Goal: Task Accomplishment & Management: Manage account settings

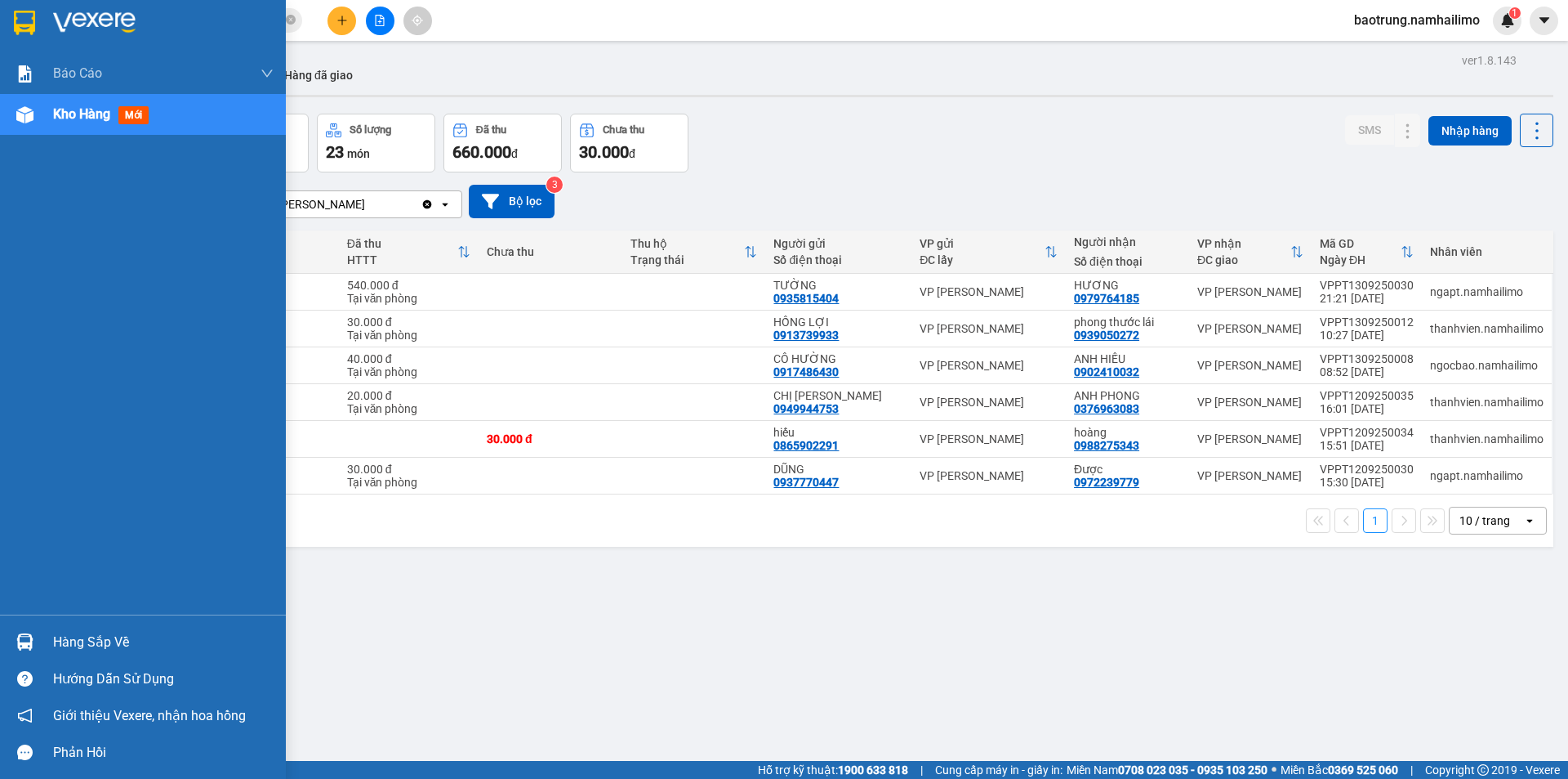
click at [71, 645] on div "Hàng sắp về" at bounding box center [163, 642] width 220 height 24
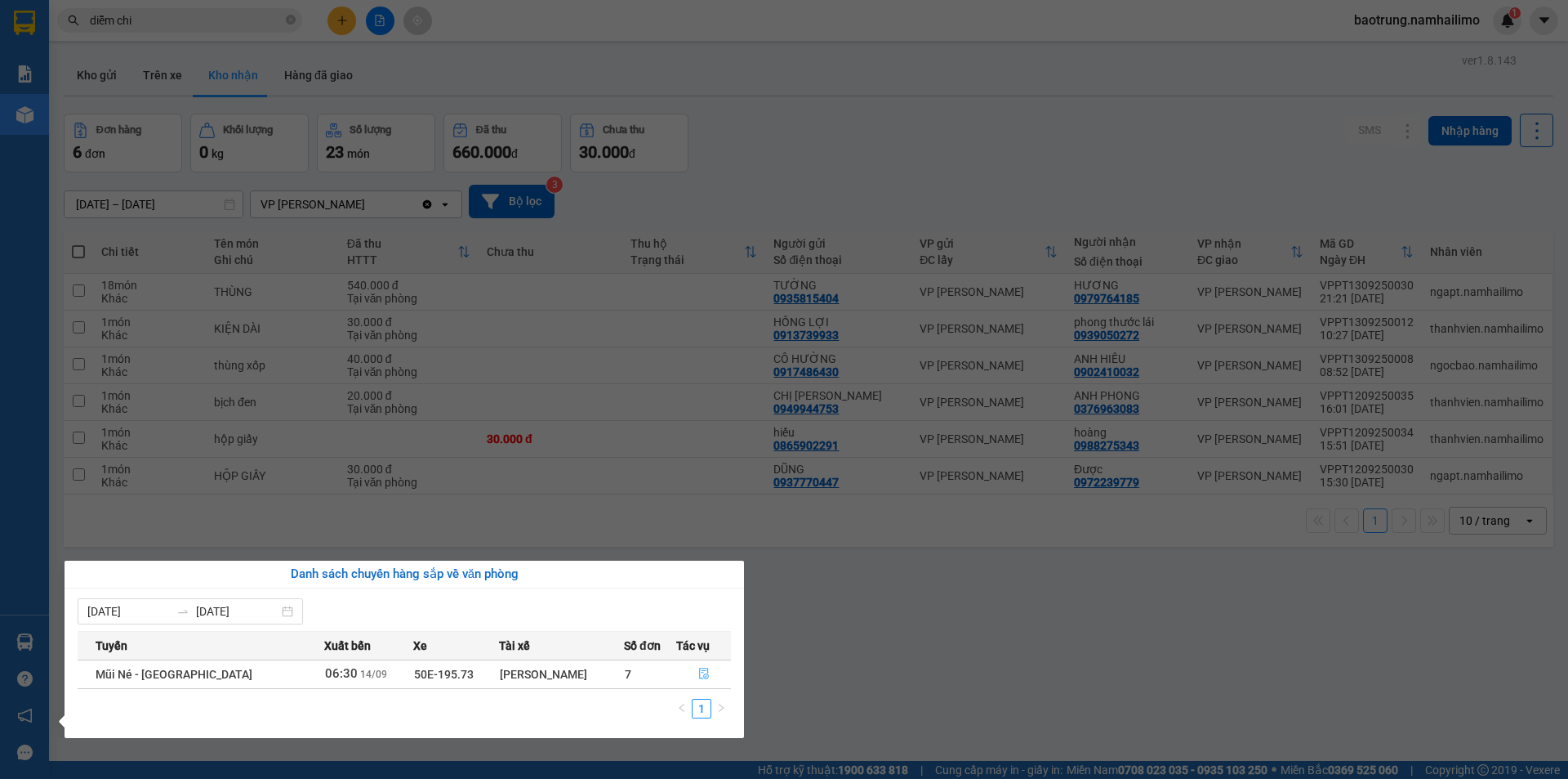
click at [702, 674] on icon "file-done" at bounding box center [704, 674] width 10 height 11
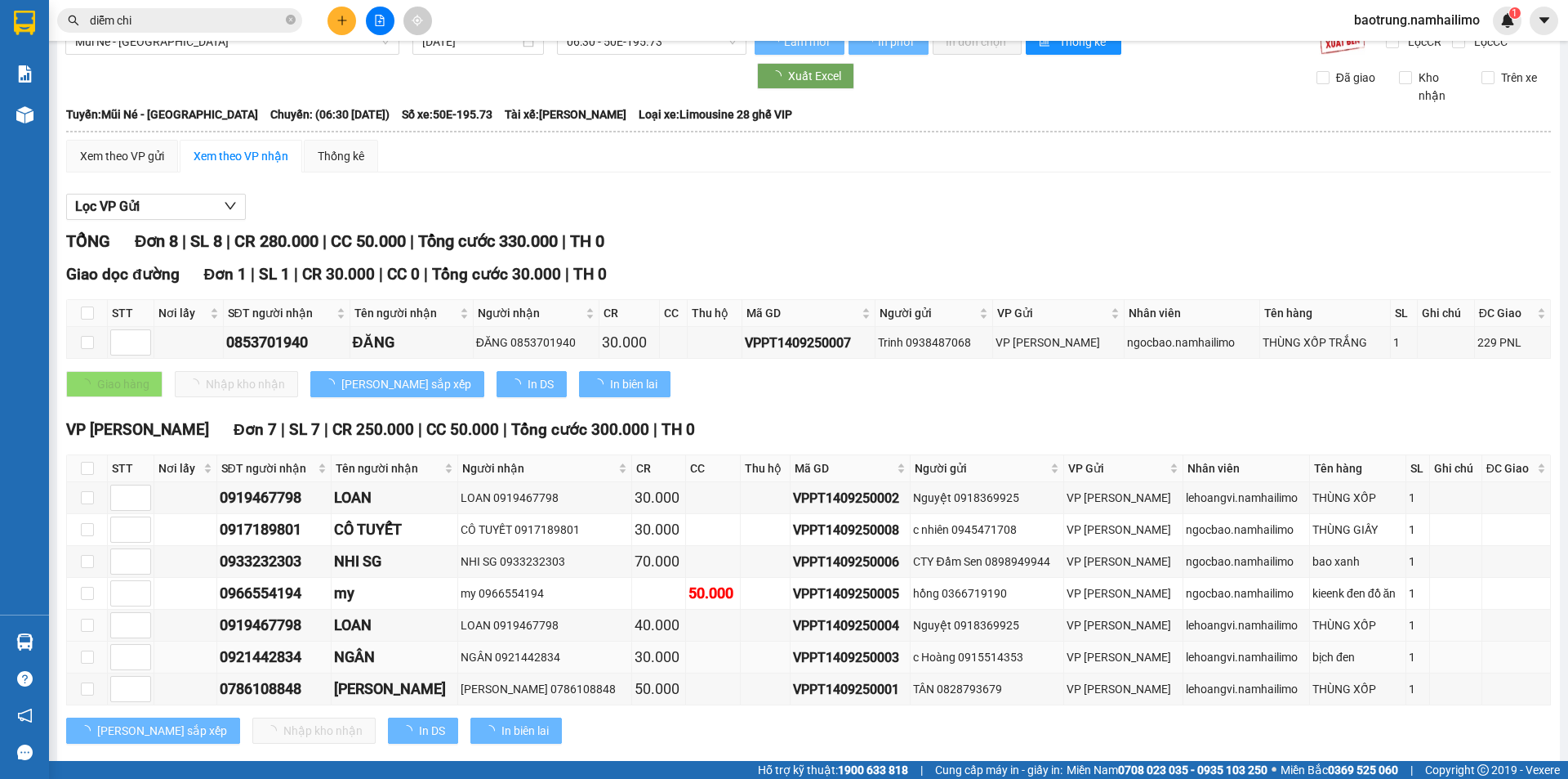
scroll to position [57, 0]
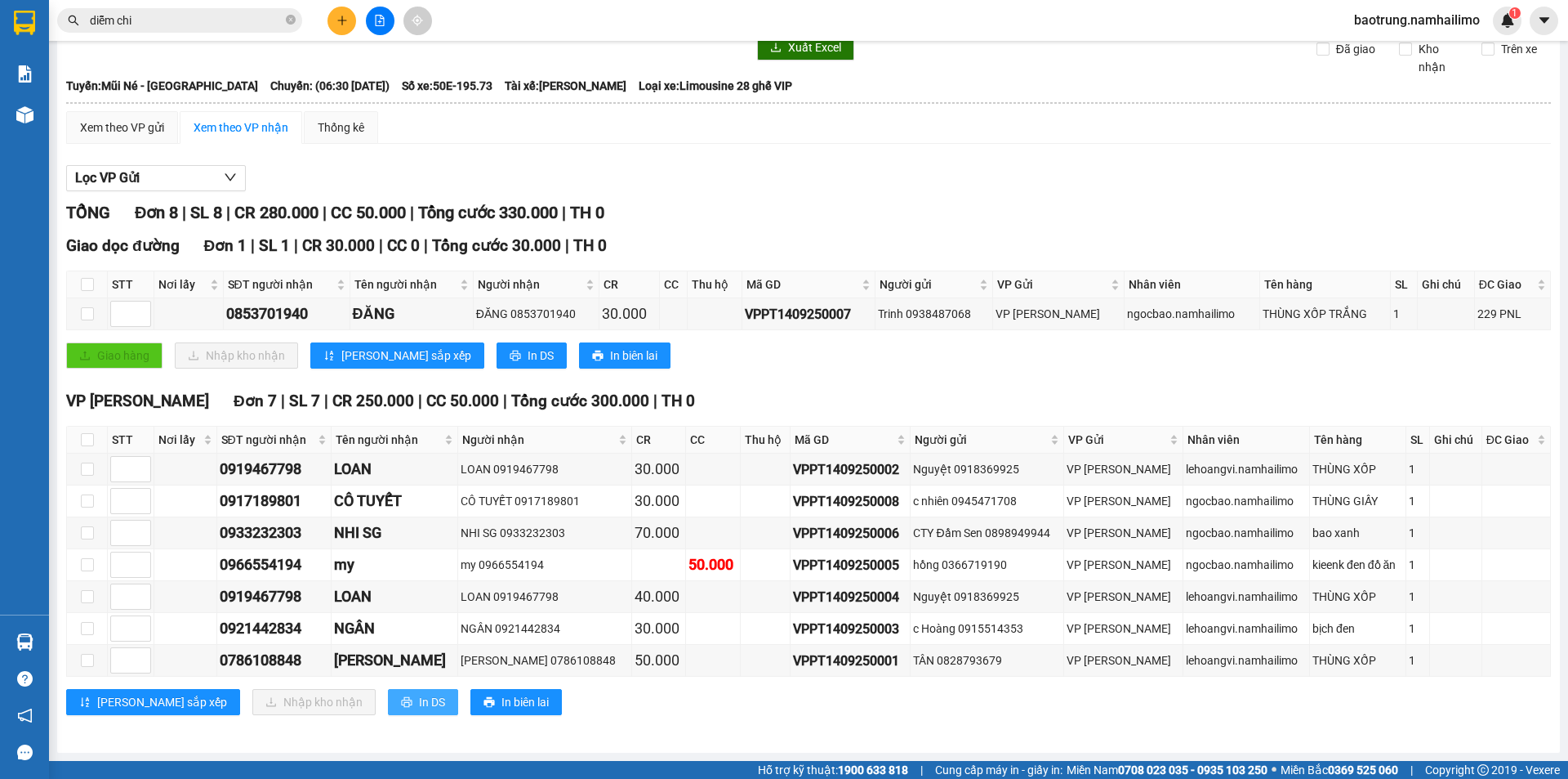
click at [419, 709] on span "In DS" at bounding box center [432, 701] width 26 height 18
click at [90, 286] on input "checkbox" at bounding box center [87, 284] width 13 height 13
checkbox input "true"
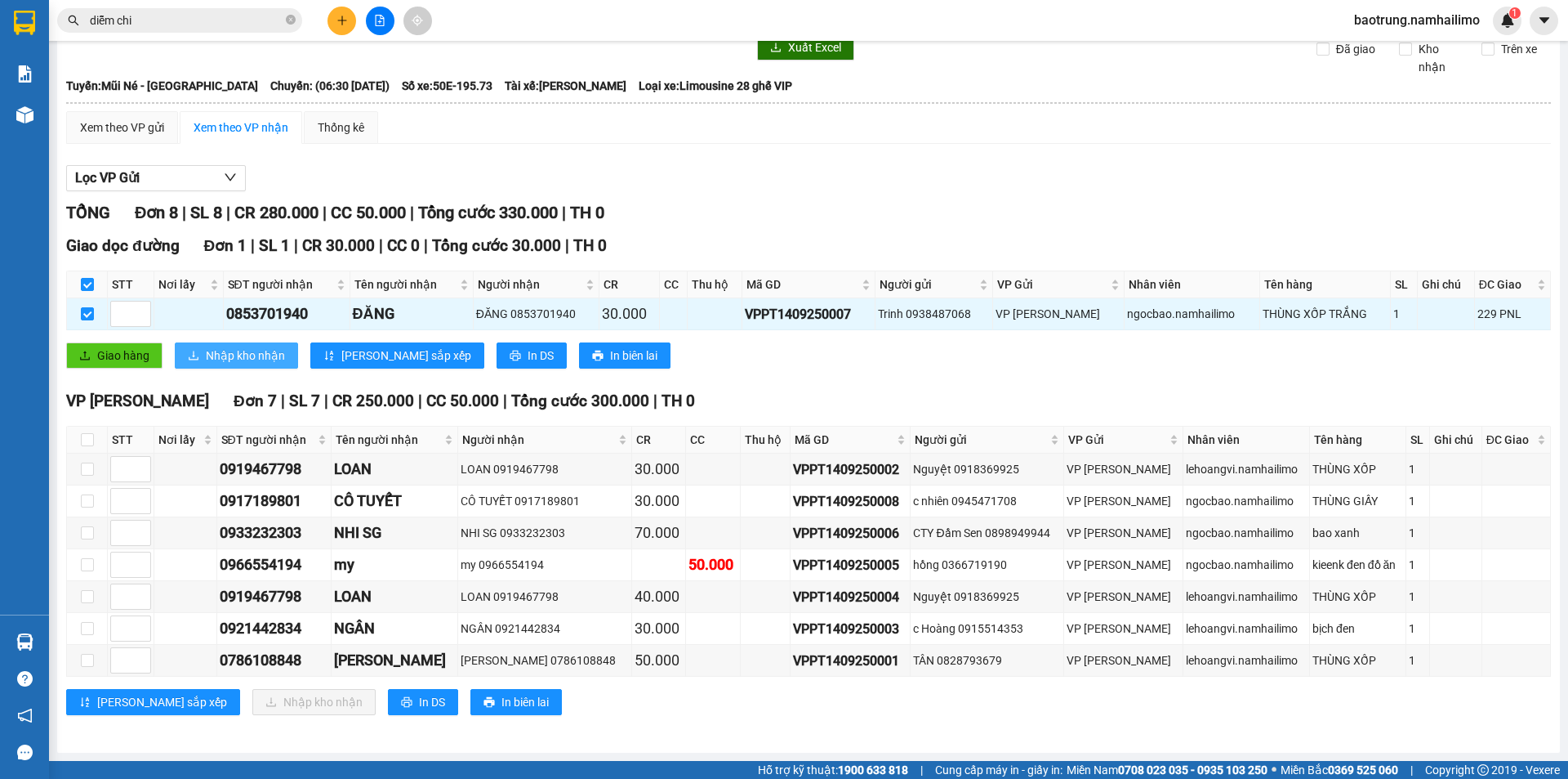
click at [231, 362] on span "Nhập kho nhận" at bounding box center [246, 354] width 80 height 18
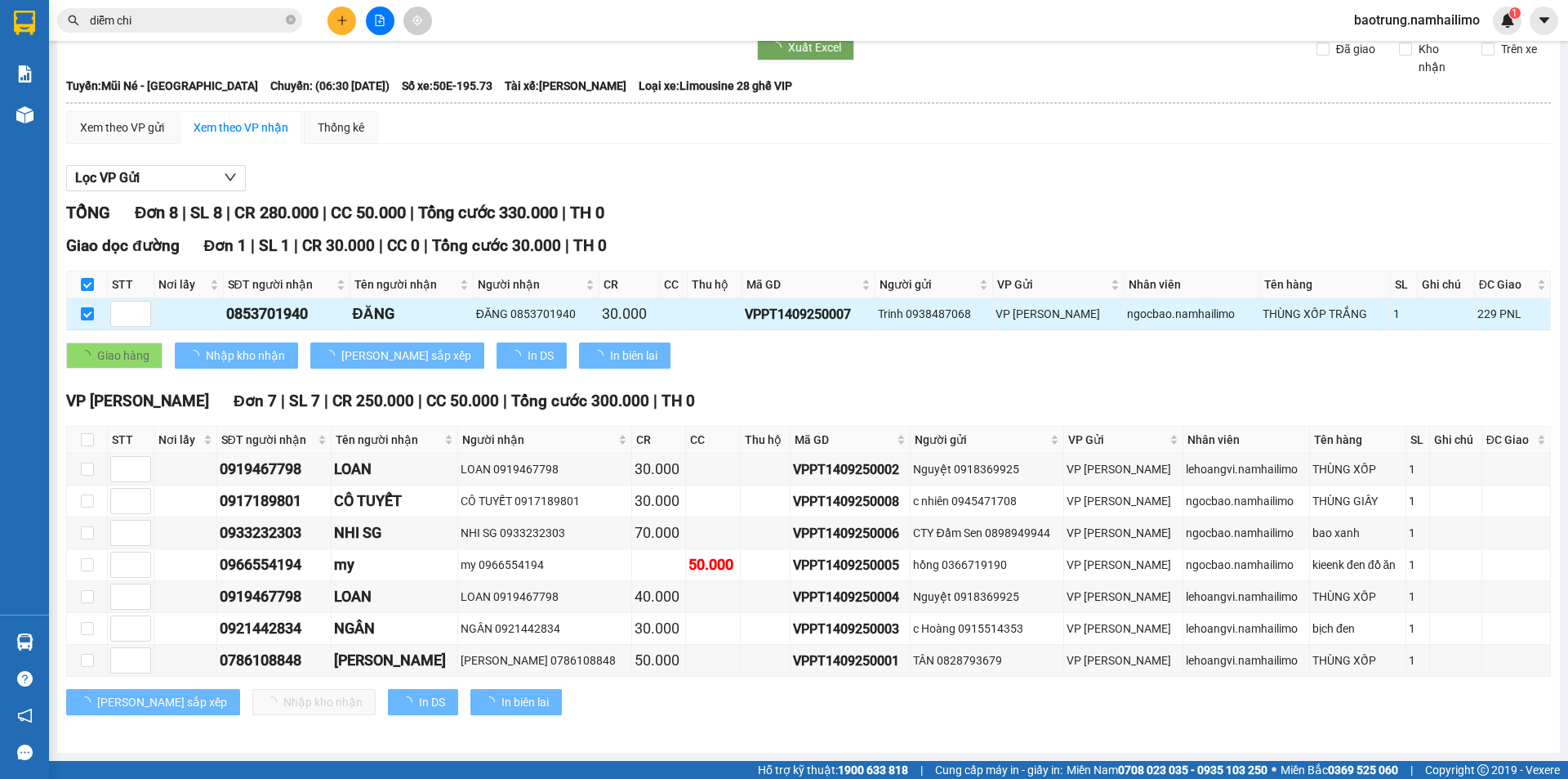
checkbox input "false"
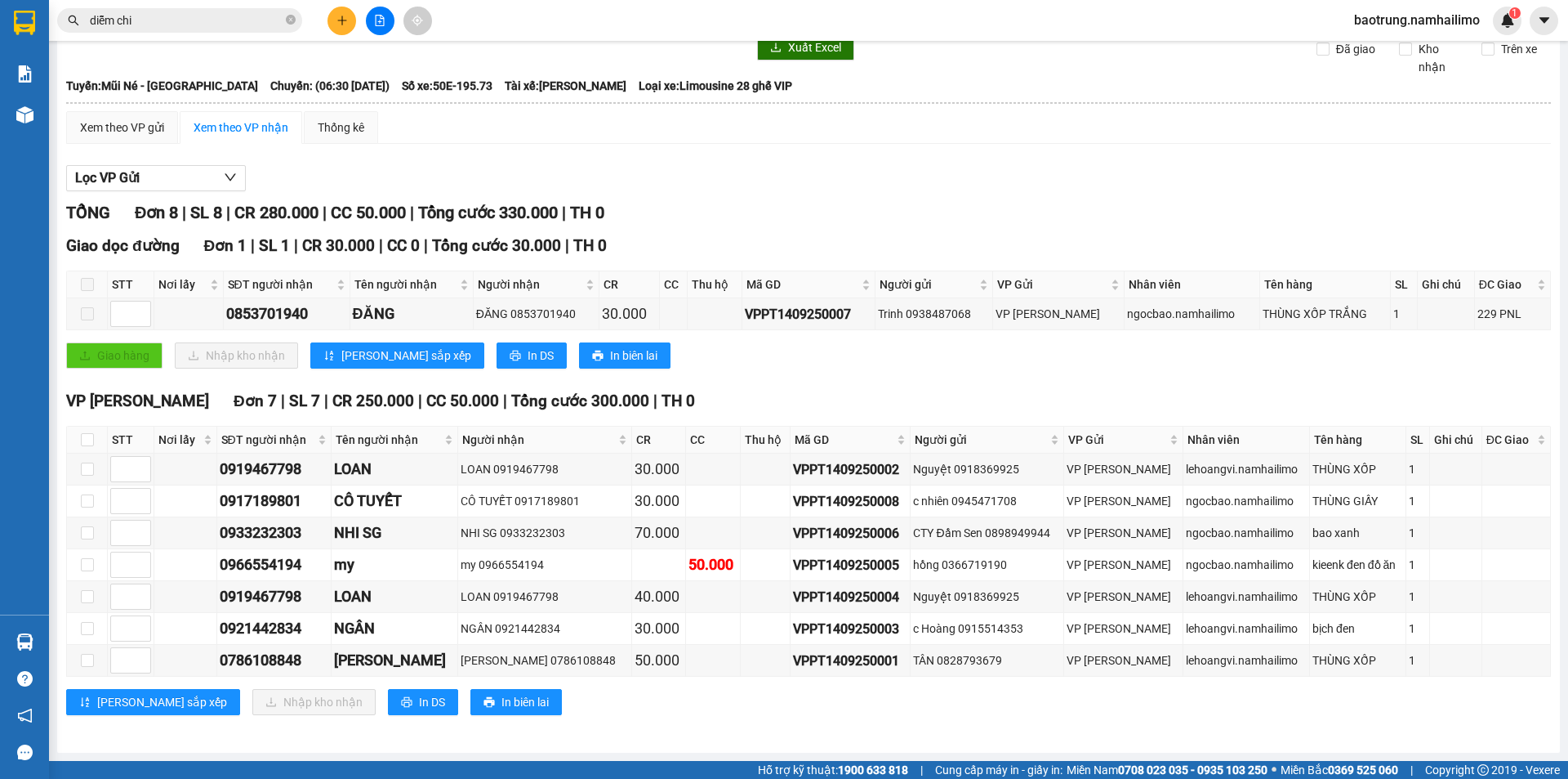
click at [68, 720] on div "VP [PERSON_NAME] Lão Đơn 7 | SL 7 | CR 250.000 | CC 50.000 | Tổng cước 300.000 …" at bounding box center [809, 558] width 1485 height 339
click at [87, 436] on input "checkbox" at bounding box center [87, 439] width 13 height 13
checkbox input "true"
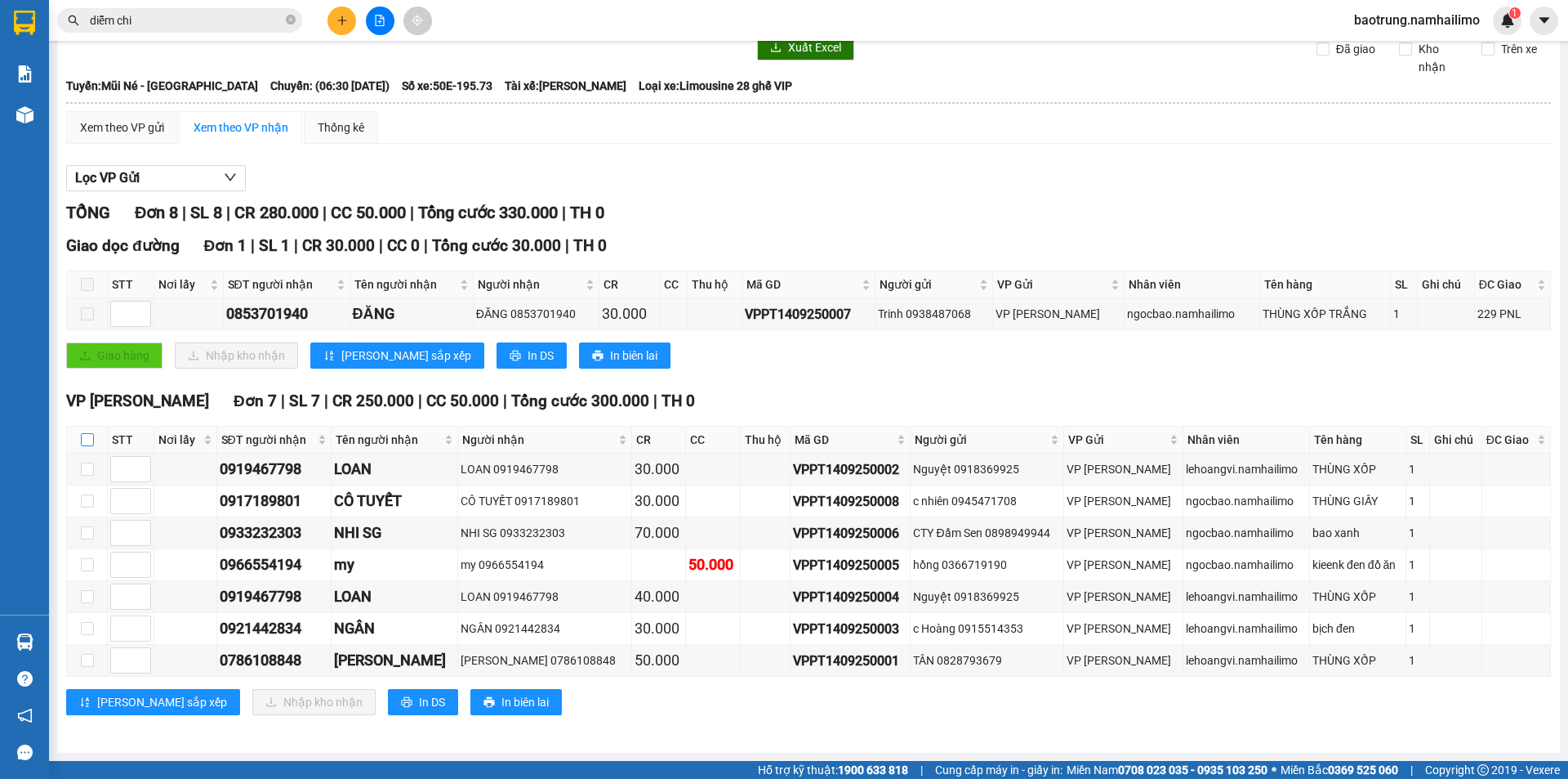
checkbox input "true"
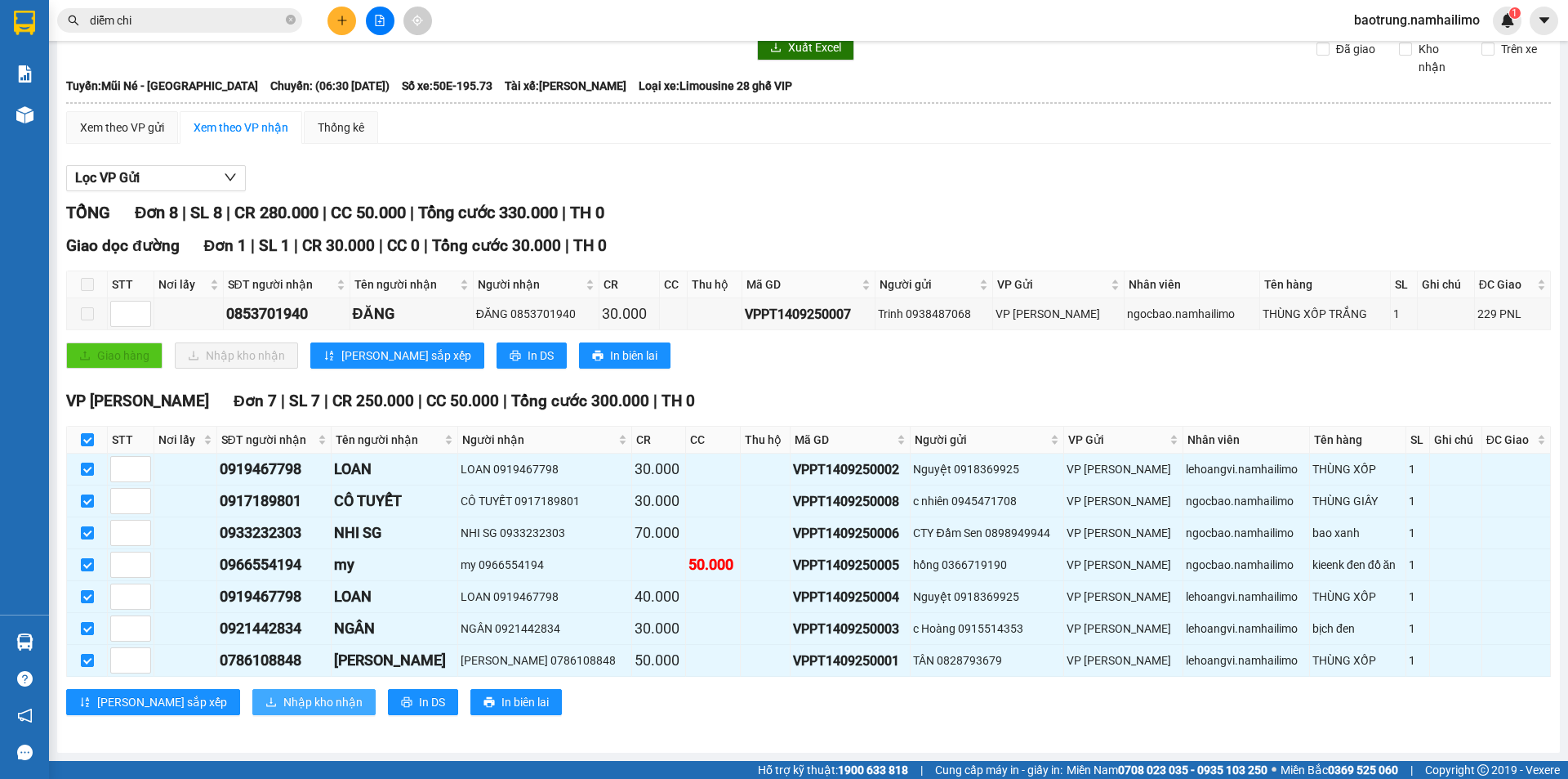
click at [283, 700] on span "Nhập kho nhận" at bounding box center [323, 701] width 80 height 18
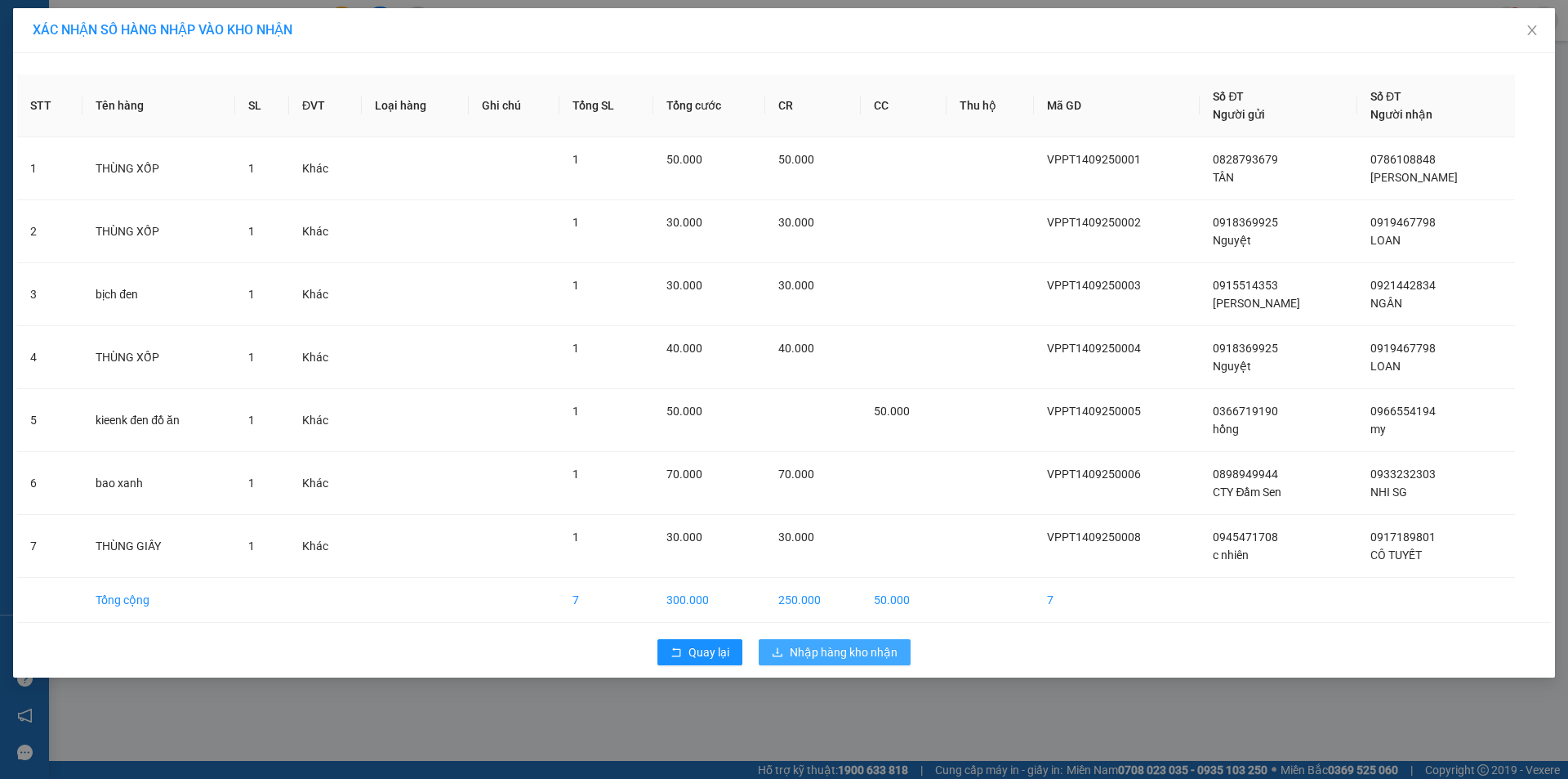
click at [798, 657] on span "Nhập hàng kho nhận" at bounding box center [844, 651] width 108 height 18
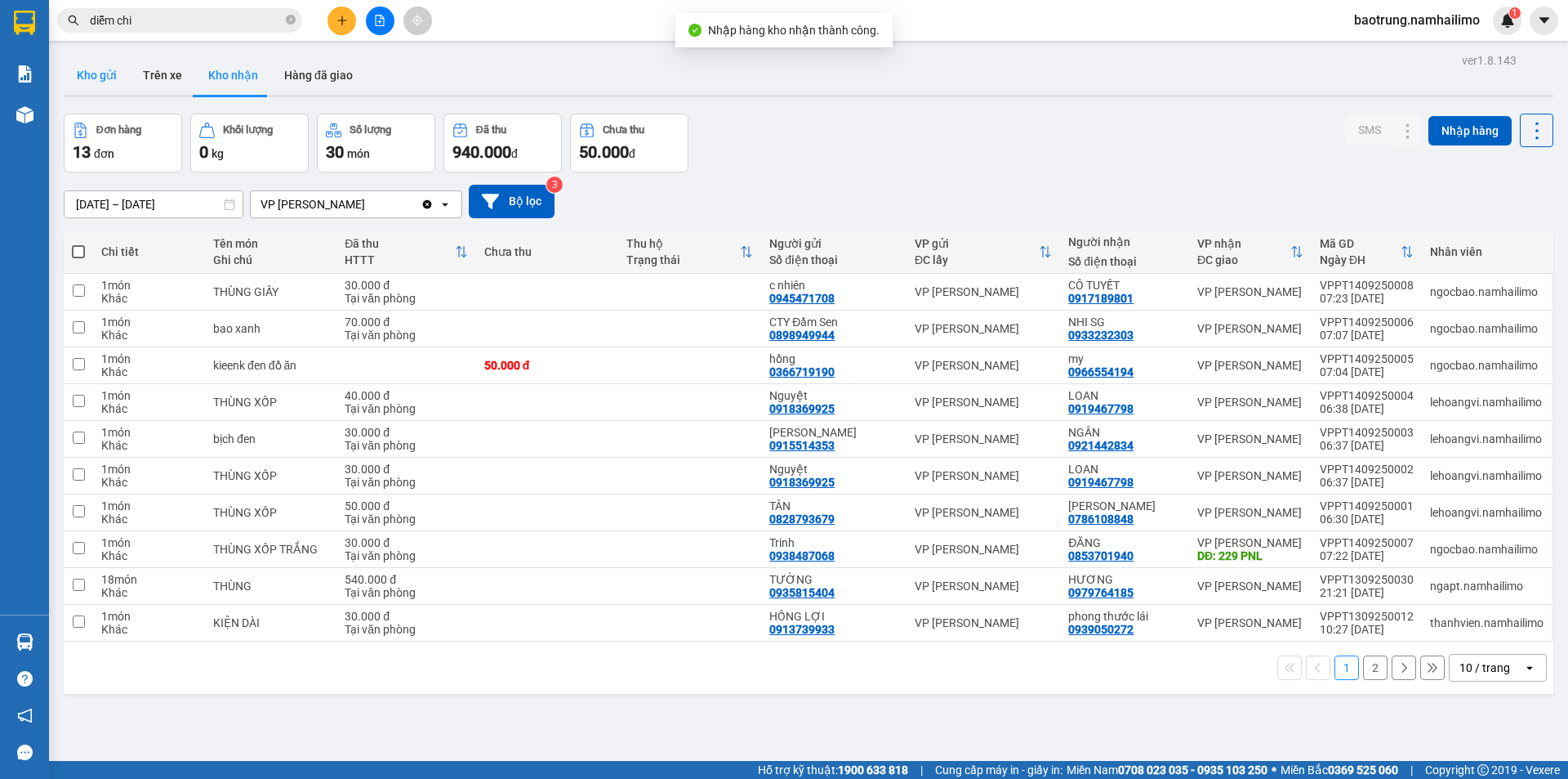
click at [97, 65] on button "Kho gửi" at bounding box center [97, 75] width 67 height 39
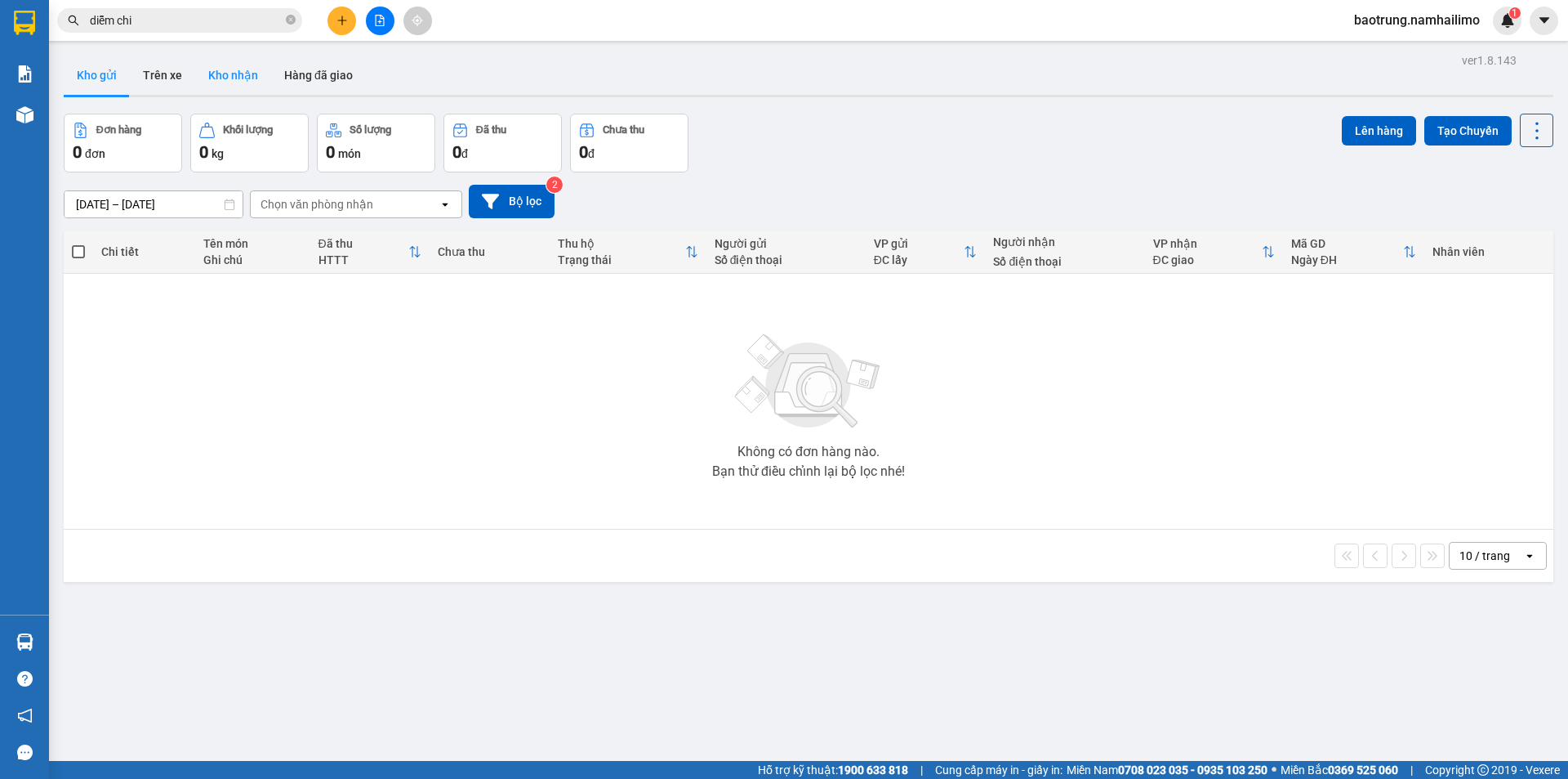
click at [245, 79] on button "Kho nhận" at bounding box center [233, 75] width 76 height 39
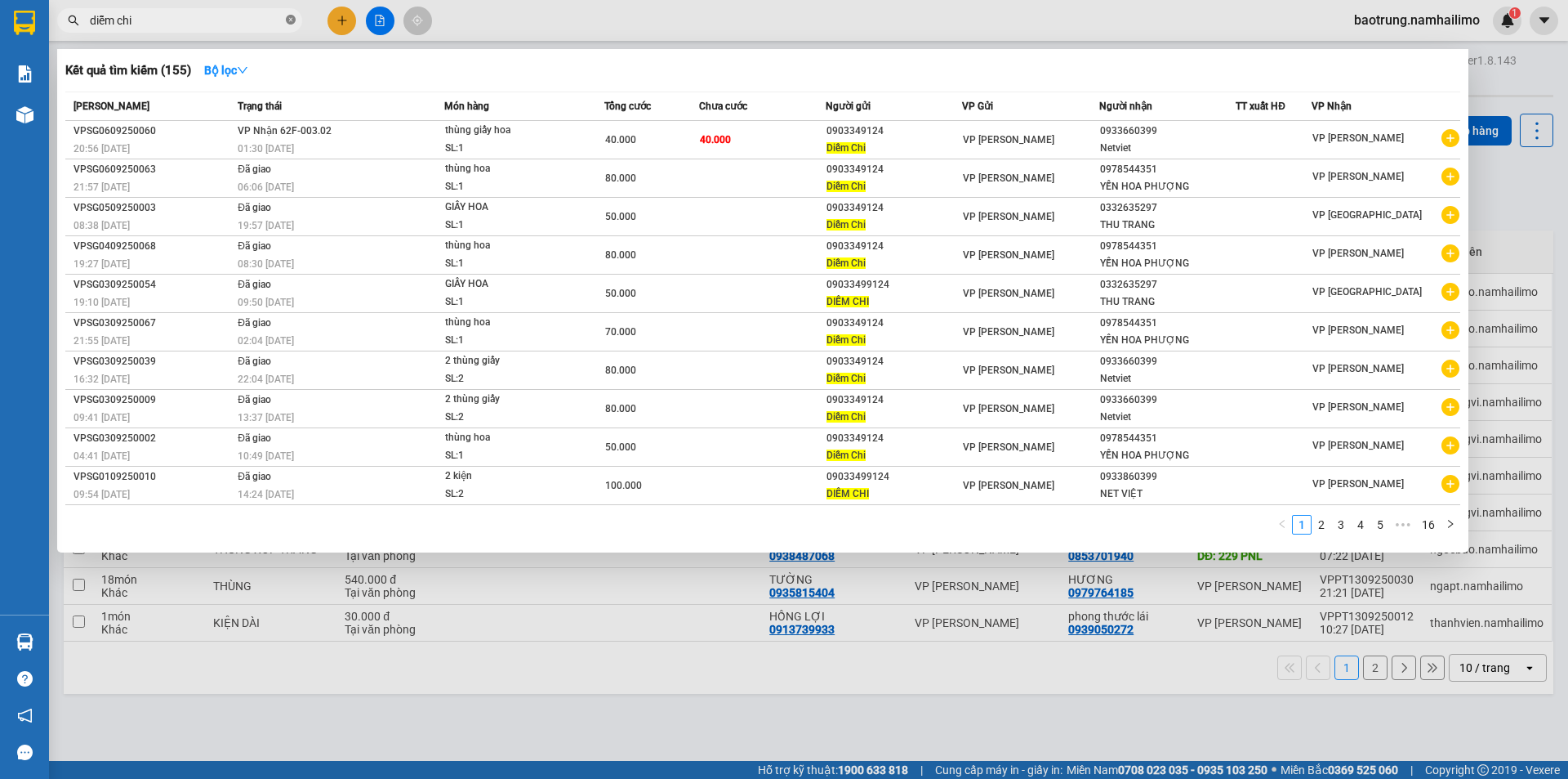
click at [289, 18] on icon "close-circle" at bounding box center [290, 19] width 10 height 10
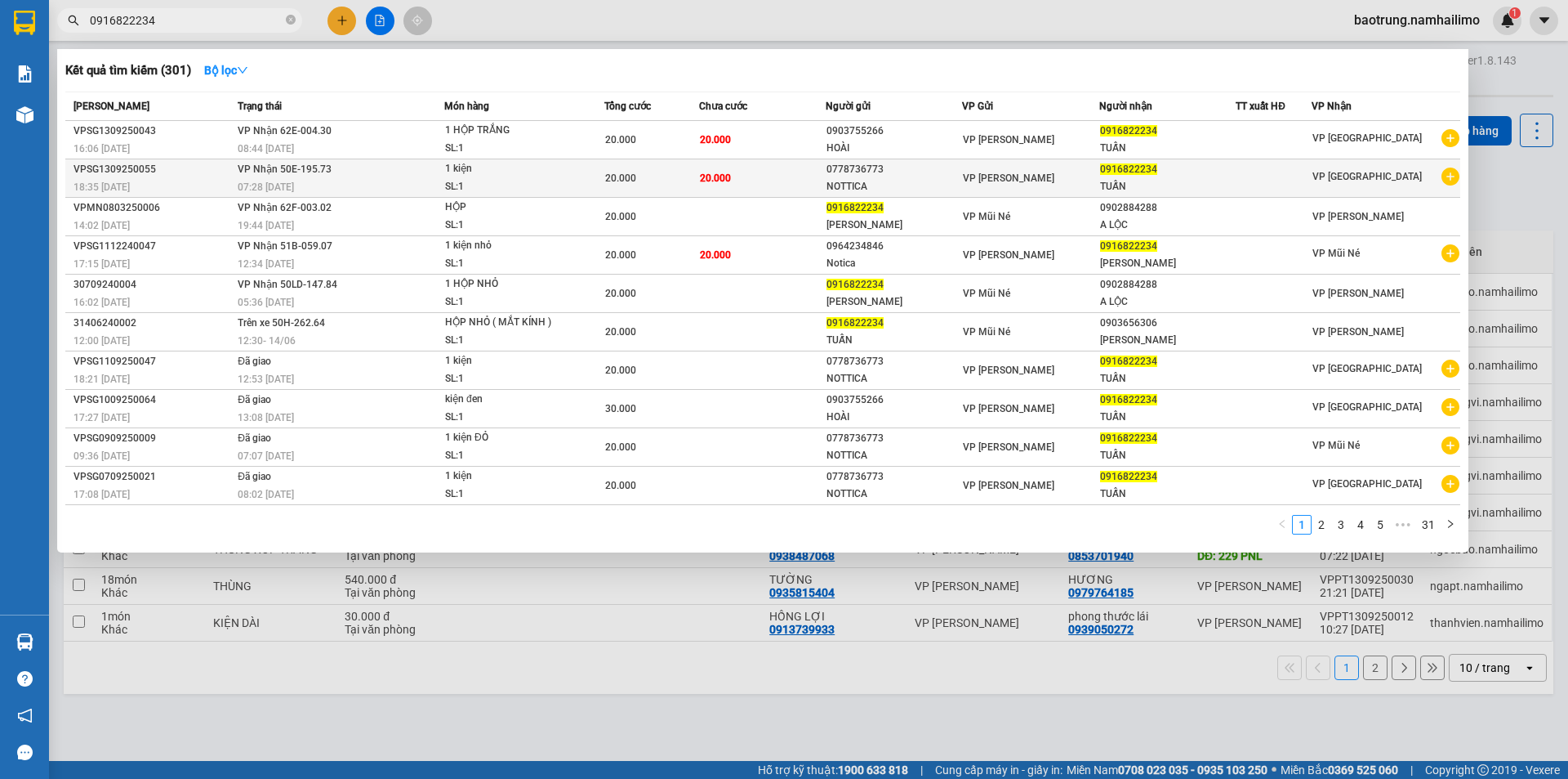
type input "0916822234"
click at [1023, 193] on td "VP [PERSON_NAME]" at bounding box center [1031, 179] width 137 height 39
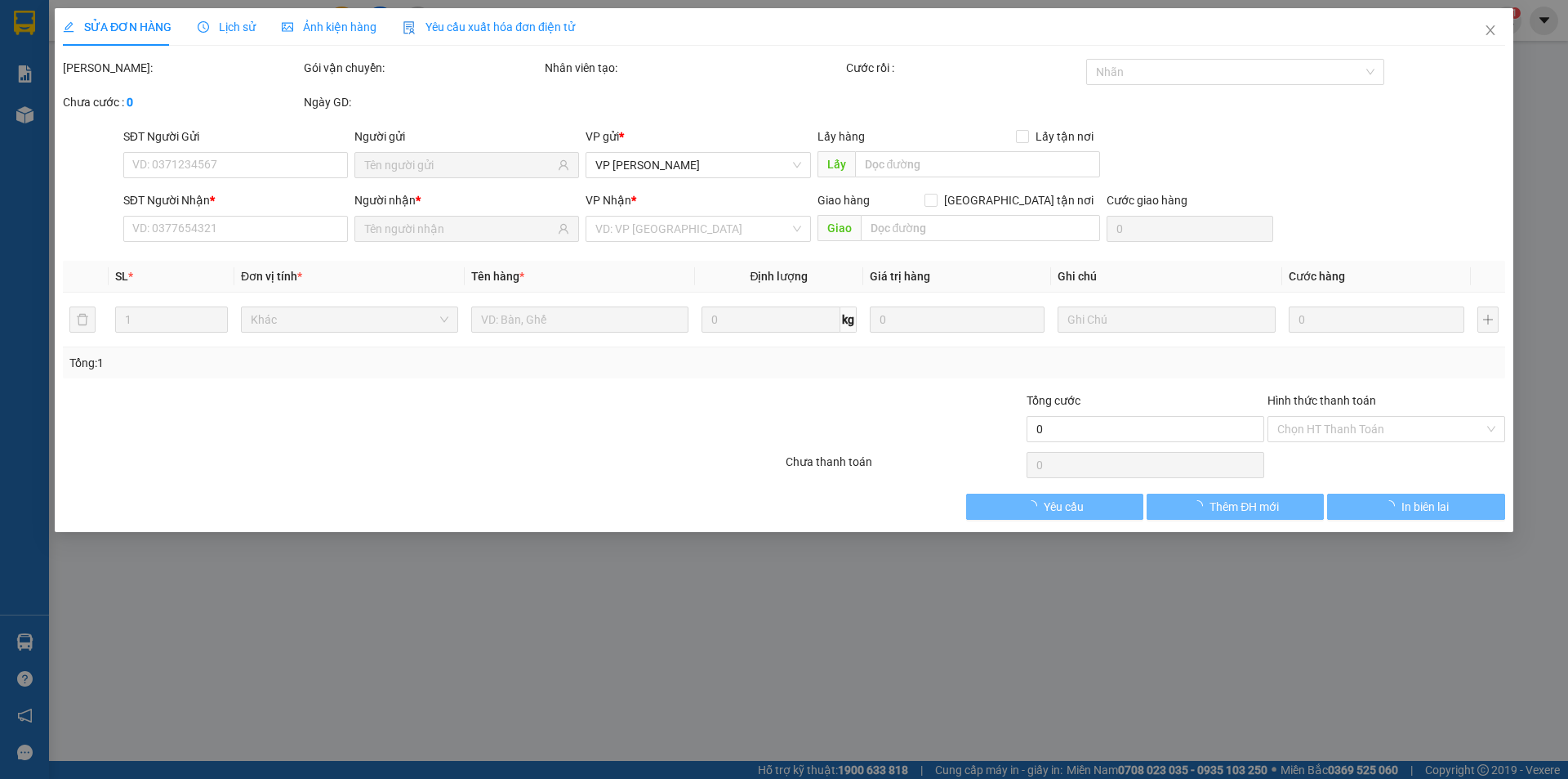
type input "0778736773"
type input "0916822234"
type input "20.000"
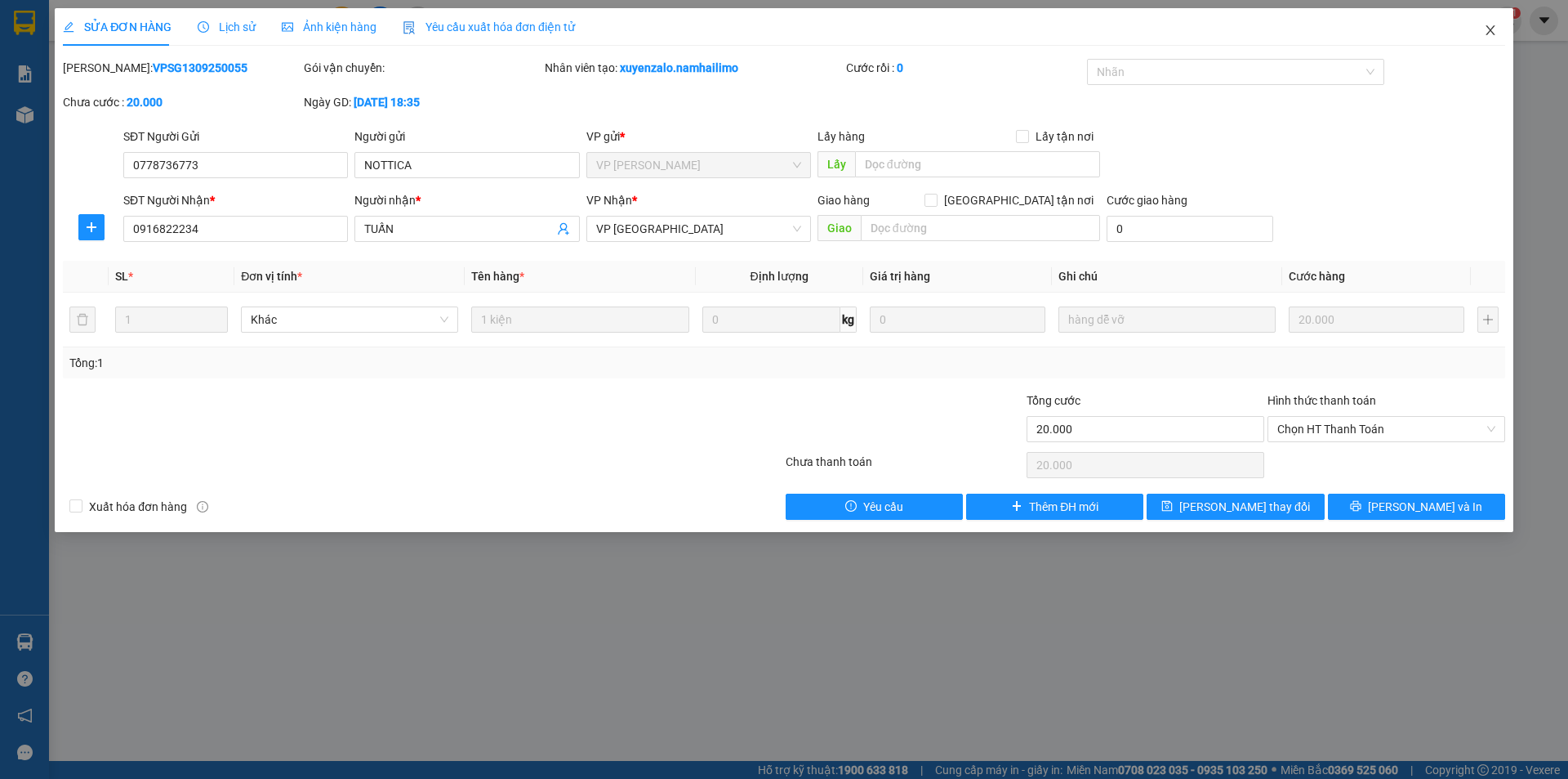
click at [1491, 37] on icon "close" at bounding box center [1490, 31] width 13 height 13
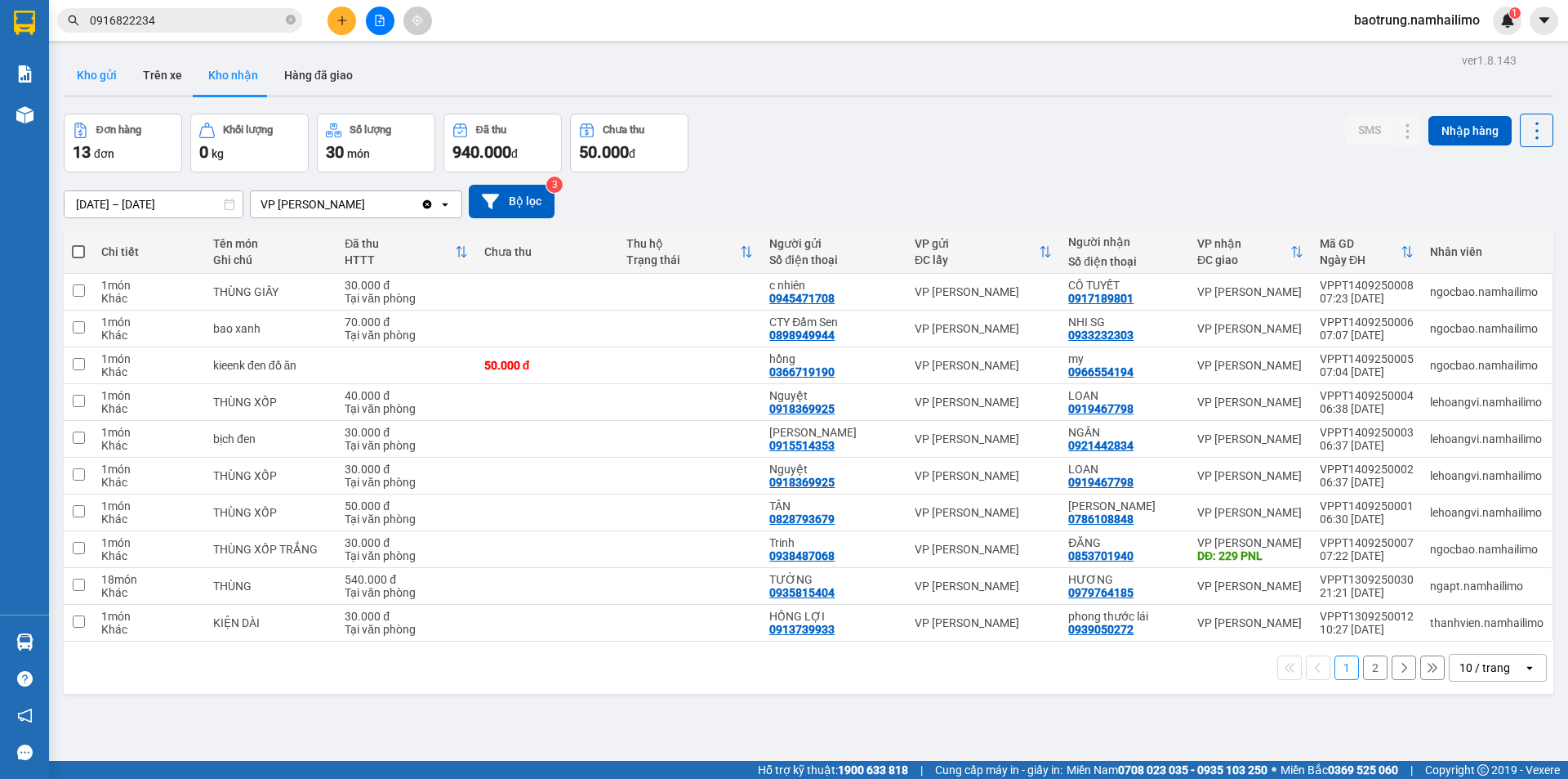
click at [103, 67] on button "Kho gửi" at bounding box center [97, 75] width 67 height 39
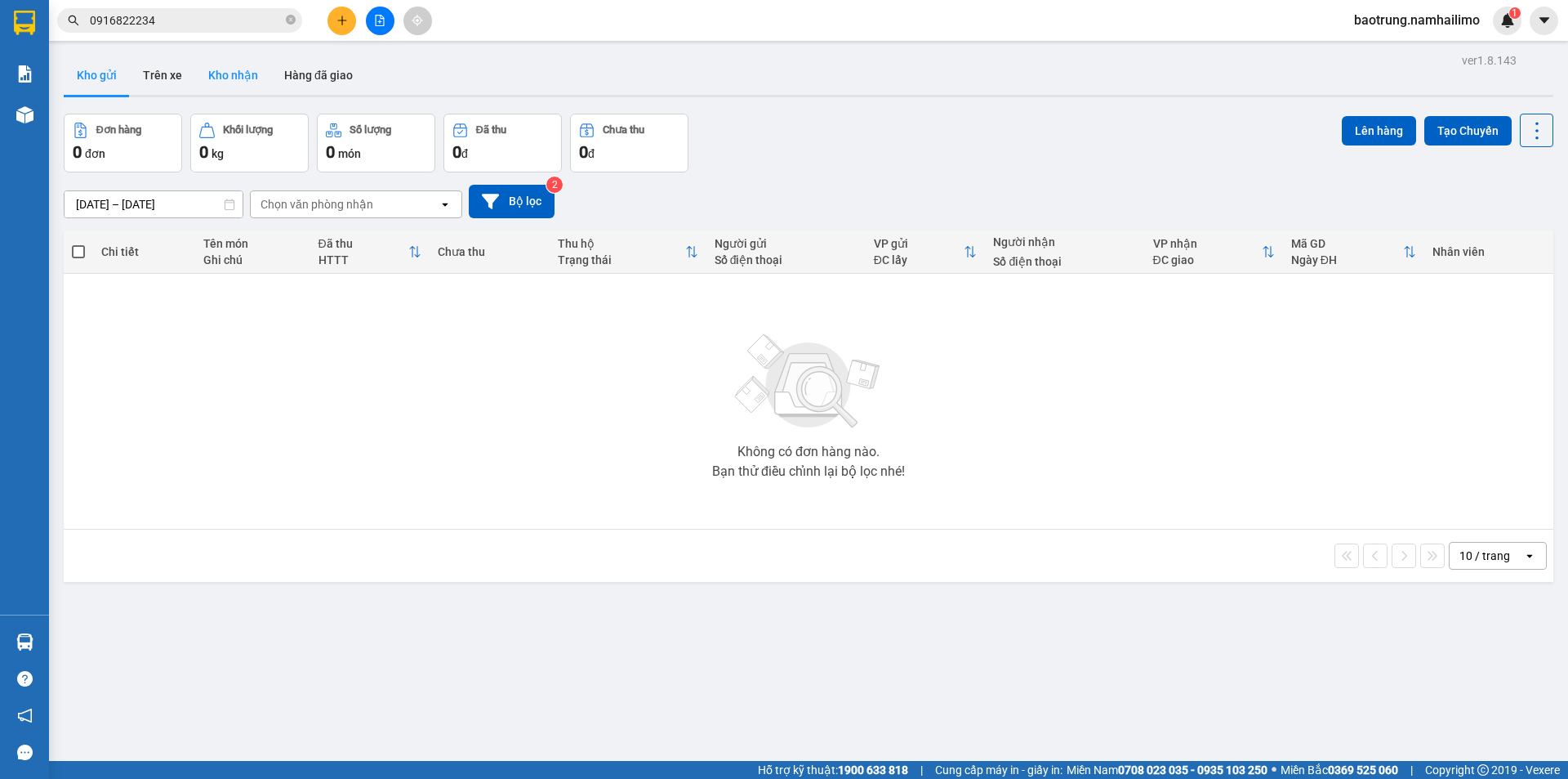
click at [241, 81] on button "Kho nhận" at bounding box center [233, 75] width 76 height 39
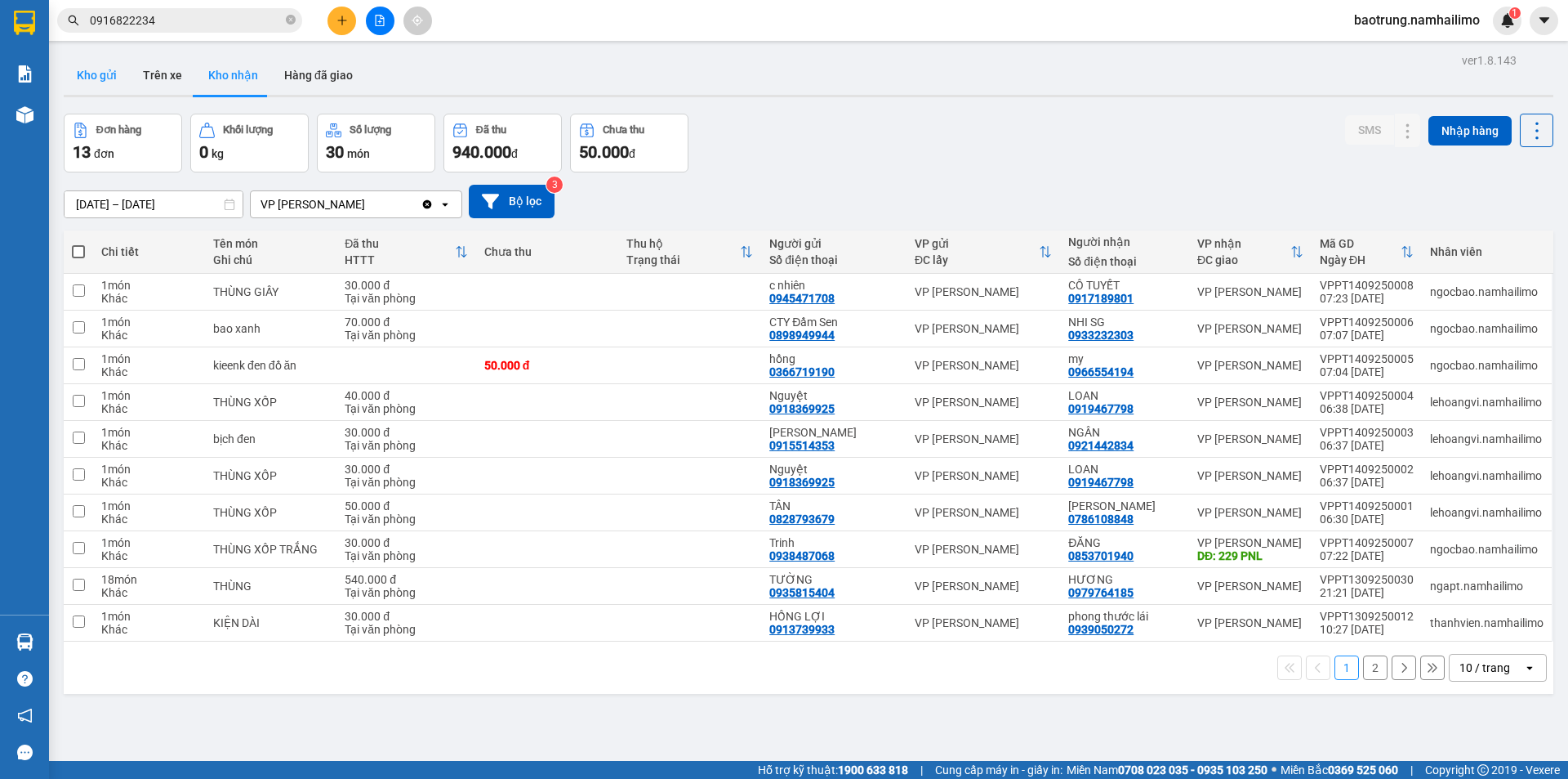
click at [92, 80] on button "Kho gửi" at bounding box center [97, 75] width 67 height 39
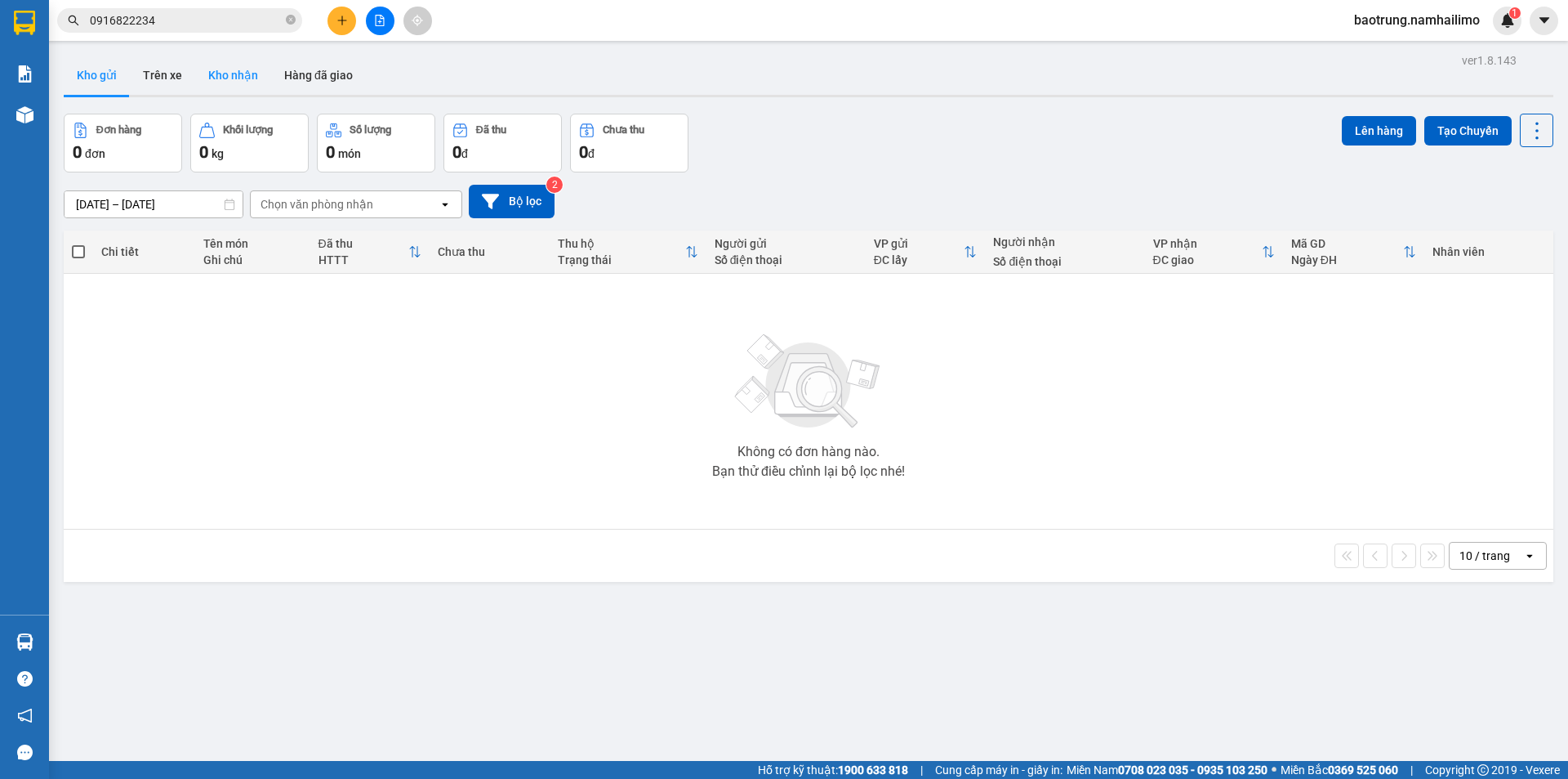
click at [238, 56] on button "Kho nhận" at bounding box center [233, 75] width 76 height 39
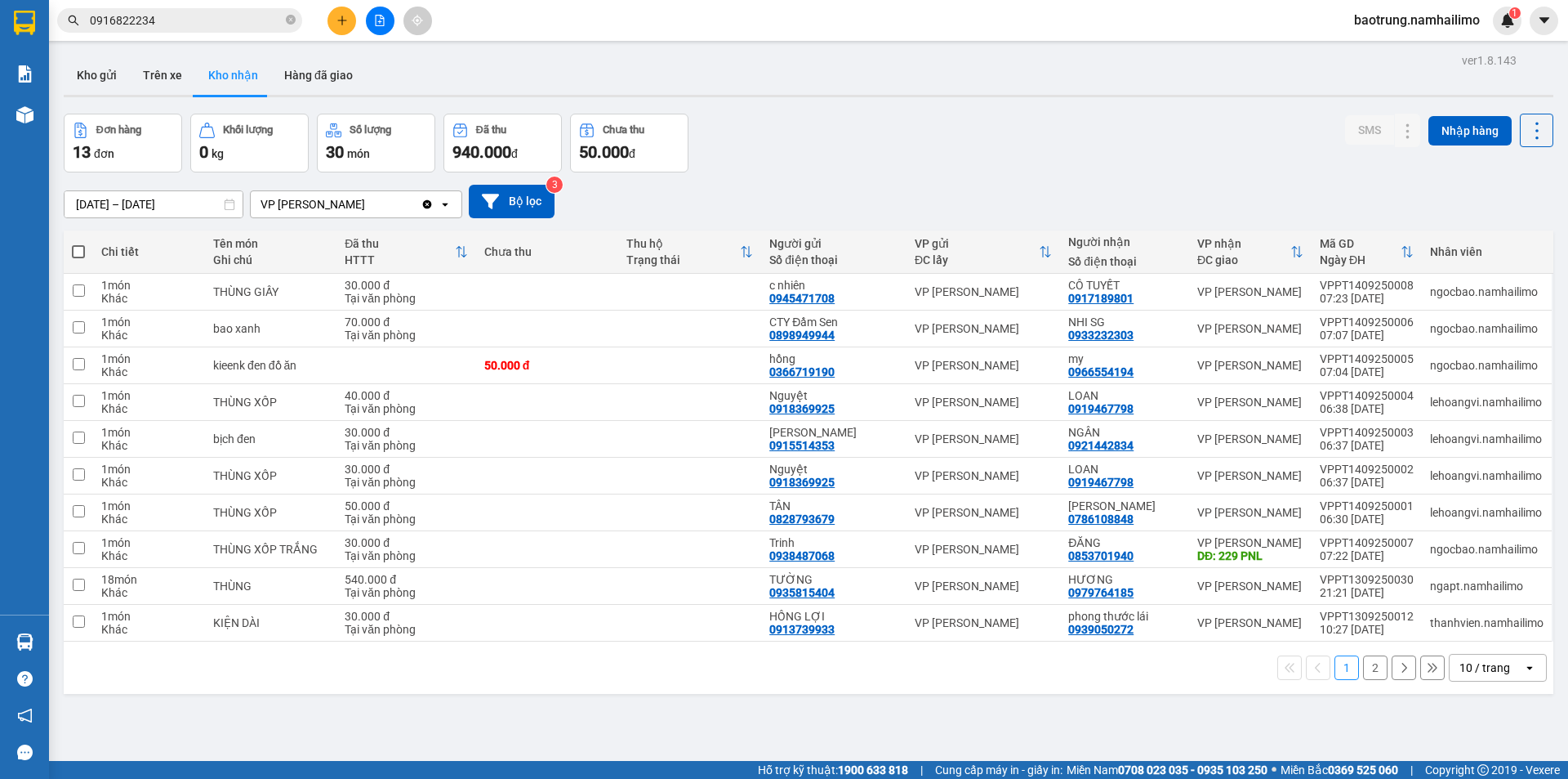
click at [1364, 670] on button "2" at bounding box center [1376, 667] width 24 height 24
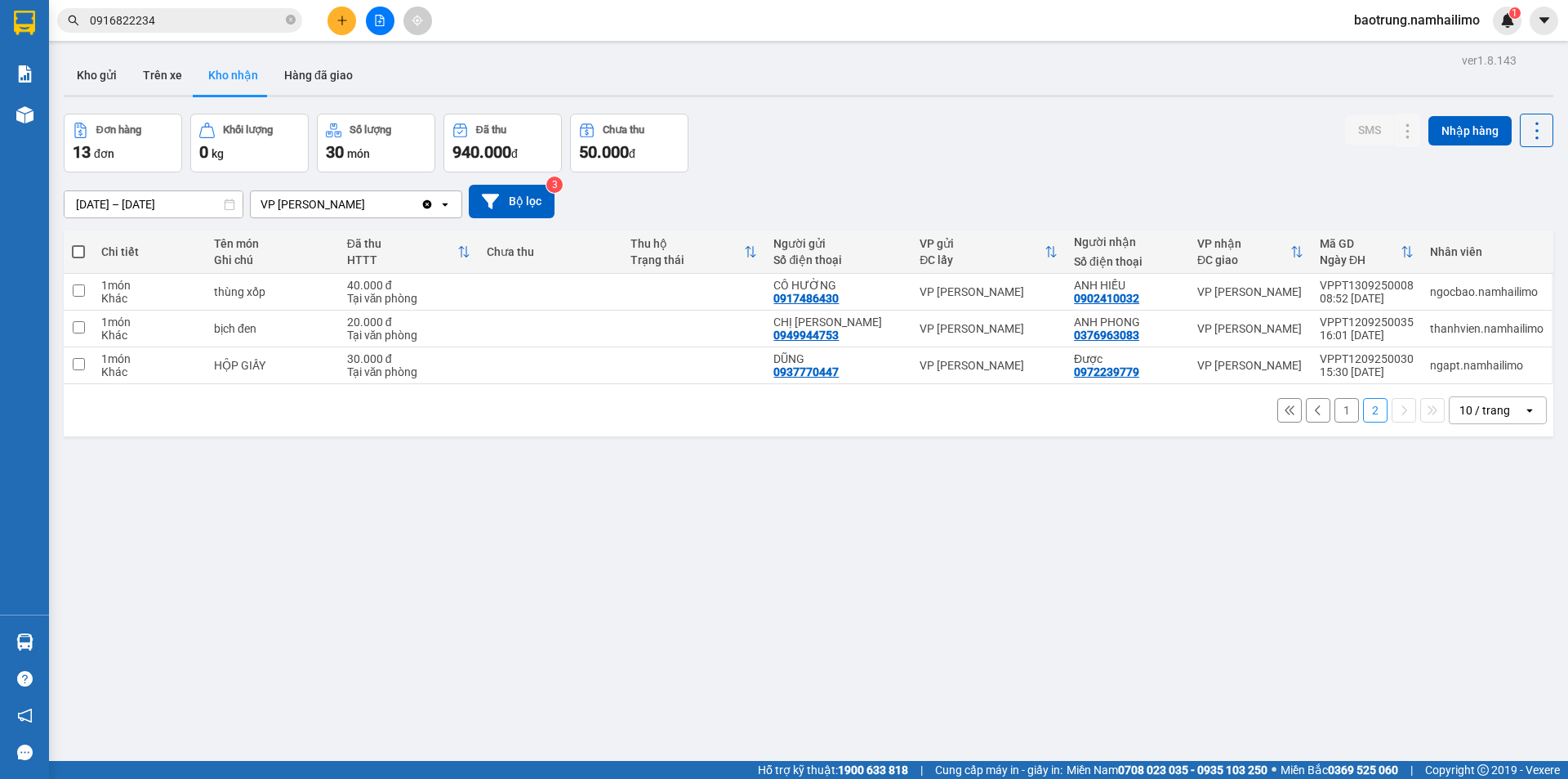
click at [1335, 406] on button "1" at bounding box center [1347, 410] width 24 height 24
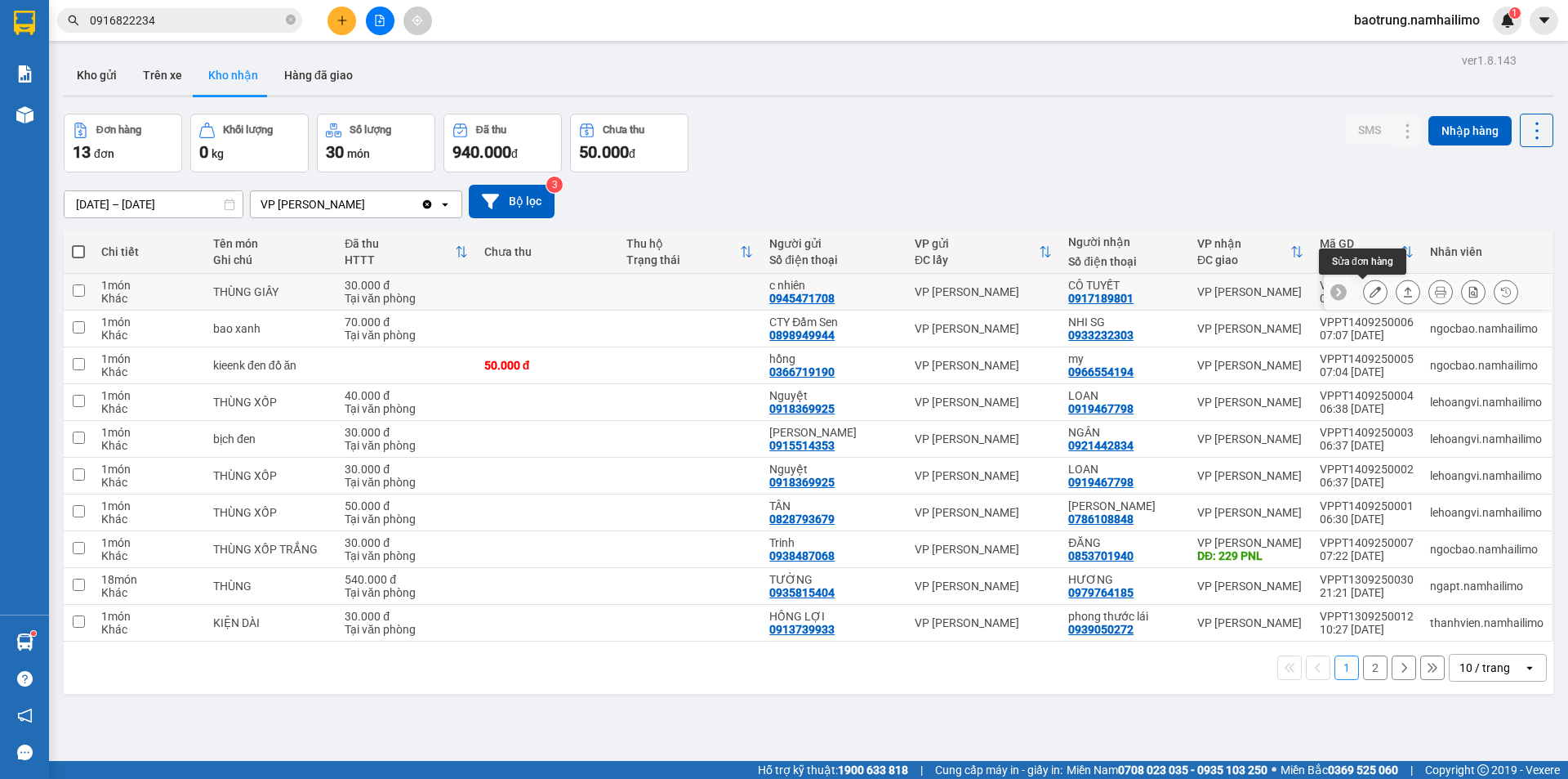
click at [1370, 293] on icon at bounding box center [1376, 291] width 11 height 11
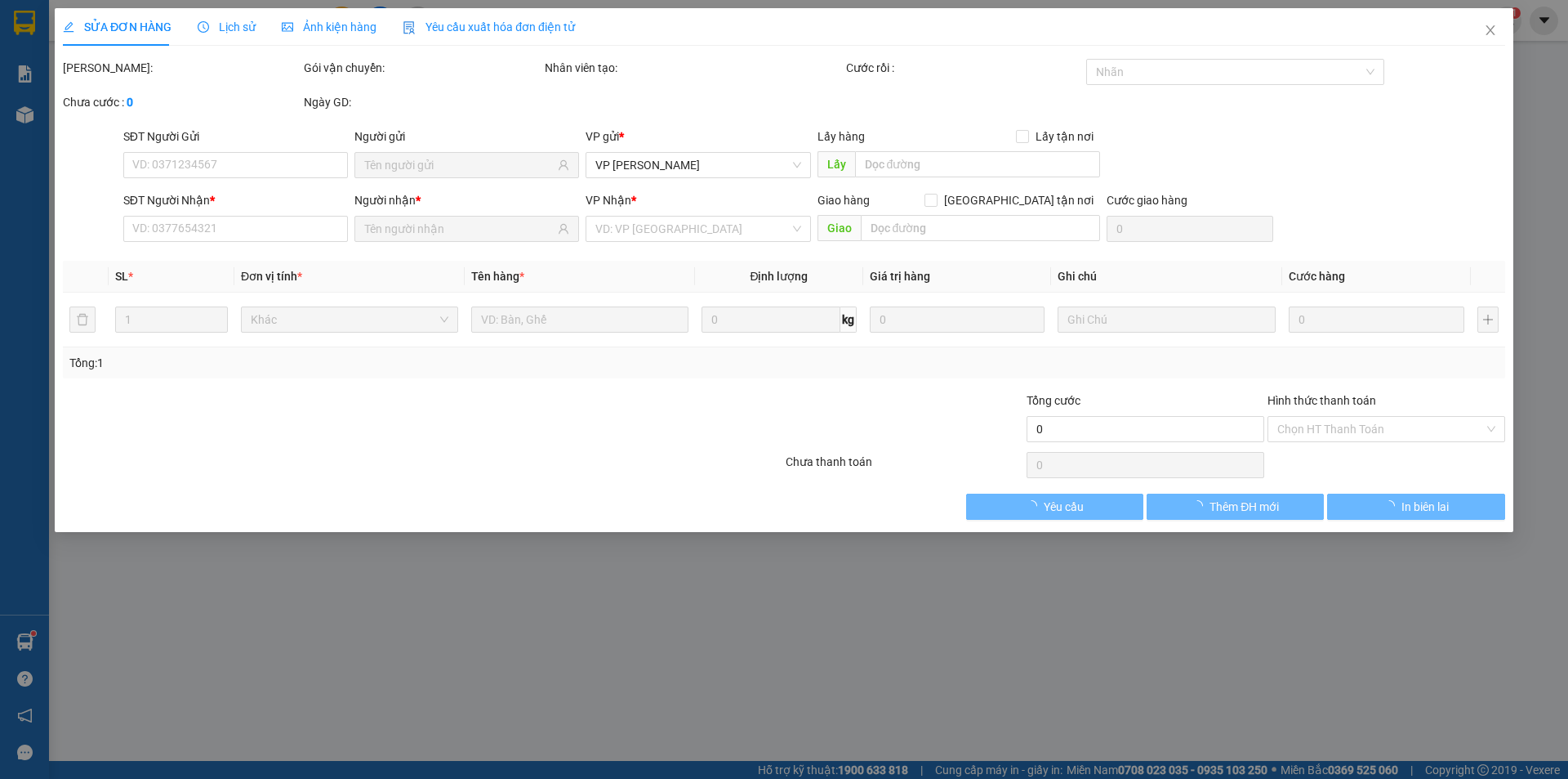
type input "0945471708"
type input "c nhiên"
type input "0917189801"
type input "CÔ TUYẾT"
type input "30.000"
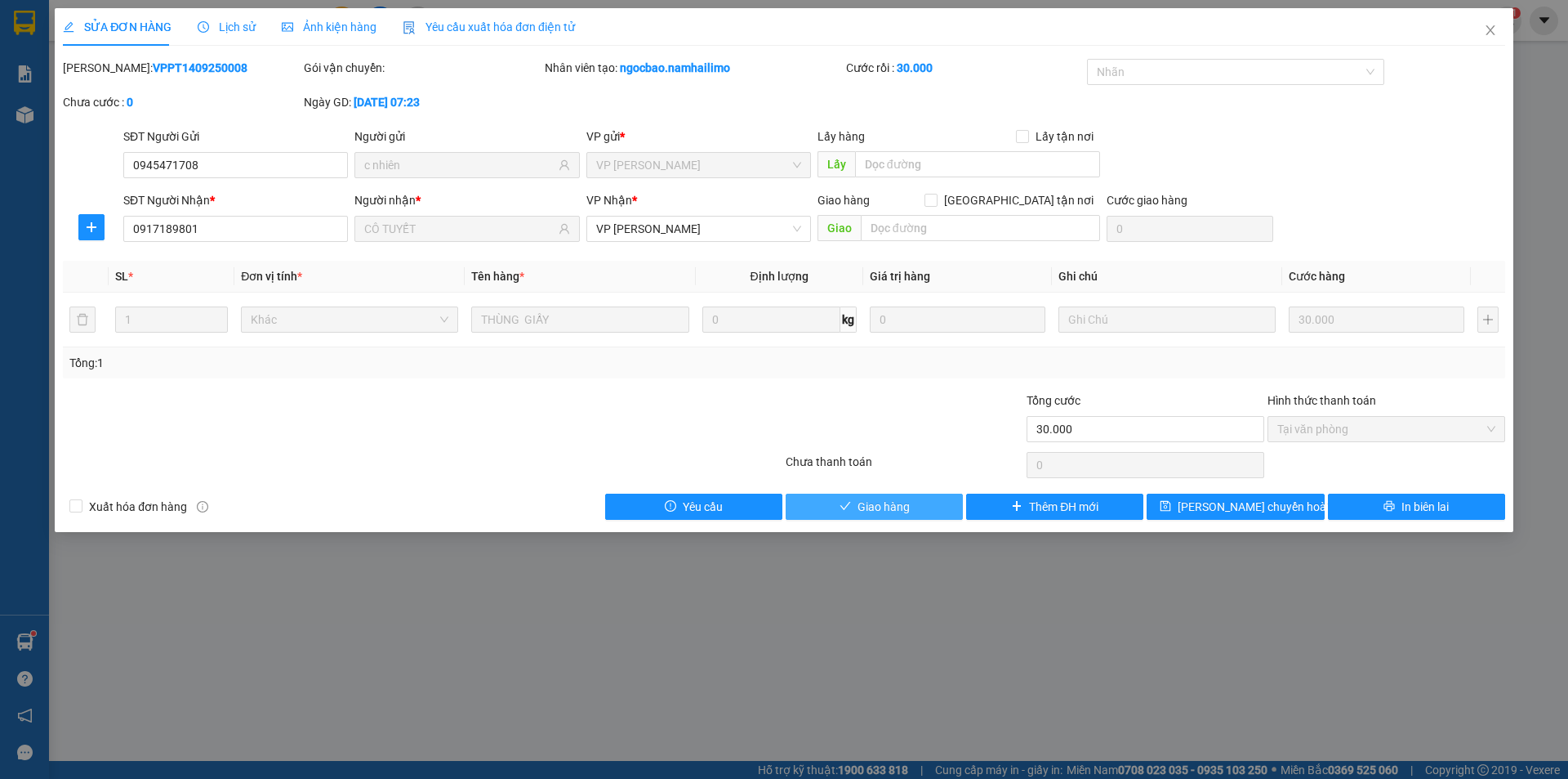
click at [889, 508] on span "Giao hàng" at bounding box center [883, 506] width 53 height 18
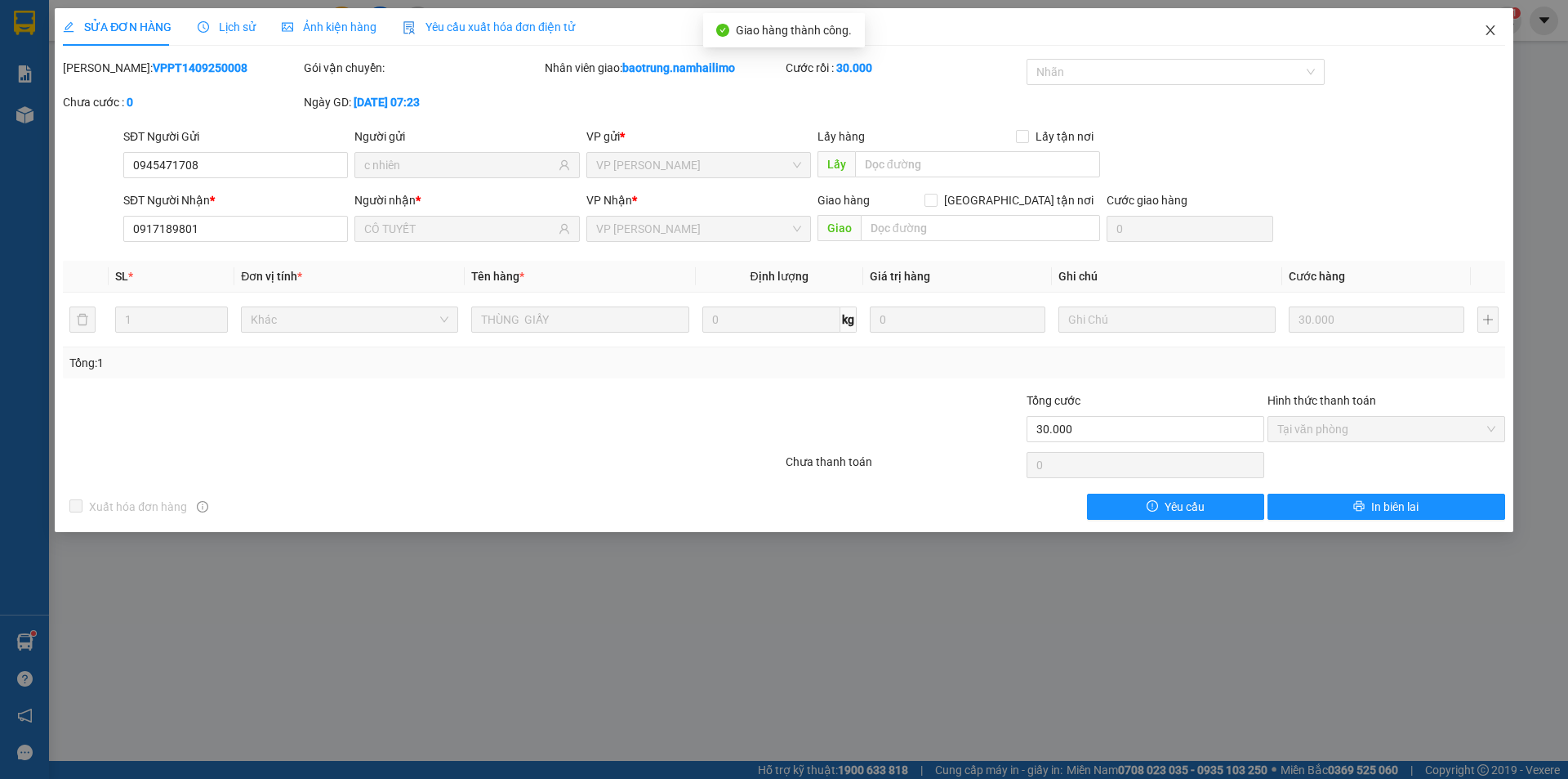
click at [1491, 29] on icon "close" at bounding box center [1490, 31] width 13 height 13
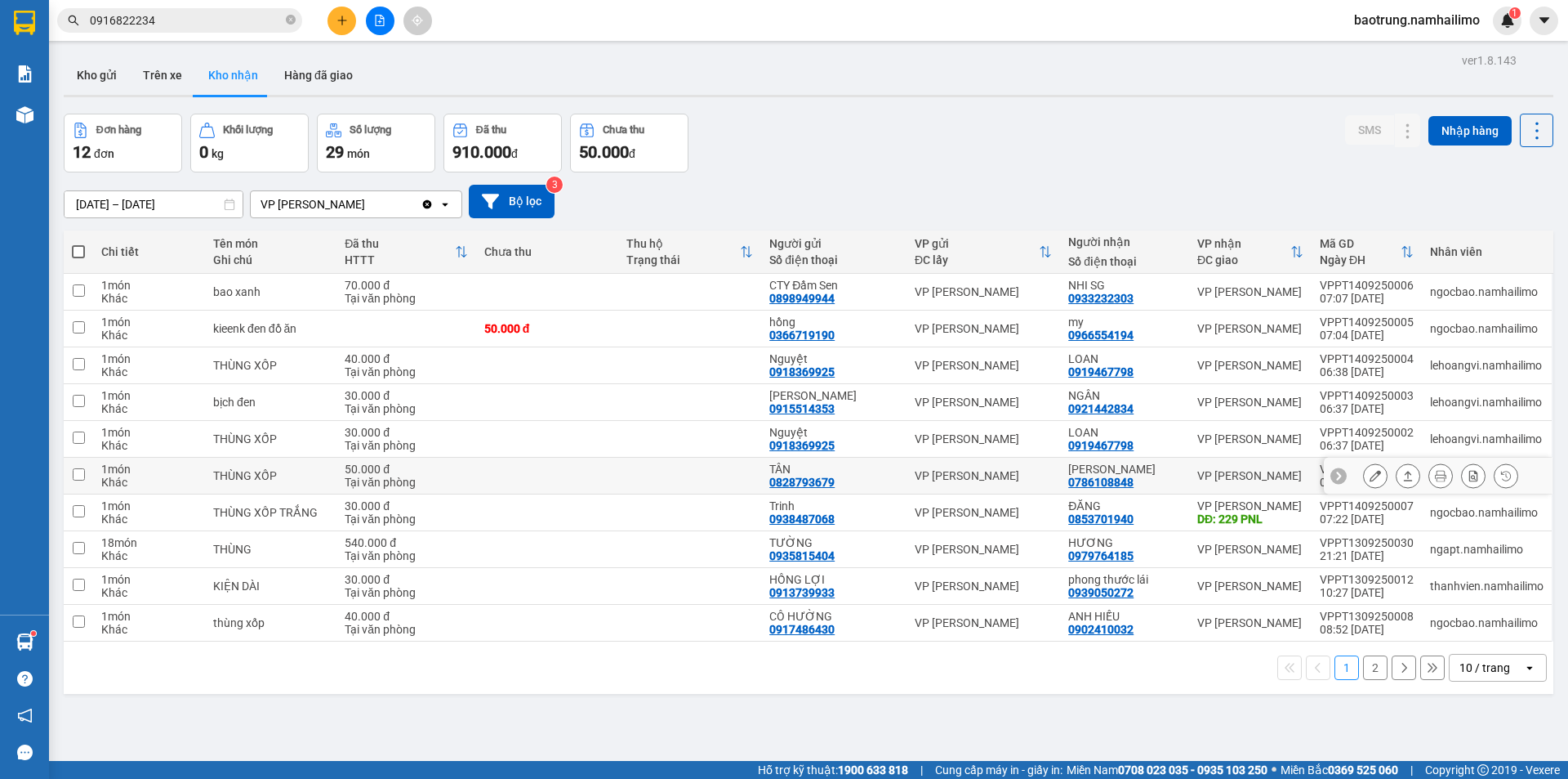
click at [1370, 475] on icon at bounding box center [1376, 476] width 11 height 11
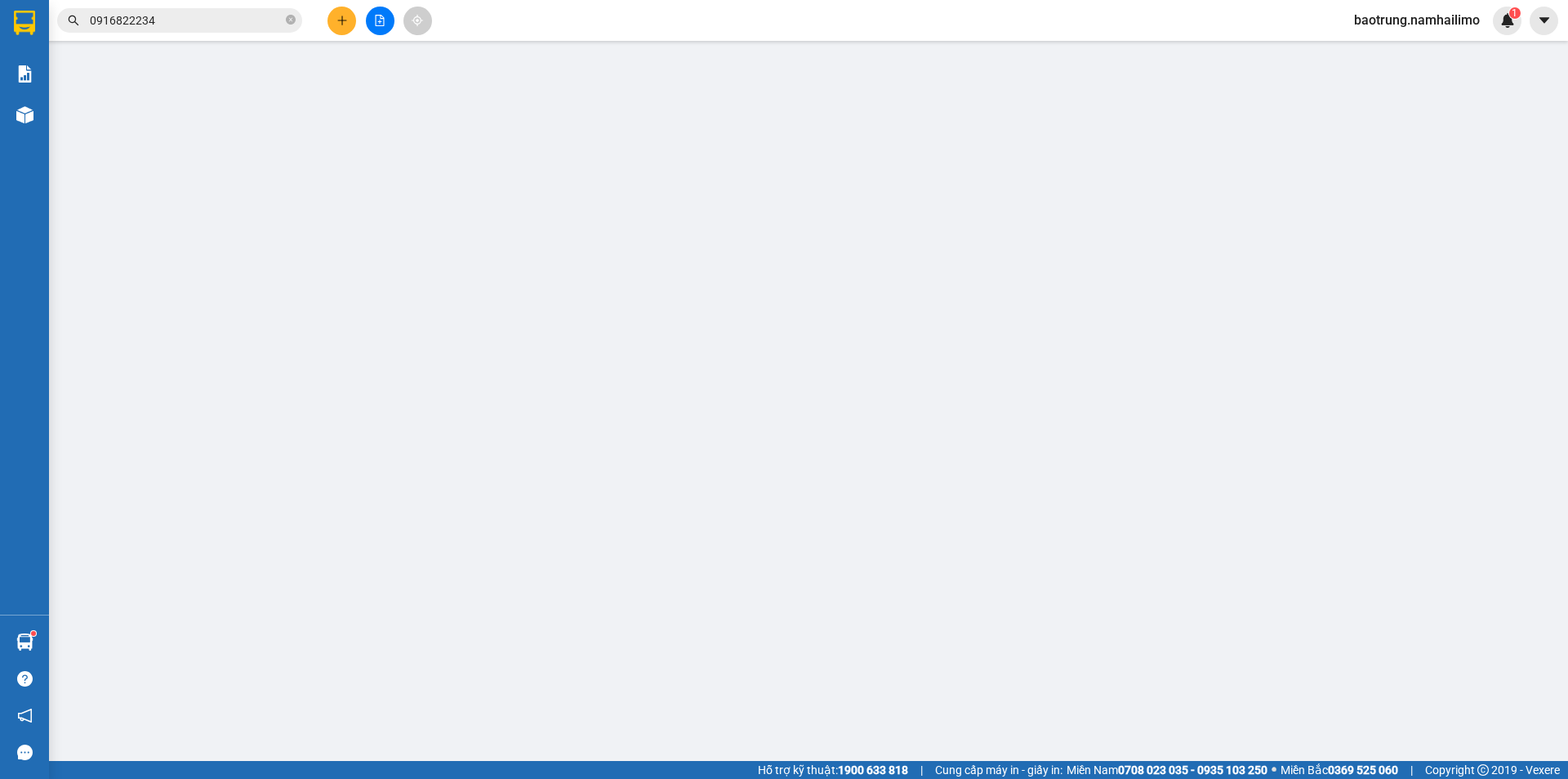
type input "0828793679"
type input "TÂN"
type input "0786108848"
type input "[PERSON_NAME]"
type input "50.000"
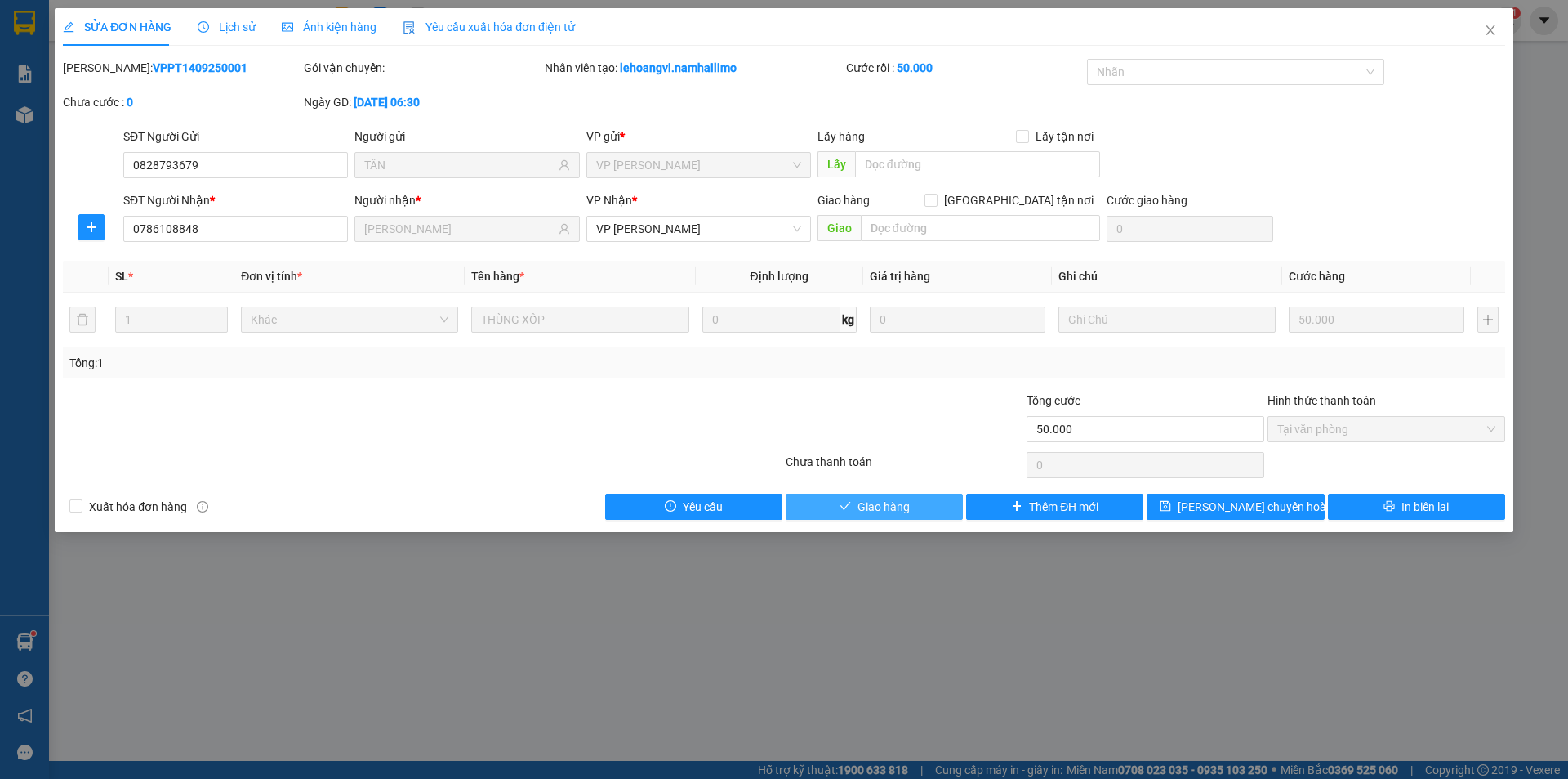
click at [922, 507] on button "Giao hàng" at bounding box center [874, 506] width 178 height 26
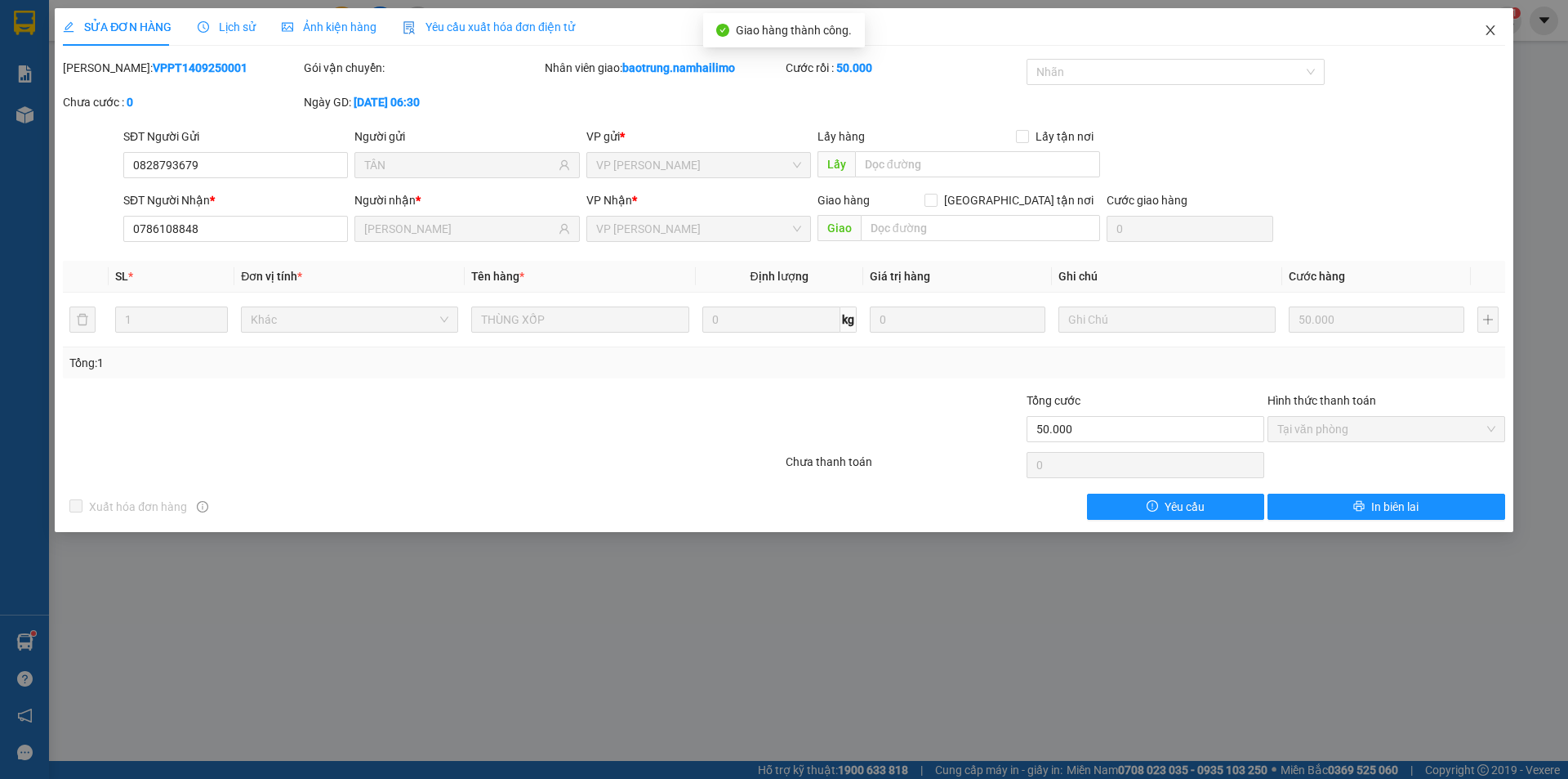
click at [1489, 31] on icon "close" at bounding box center [1490, 31] width 13 height 13
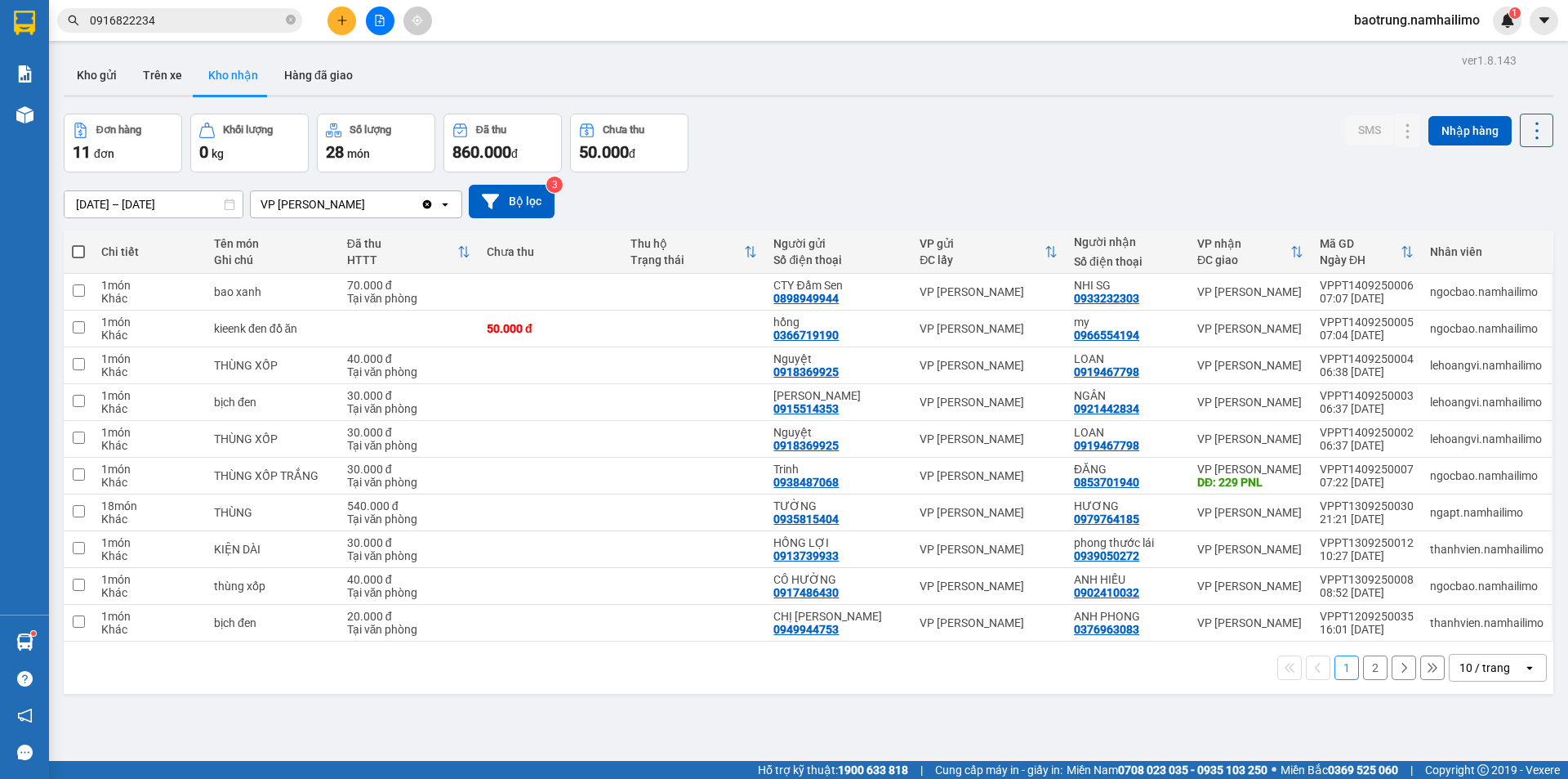
click at [1364, 670] on button "2" at bounding box center [1376, 667] width 24 height 24
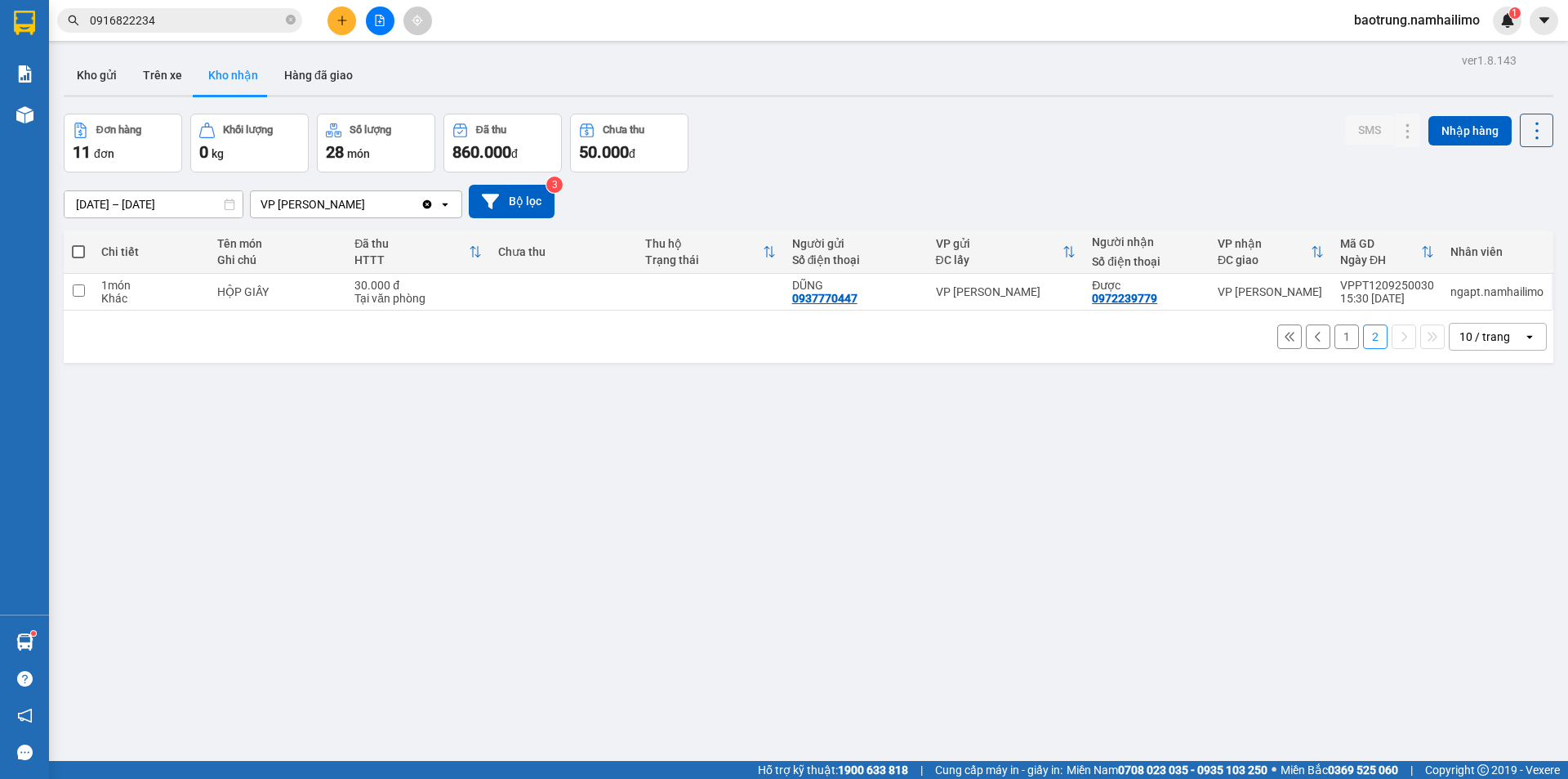
click at [1335, 336] on button "1" at bounding box center [1347, 337] width 24 height 24
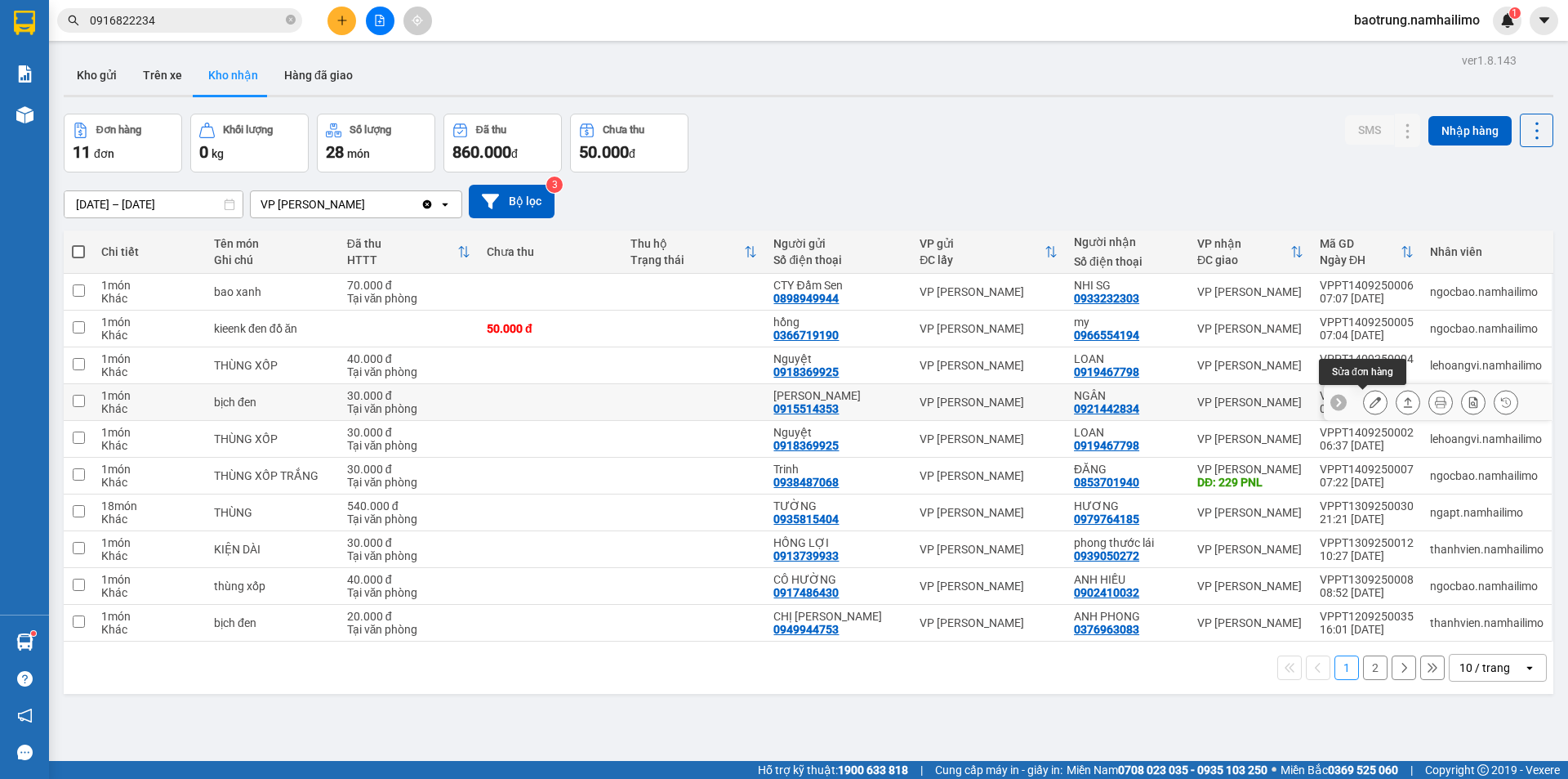
click at [1370, 402] on icon at bounding box center [1376, 402] width 11 height 11
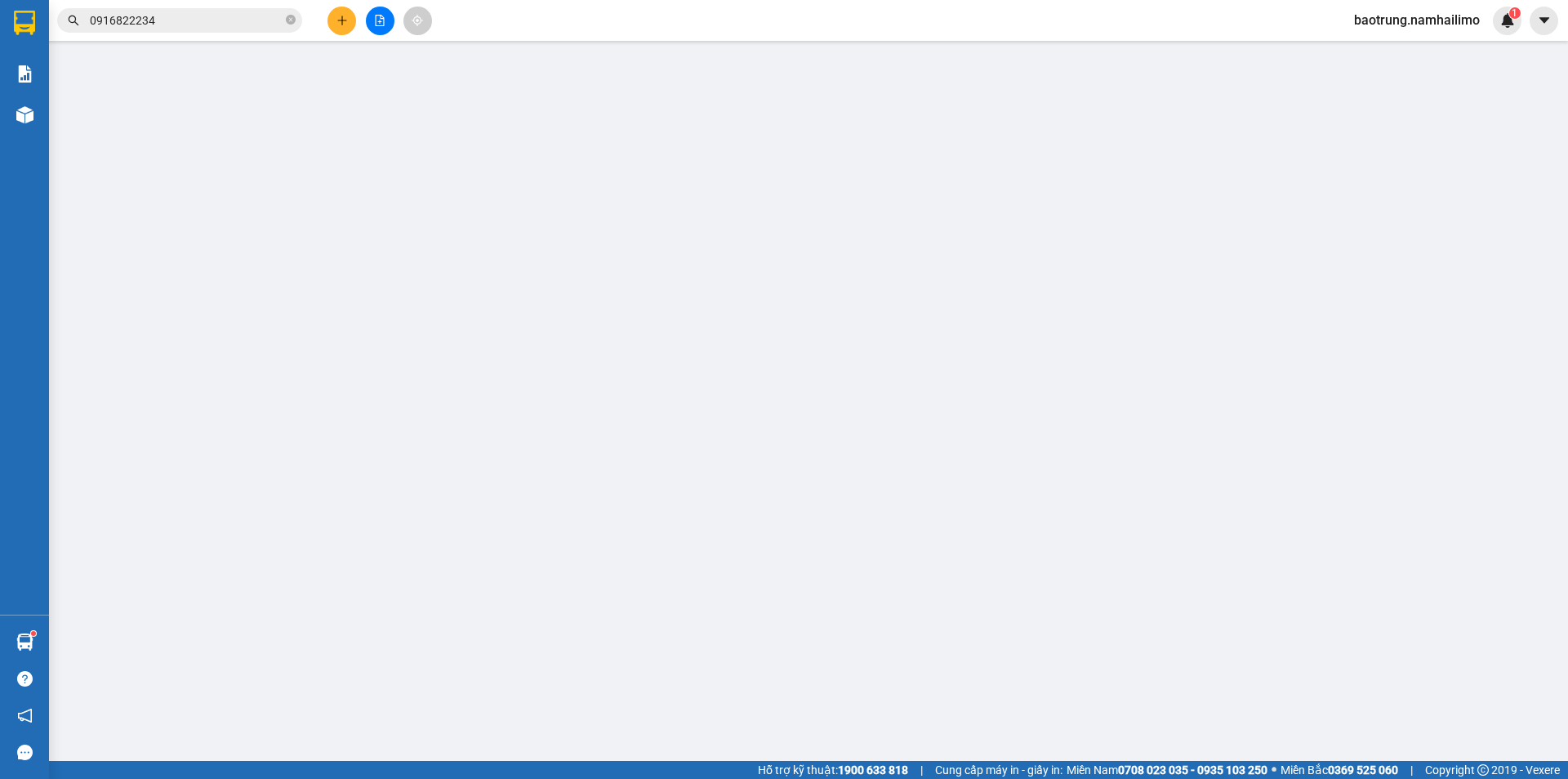
type input "0915514353"
type input "[PERSON_NAME]"
type input "0921442834"
type input "NGÂN"
type input "30.000"
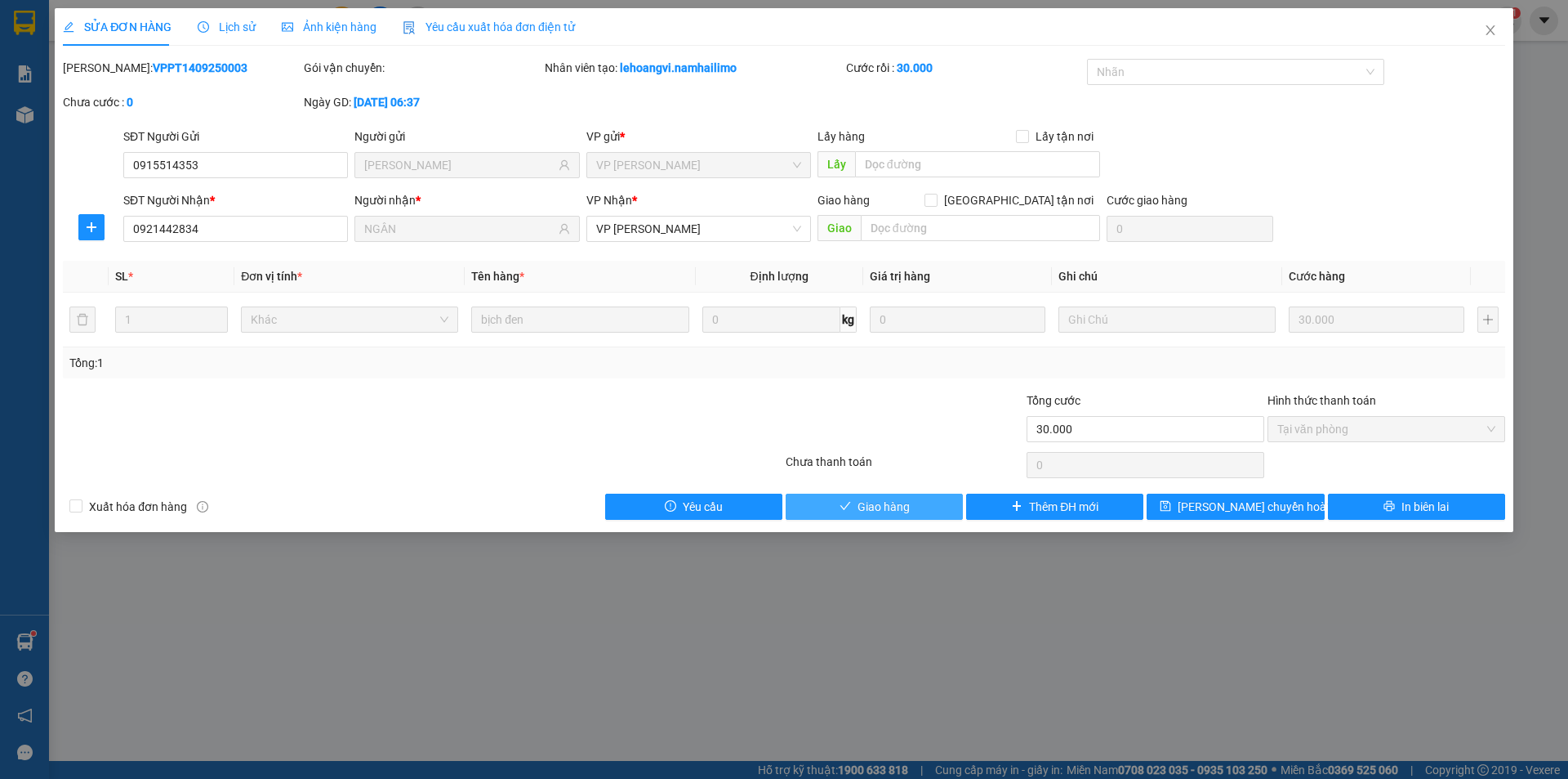
click at [870, 506] on span "Giao hàng" at bounding box center [883, 506] width 53 height 18
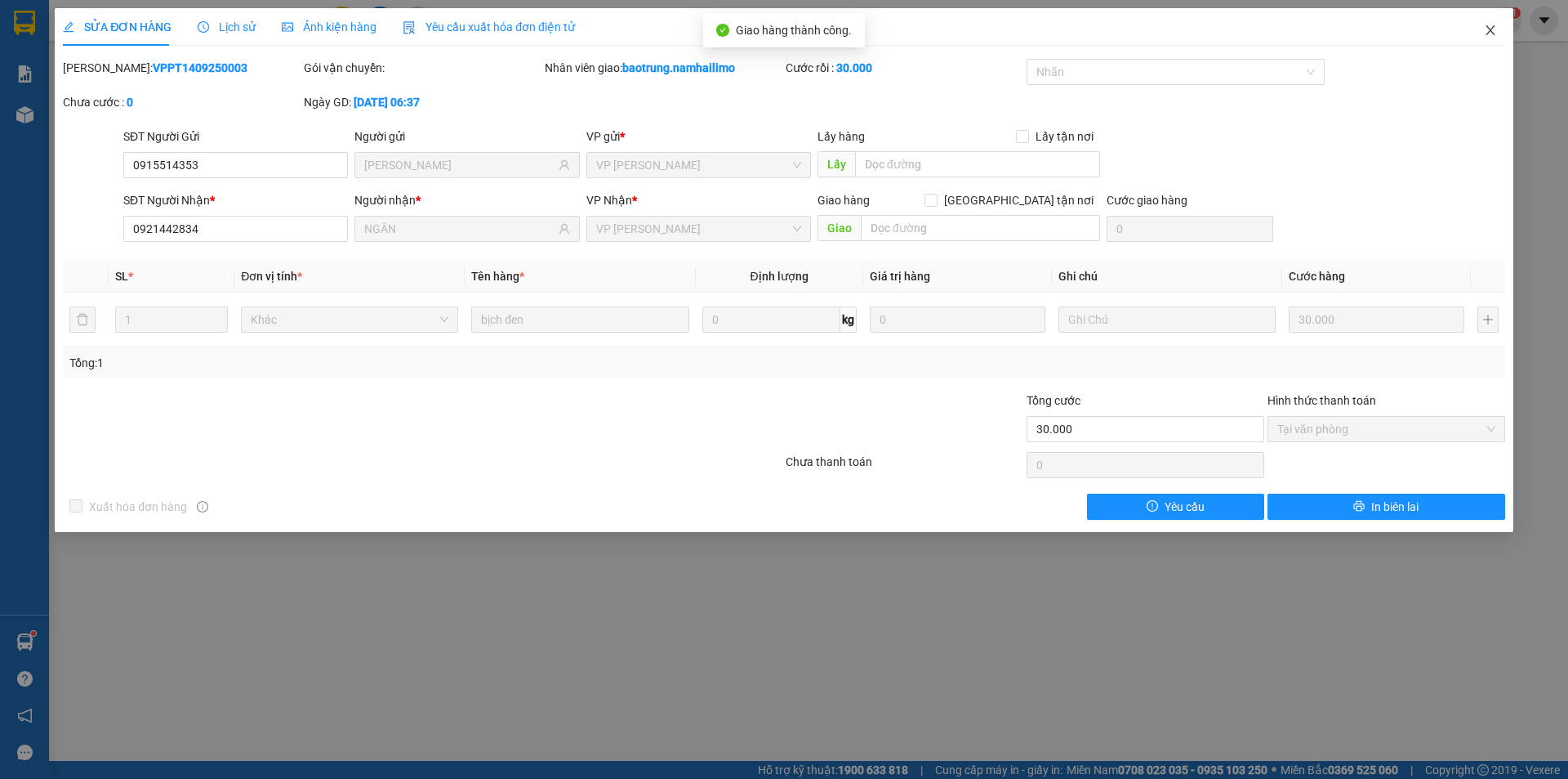
click at [1492, 31] on icon "close" at bounding box center [1490, 31] width 13 height 13
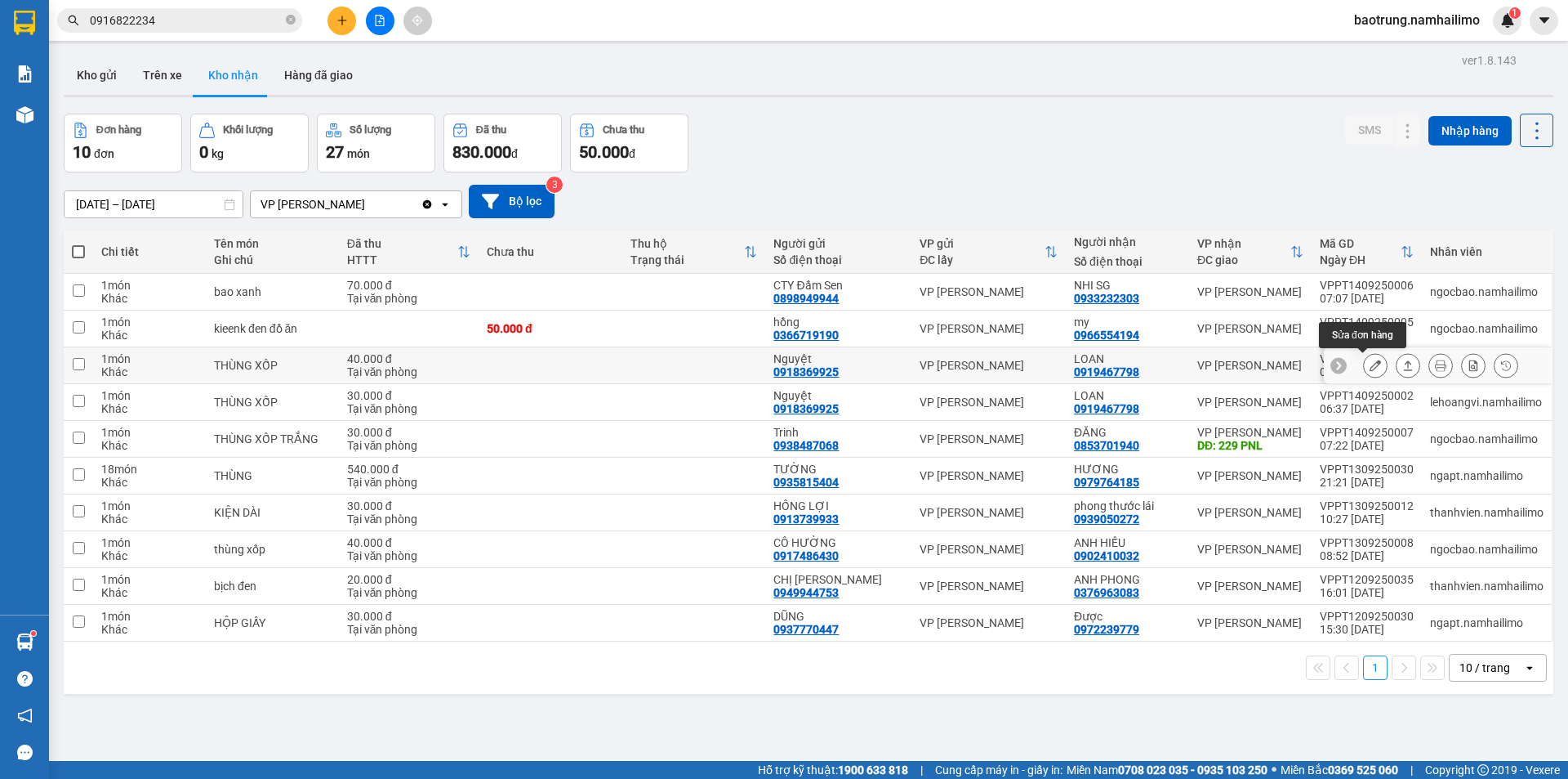
click at [1370, 366] on icon at bounding box center [1376, 365] width 11 height 11
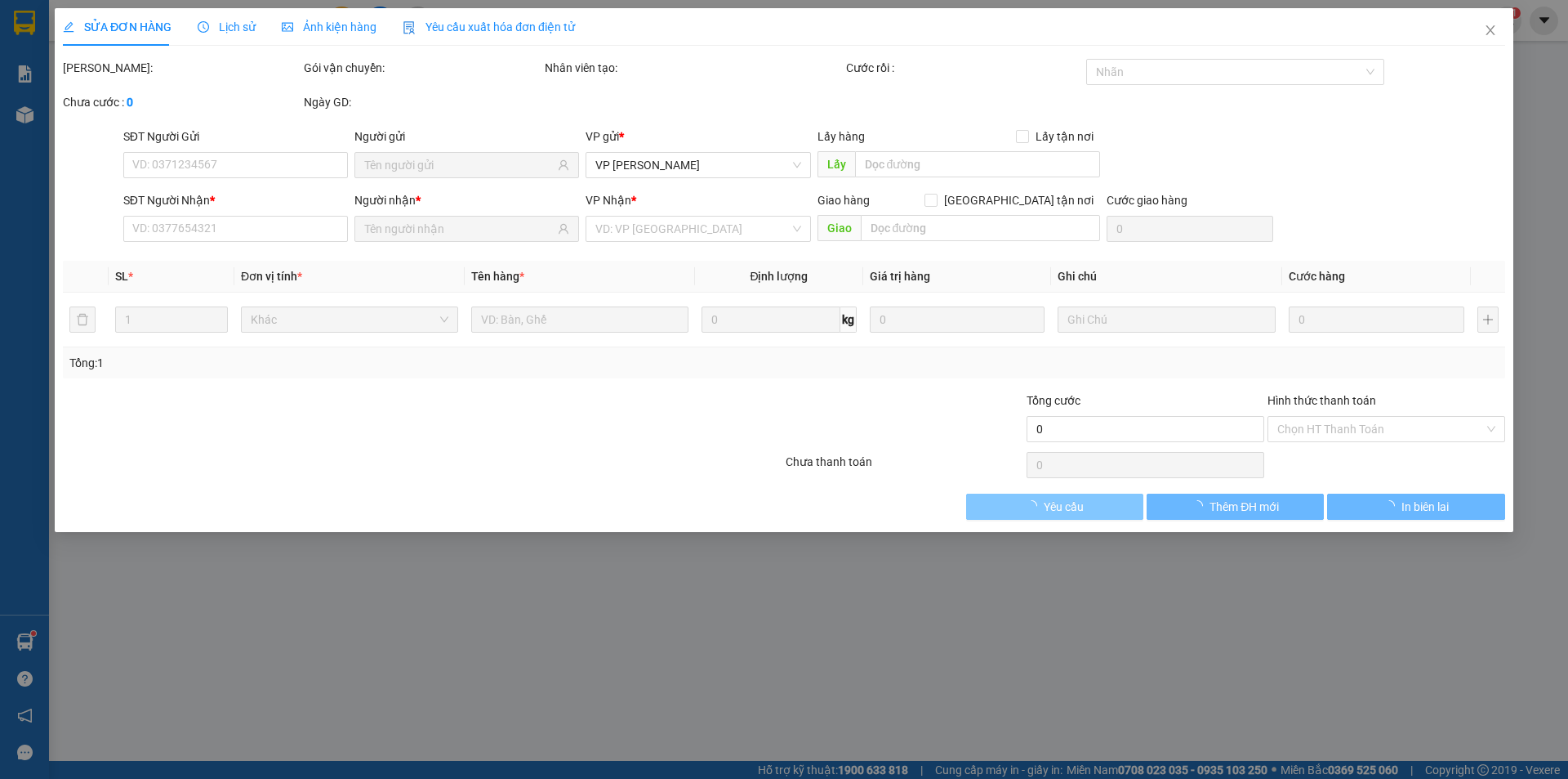
type input "0918369925"
type input "Nguyệt"
type input "0919467798"
type input "LOAN"
type input "40.000"
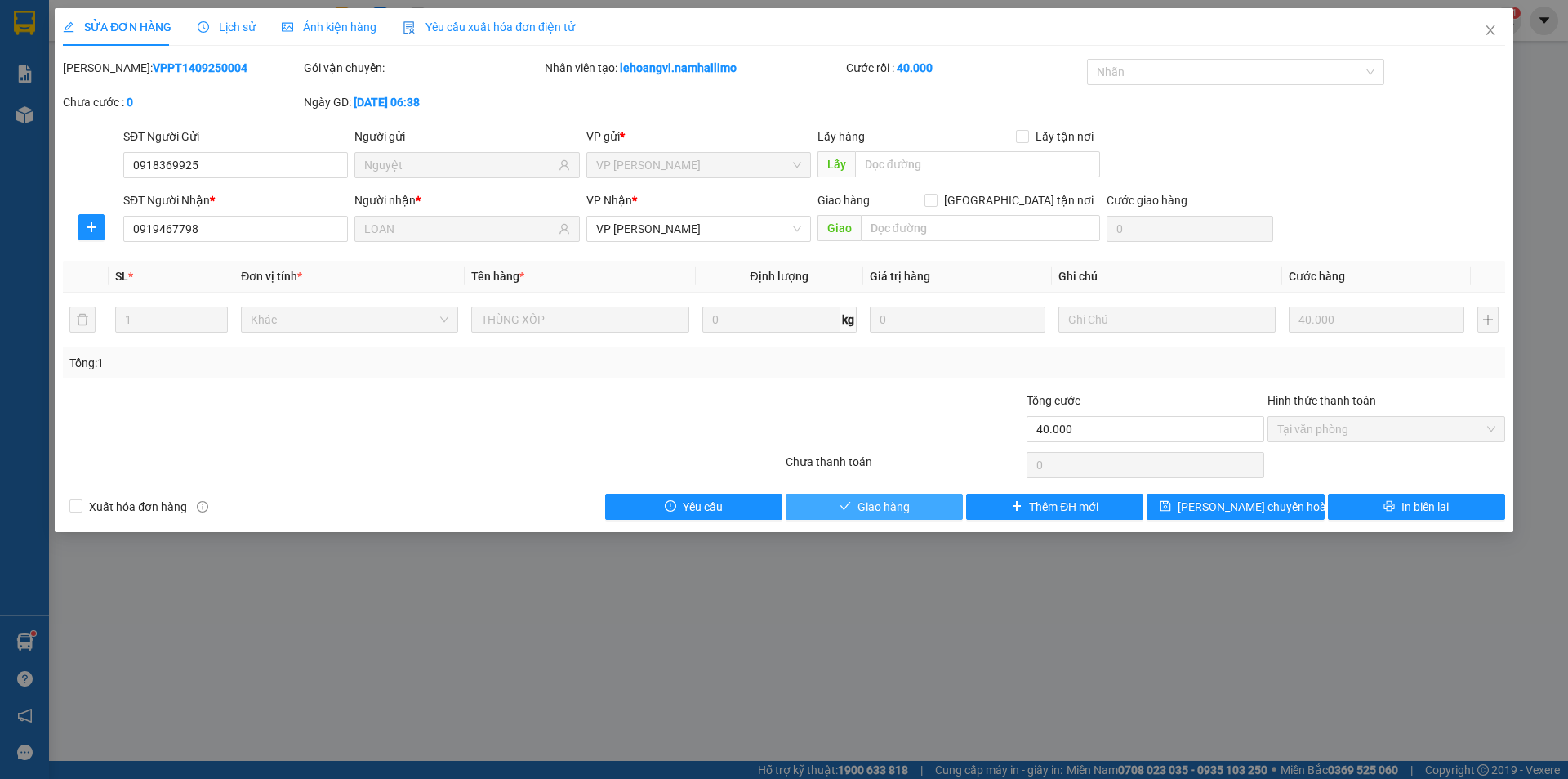
click at [876, 513] on span "Giao hàng" at bounding box center [883, 506] width 53 height 18
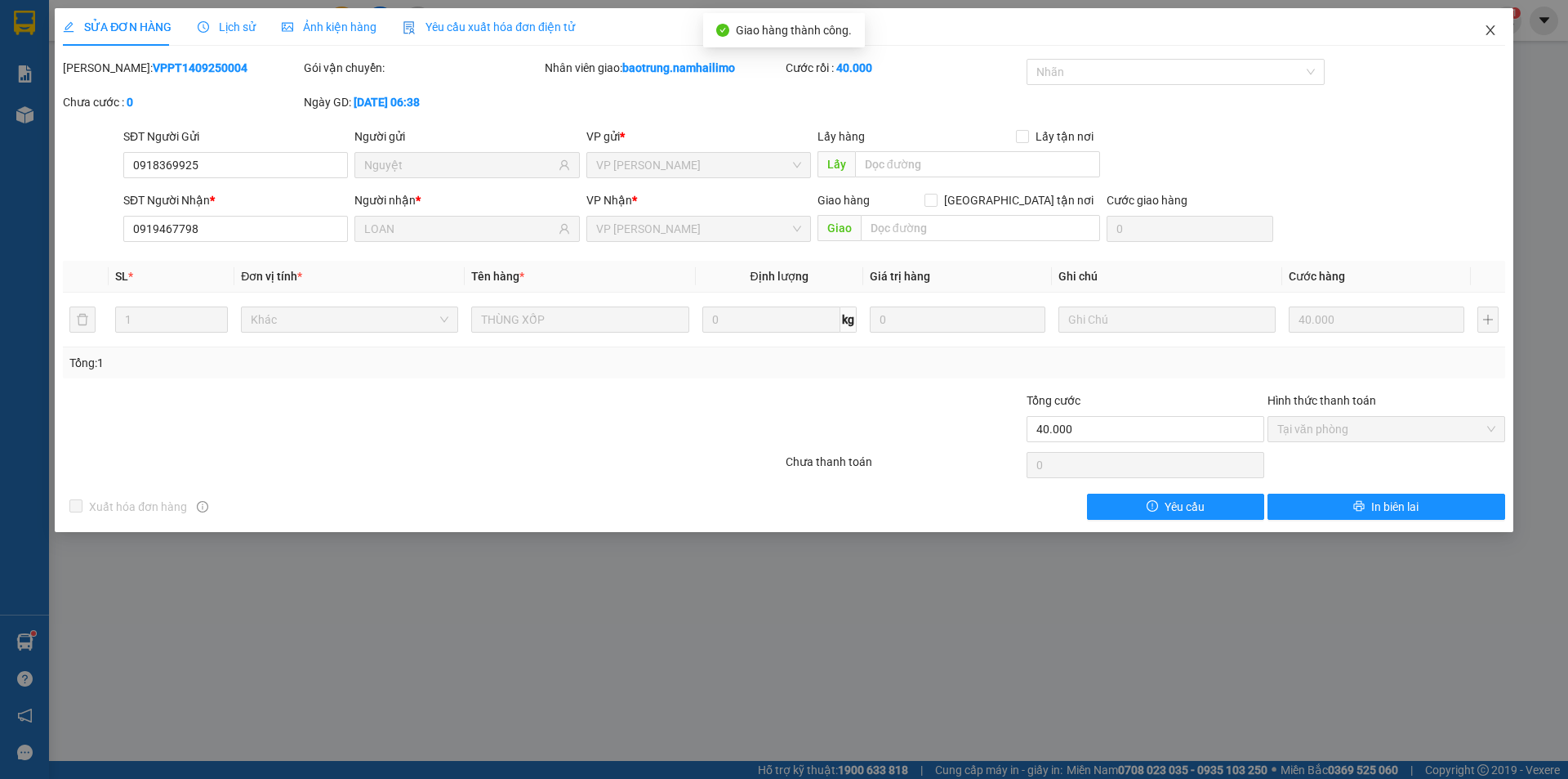
click at [1491, 29] on icon "close" at bounding box center [1490, 31] width 13 height 13
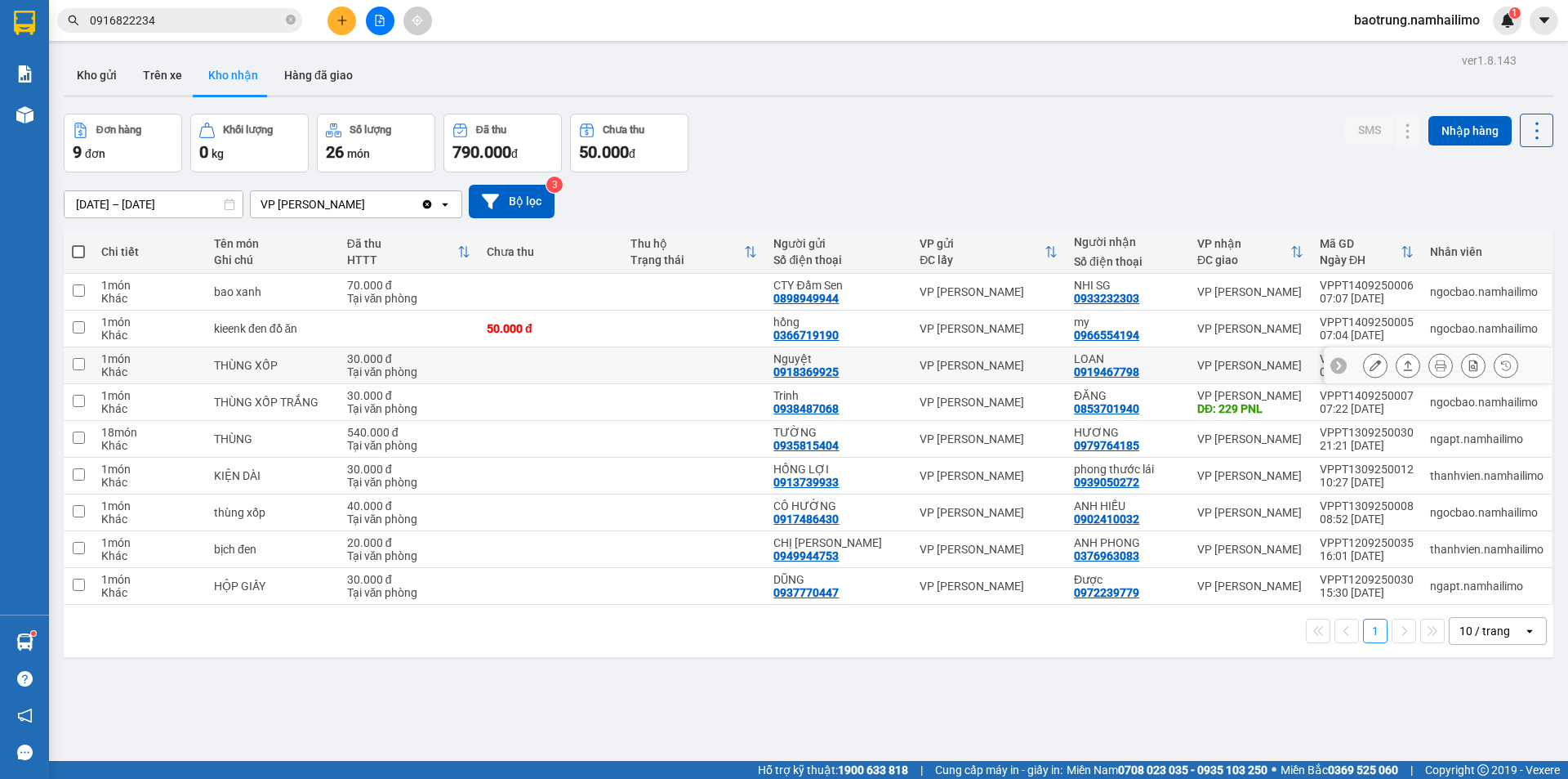
click at [1370, 367] on icon at bounding box center [1376, 365] width 11 height 11
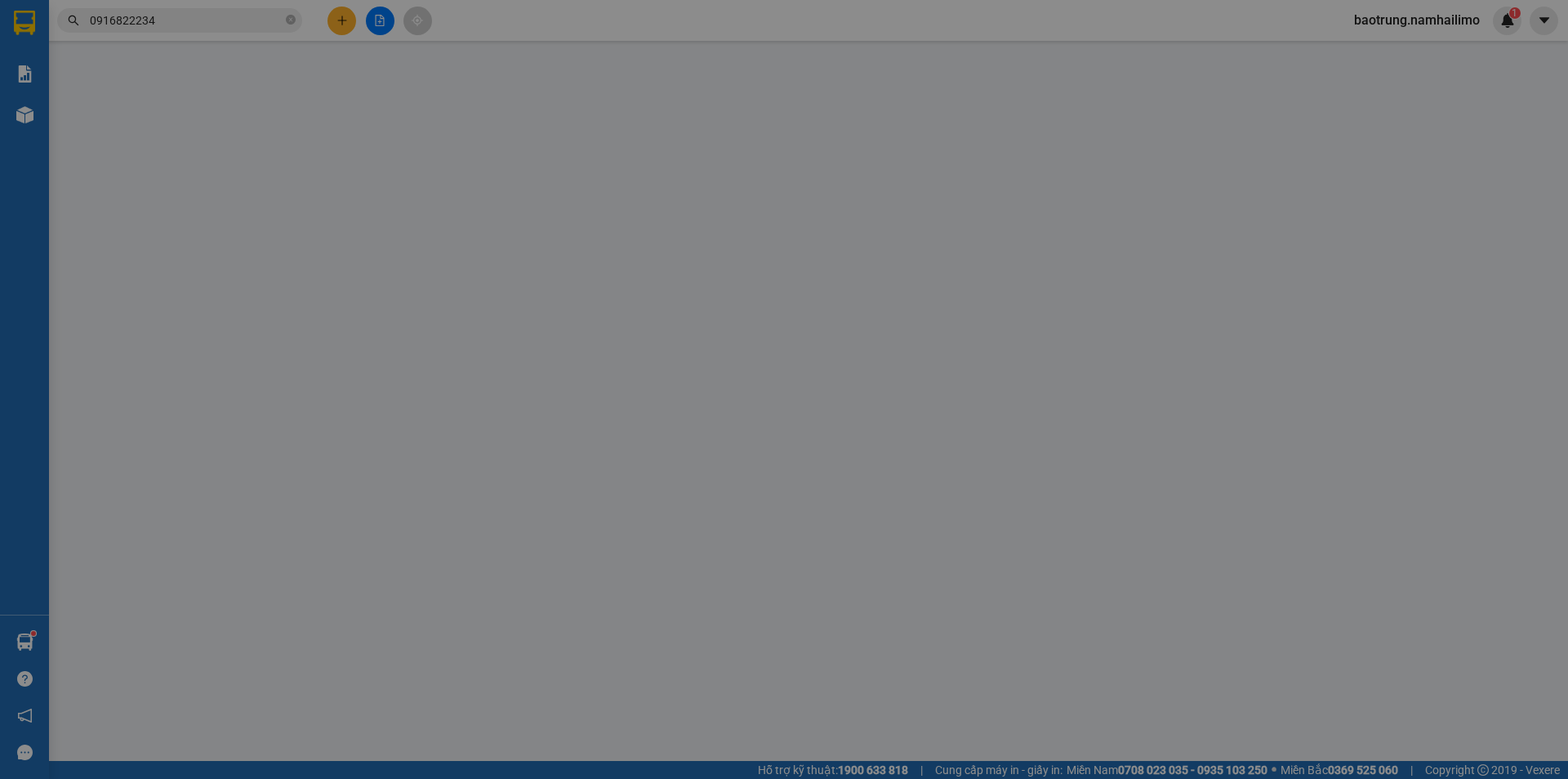
type input "0918369925"
type input "Nguyệt"
type input "0919467798"
type input "LOAN"
type input "30.000"
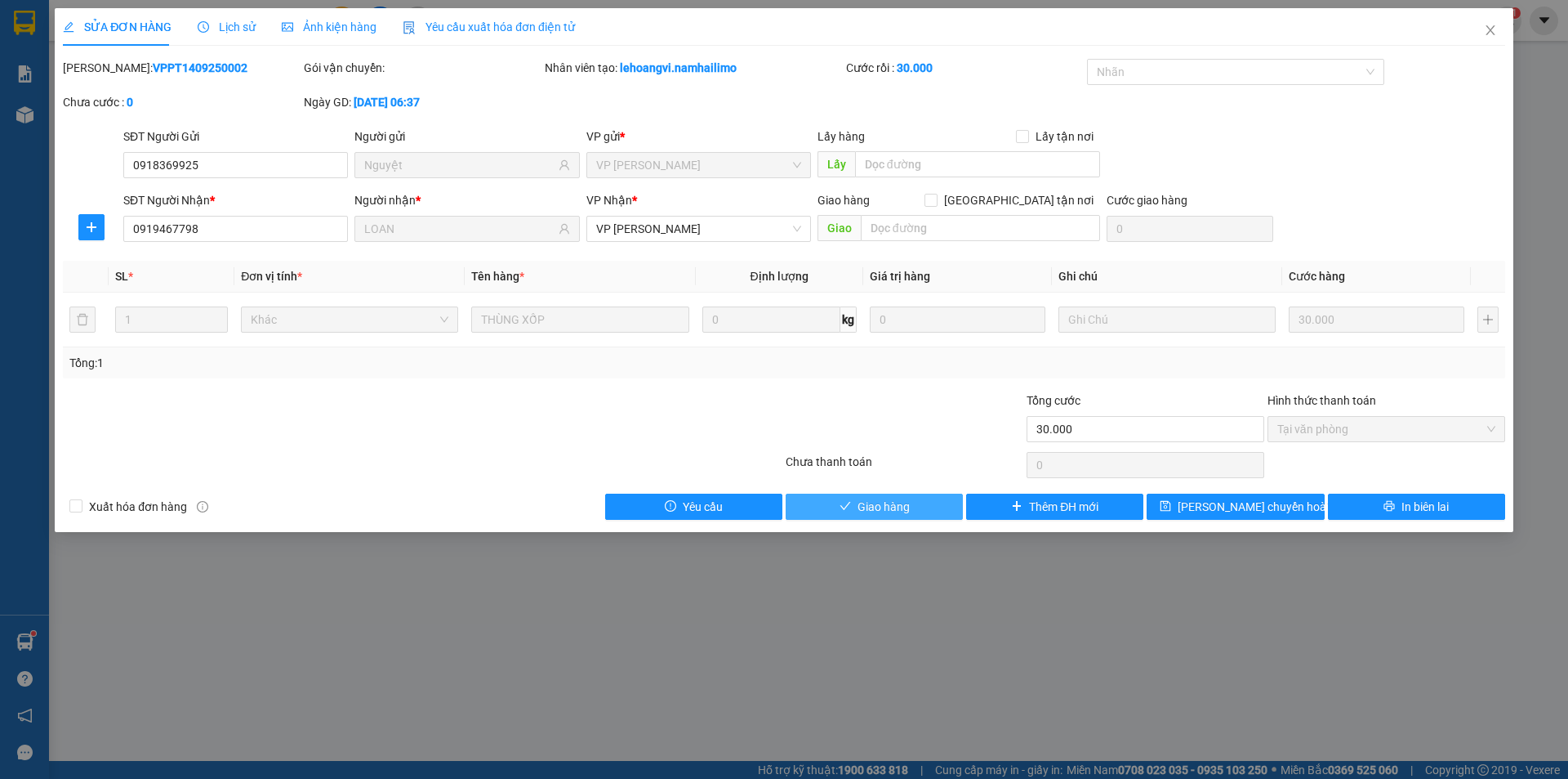
click at [953, 501] on button "Giao hàng" at bounding box center [874, 506] width 178 height 26
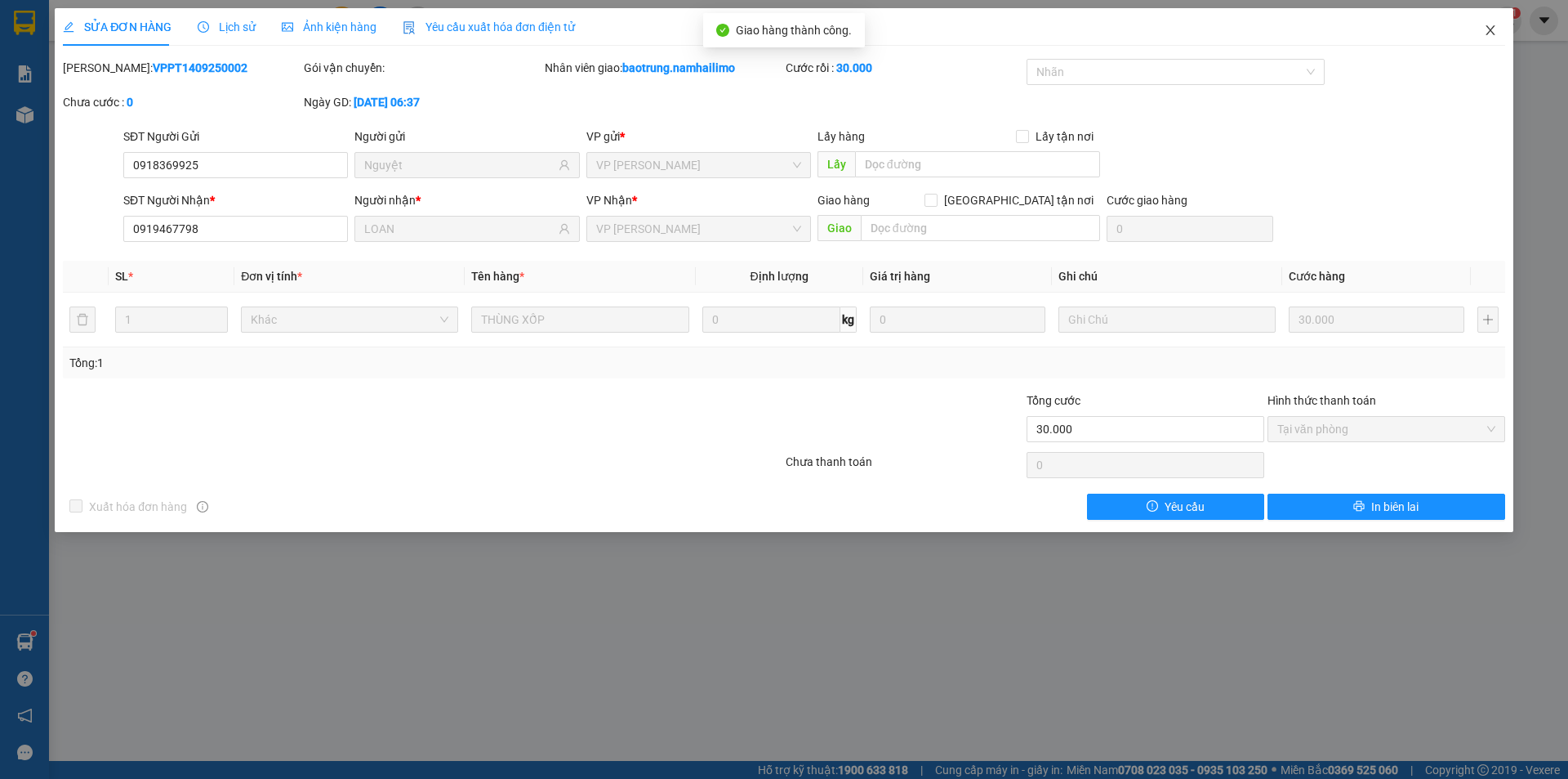
click at [1488, 31] on icon "close" at bounding box center [1490, 31] width 13 height 13
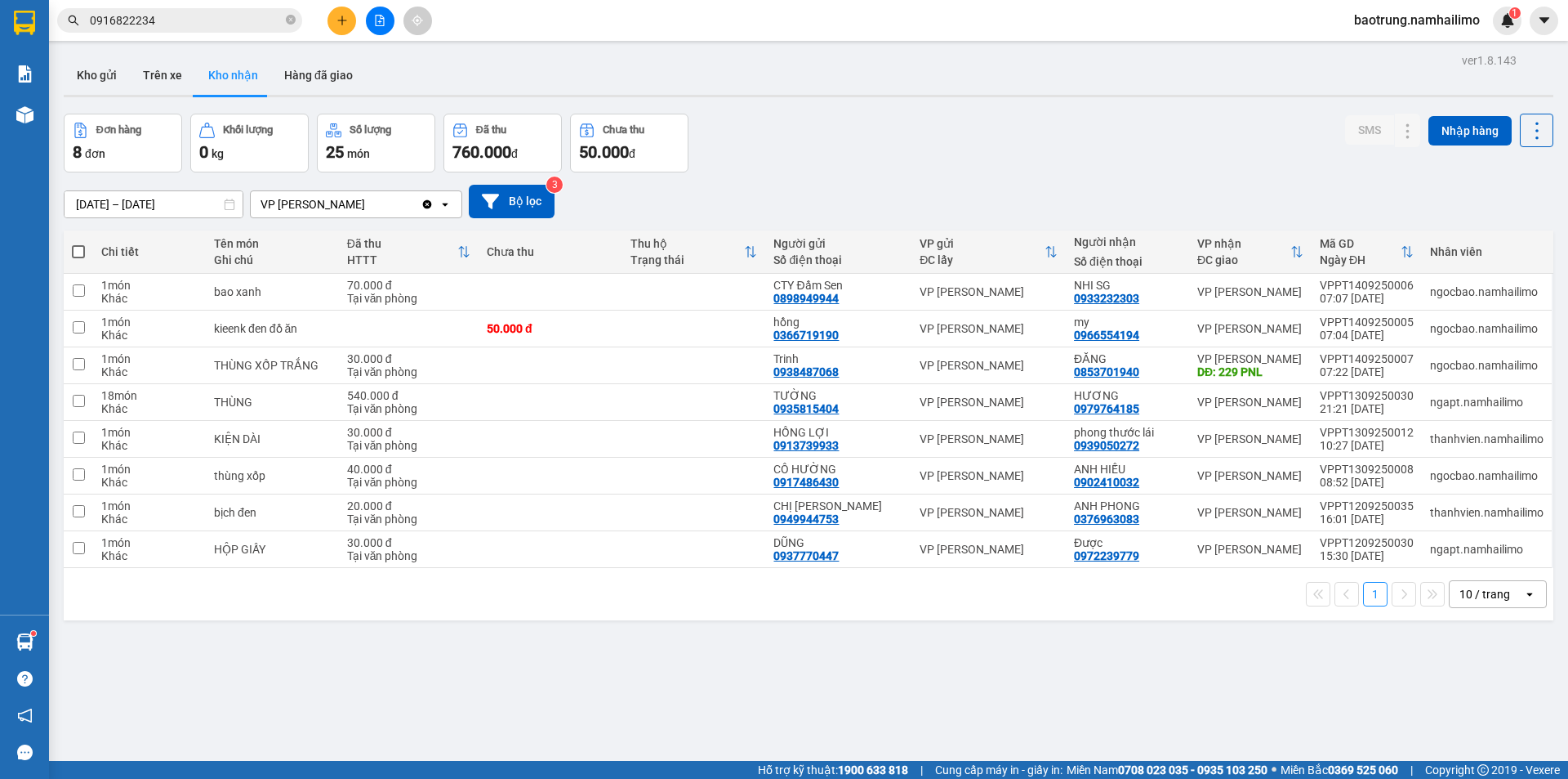
click at [205, 24] on input "0916822234" at bounding box center [186, 19] width 192 height 18
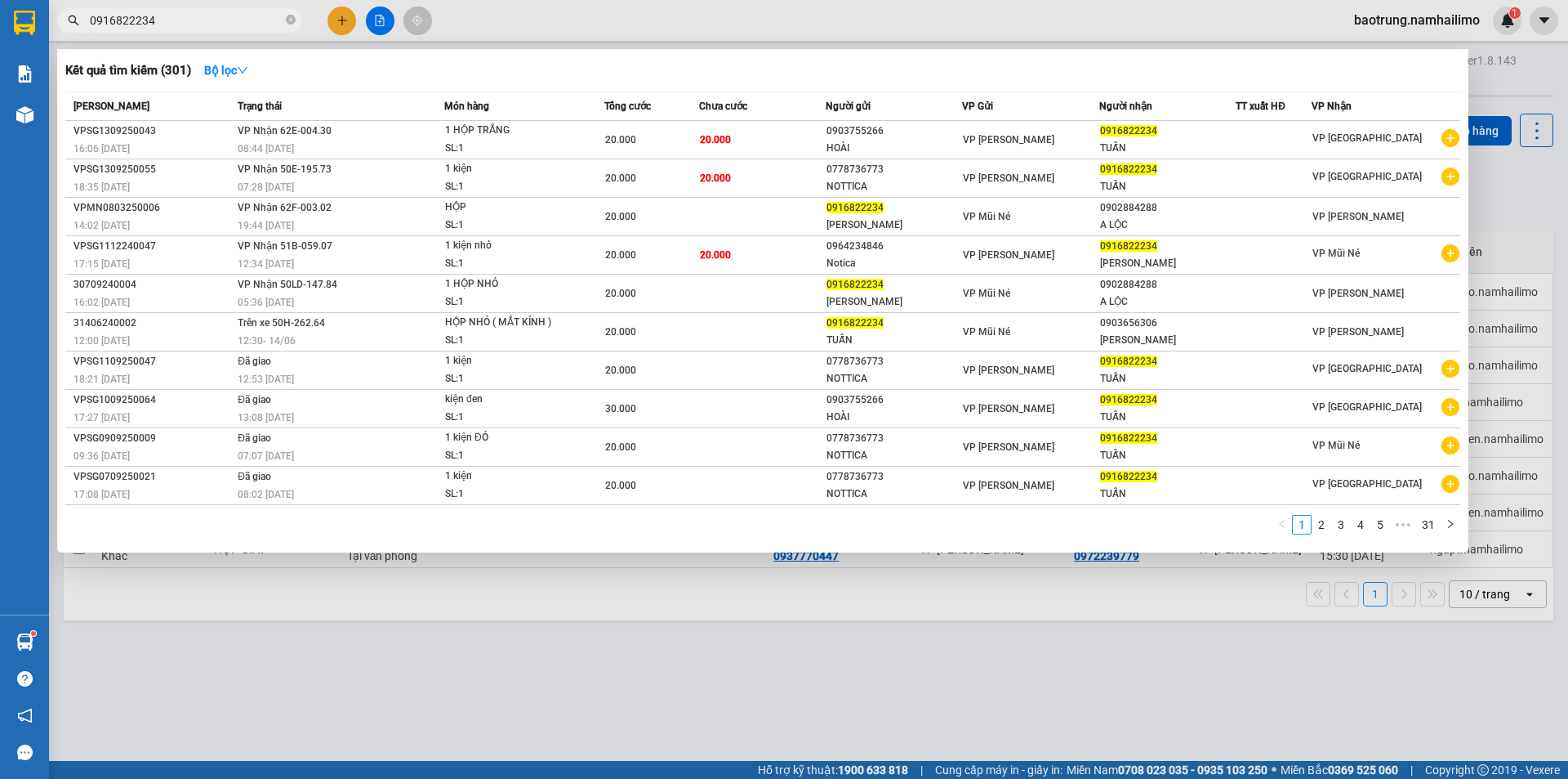
click at [205, 24] on input "0916822234" at bounding box center [186, 19] width 192 height 18
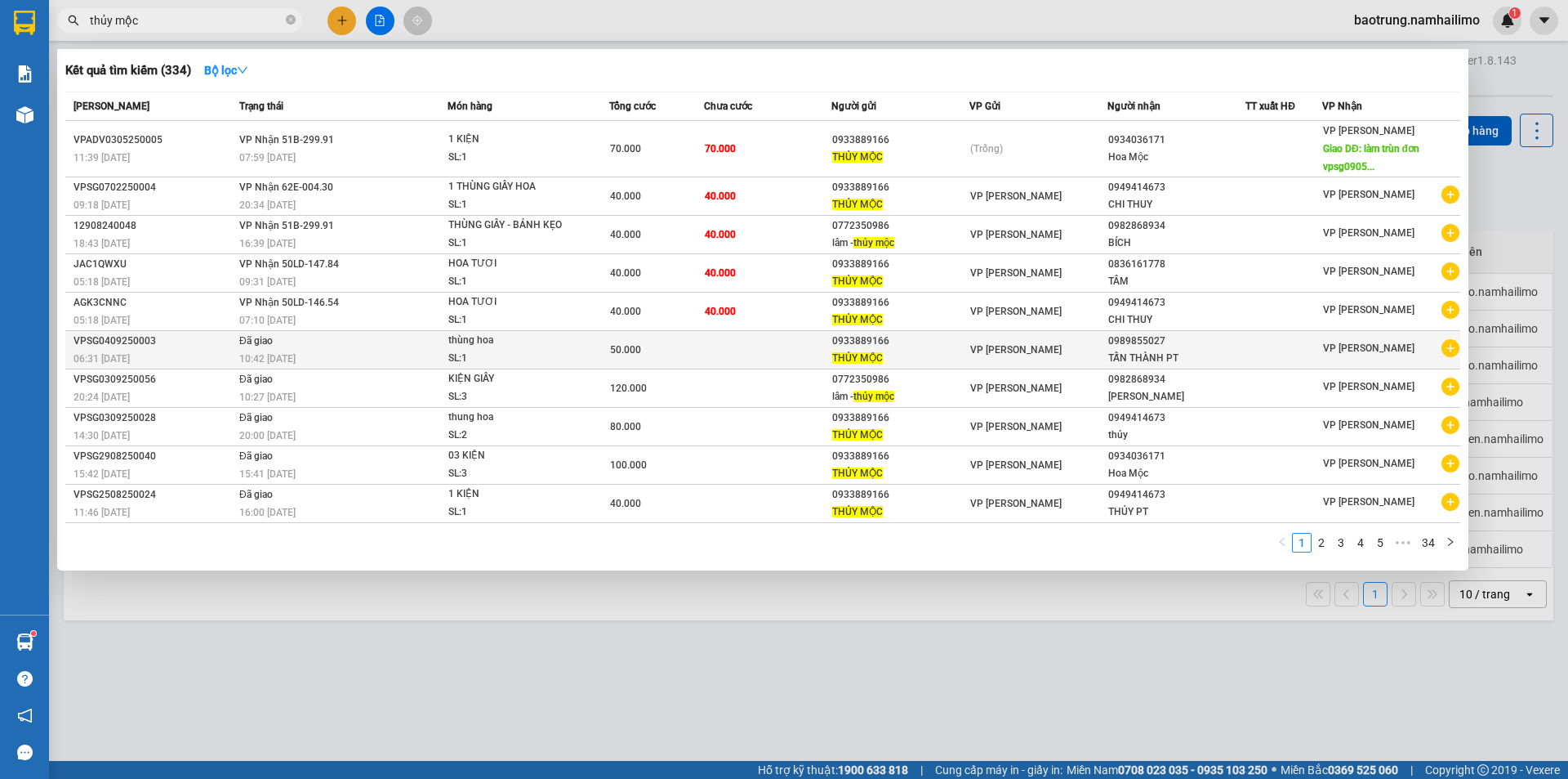
type input "thủy mộc"
click at [1452, 349] on icon "plus-circle" at bounding box center [1451, 347] width 18 height 18
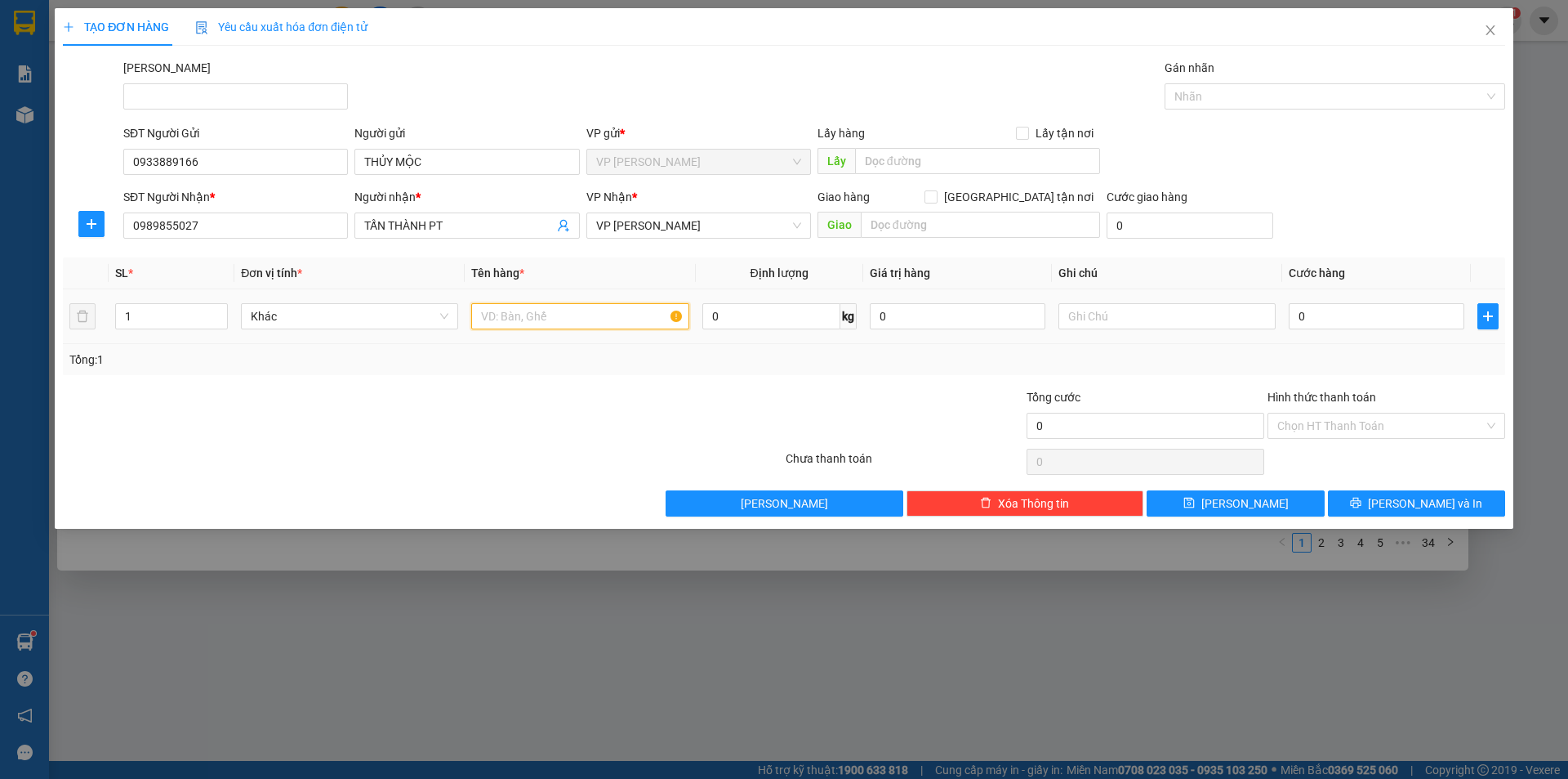
click at [554, 314] on input "text" at bounding box center [580, 316] width 217 height 26
type input "thùng hoa"
click at [1326, 317] on input "0" at bounding box center [1377, 316] width 176 height 26
type input "4"
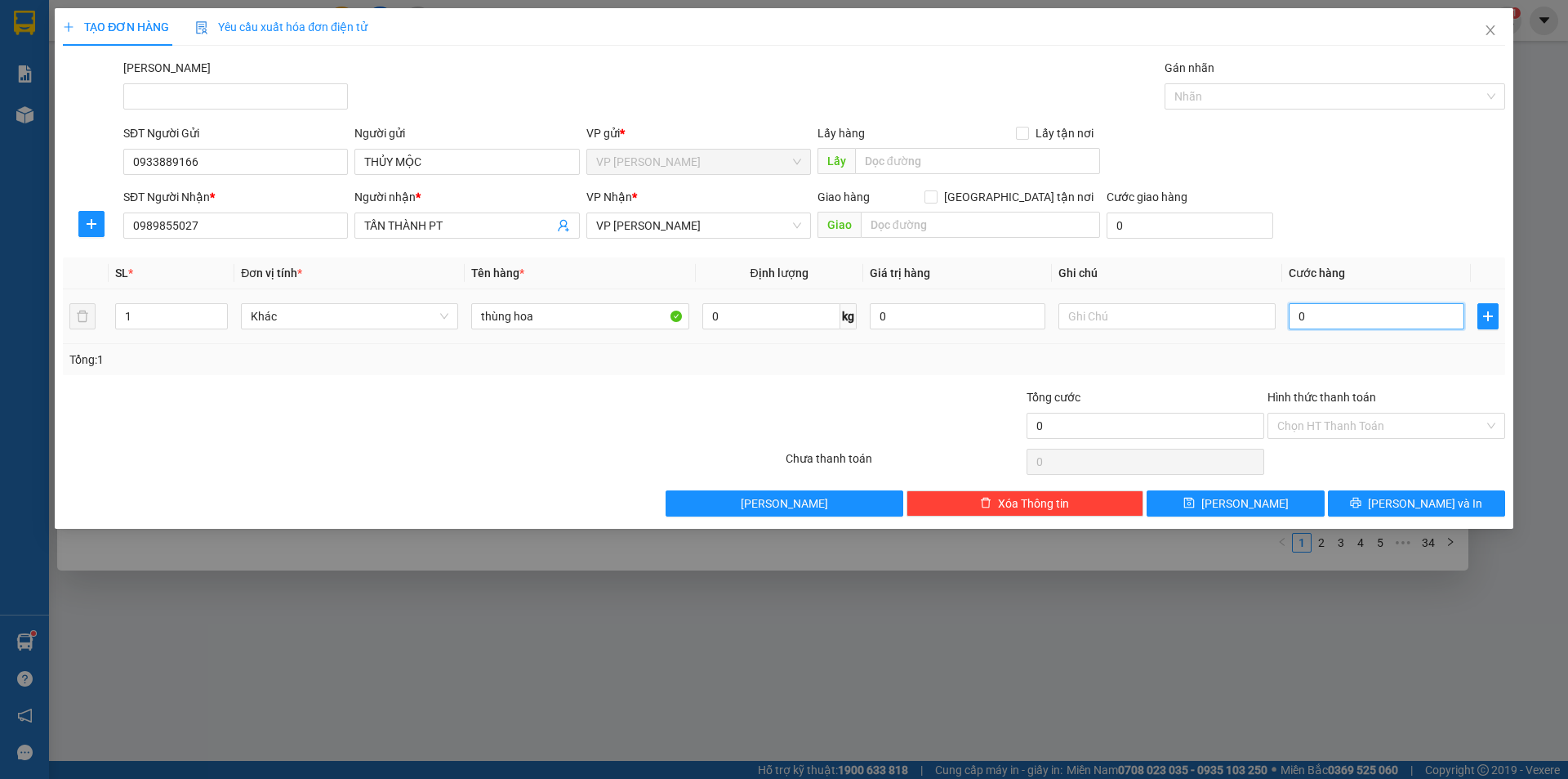
type input "4"
type input "40"
type input "40.000"
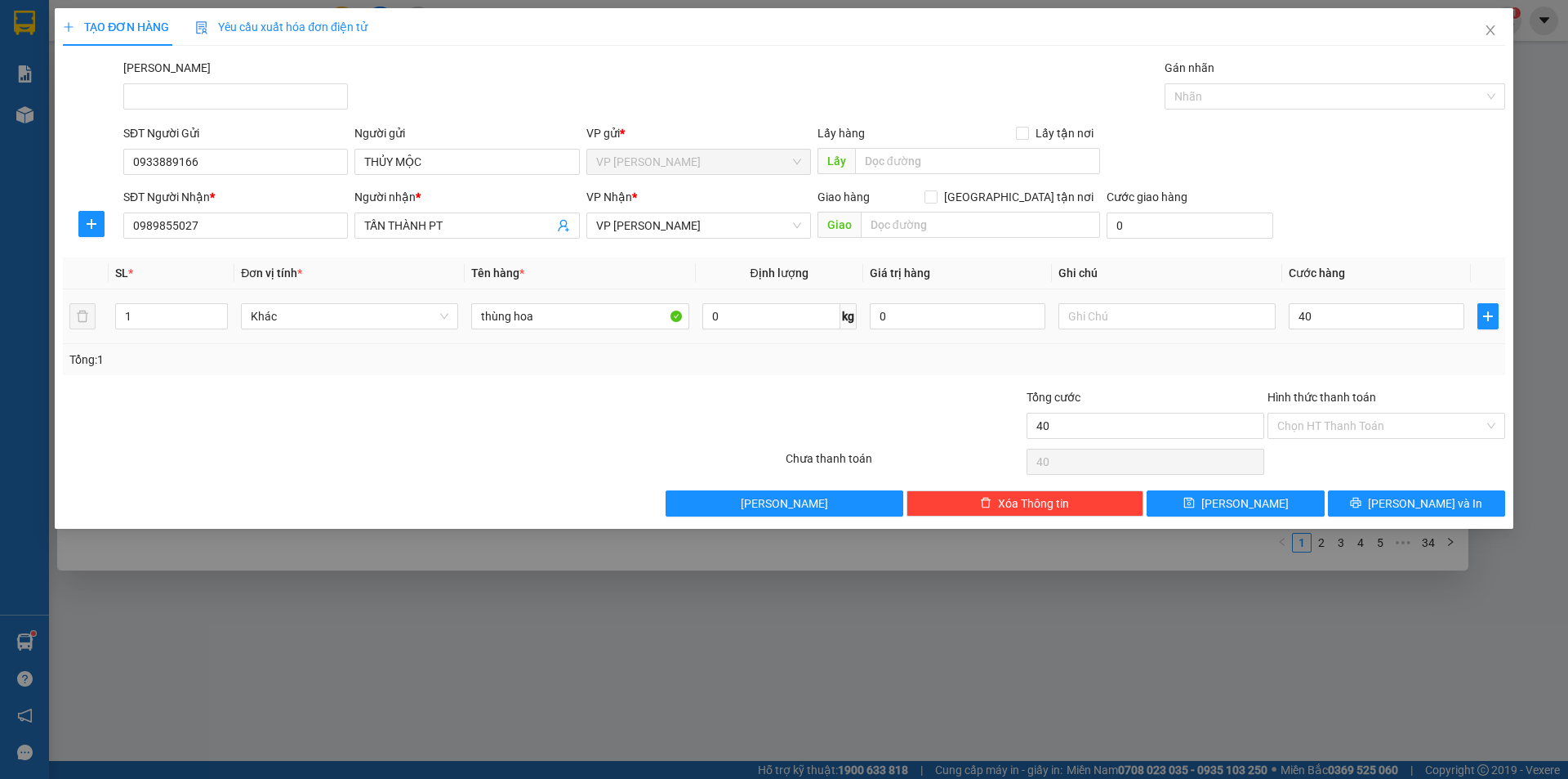
type input "40.000"
click at [1379, 234] on div "SĐT Người Nhận * 0989855027 Người nhận * TẤN THÀNH PT VP Nhận * VP [PERSON_NAME…" at bounding box center [814, 216] width 1389 height 57
click at [1362, 500] on icon "printer" at bounding box center [1356, 502] width 11 height 11
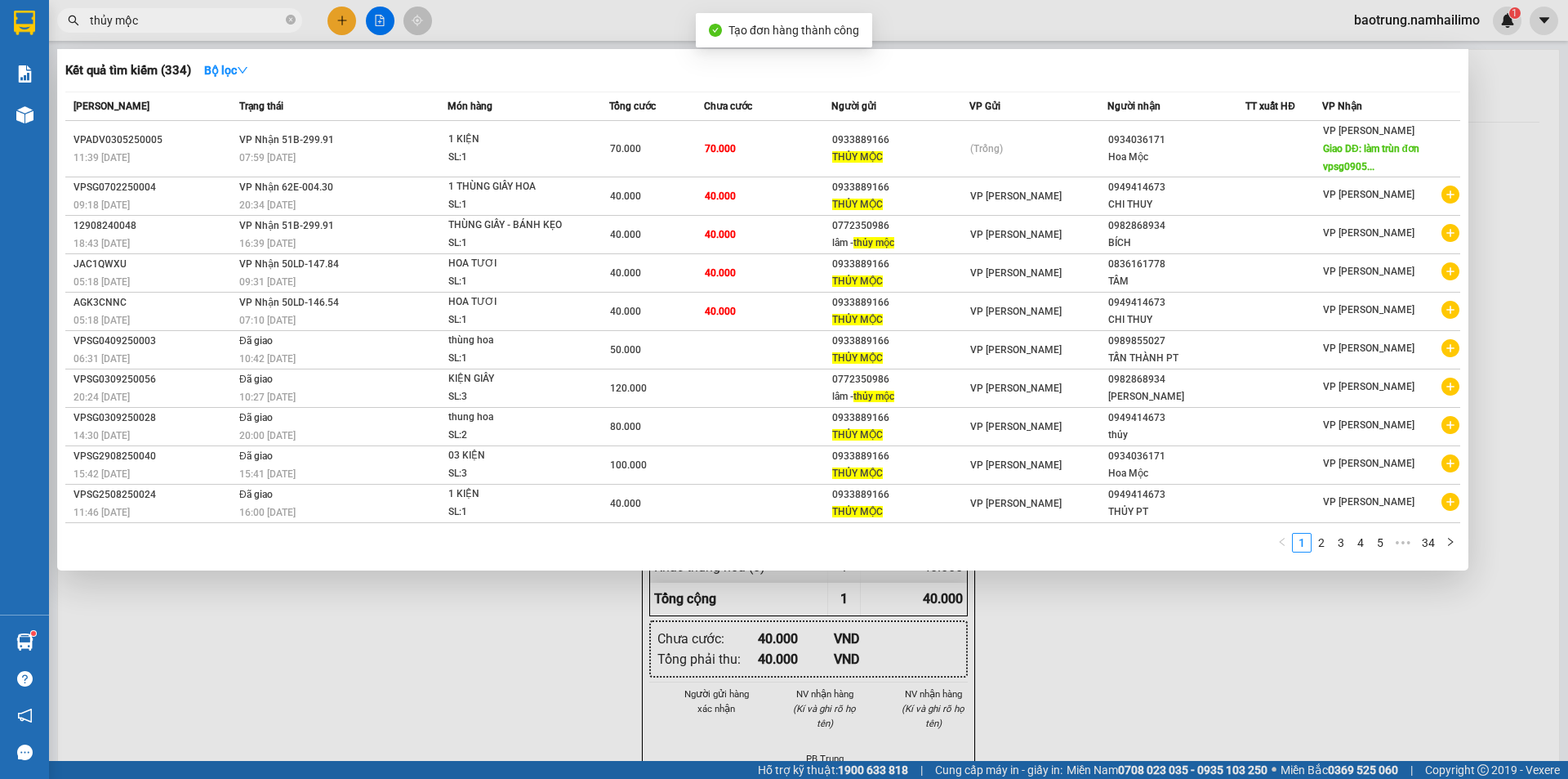
click at [1090, 660] on div at bounding box center [784, 390] width 1568 height 779
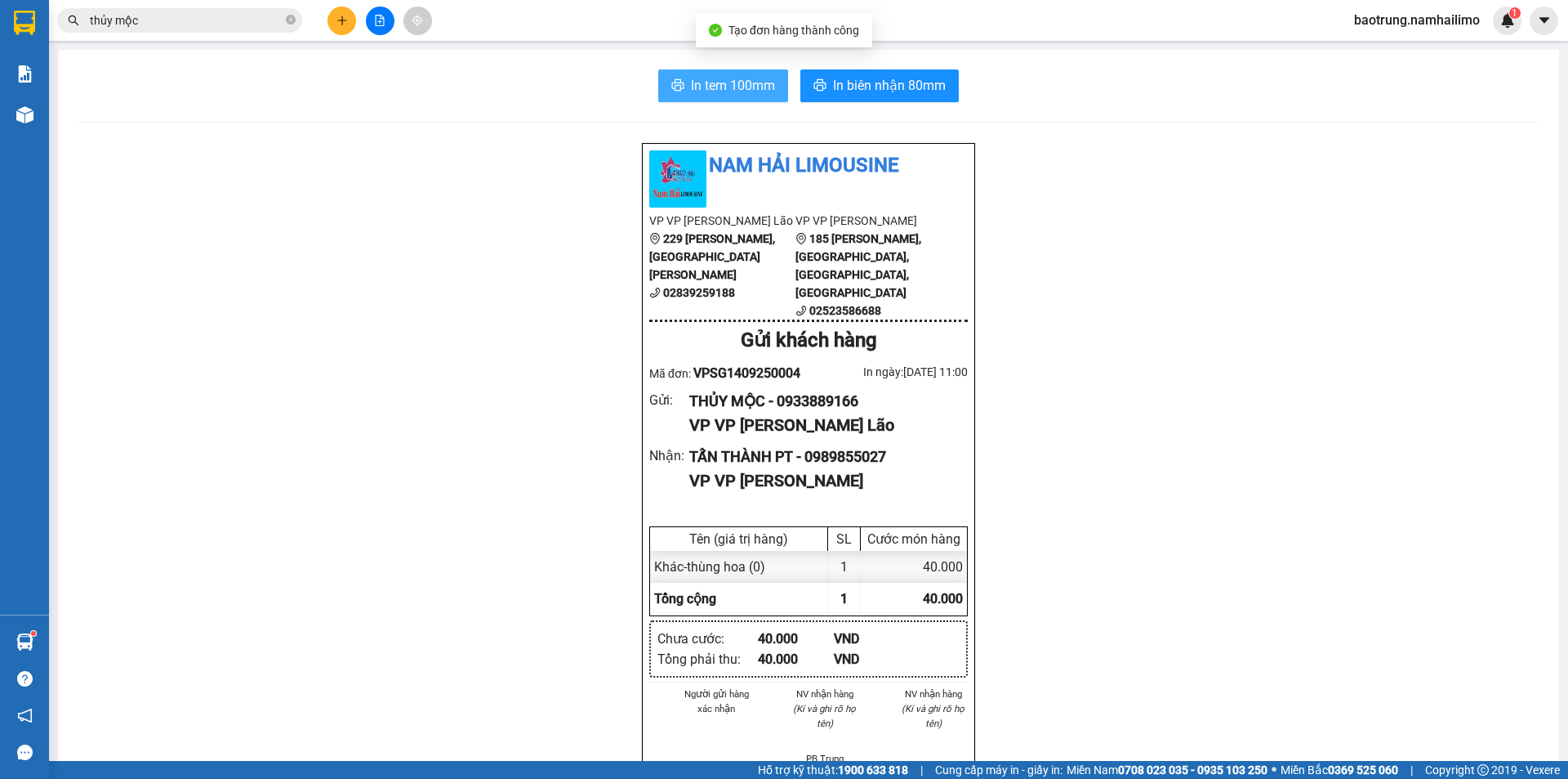
click at [709, 84] on span "In tem 100mm" at bounding box center [733, 85] width 84 height 20
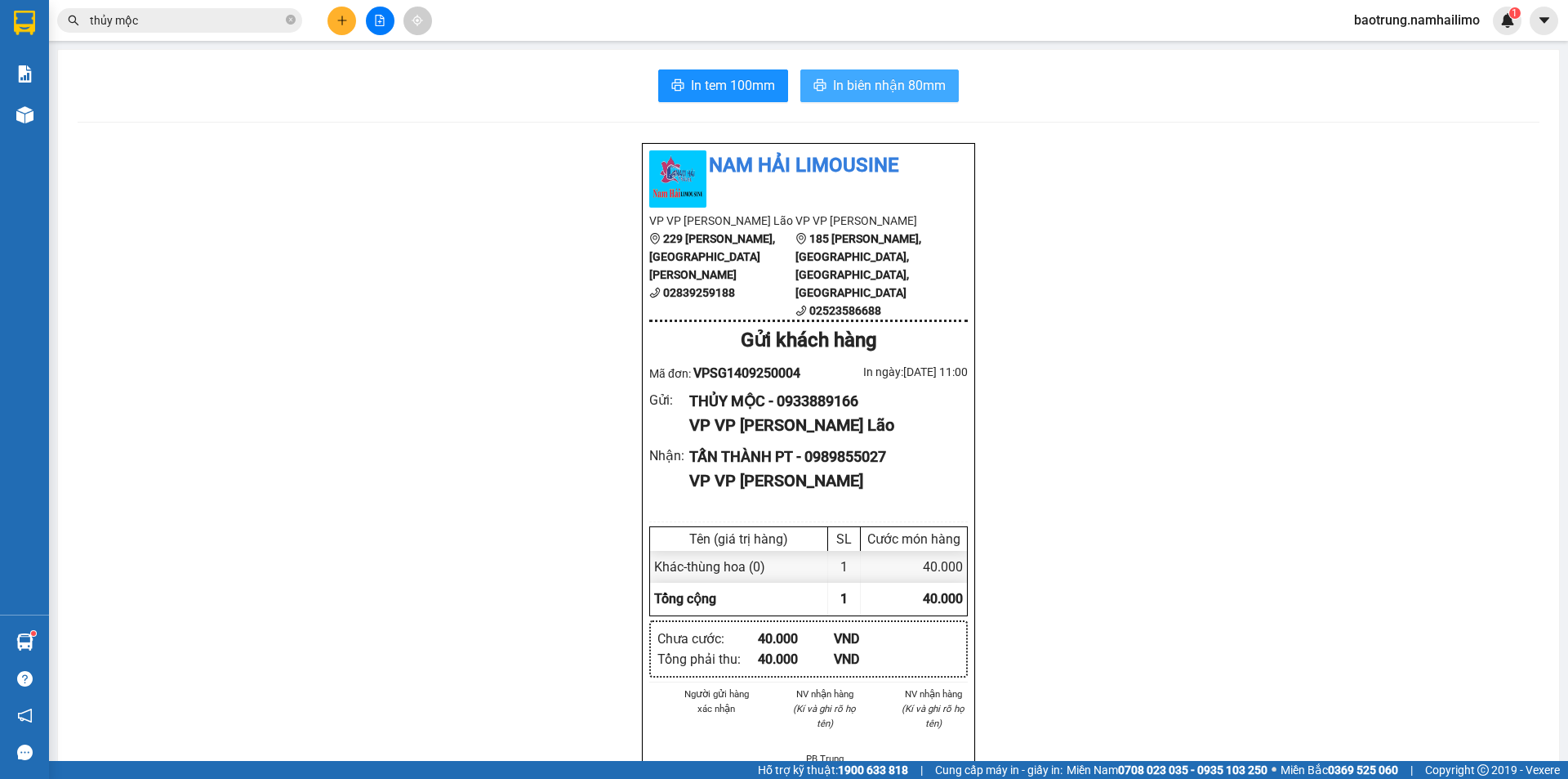
click at [856, 90] on span "In biên nhận 80mm" at bounding box center [890, 85] width 113 height 20
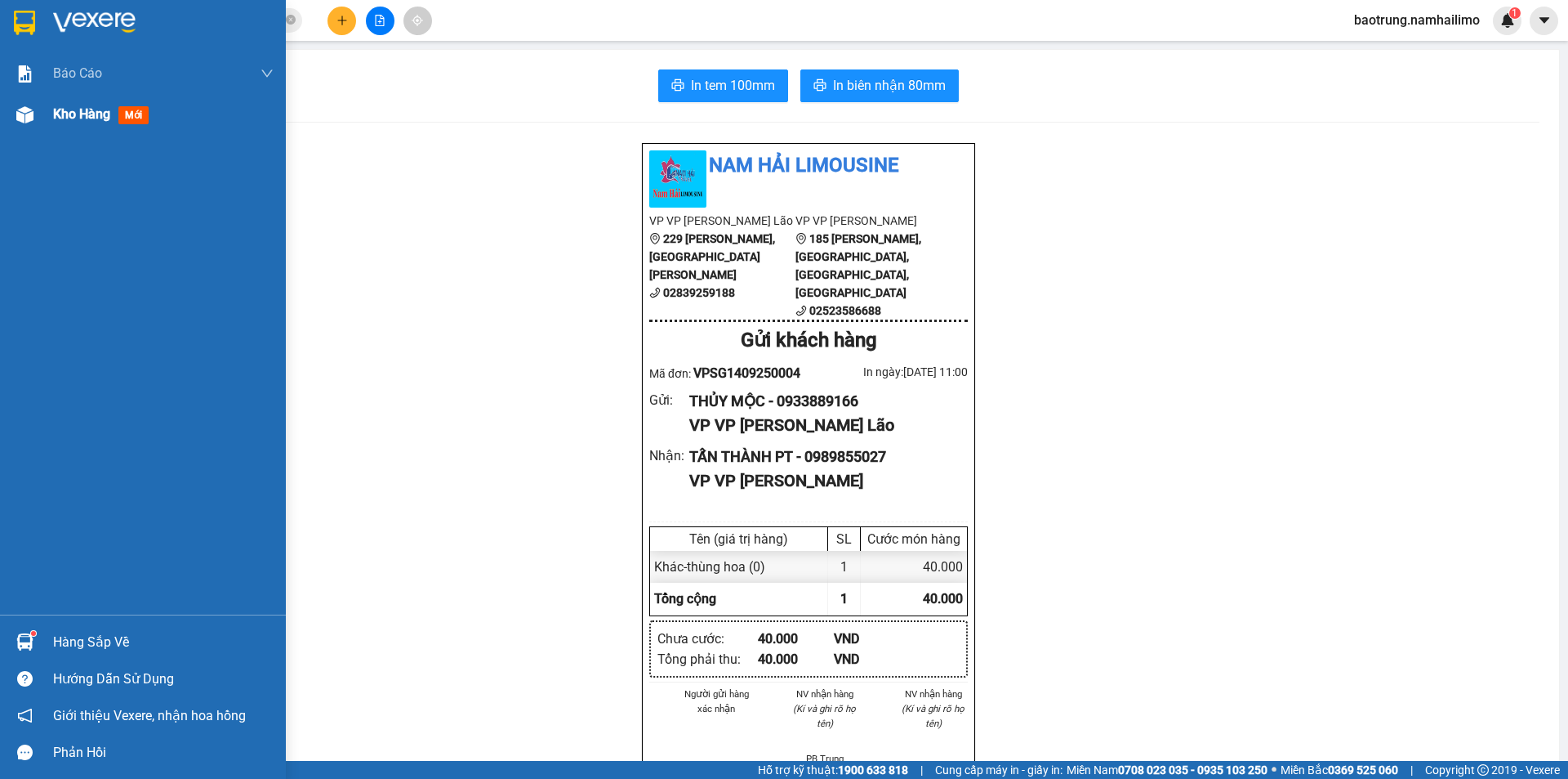
click at [68, 122] on div "Kho hàng mới" at bounding box center [104, 114] width 102 height 20
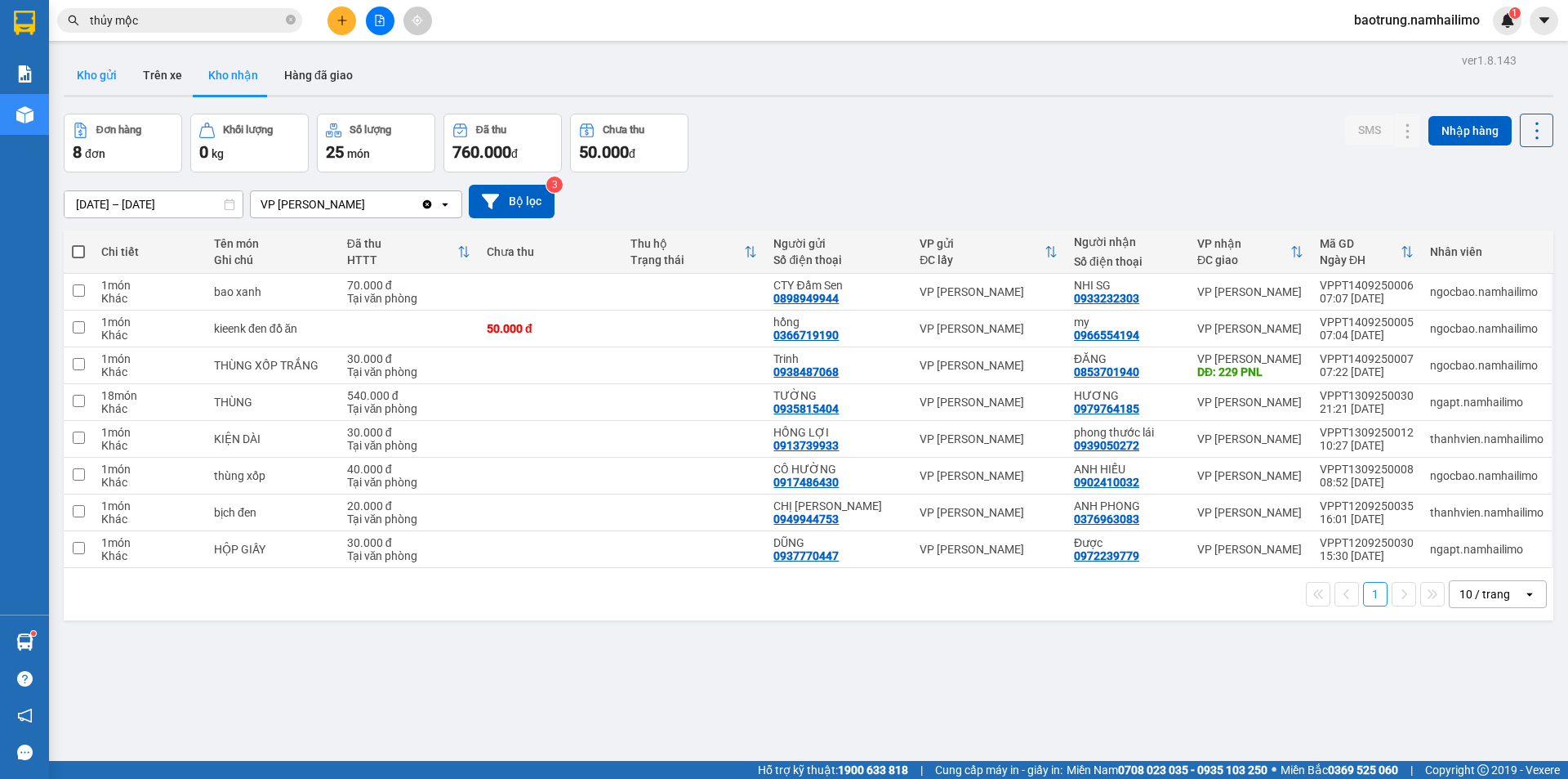
click at [105, 87] on button "Kho gửi" at bounding box center [97, 75] width 67 height 39
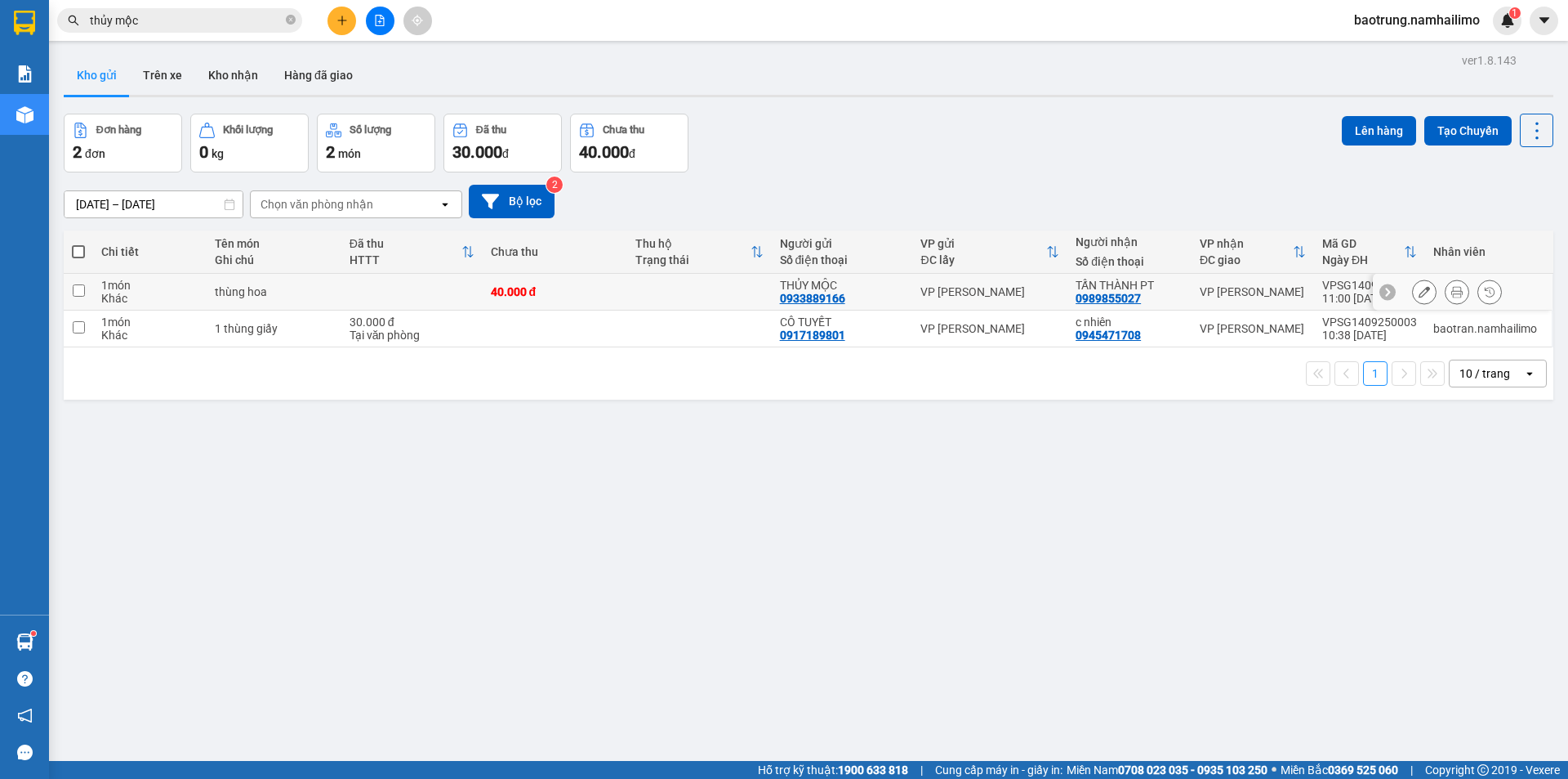
click at [285, 279] on td "thùng hoa" at bounding box center [273, 292] width 134 height 37
checkbox input "true"
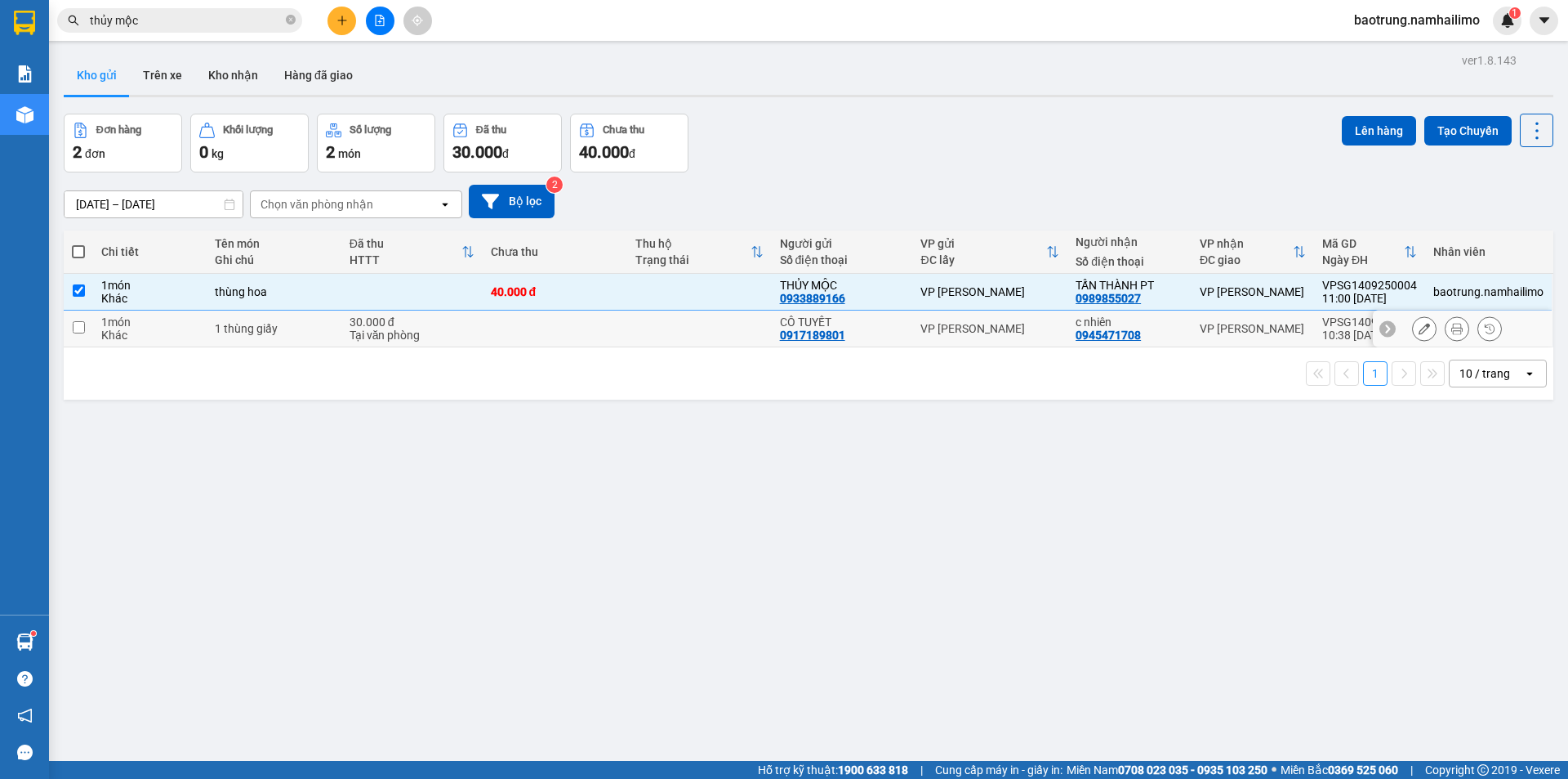
click at [295, 328] on div "1 thùng giấy" at bounding box center [273, 328] width 117 height 13
checkbox input "true"
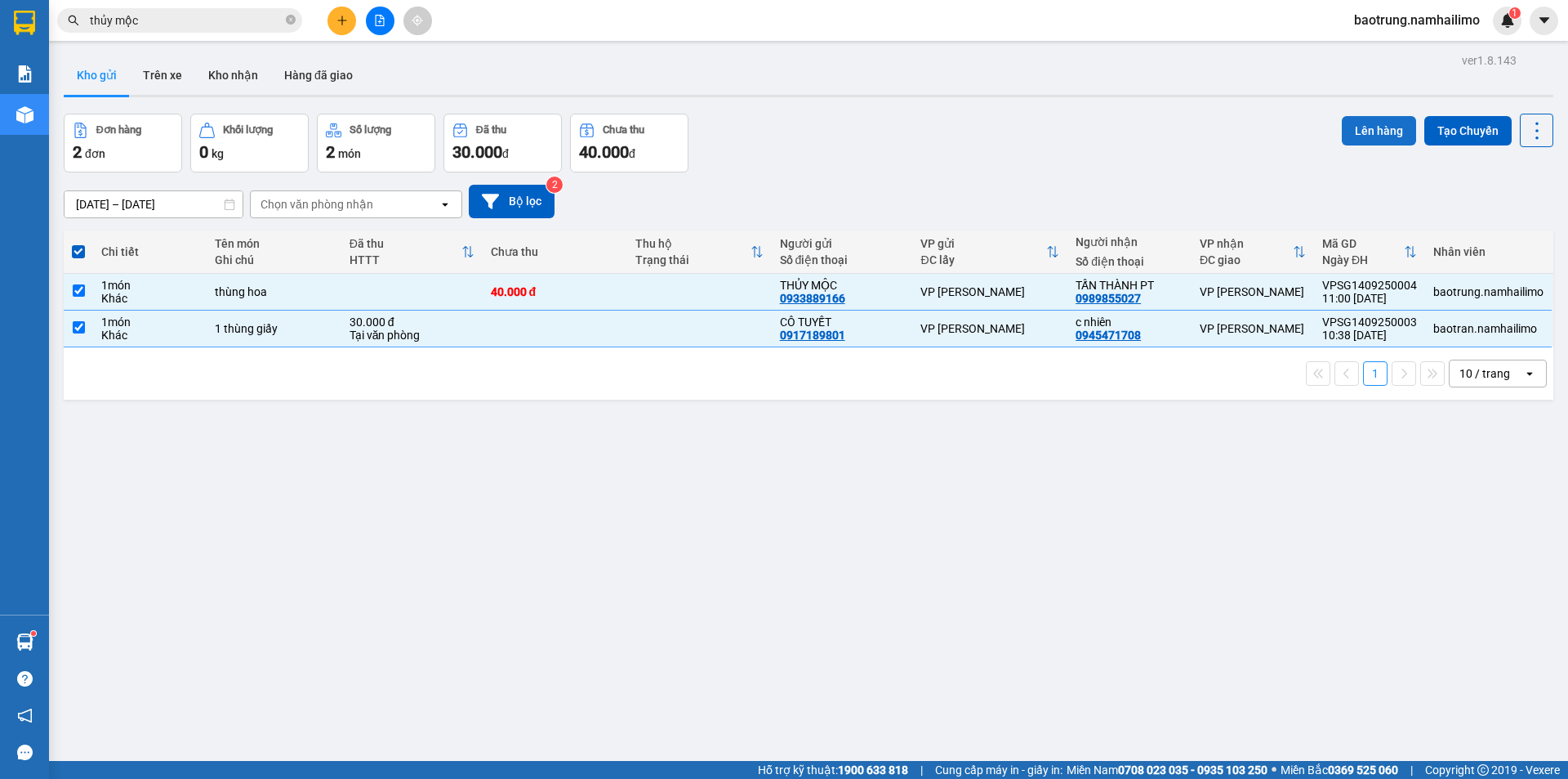
click at [1360, 123] on button "Lên hàng" at bounding box center [1379, 130] width 74 height 30
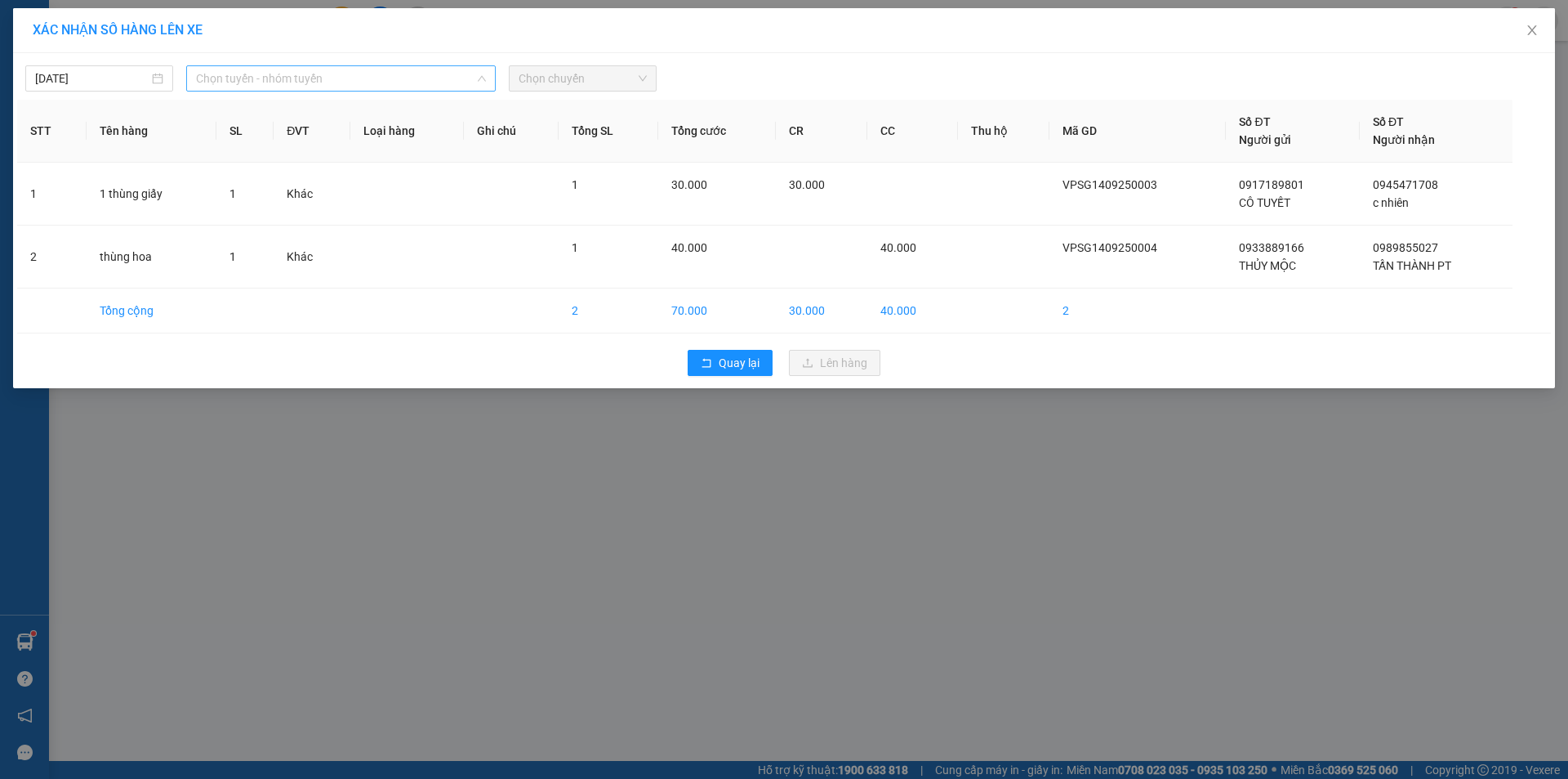
click at [273, 83] on span "Chọn tuyến - nhóm tuyến" at bounding box center [340, 79] width 290 height 24
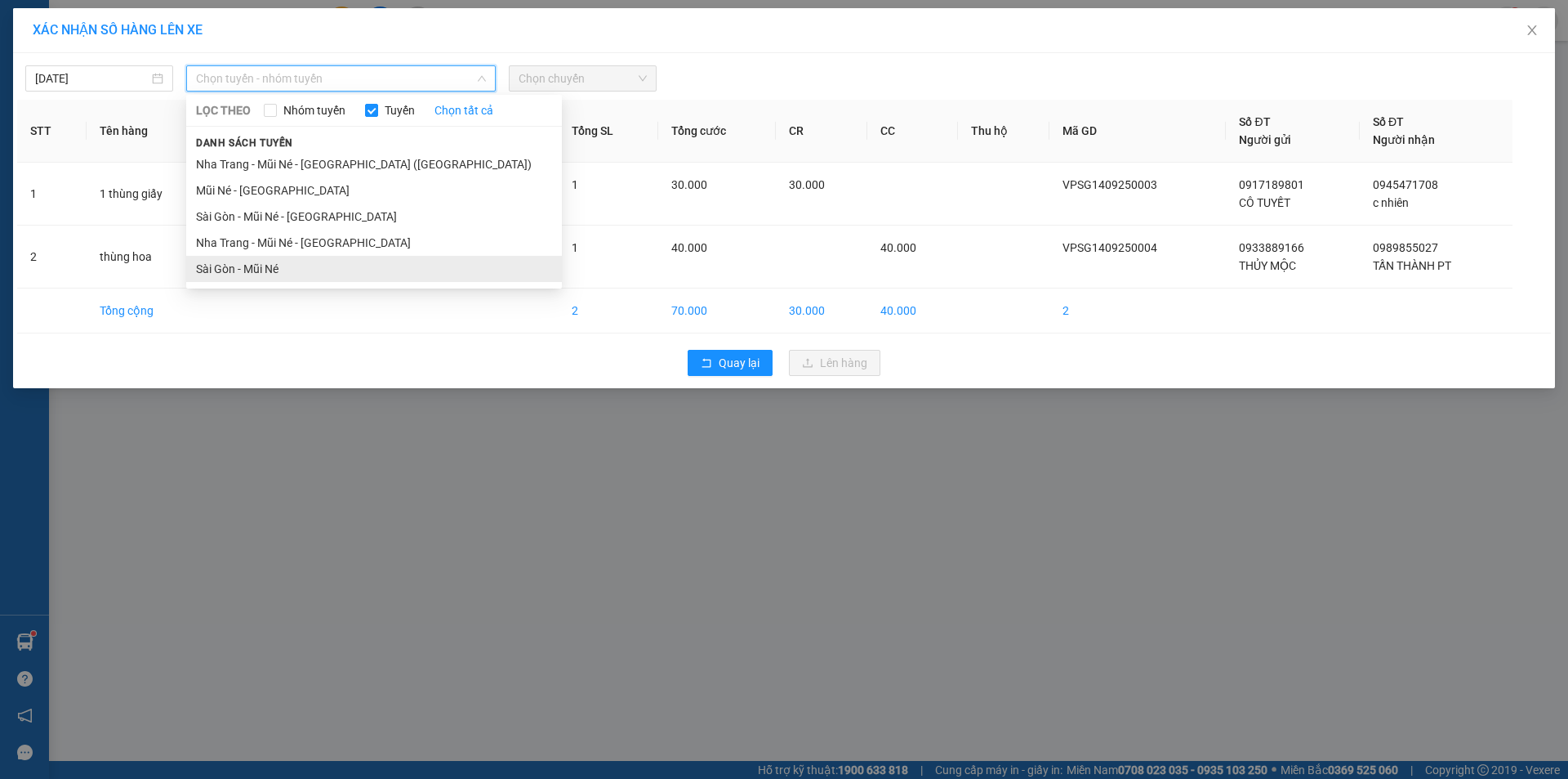
drag, startPoint x: 228, startPoint y: 258, endPoint x: 642, endPoint y: 101, distance: 442.8
click at [227, 258] on li "Sài Gòn - Mũi Né" at bounding box center [374, 268] width 376 height 26
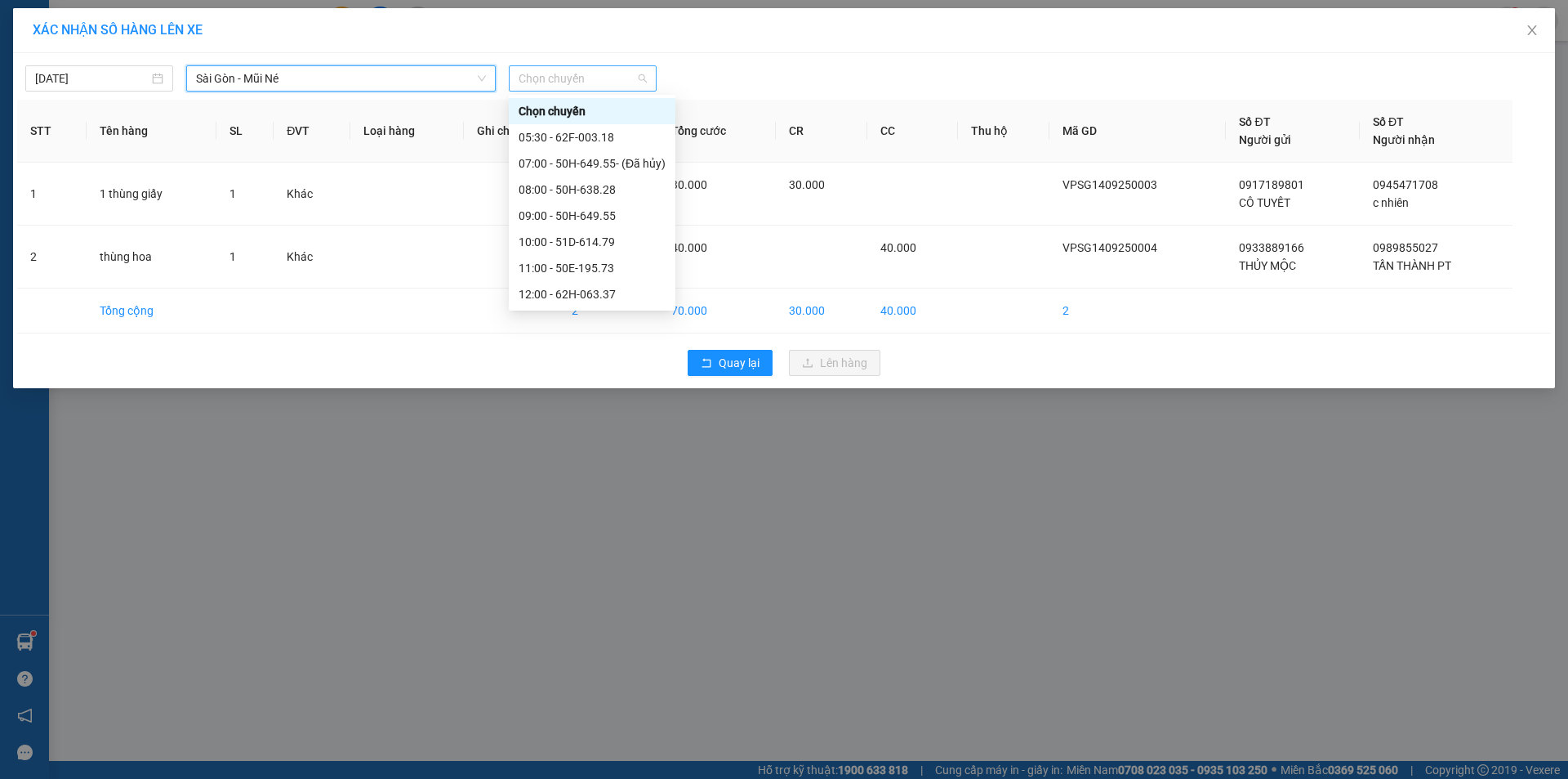
click at [590, 72] on span "Chọn chuyến" at bounding box center [583, 79] width 129 height 24
click at [579, 270] on div "11:00 - 50E-195.73" at bounding box center [592, 267] width 147 height 18
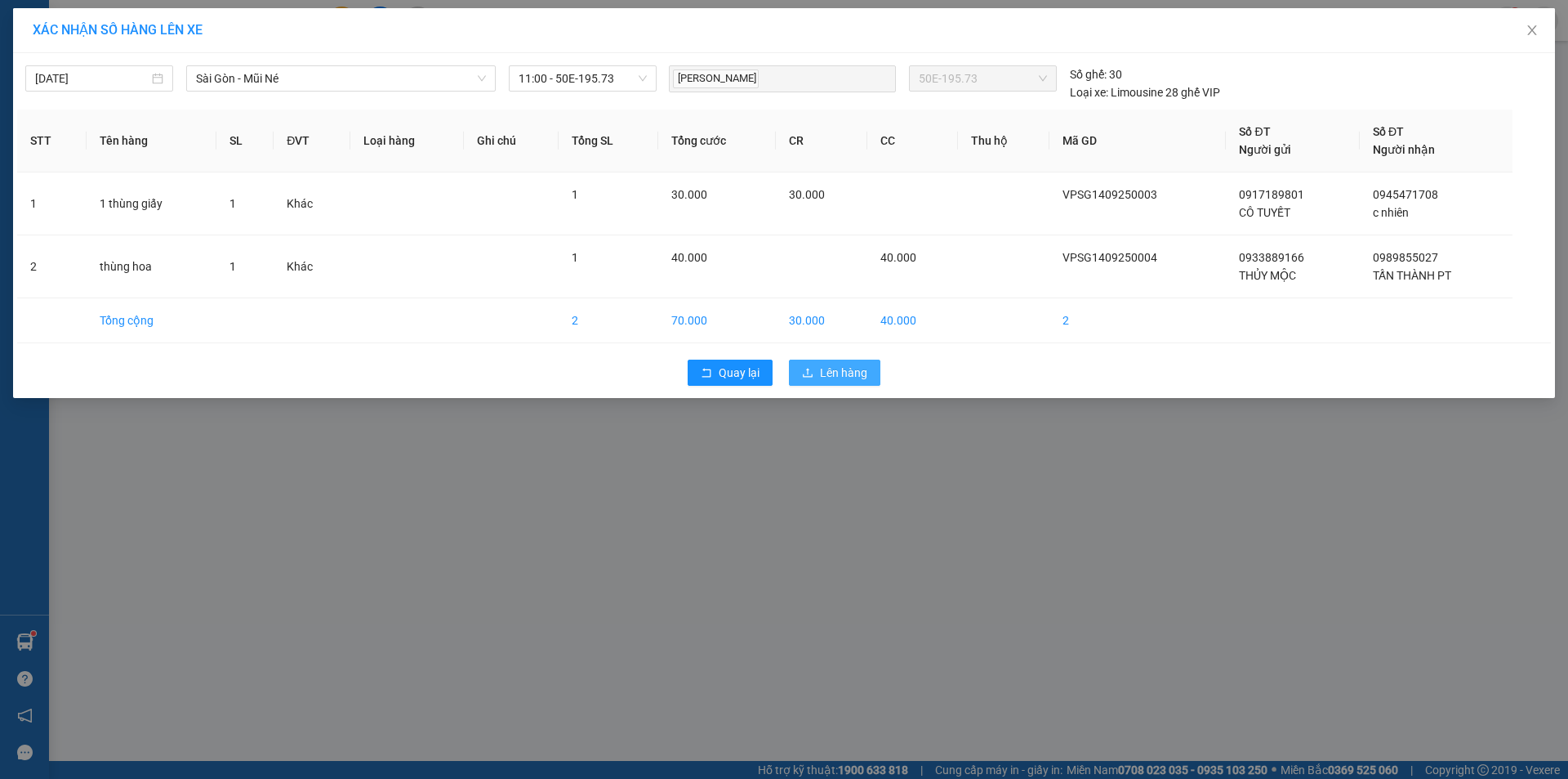
click at [819, 377] on button "Lên hàng" at bounding box center [834, 373] width 92 height 26
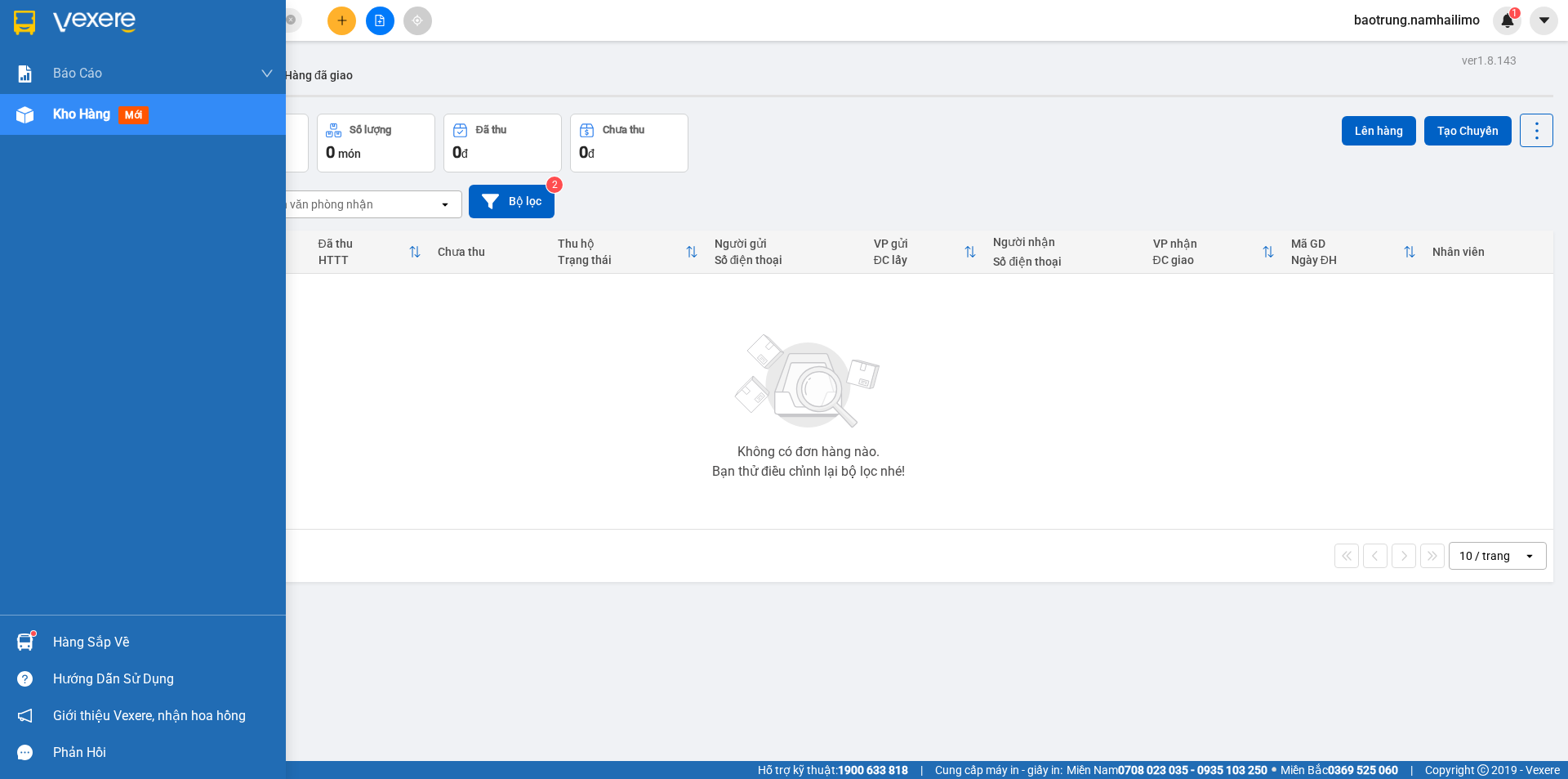
click at [119, 636] on div "Hàng sắp về" at bounding box center [163, 642] width 220 height 24
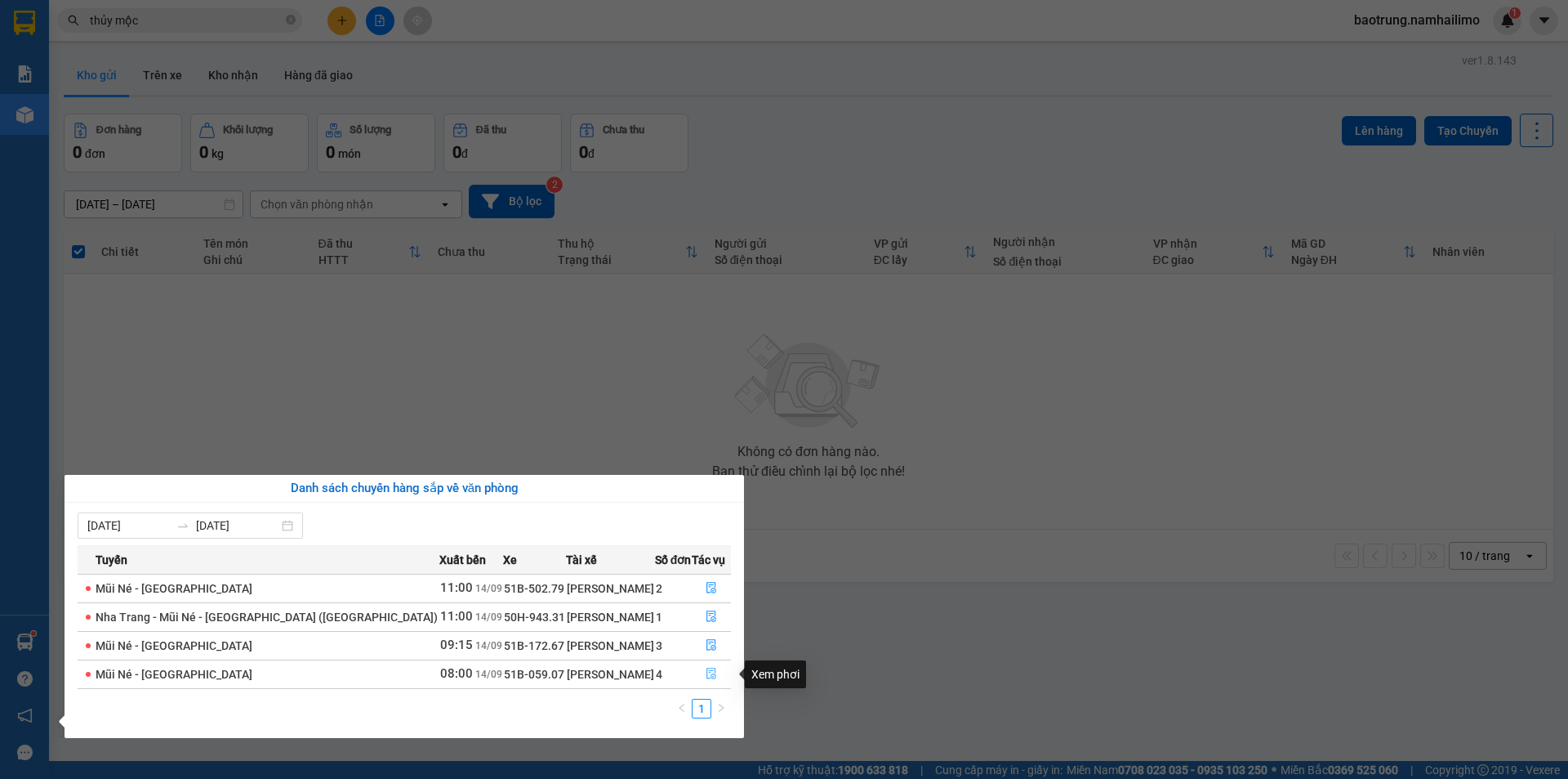
click at [710, 676] on icon "file-done" at bounding box center [711, 674] width 10 height 11
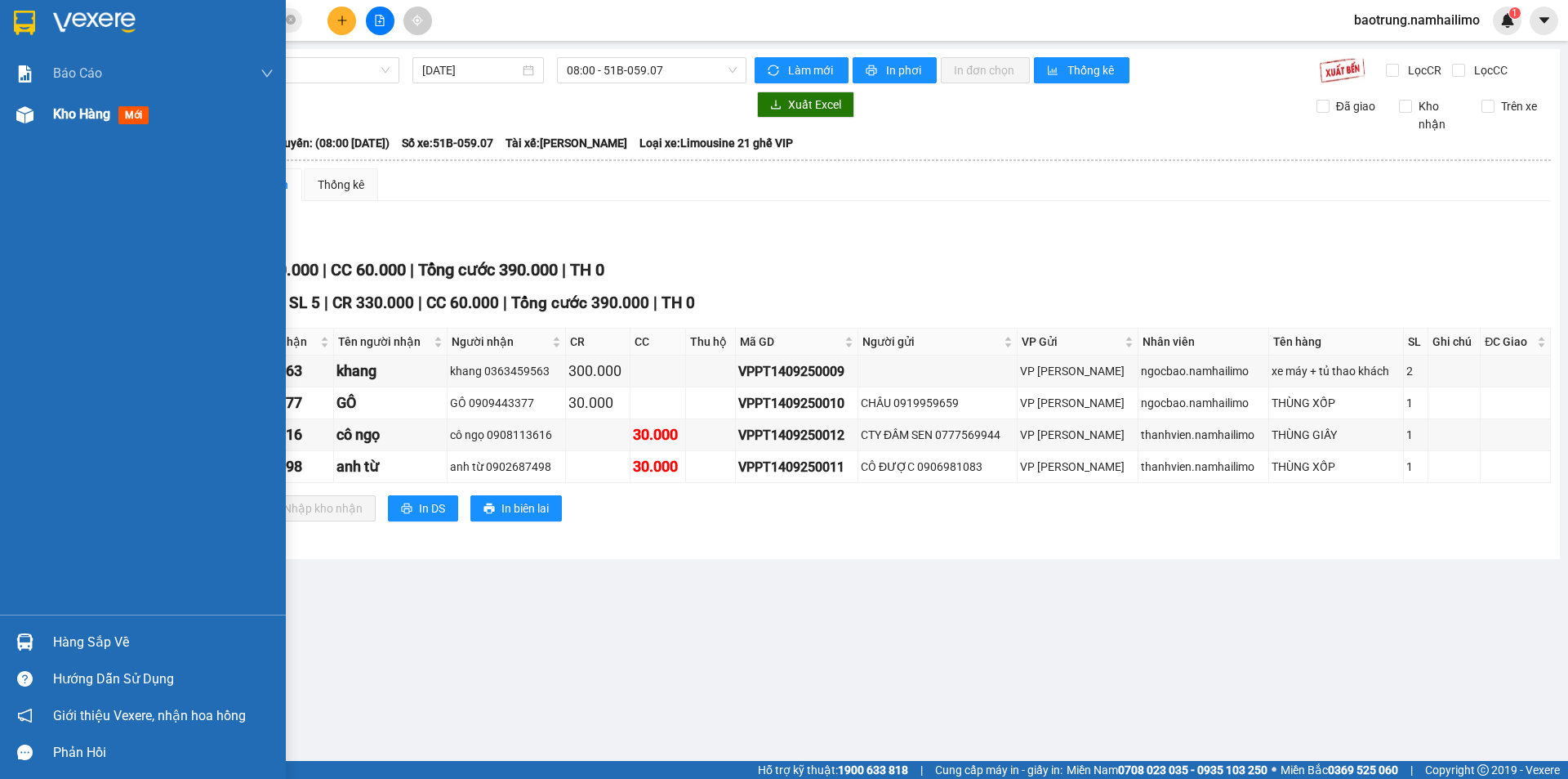
click at [87, 116] on span "Kho hàng" at bounding box center [81, 114] width 57 height 16
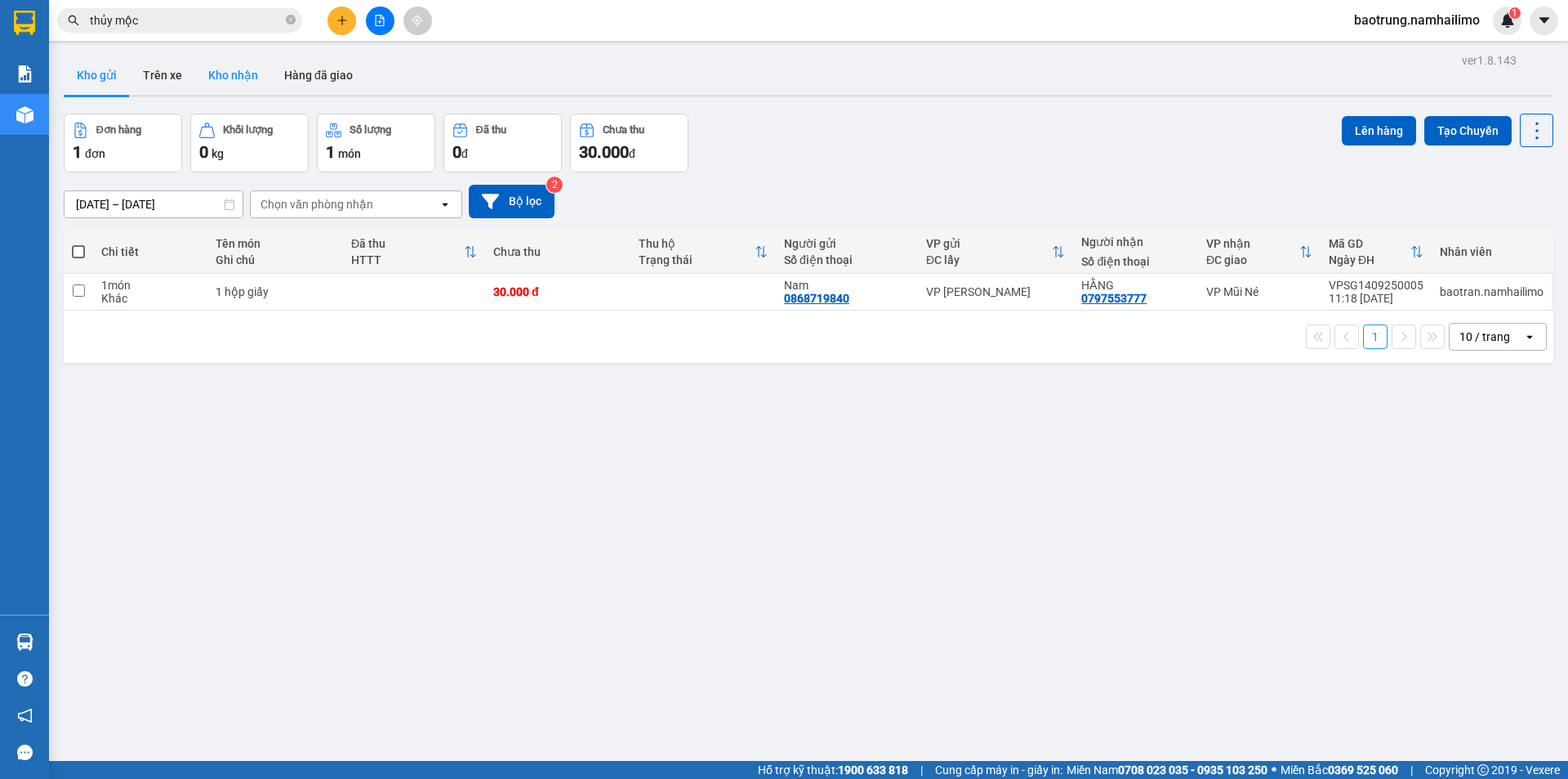
click at [238, 80] on button "Kho nhận" at bounding box center [233, 75] width 76 height 39
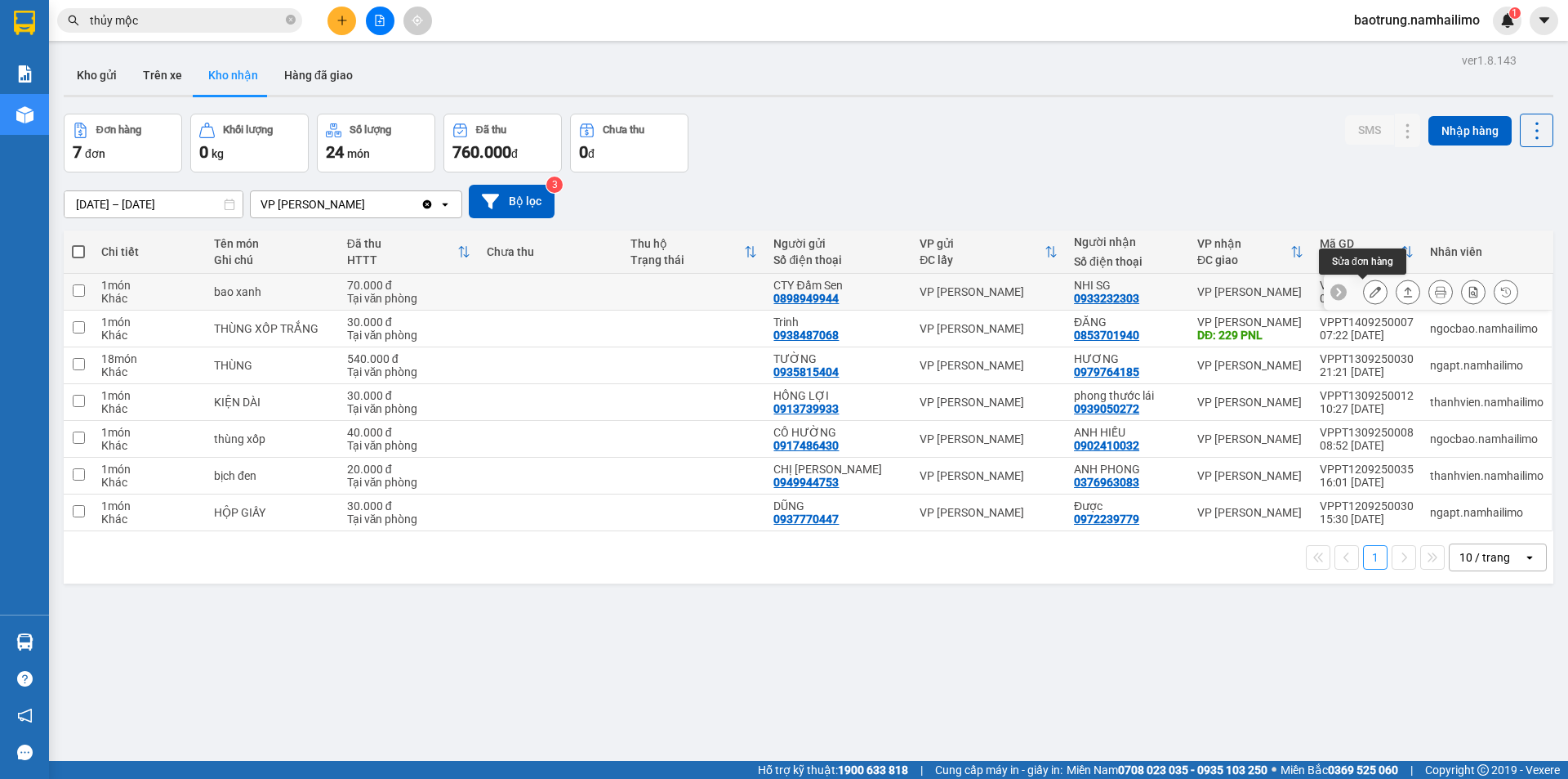
click at [1370, 291] on icon at bounding box center [1376, 291] width 11 height 11
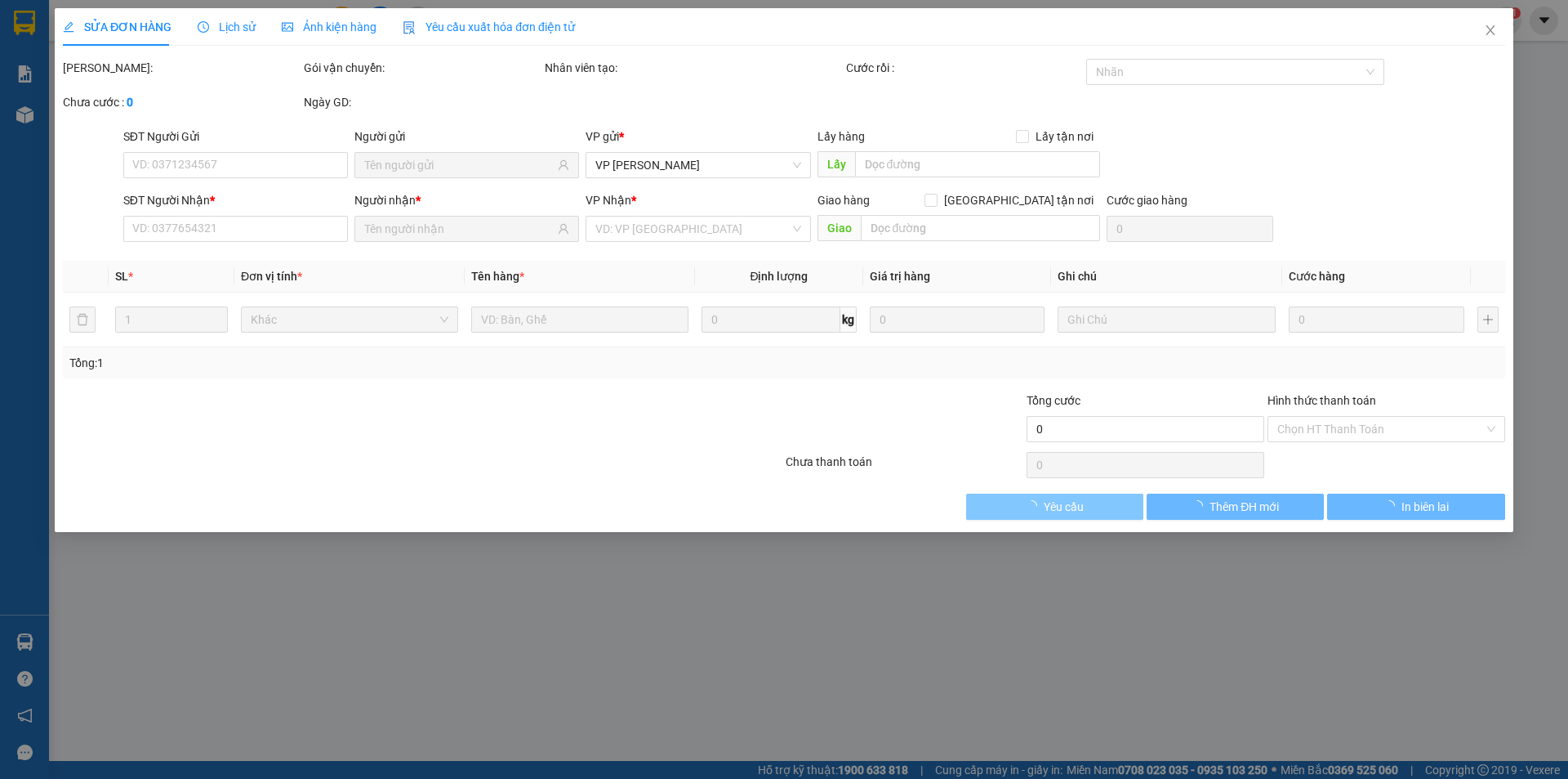
type input "0898949944"
type input "CTY Đầm Sen"
type input "0933232303"
type input "NHI SG"
type input "70.000"
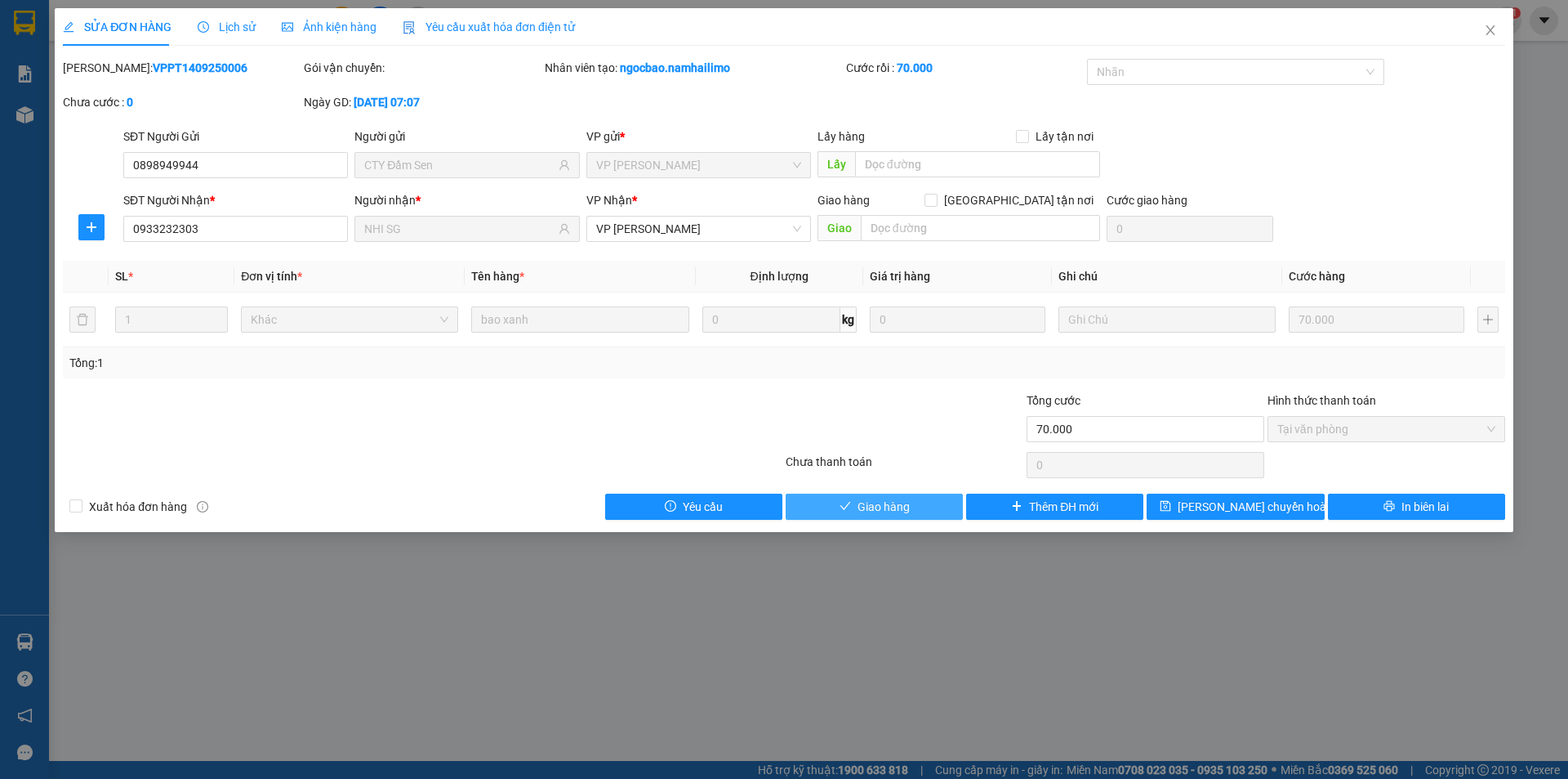
click at [880, 496] on button "Giao hàng" at bounding box center [874, 506] width 178 height 26
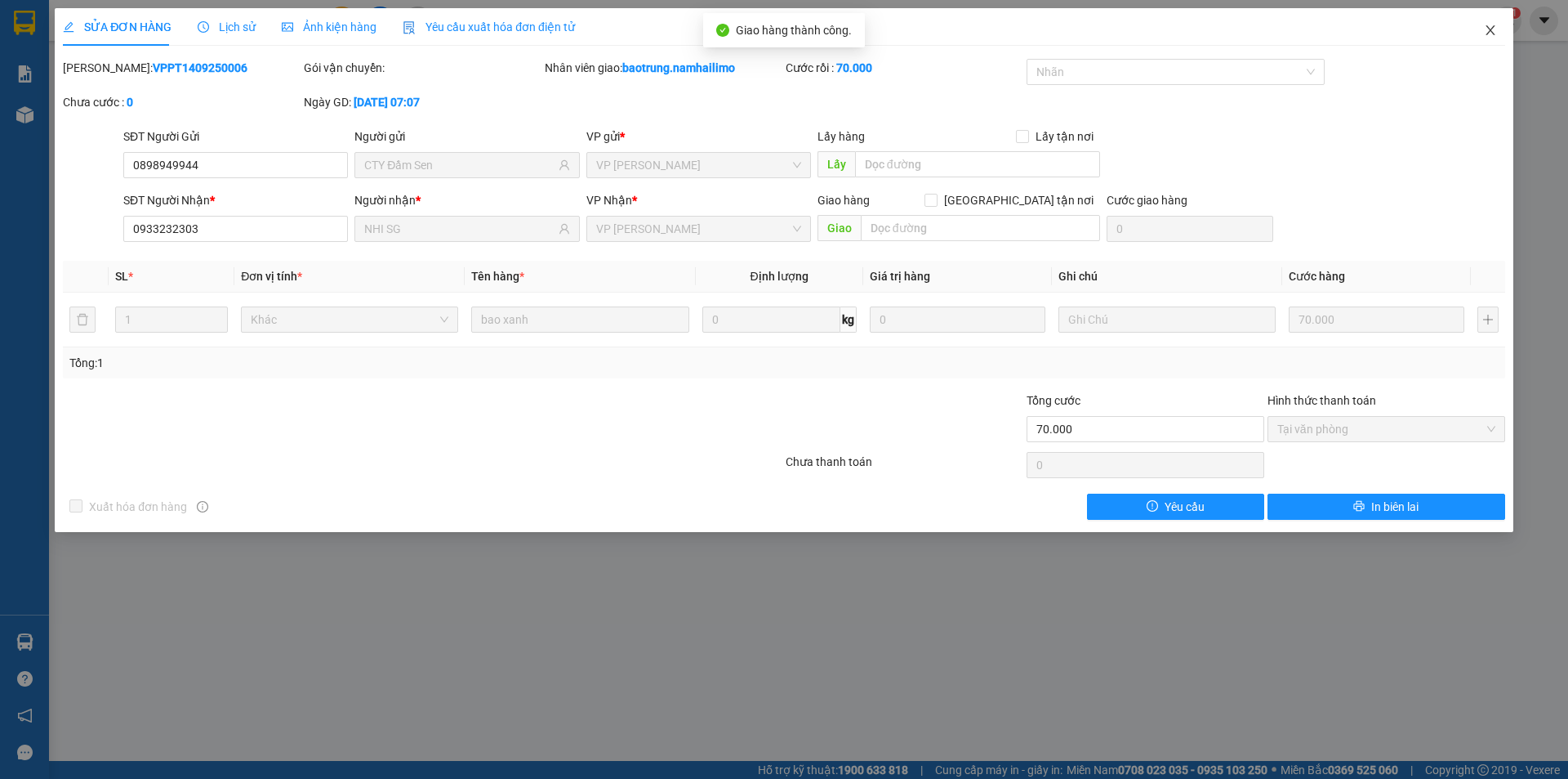
click at [1487, 37] on icon "close" at bounding box center [1490, 31] width 13 height 13
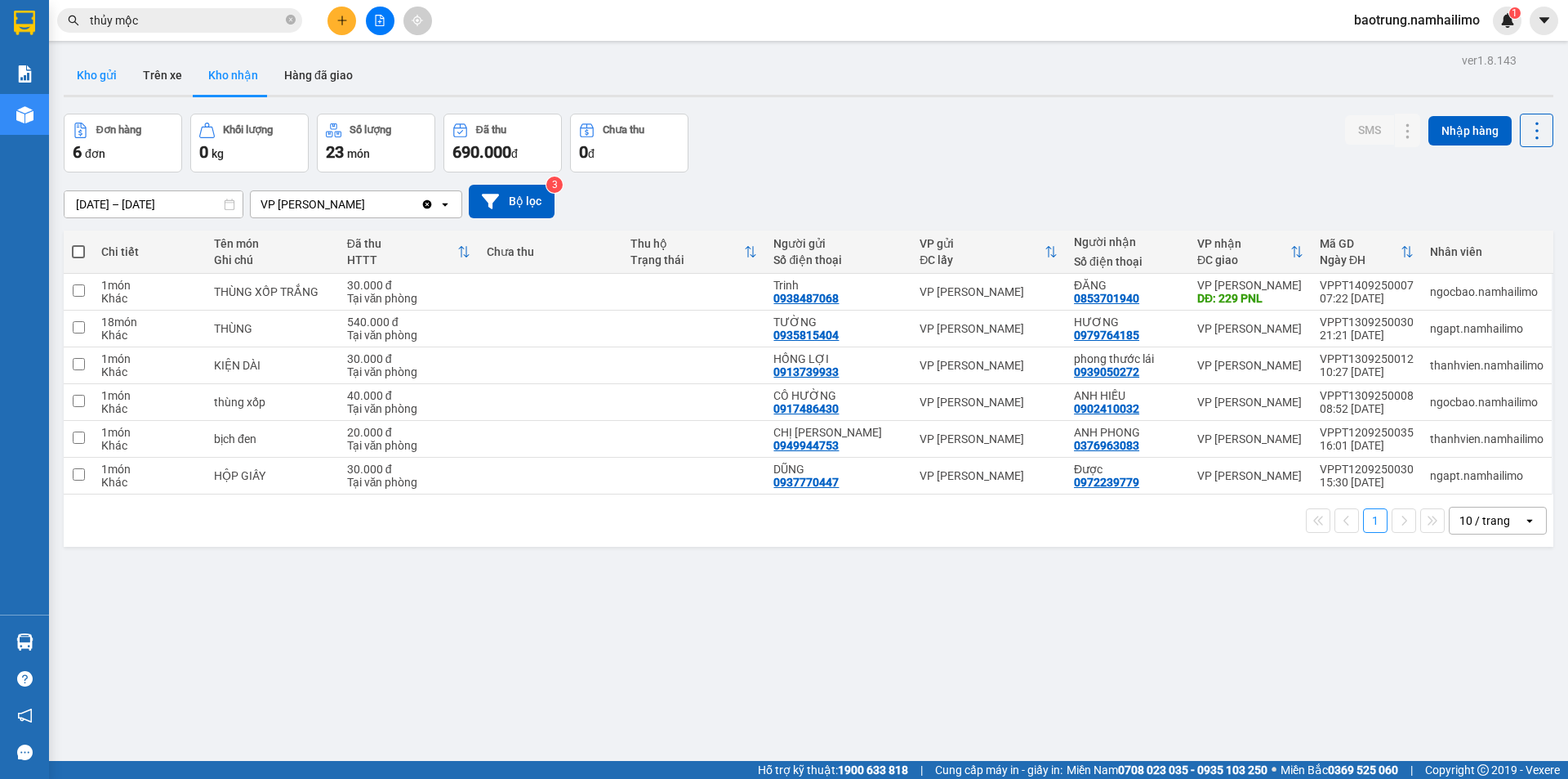
drag, startPoint x: 73, startPoint y: 71, endPoint x: 75, endPoint y: 80, distance: 9.2
click at [74, 71] on button "Kho gửi" at bounding box center [97, 75] width 67 height 39
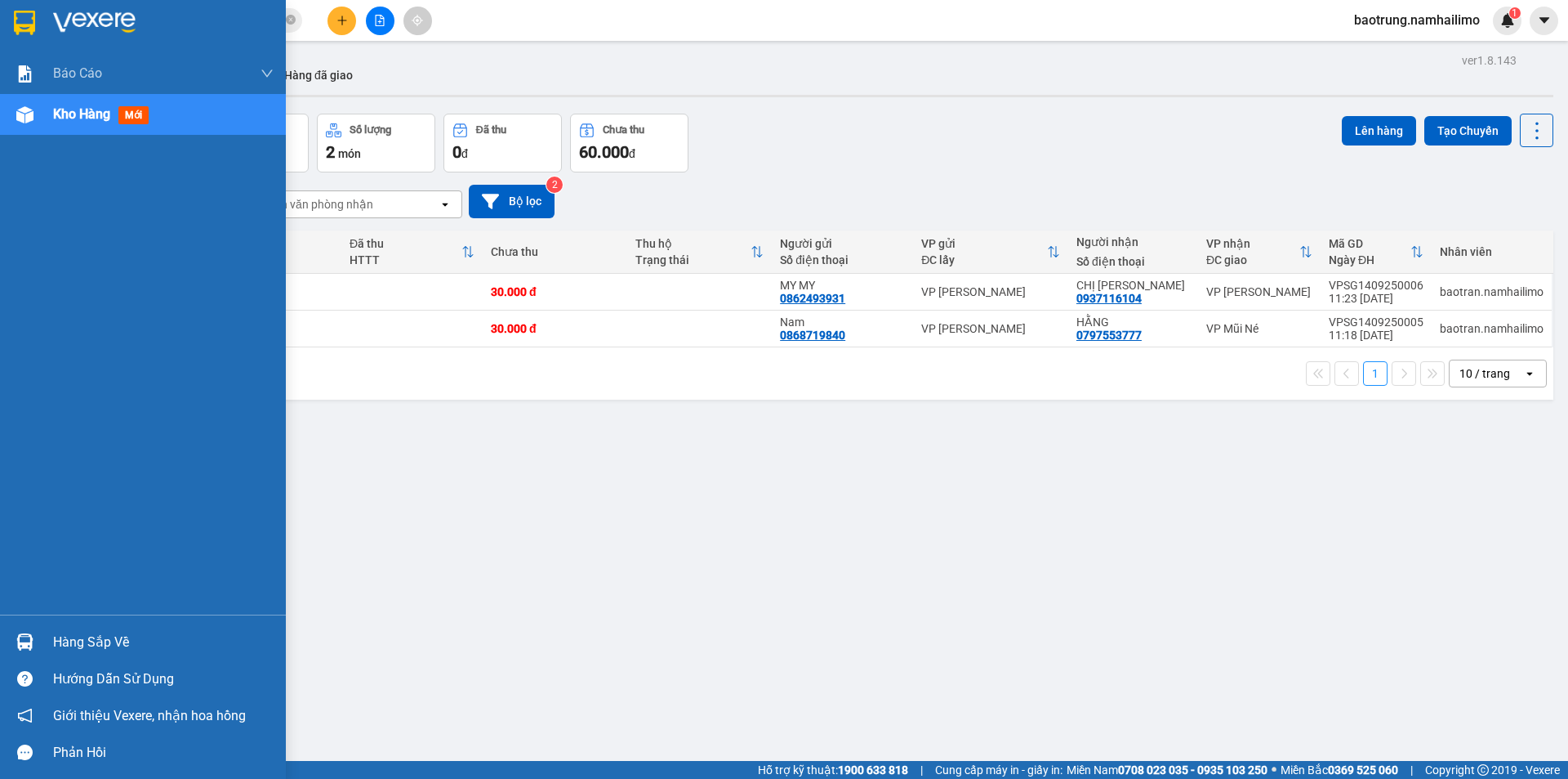
click at [91, 633] on div "Hàng sắp về" at bounding box center [163, 642] width 220 height 24
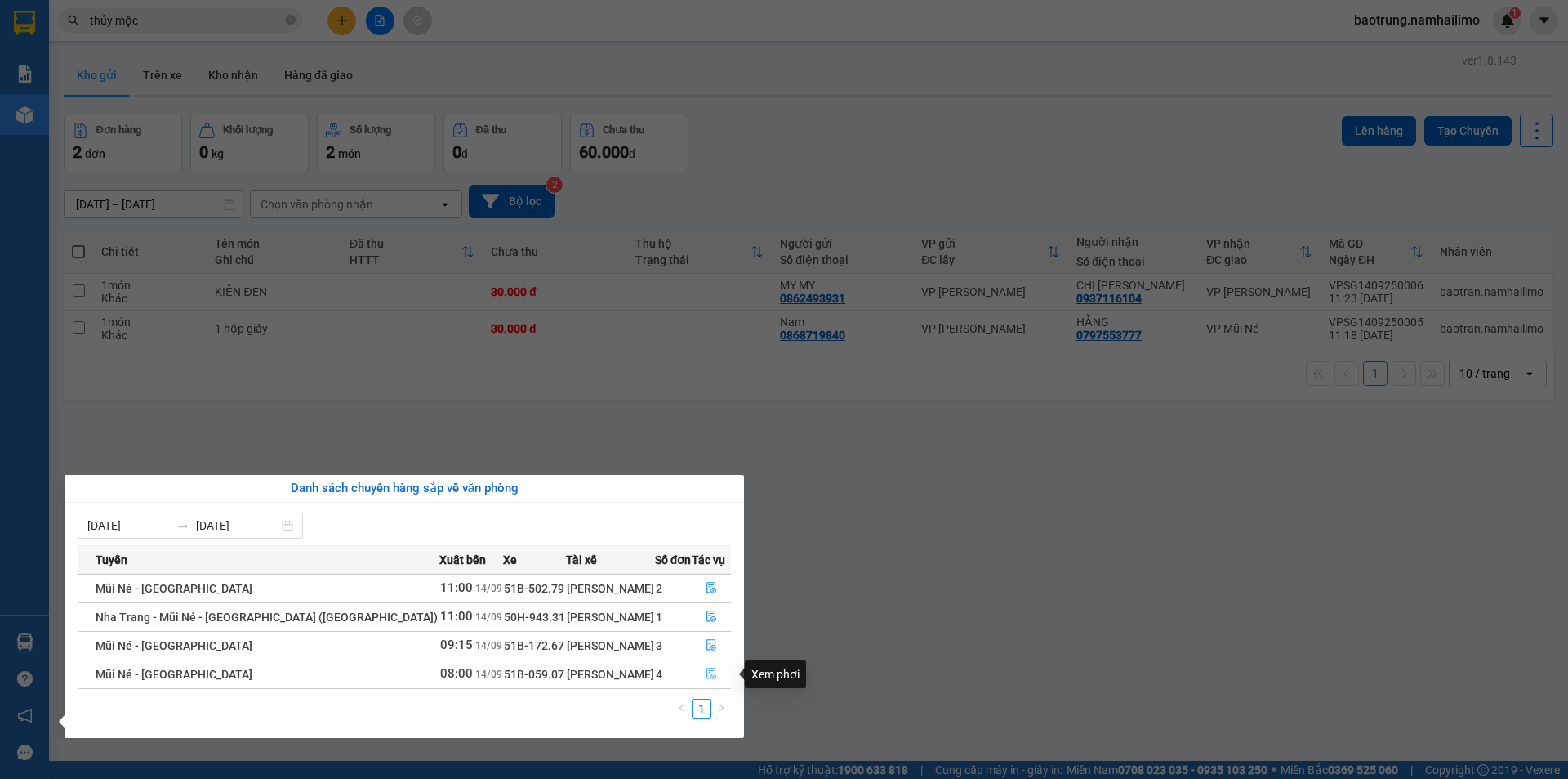
click at [710, 673] on icon "file-done" at bounding box center [711, 673] width 11 height 11
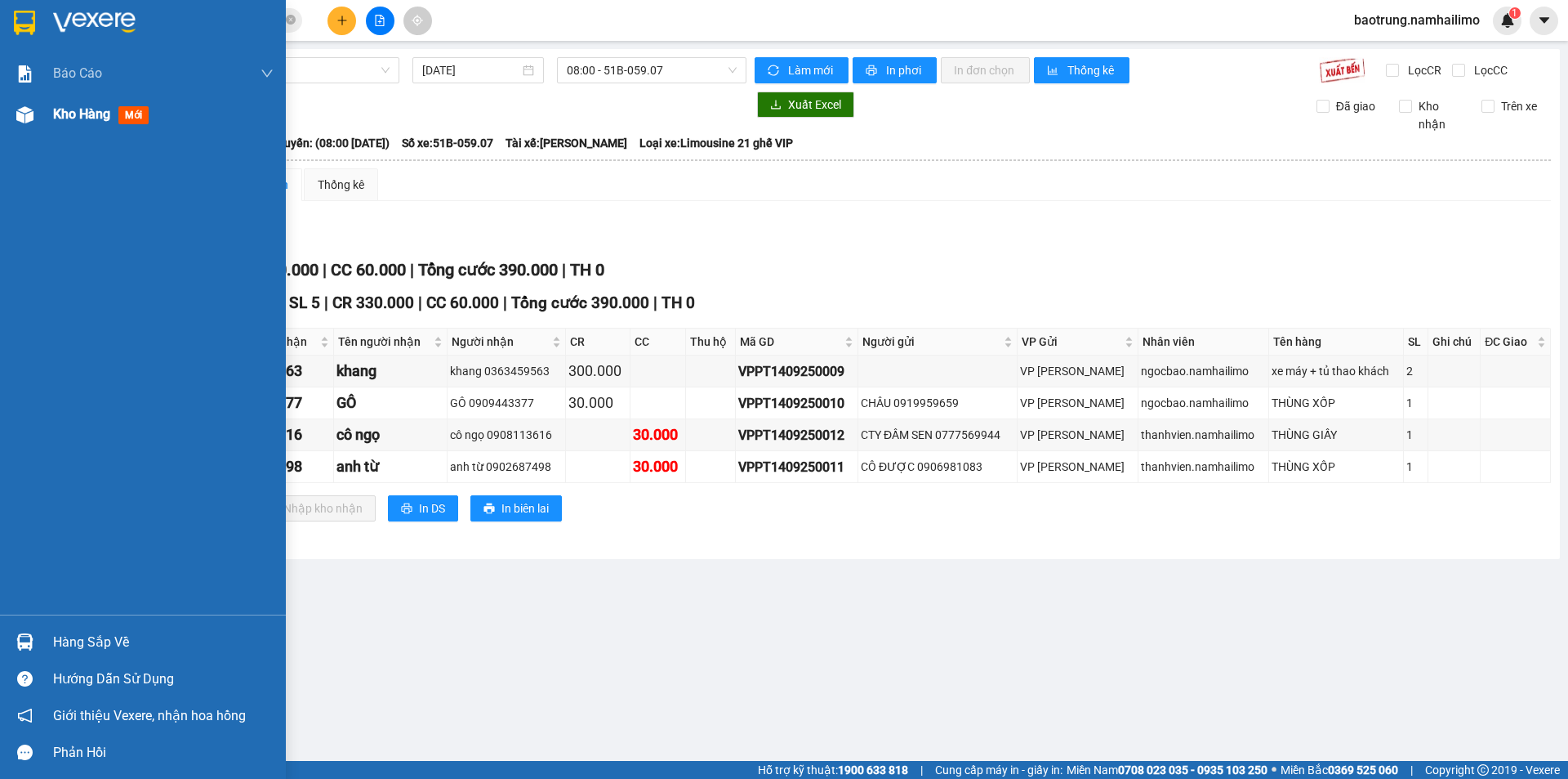
drag, startPoint x: 87, startPoint y: 114, endPoint x: 98, endPoint y: 99, distance: 18.6
click at [88, 109] on span "Kho hàng" at bounding box center [81, 114] width 57 height 16
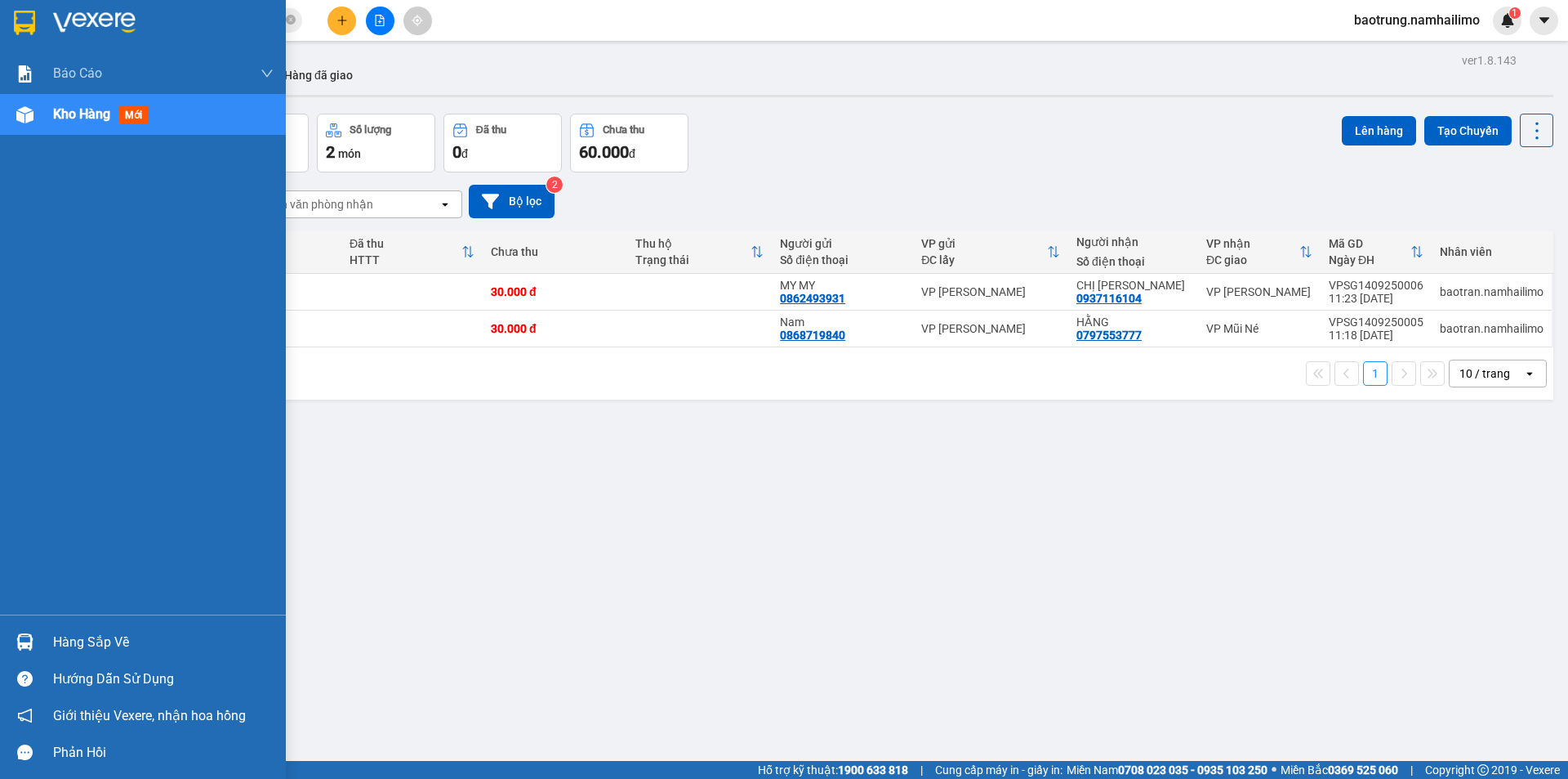
click at [121, 647] on div "Hàng sắp về" at bounding box center [163, 642] width 220 height 24
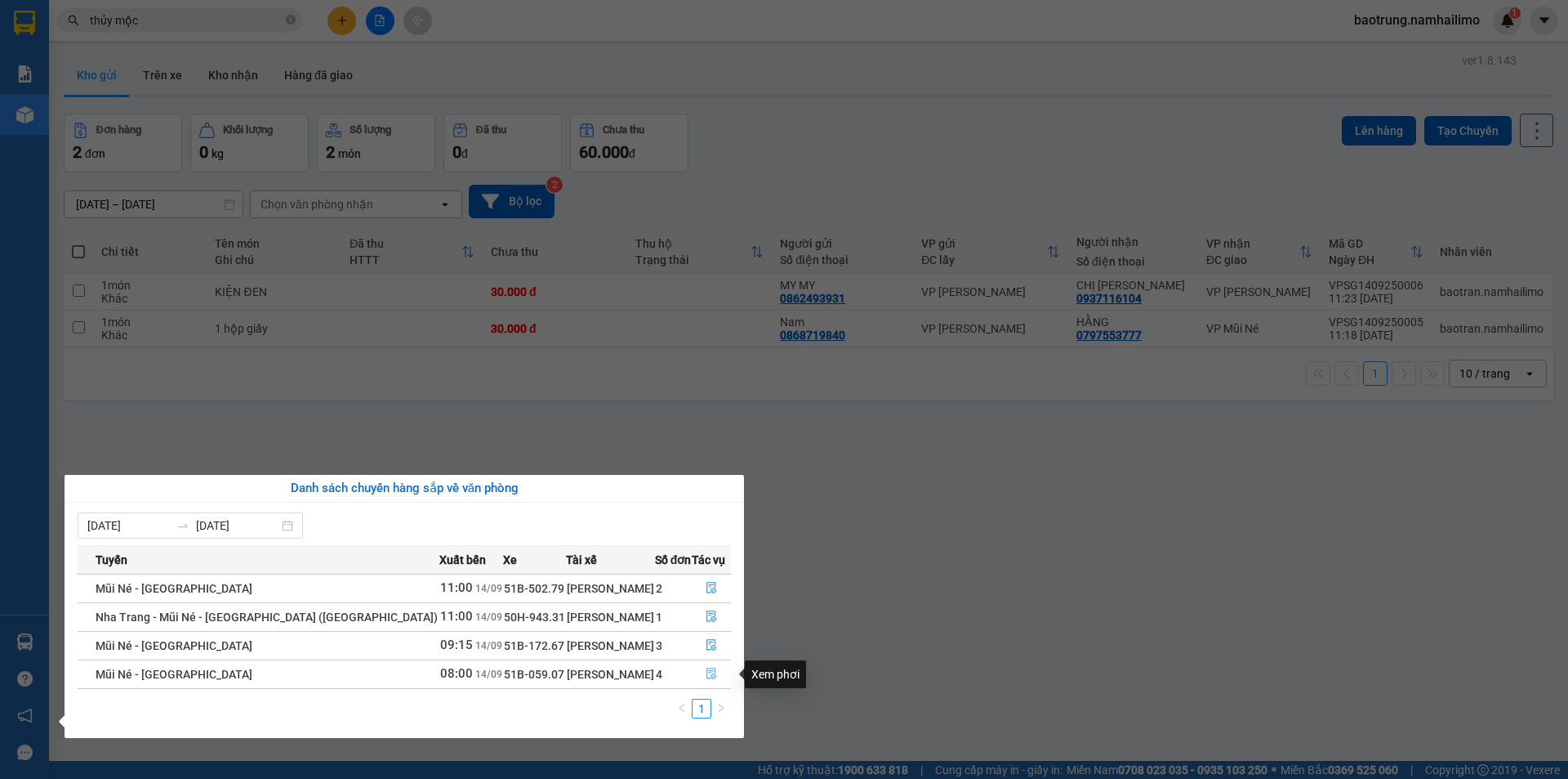
click at [708, 672] on icon "file-done" at bounding box center [711, 673] width 11 height 11
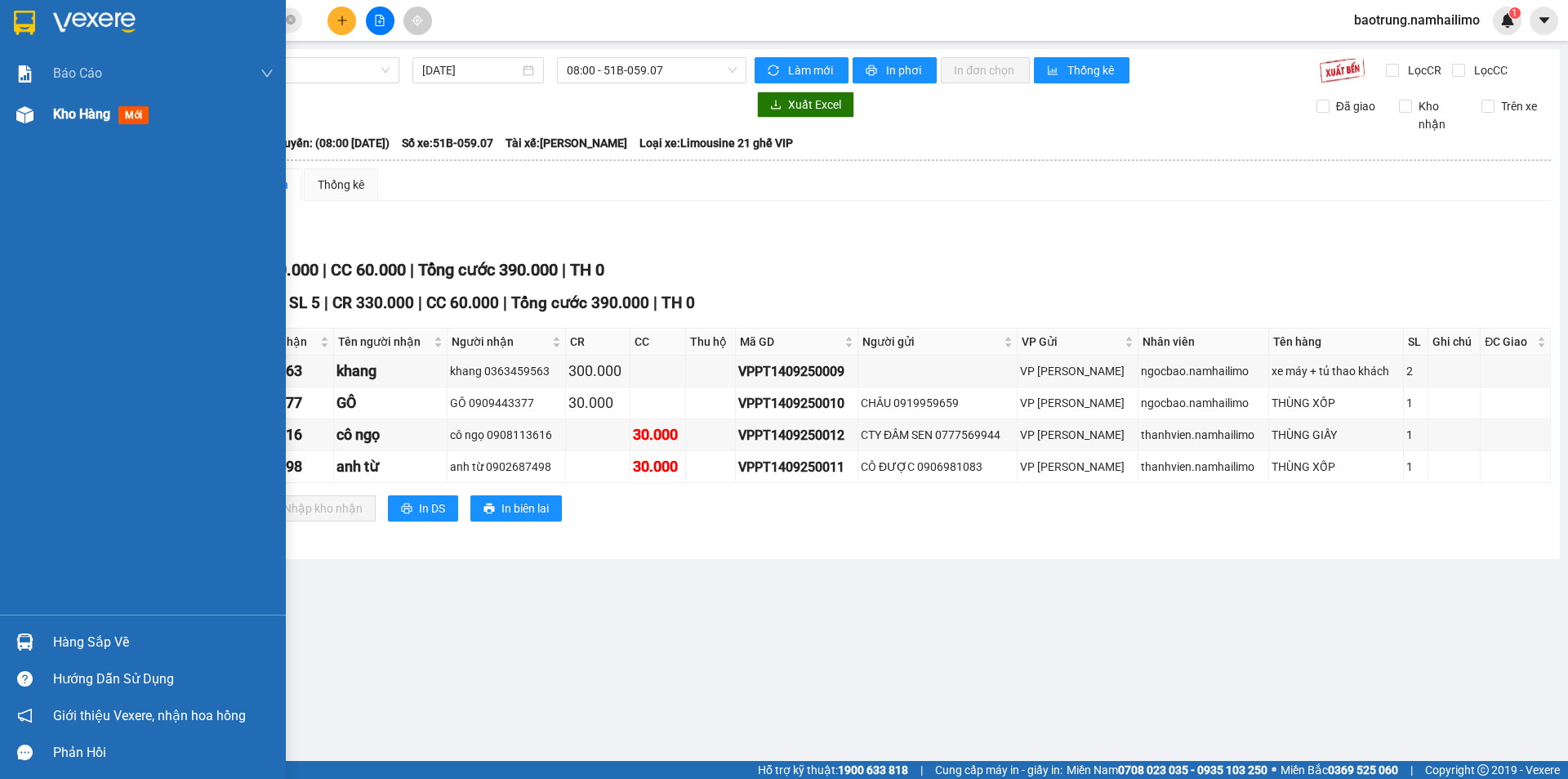
click at [90, 113] on span "Kho hàng" at bounding box center [81, 114] width 57 height 16
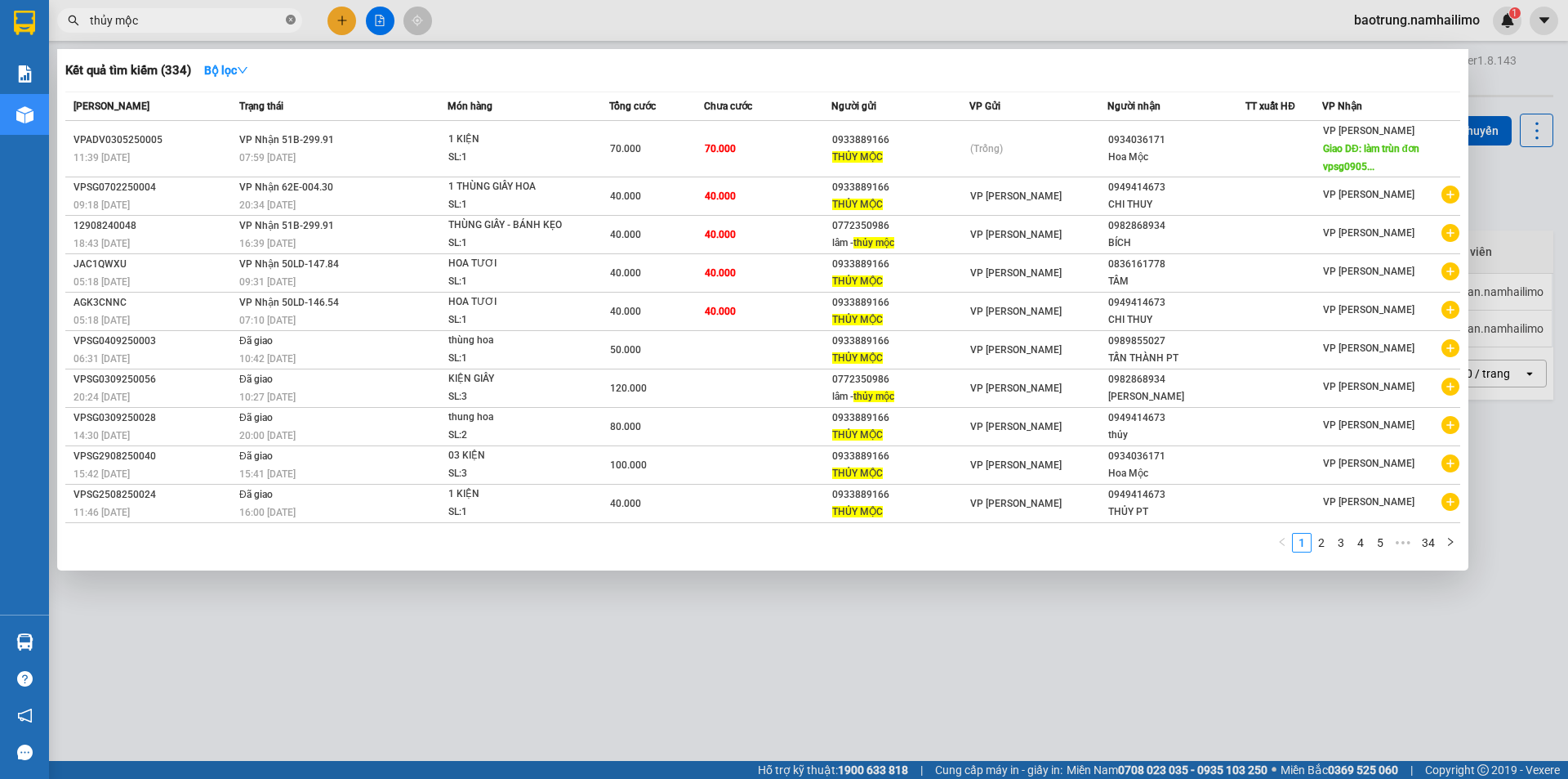
click at [291, 22] on icon "close-circle" at bounding box center [290, 19] width 10 height 10
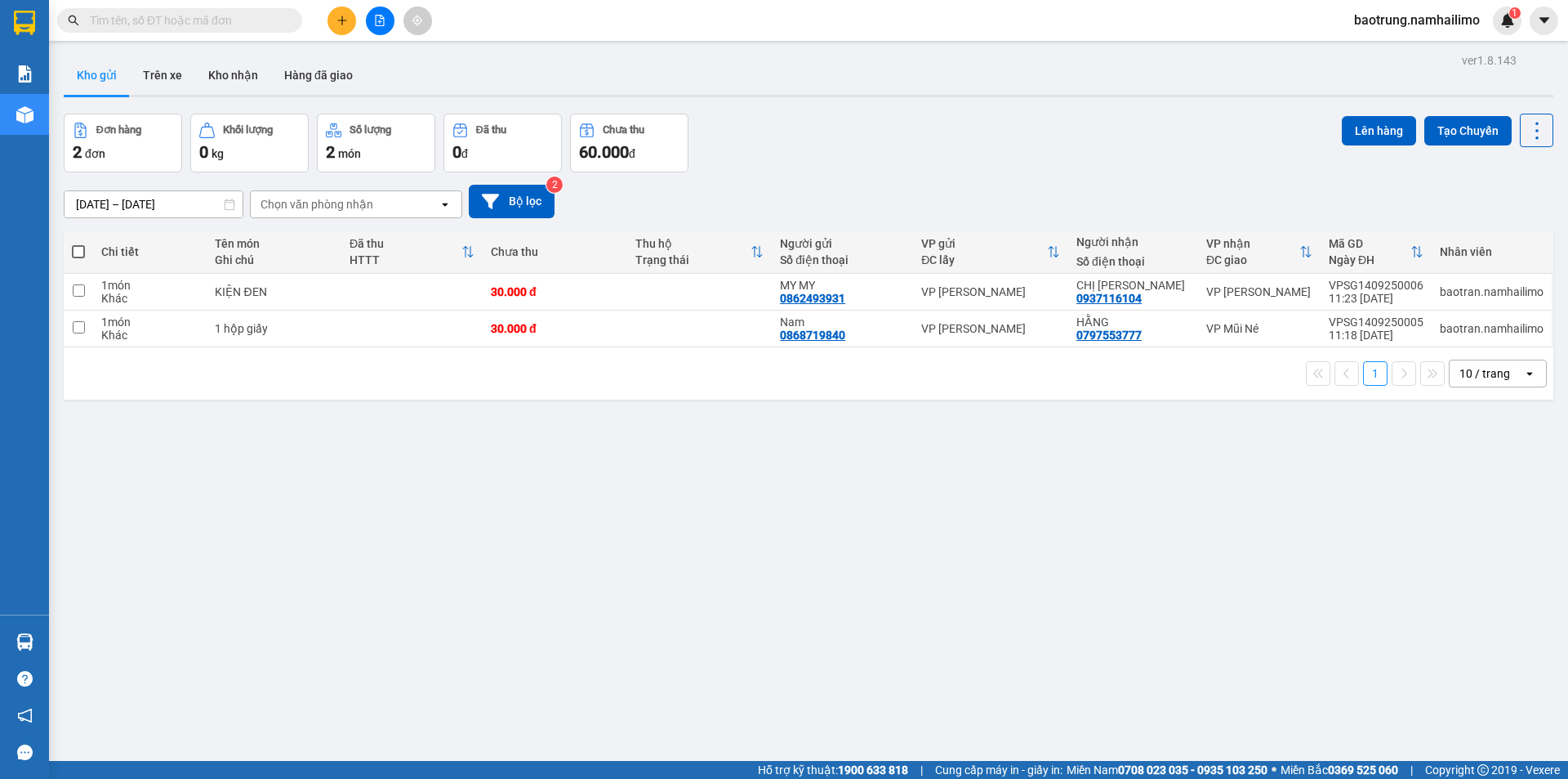
click at [862, 584] on div "ver 1.8.143 Kho gửi Trên xe Kho nhận Hàng đã giao Đơn hàng 2 đơn Khối lượng 0 k…" at bounding box center [809, 439] width 1503 height 779
click at [337, 24] on icon "plus" at bounding box center [342, 20] width 11 height 11
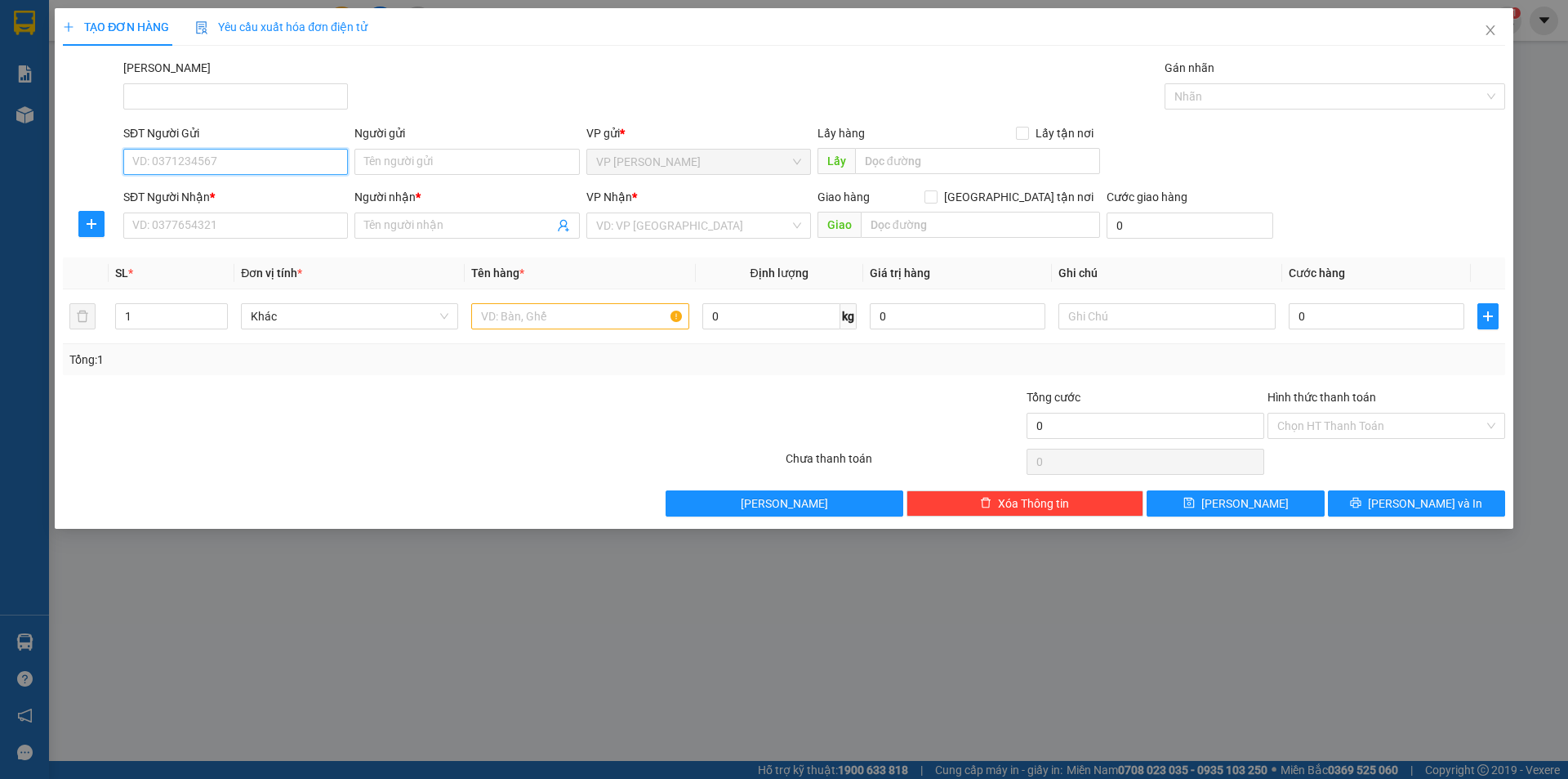
click at [232, 152] on input "SĐT Người Gửi" at bounding box center [235, 162] width 225 height 26
click at [221, 220] on input "SĐT Người Nhận *" at bounding box center [235, 226] width 225 height 26
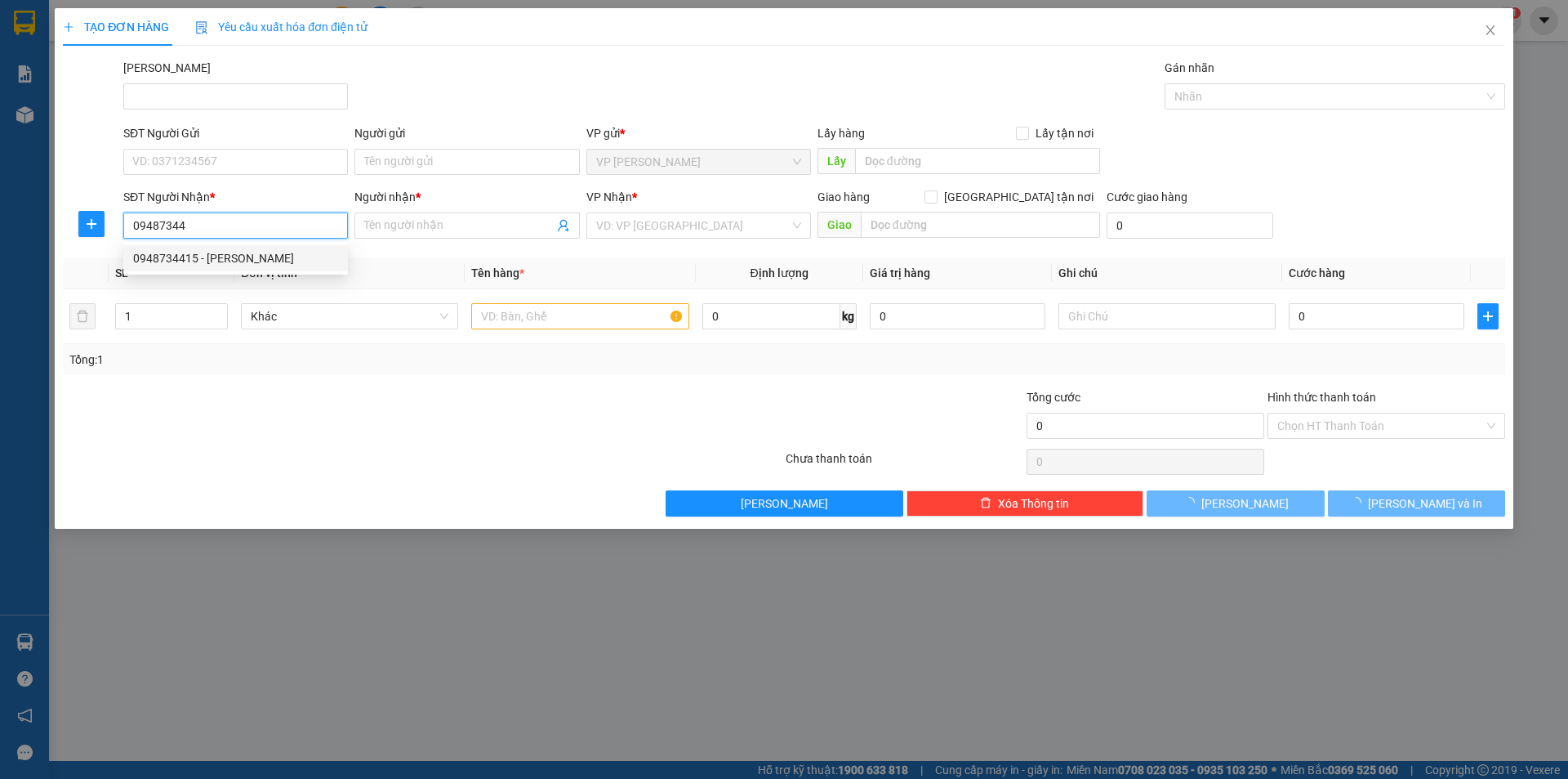
click at [260, 250] on div "0948734415 - [PERSON_NAME]" at bounding box center [236, 257] width 205 height 18
type input "0948734415"
type input "[PERSON_NAME]"
type input "60.000"
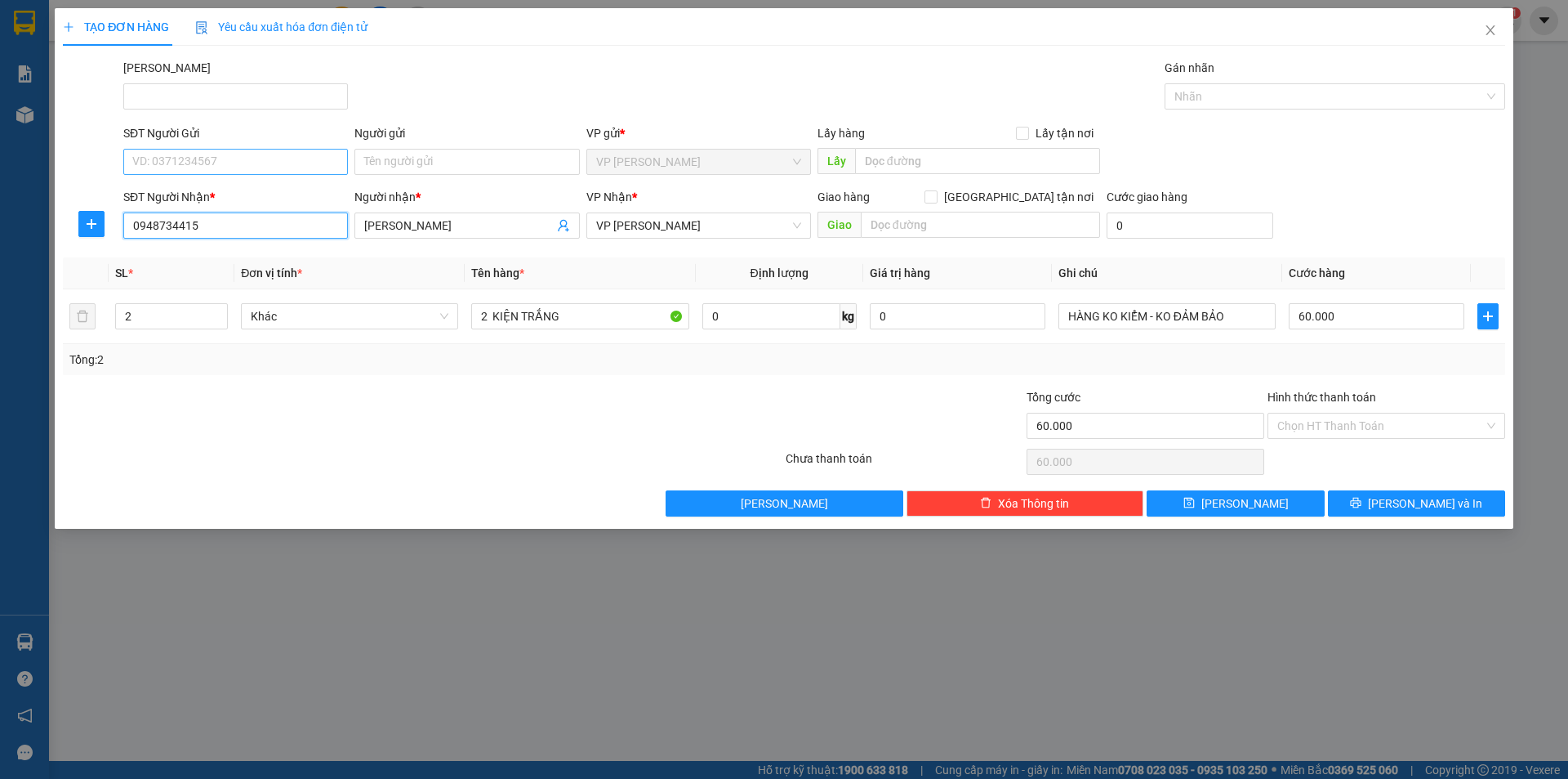
type input "0948734415"
click at [278, 150] on input "SĐT Người Gửi" at bounding box center [235, 162] width 225 height 26
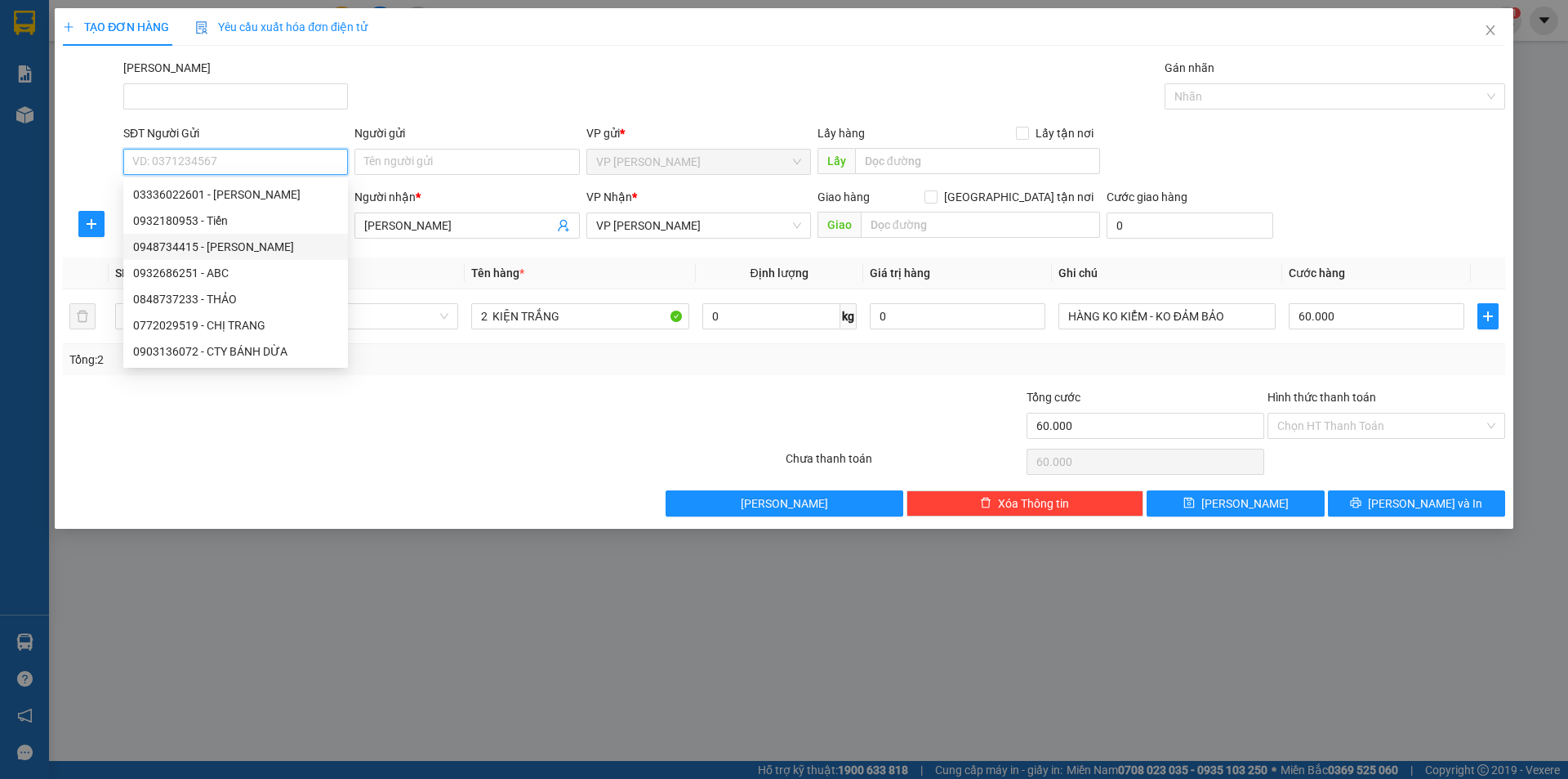
click at [265, 243] on div "0948734415 - [PERSON_NAME]" at bounding box center [236, 246] width 205 height 18
type input "0948734415"
type input "[PERSON_NAME]"
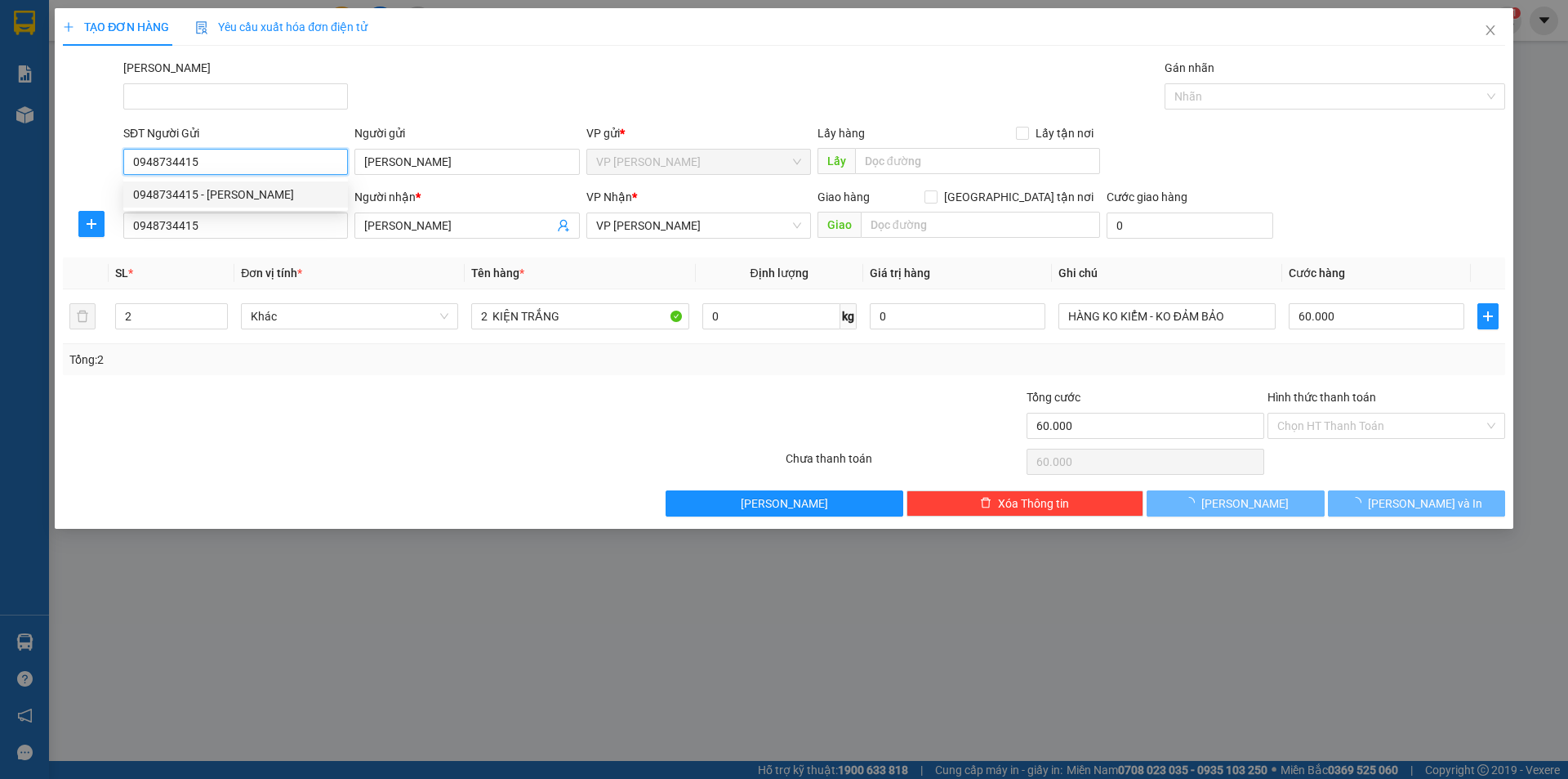
type input "30.000"
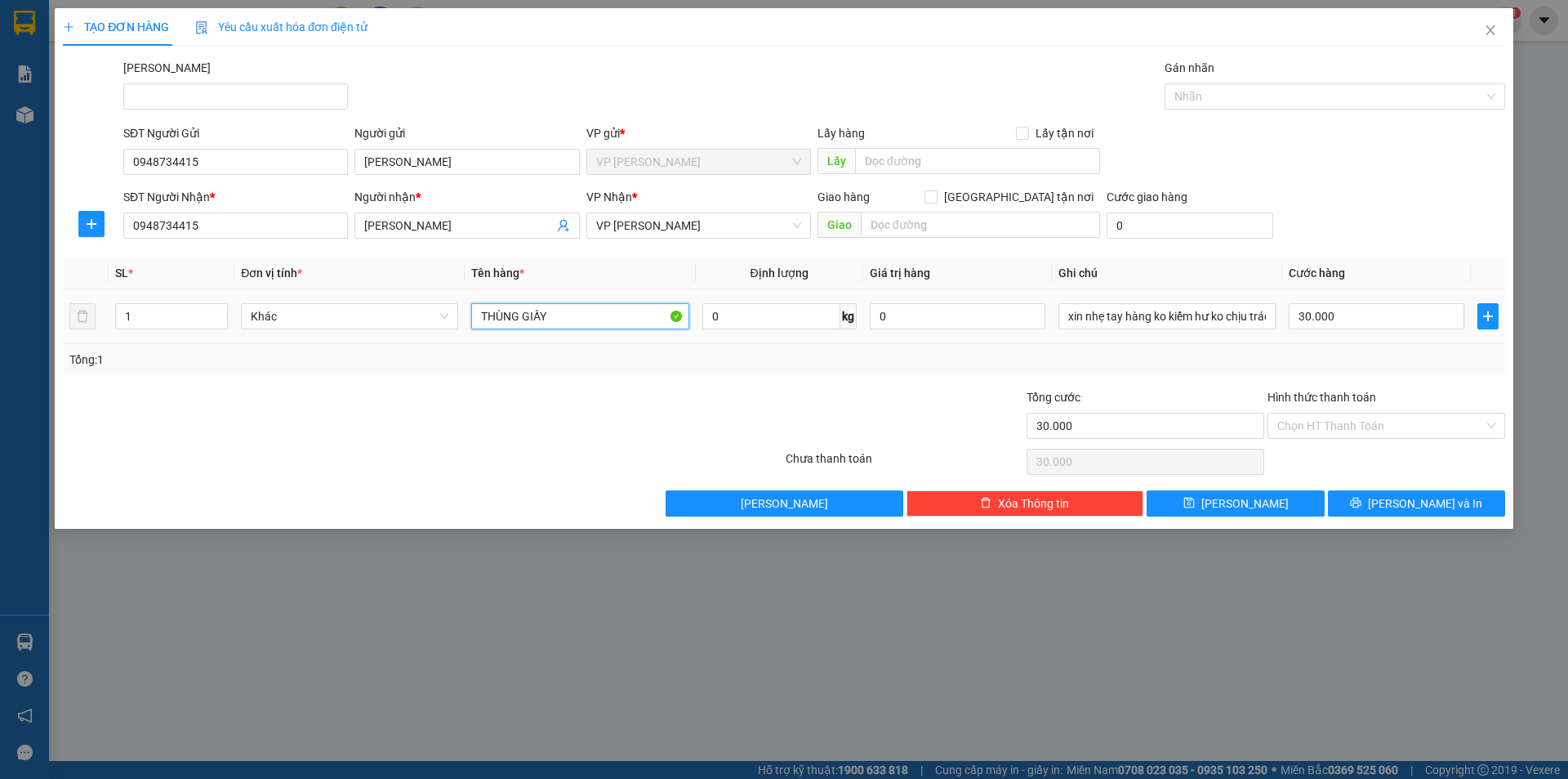
click at [611, 309] on input "THÙNG GIẤY" at bounding box center [580, 316] width 217 height 26
type input "THÙNG XỐP"
click at [1391, 318] on input "30.000" at bounding box center [1377, 316] width 176 height 26
type input "4"
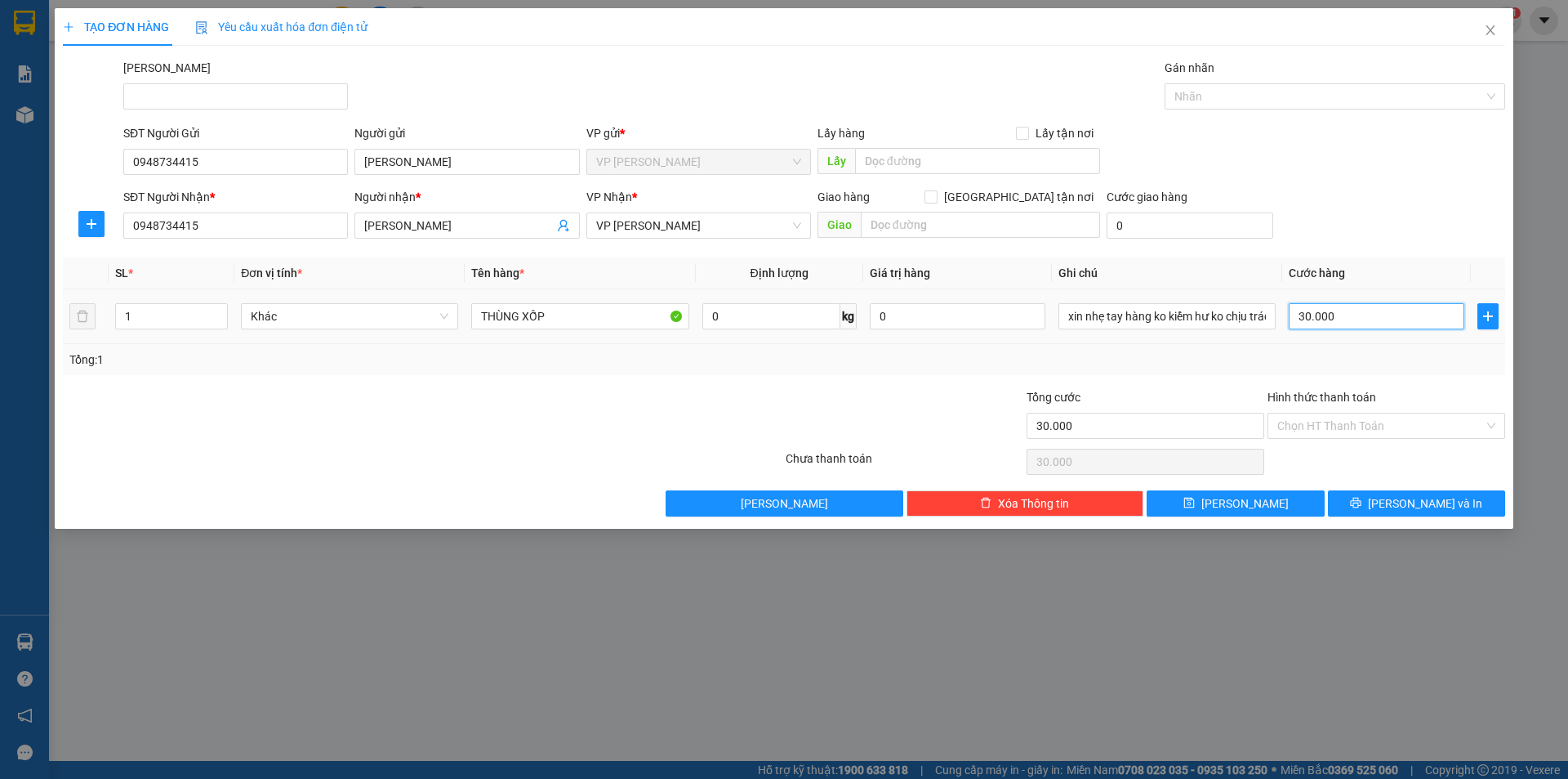
type input "4"
type input "40"
type input "40.000"
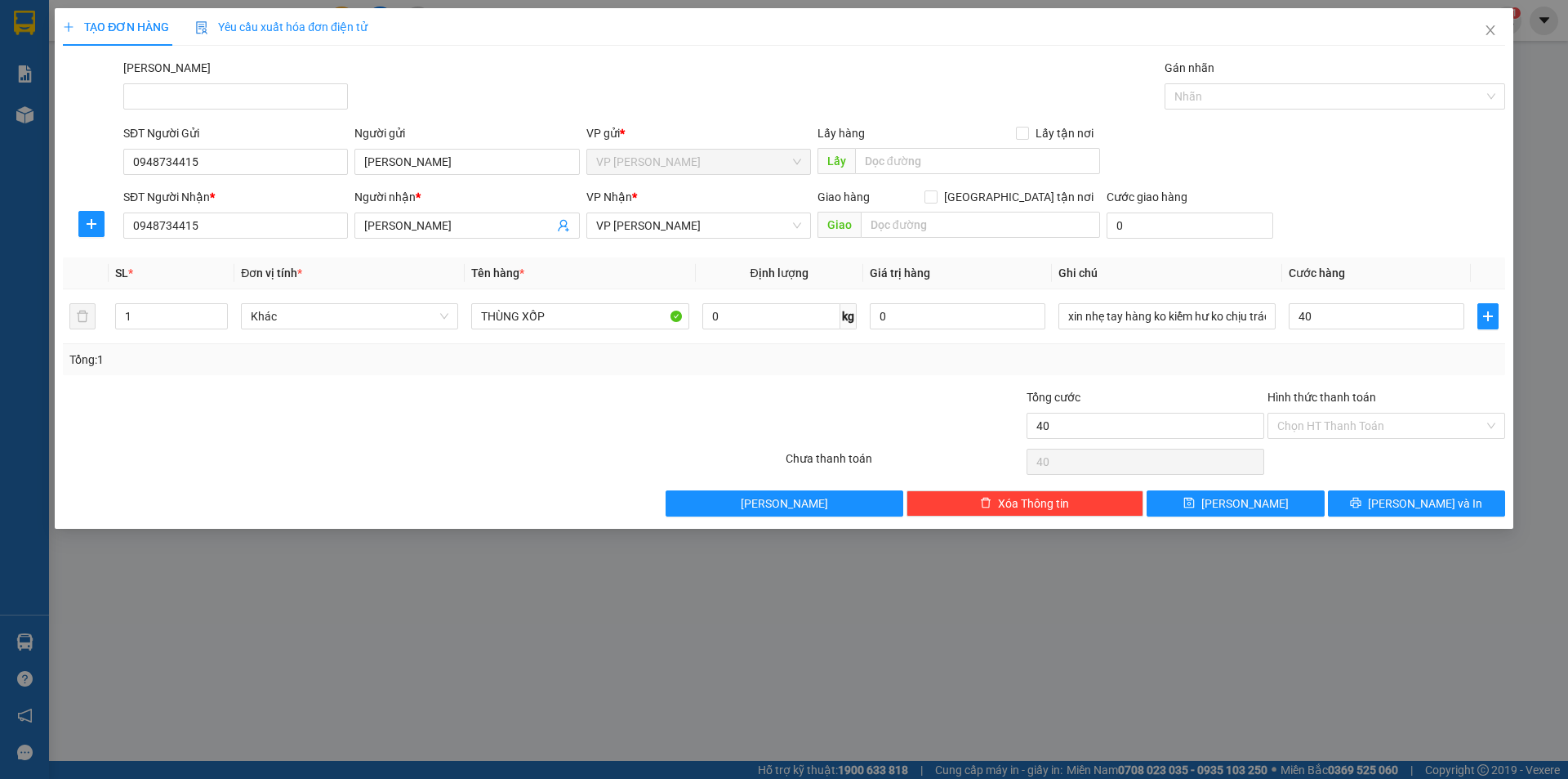
type input "40.000"
click at [1364, 200] on div "SĐT Người Nhận * 0948734415 Người nhận * [PERSON_NAME] VP Nhận * VP [PERSON_NAM…" at bounding box center [814, 216] width 1389 height 57
click at [1426, 504] on span "[PERSON_NAME] và In" at bounding box center [1426, 502] width 115 height 18
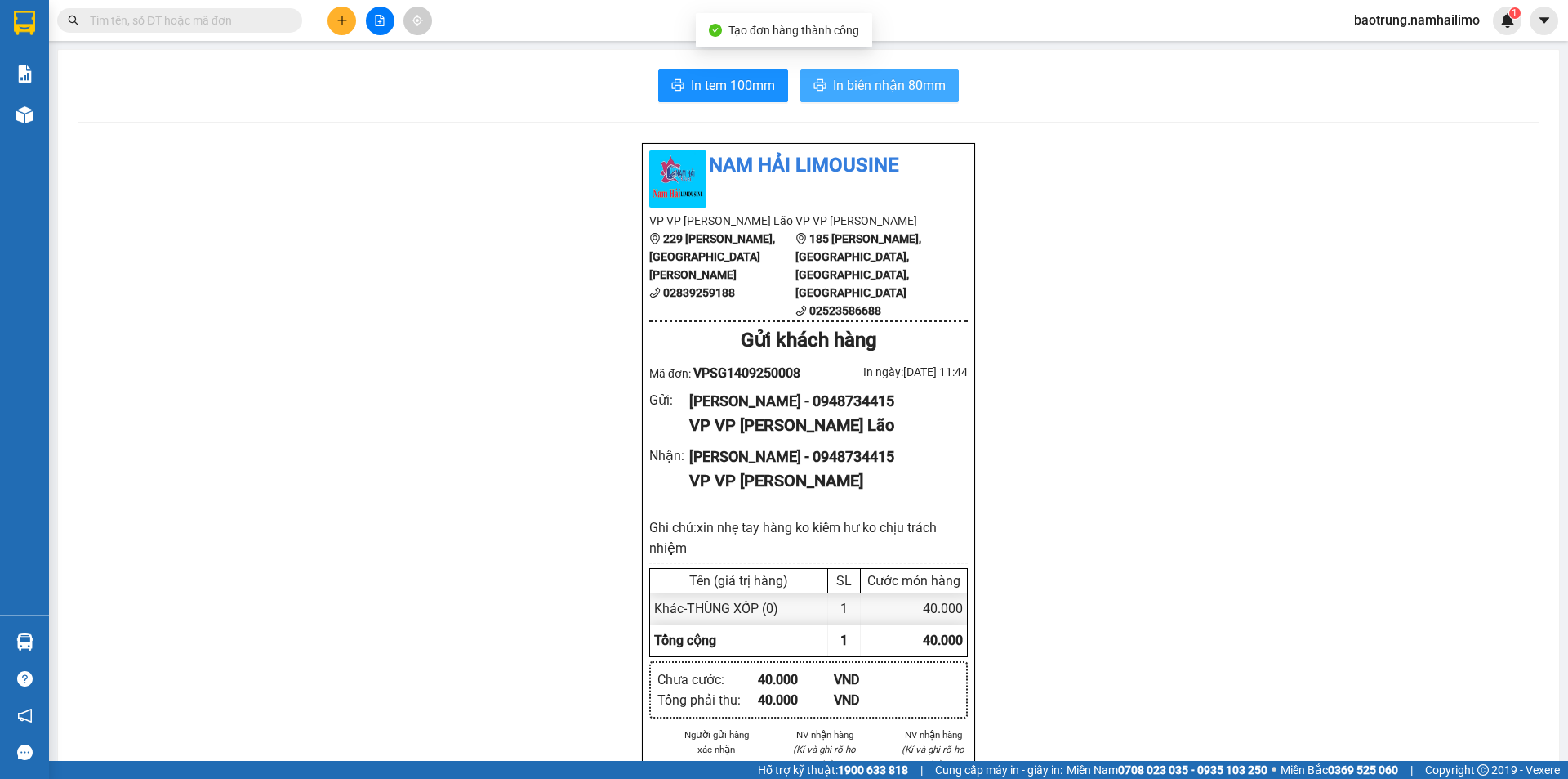
click at [891, 74] on button "In biên nhận 80mm" at bounding box center [879, 85] width 158 height 32
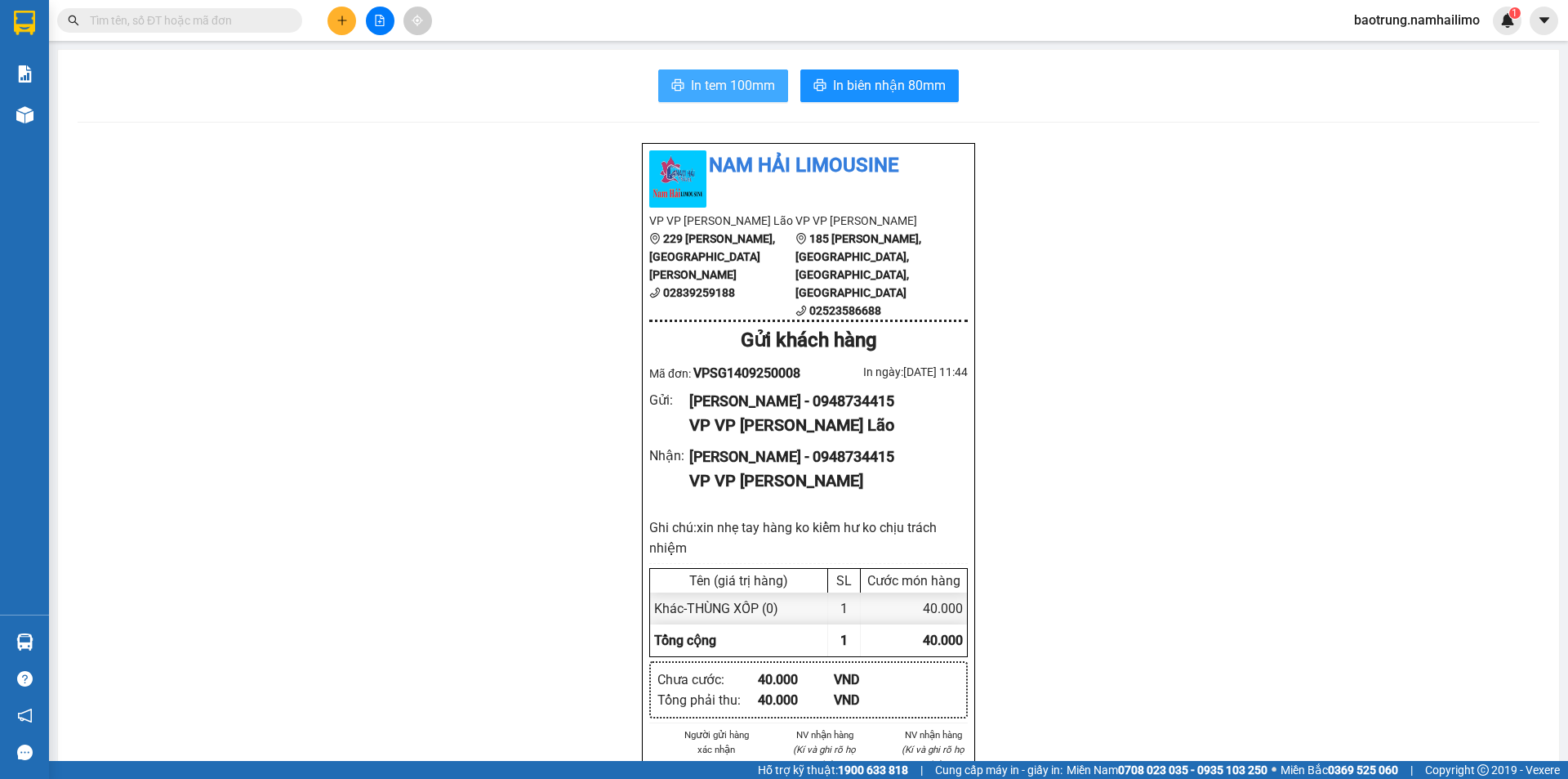
click at [710, 92] on span "In tem 100mm" at bounding box center [733, 85] width 84 height 20
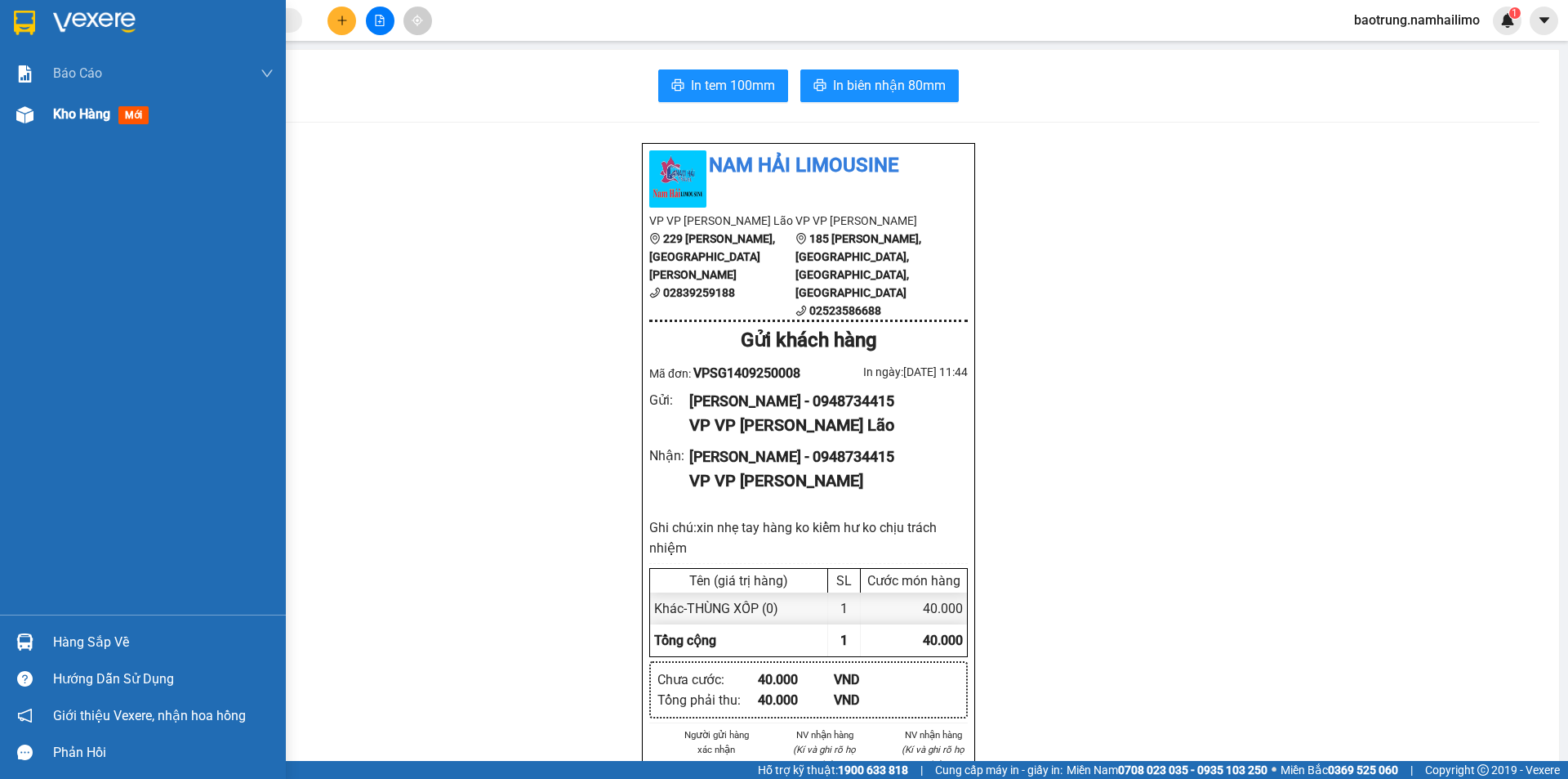
click at [71, 120] on span "Kho hàng" at bounding box center [81, 114] width 57 height 16
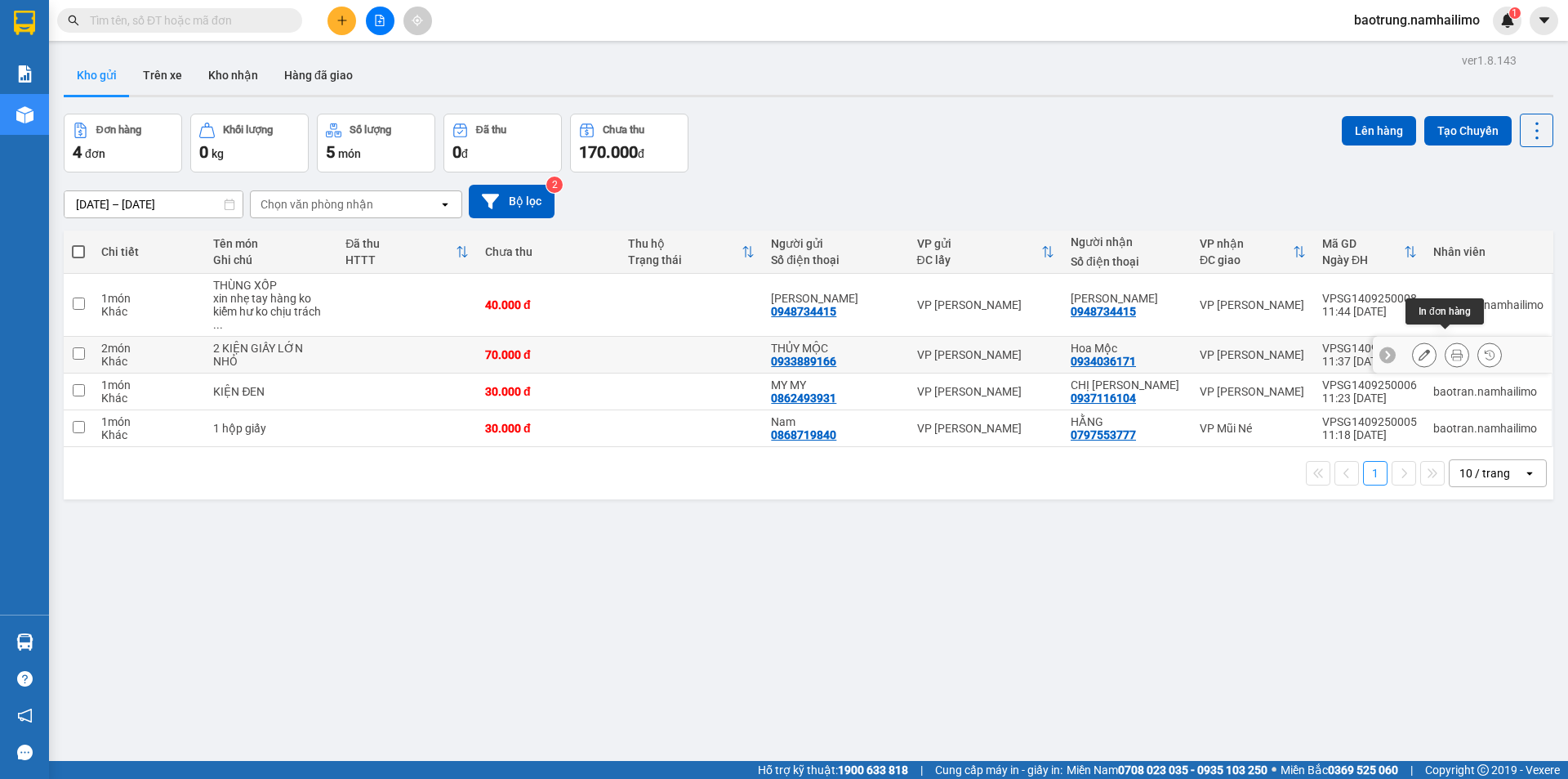
click at [1446, 340] on button at bounding box center [1457, 354] width 23 height 29
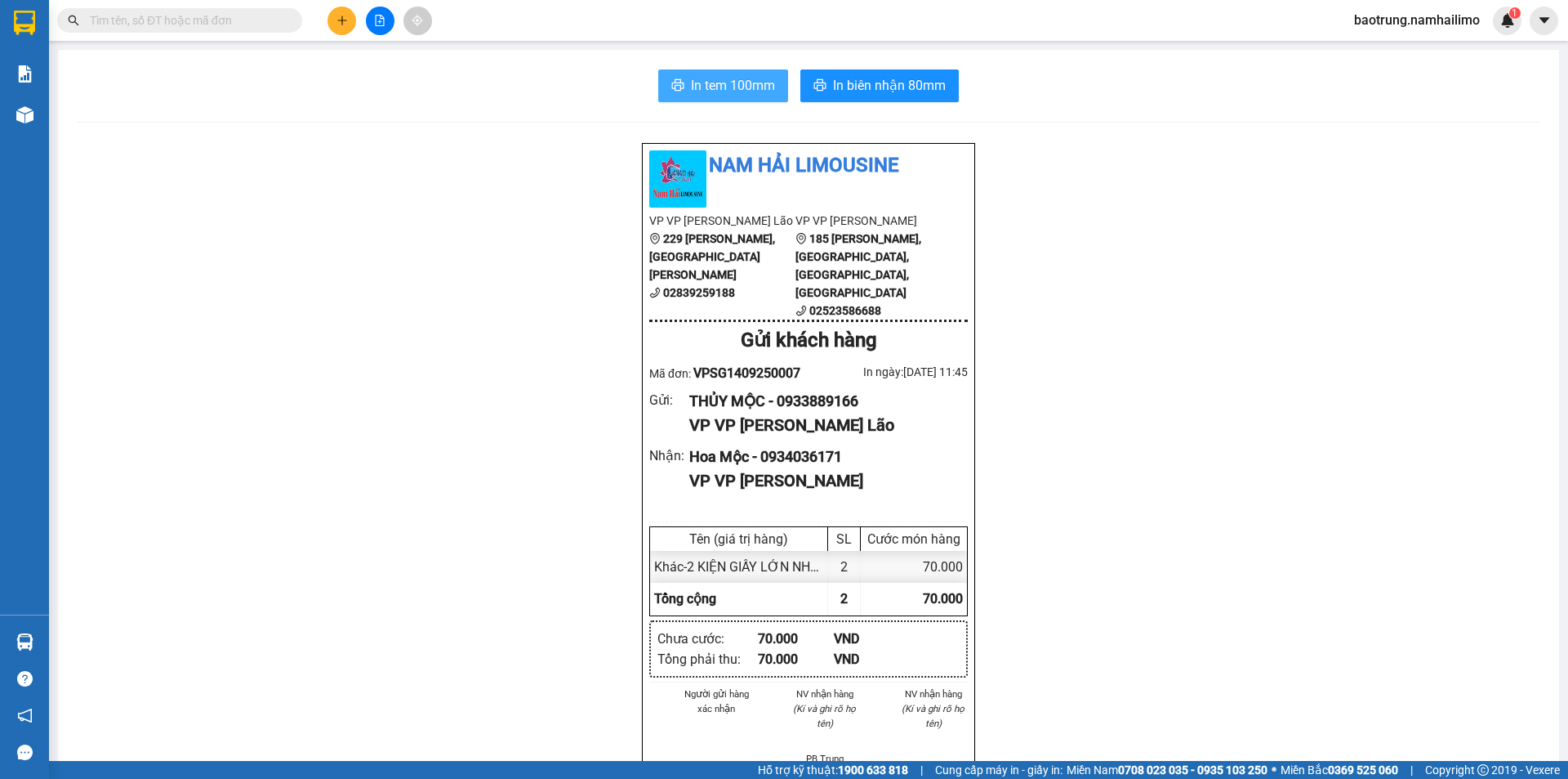
click at [693, 88] on span "In tem 100mm" at bounding box center [733, 85] width 84 height 20
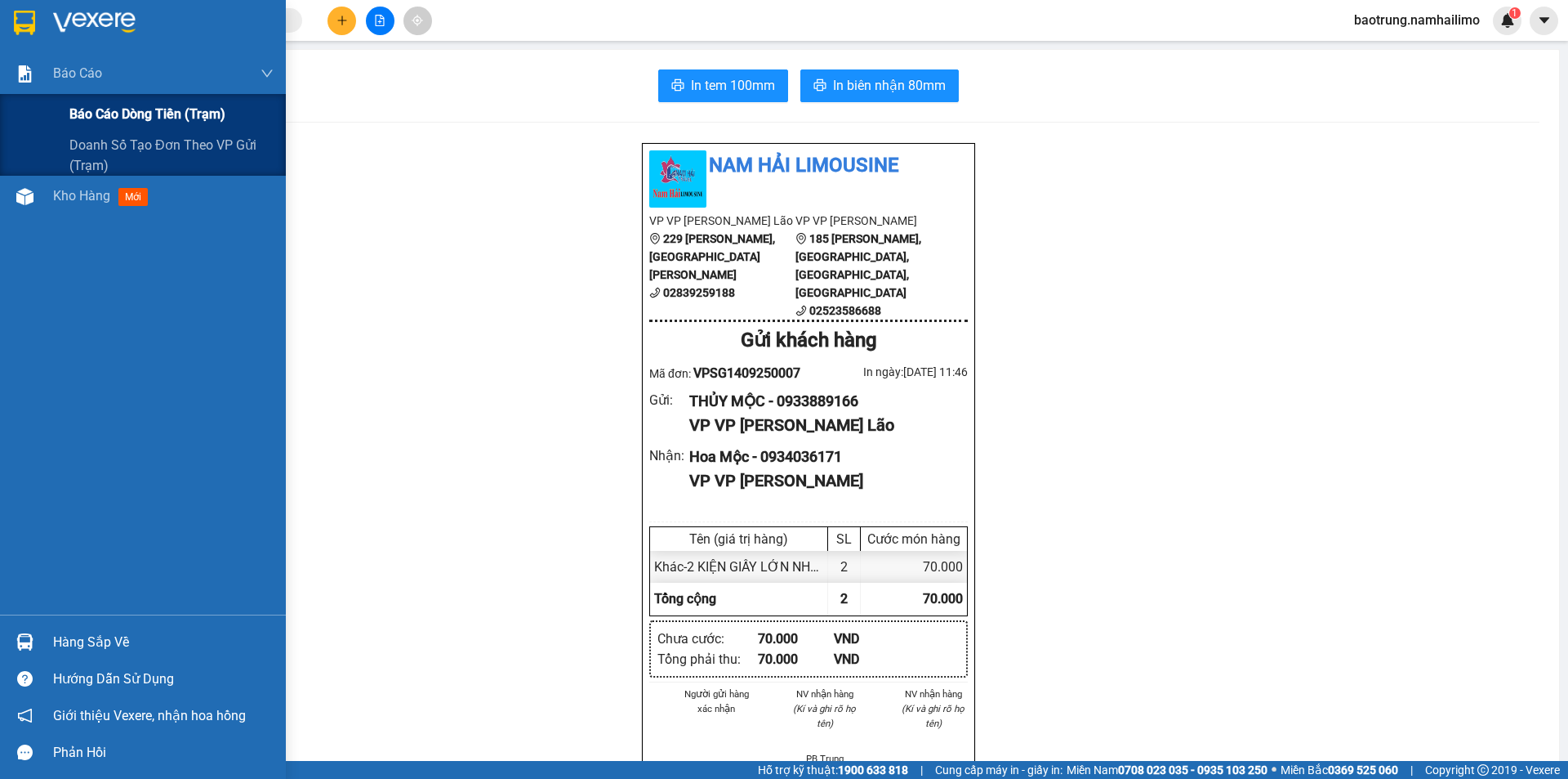
click at [158, 115] on span "Báo cáo dòng tiền (trạm)" at bounding box center [147, 114] width 156 height 20
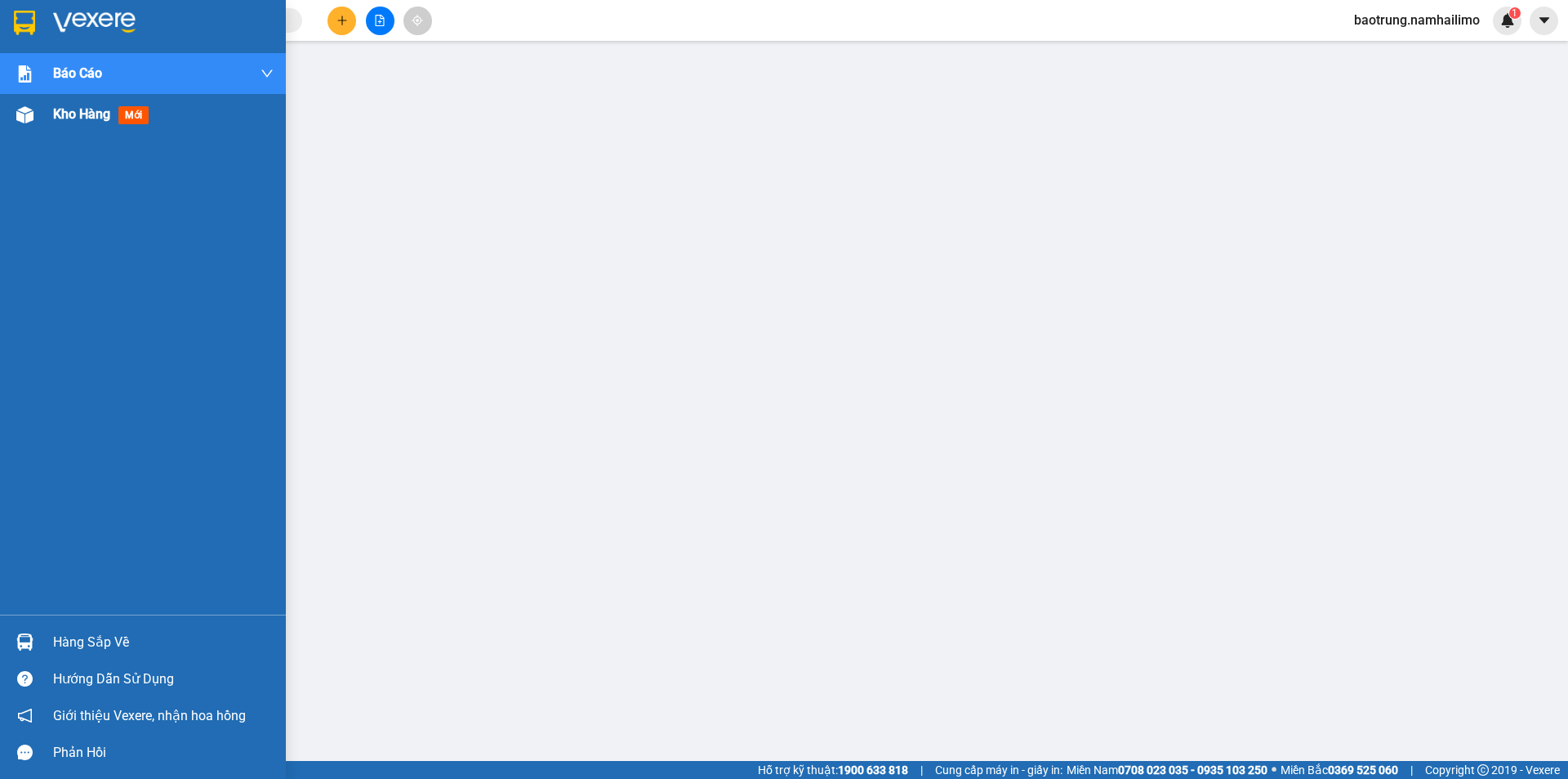
click at [68, 118] on span "Kho hàng" at bounding box center [81, 114] width 57 height 16
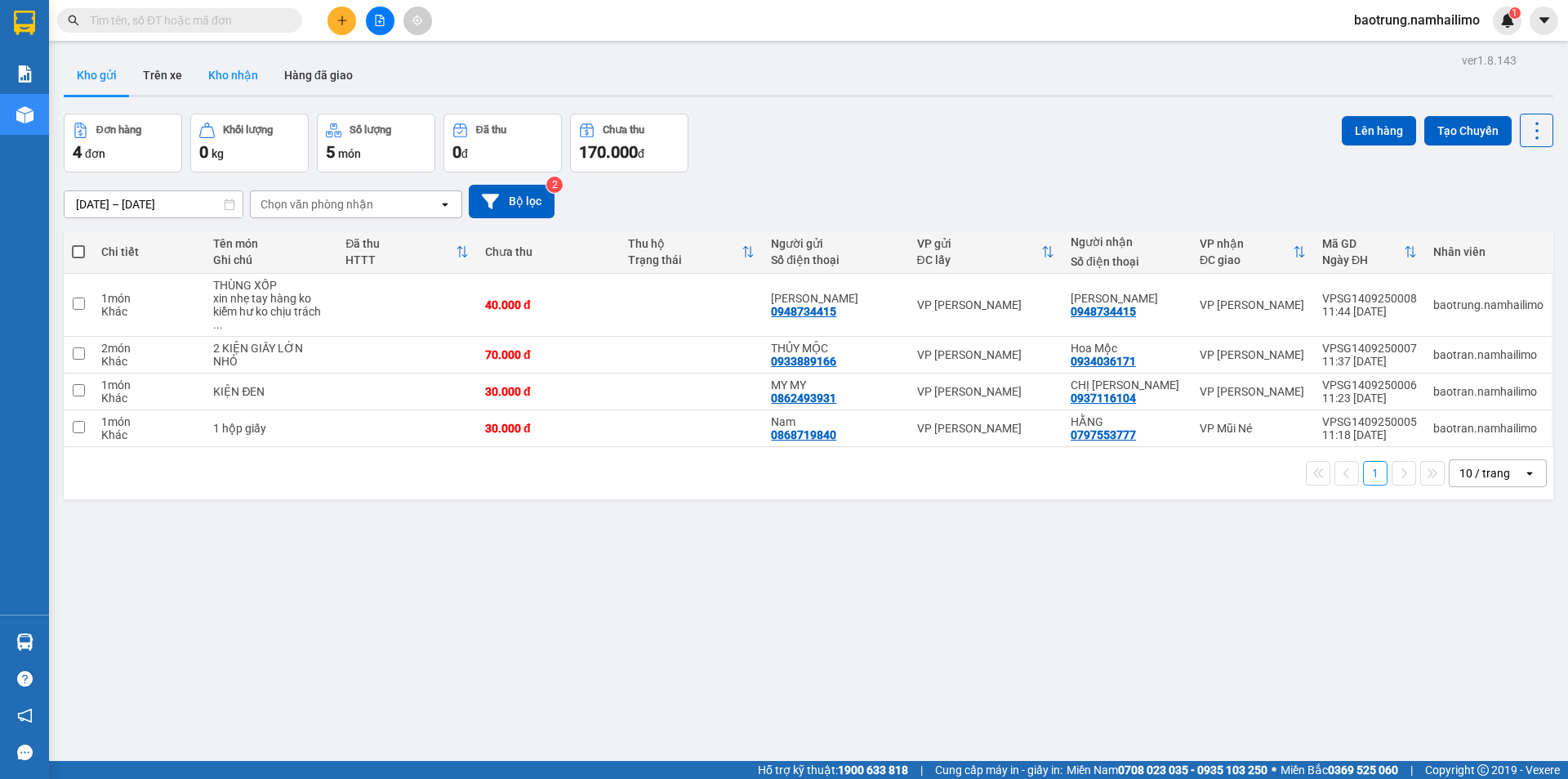
click at [214, 62] on button "Kho nhận" at bounding box center [233, 75] width 76 height 39
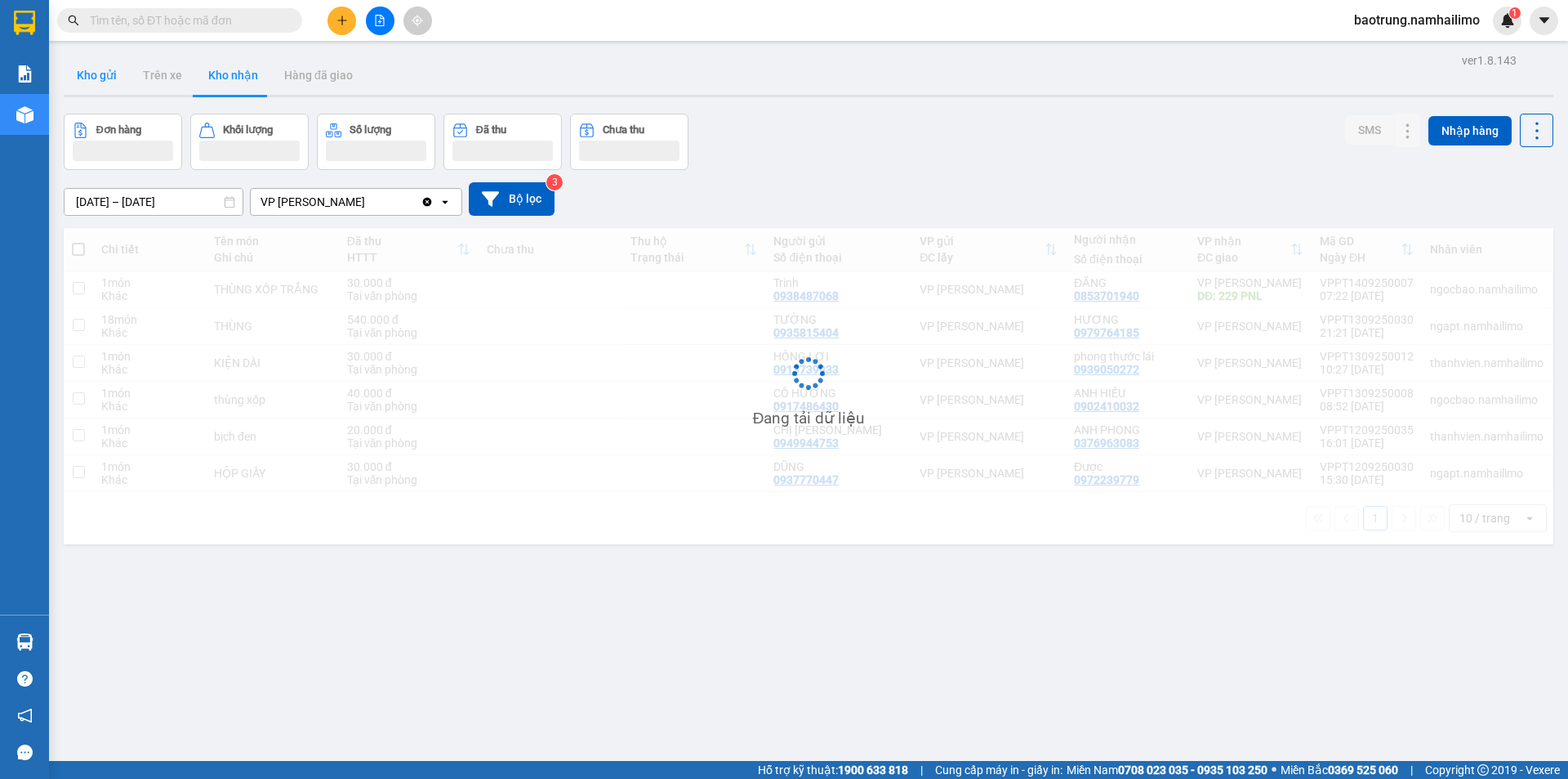
click at [94, 87] on button "Kho gửi" at bounding box center [97, 75] width 67 height 39
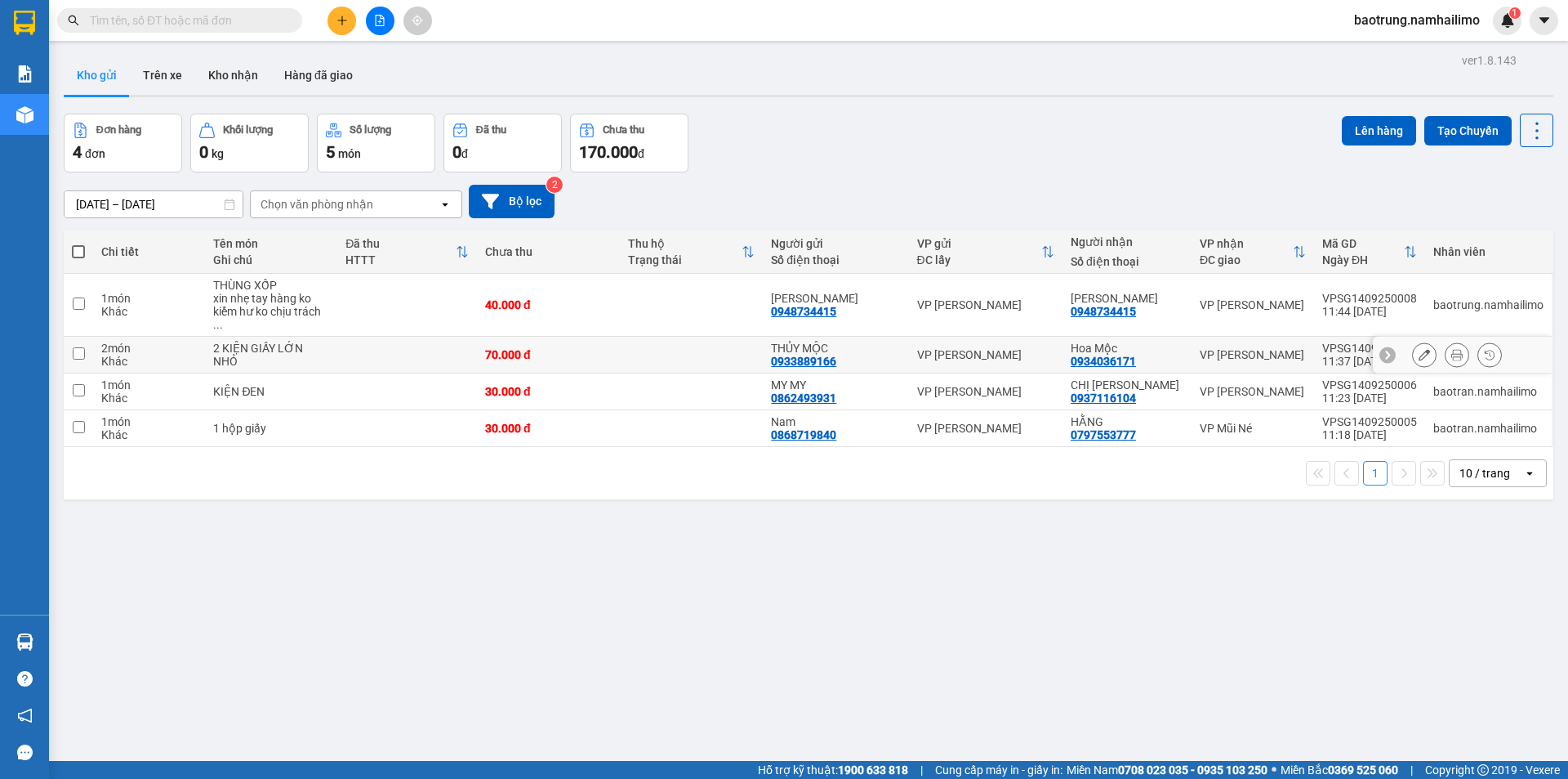
click at [1414, 340] on button at bounding box center [1425, 354] width 23 height 29
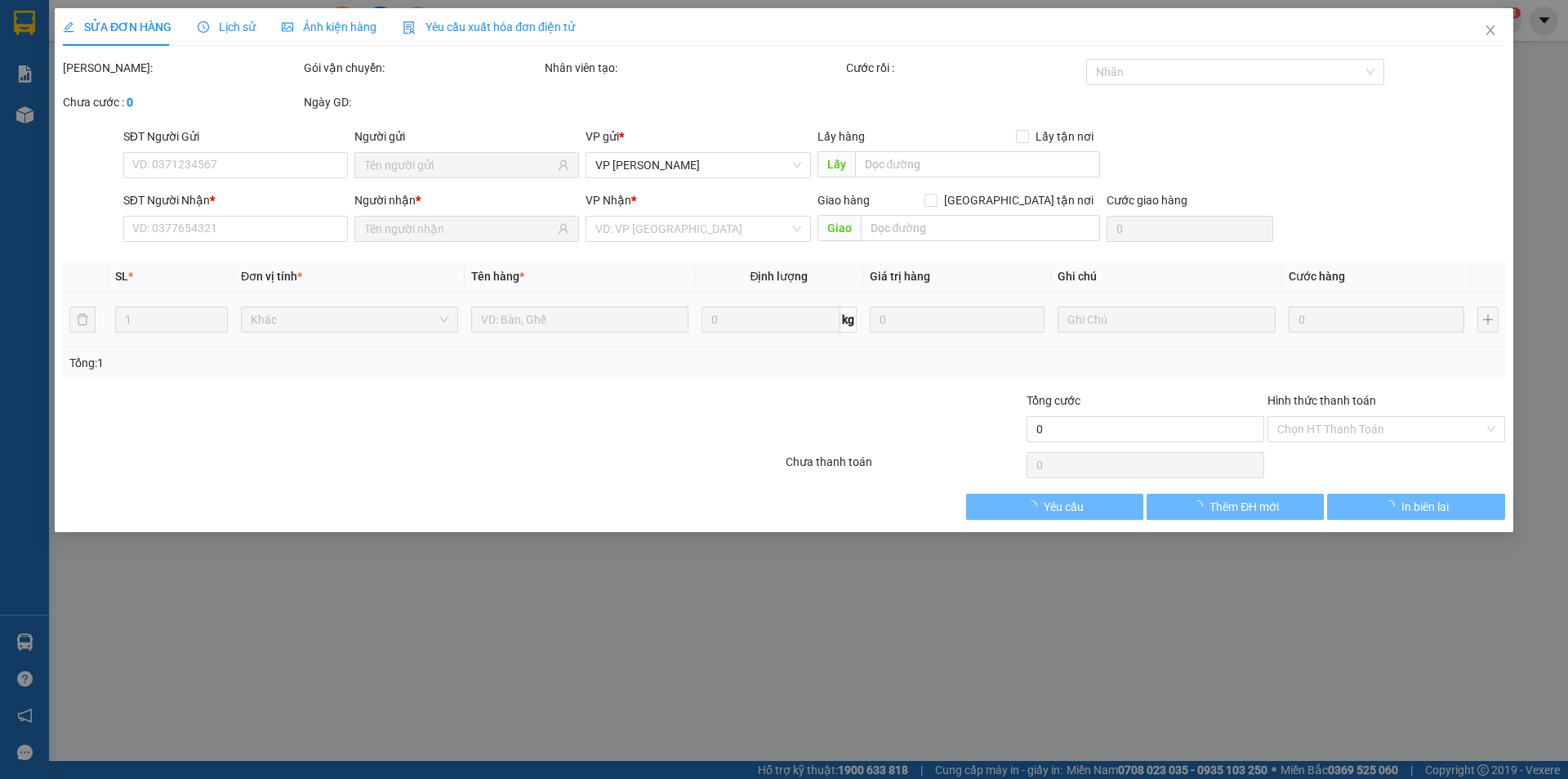
type input "0933889166"
type input "0934036171"
type input "70.000"
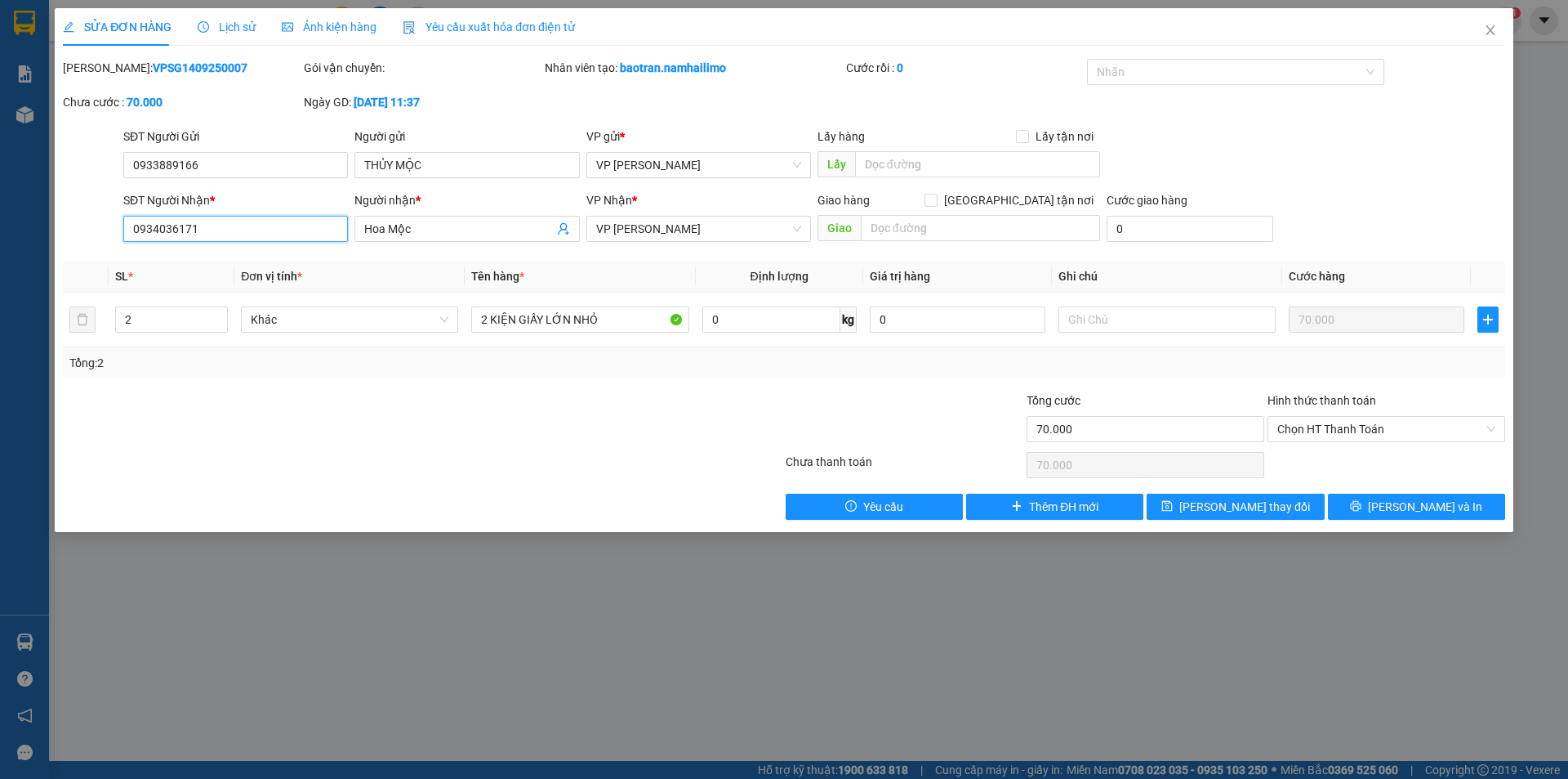
click at [268, 227] on input "0934036171" at bounding box center [235, 229] width 225 height 26
type input "0836161778"
click at [438, 228] on input "Hoa Mộc" at bounding box center [459, 229] width 189 height 18
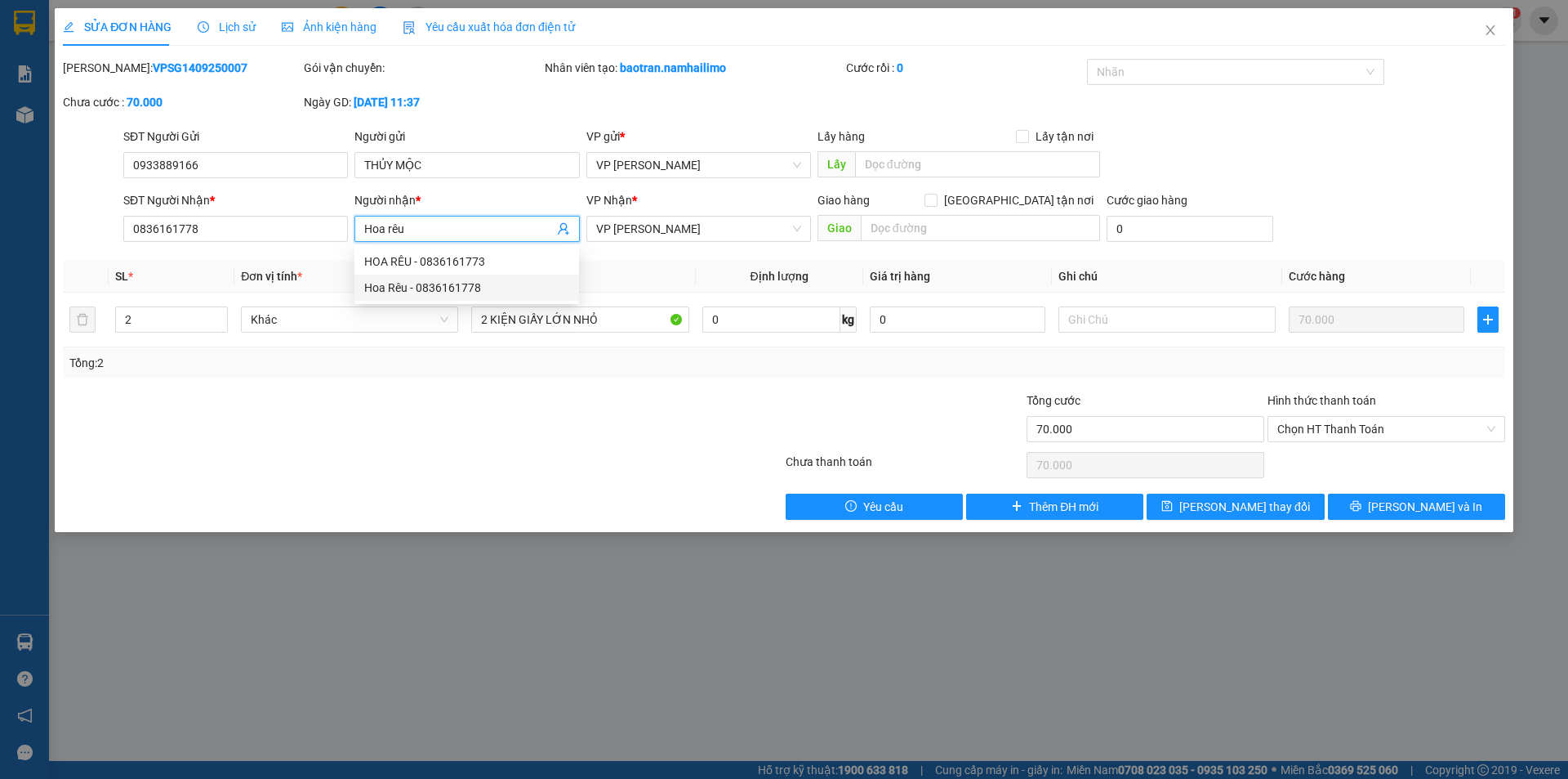
click at [466, 290] on div "Hoa Rêu - 0836161778" at bounding box center [467, 287] width 205 height 18
type input "Hoa Rêu"
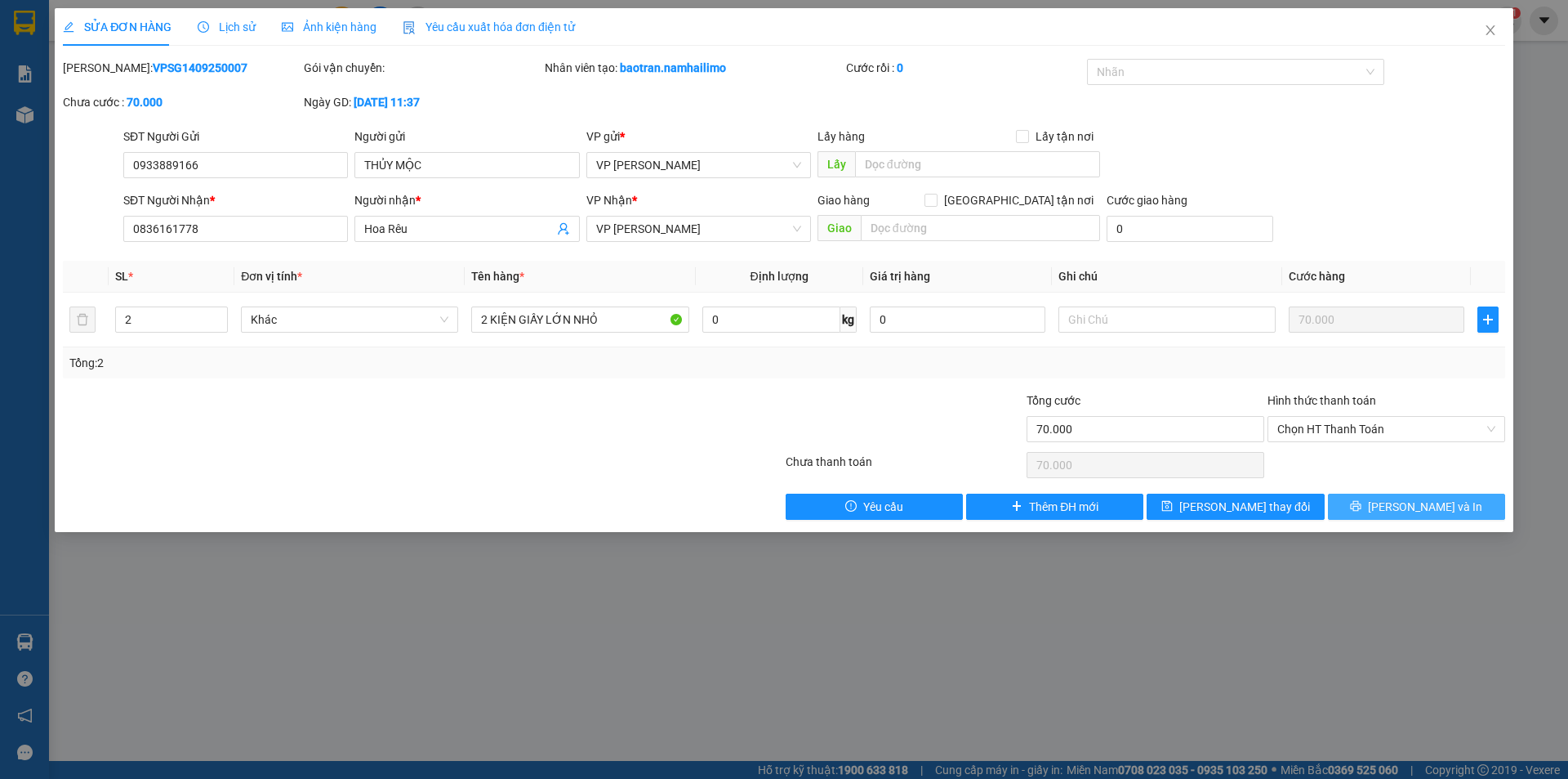
click at [1362, 505] on icon "printer" at bounding box center [1356, 505] width 11 height 11
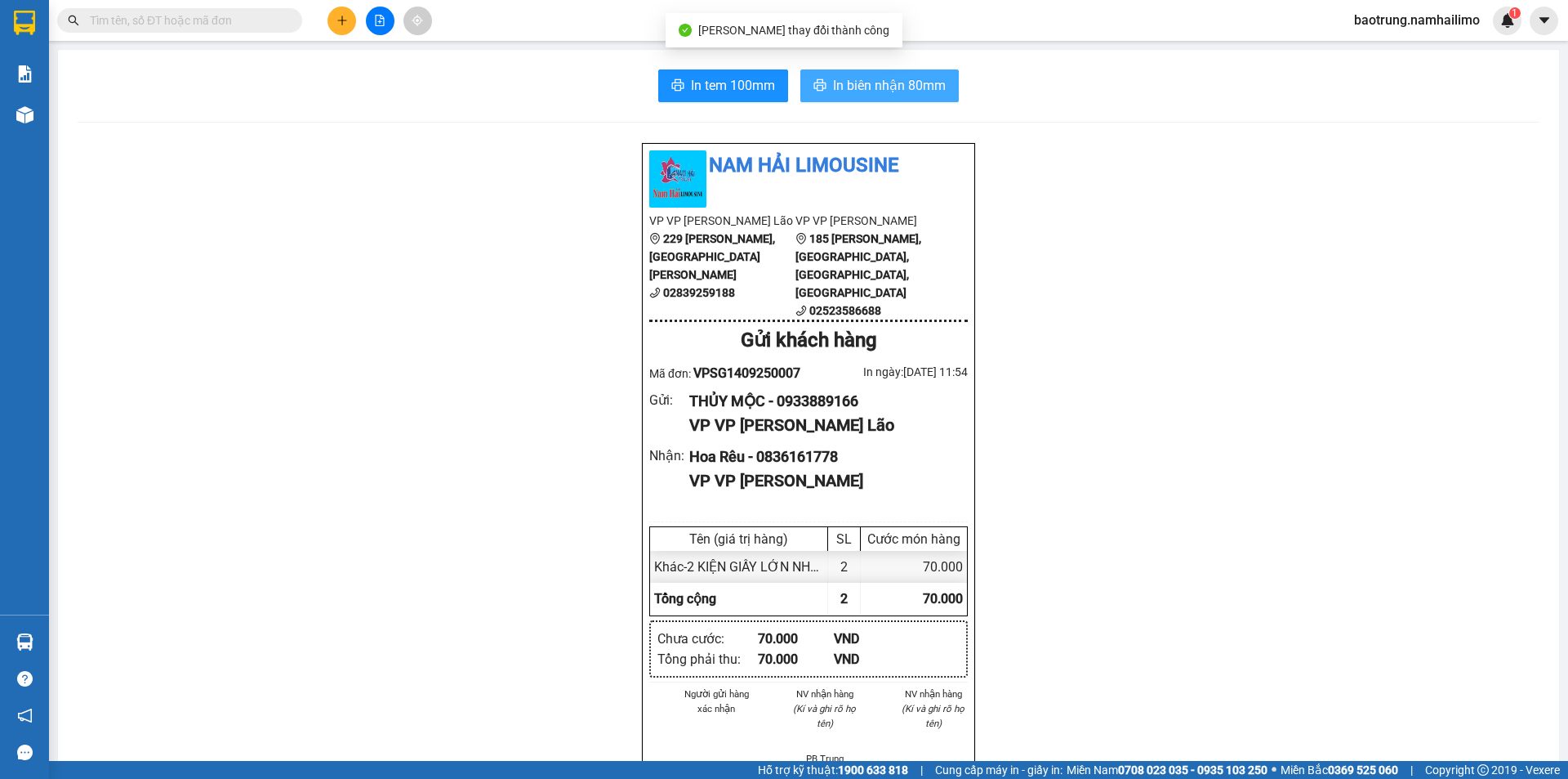
drag, startPoint x: 864, startPoint y: 88, endPoint x: 880, endPoint y: 145, distance: 59.2
click at [866, 88] on span "In biên nhận 80mm" at bounding box center [890, 85] width 113 height 20
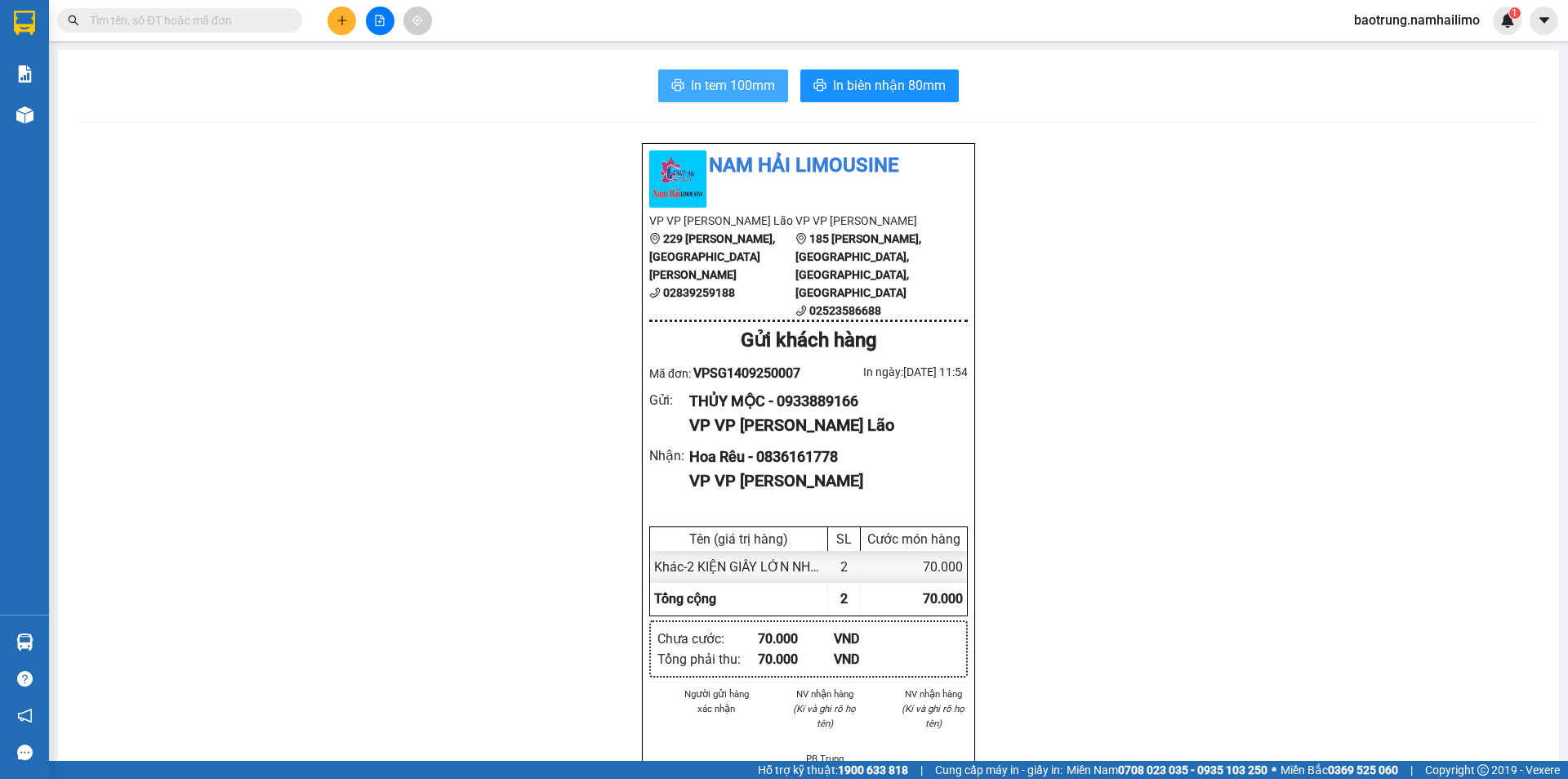
click at [708, 98] on button "In tem 100mm" at bounding box center [723, 85] width 130 height 32
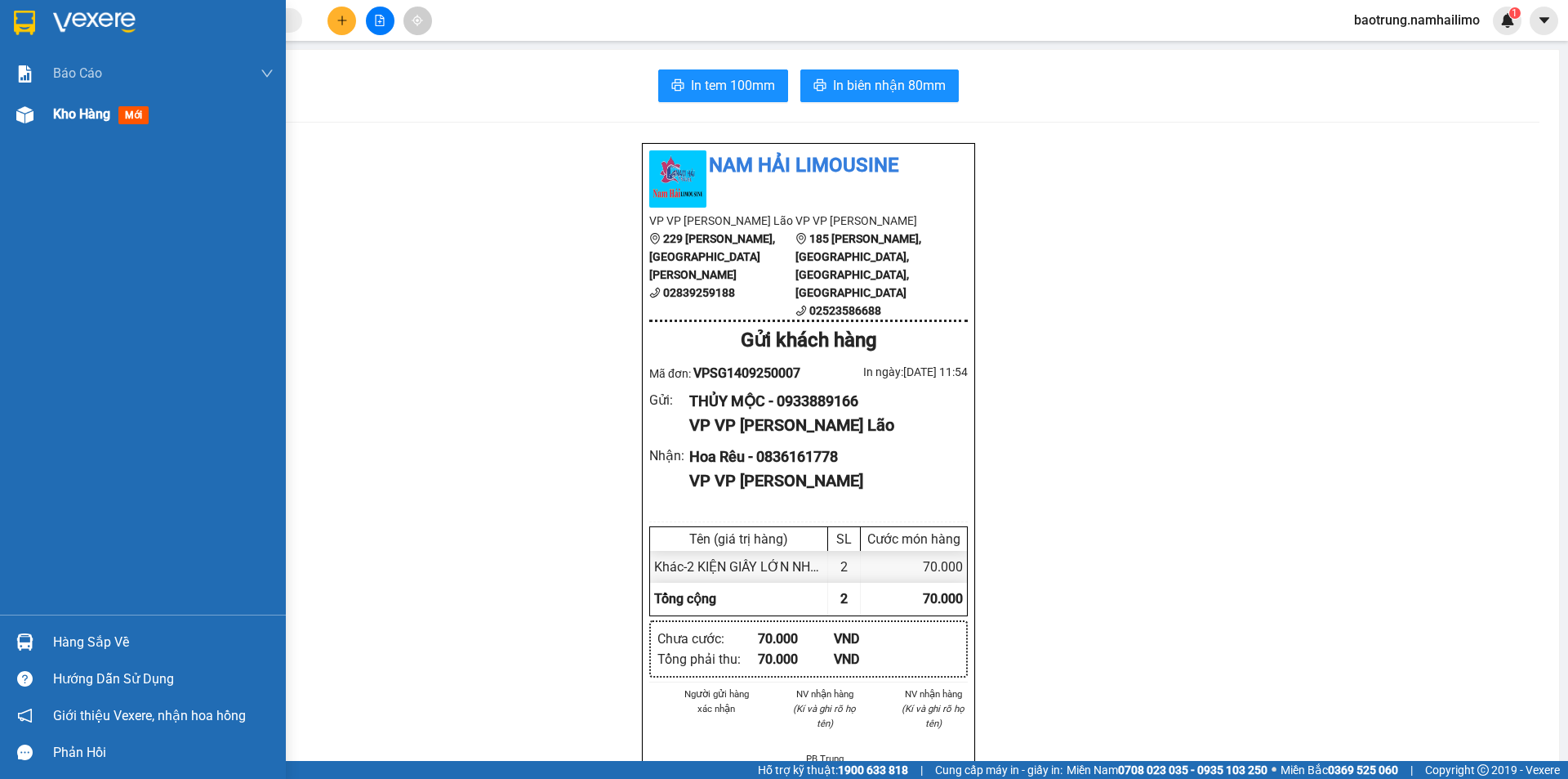
click at [80, 124] on div "Kho hàng mới" at bounding box center [104, 114] width 102 height 20
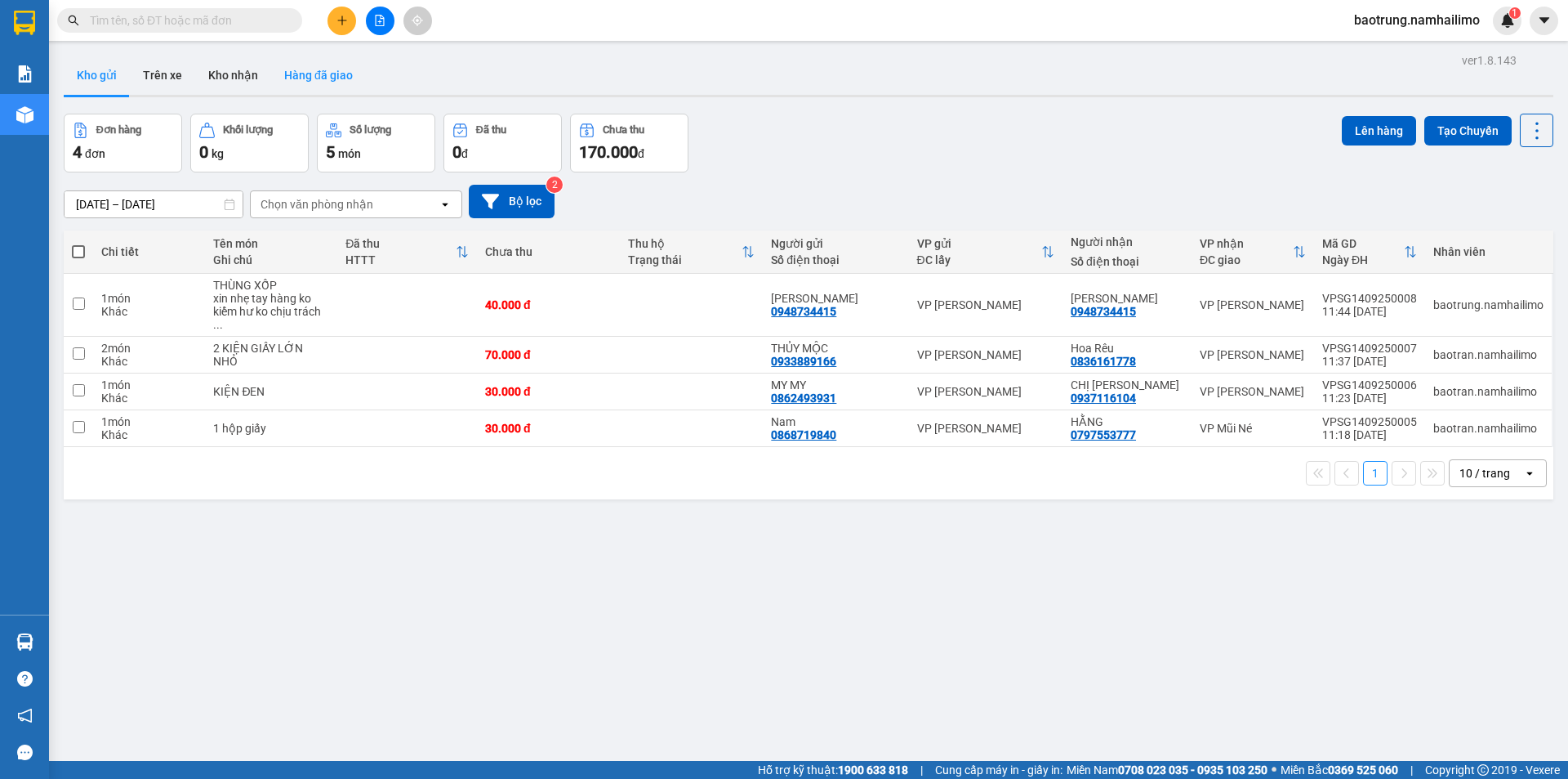
click at [272, 77] on button "Hàng đã giao" at bounding box center [318, 75] width 94 height 39
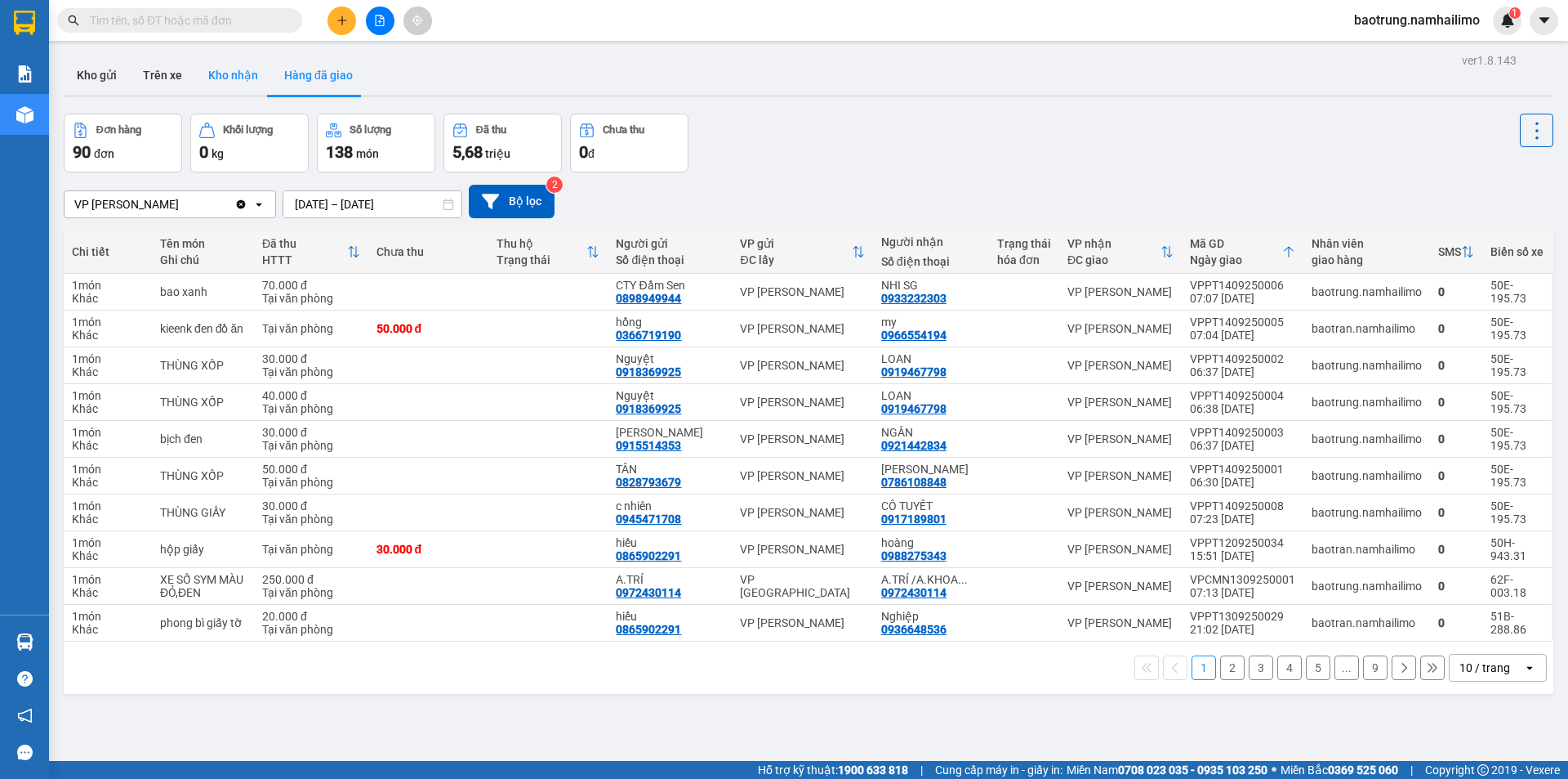
click at [226, 80] on button "Kho nhận" at bounding box center [233, 75] width 76 height 39
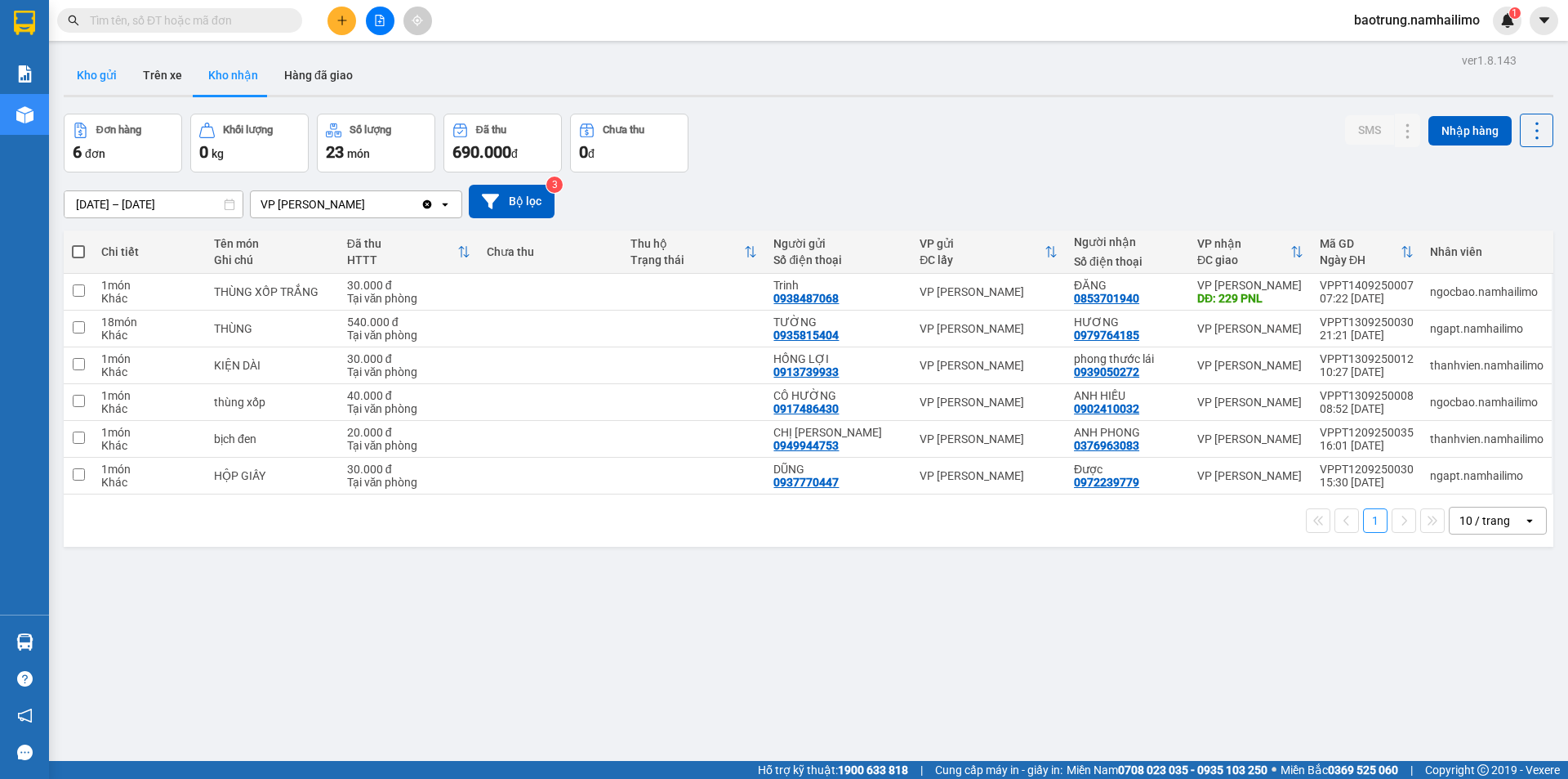
click at [95, 86] on button "Kho gửi" at bounding box center [97, 75] width 67 height 39
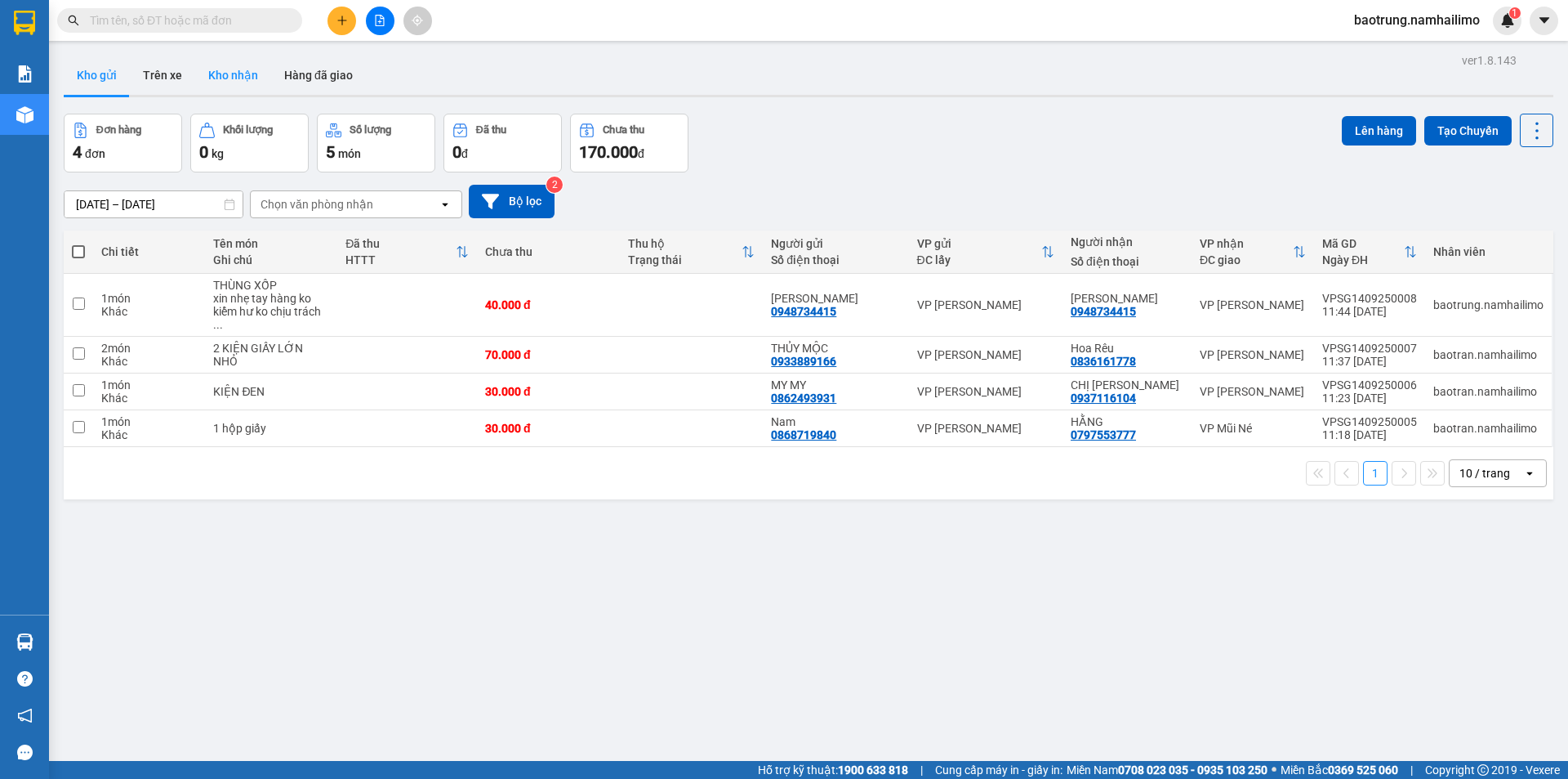
click at [240, 75] on button "Kho nhận" at bounding box center [233, 75] width 76 height 39
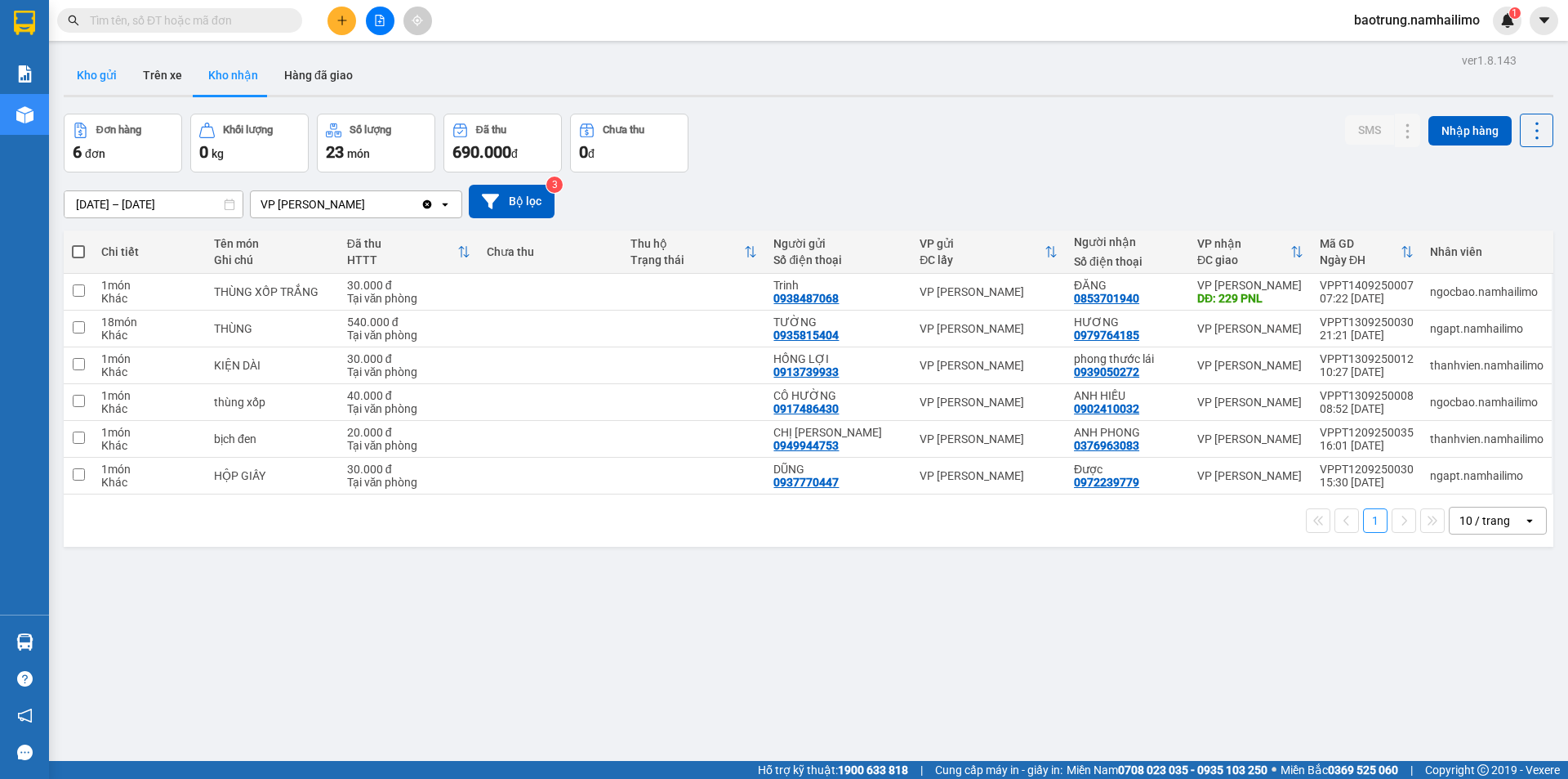
click at [101, 83] on button "Kho gửi" at bounding box center [97, 75] width 67 height 39
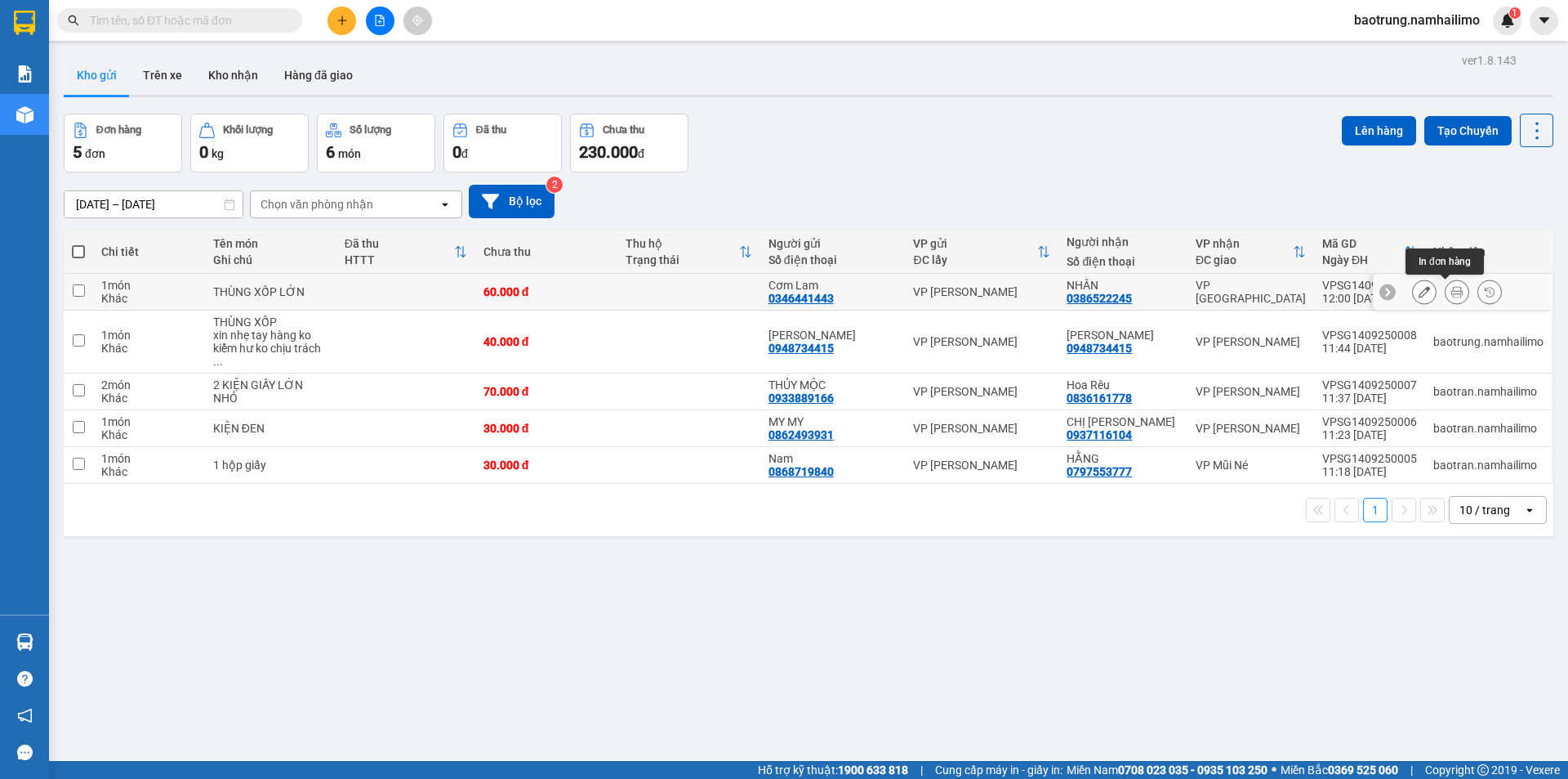
click at [1451, 294] on icon at bounding box center [1457, 291] width 11 height 11
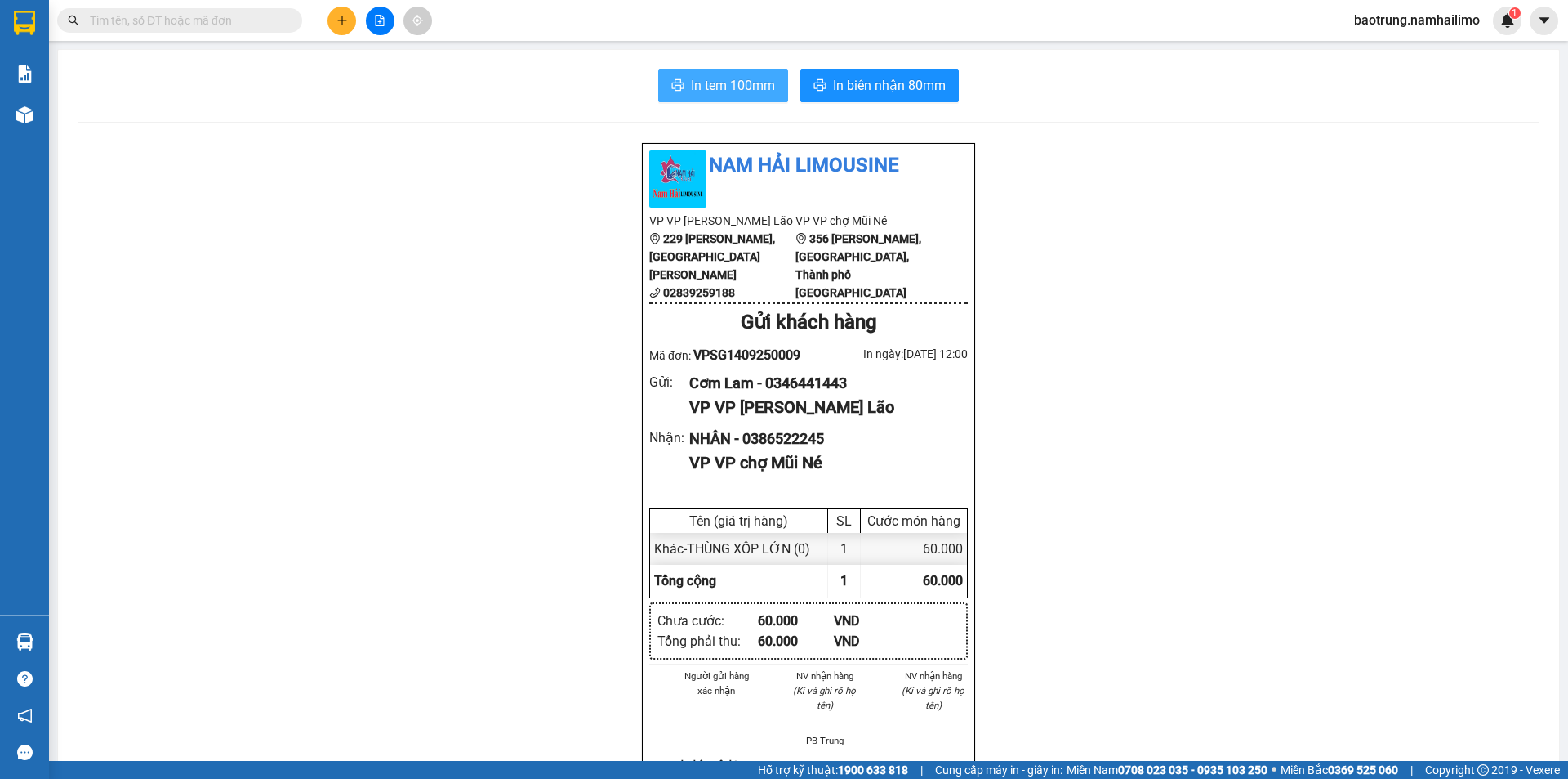
click at [736, 80] on span "In tem 100mm" at bounding box center [733, 85] width 84 height 20
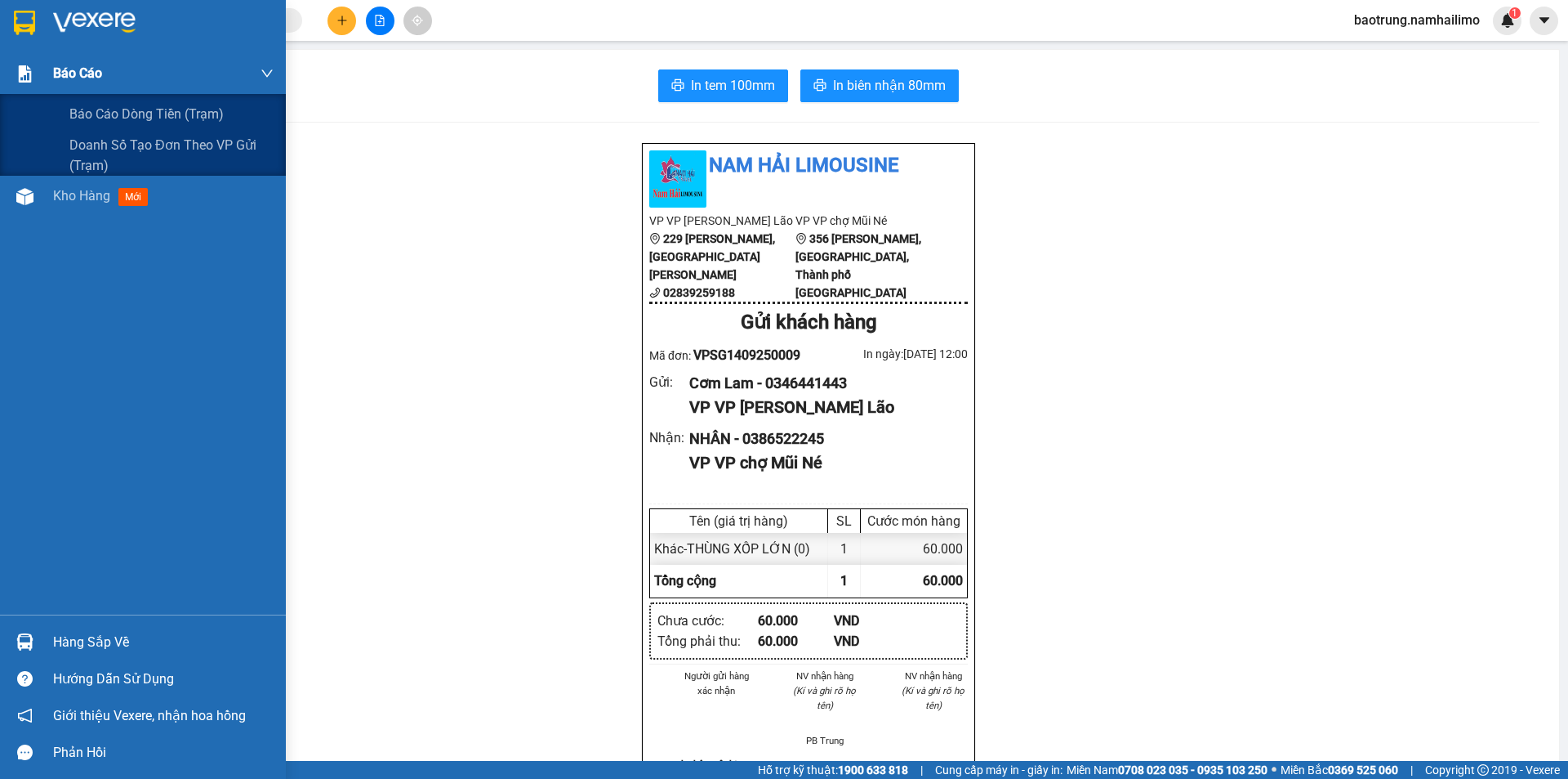
click at [95, 92] on div "Báo cáo" at bounding box center [163, 73] width 220 height 41
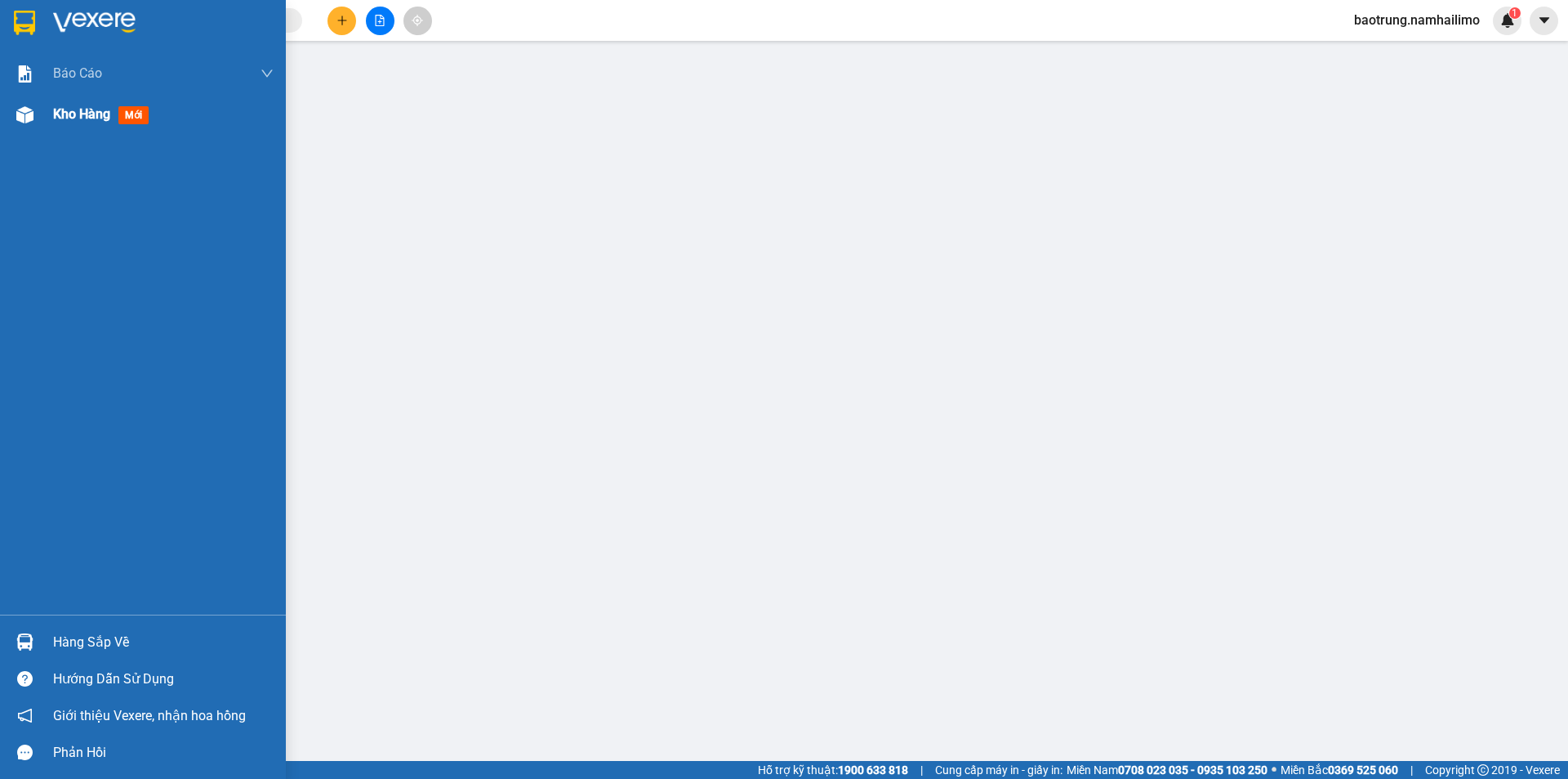
click at [82, 108] on span "Kho hàng" at bounding box center [81, 114] width 57 height 16
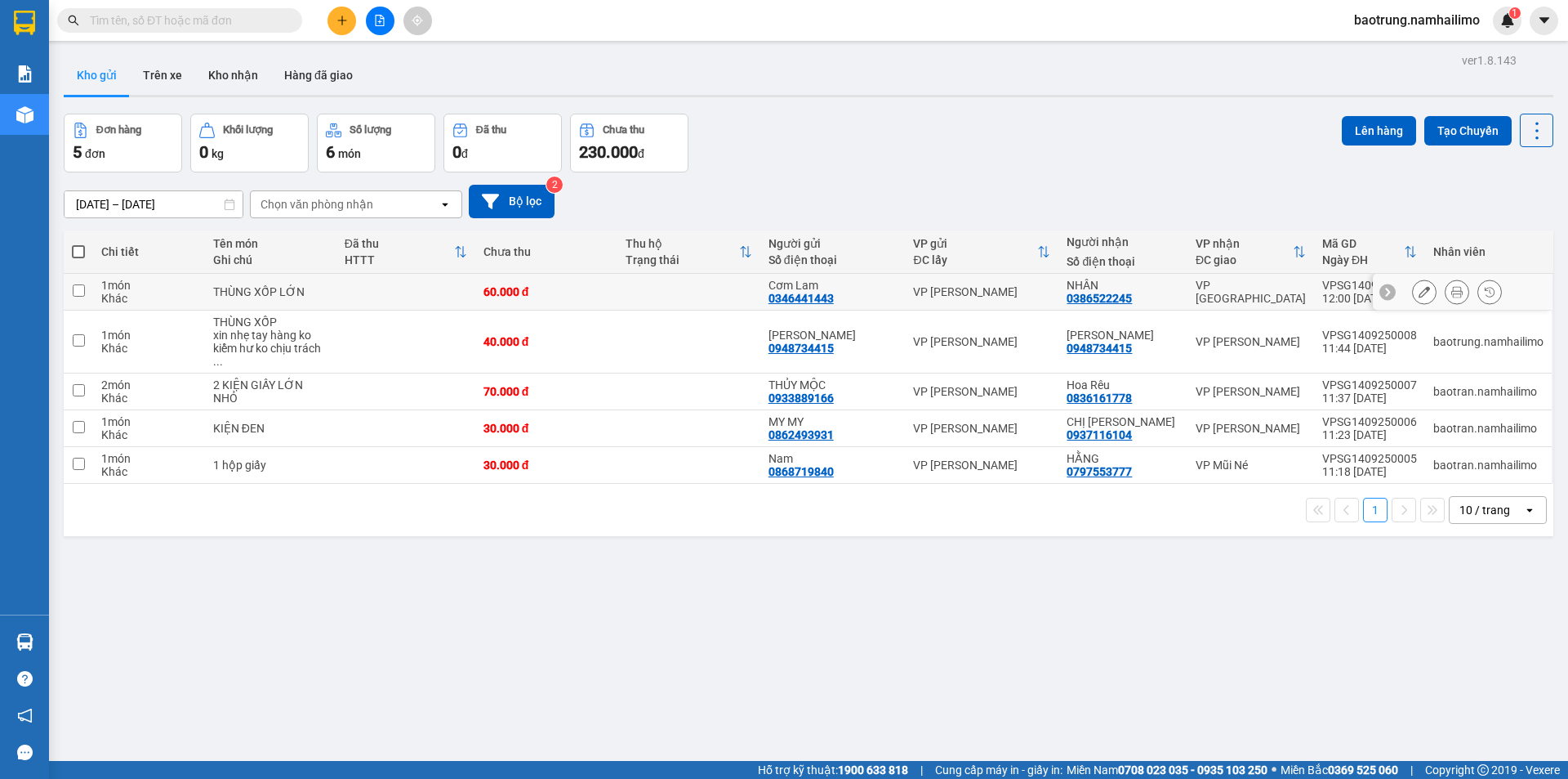
click at [336, 280] on td "THÙNG XỐP LỚN" at bounding box center [271, 292] width 131 height 37
checkbox input "true"
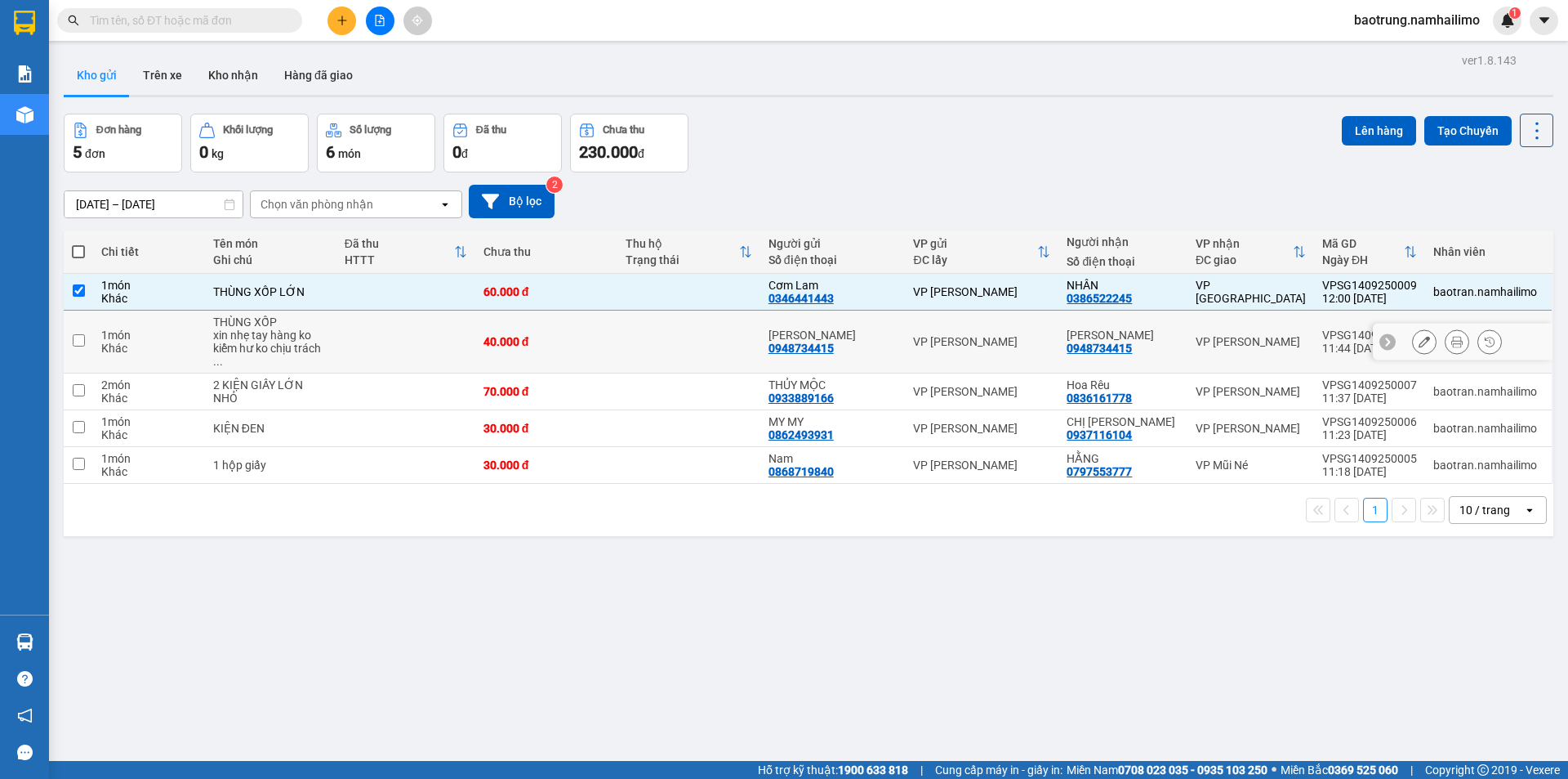
drag, startPoint x: 311, startPoint y: 345, endPoint x: 304, endPoint y: 383, distance: 38.6
click at [309, 352] on div "xin nhẹ tay hàng ko kiểm hư ko chịu trách ..." at bounding box center [270, 348] width 116 height 39
checkbox input "true"
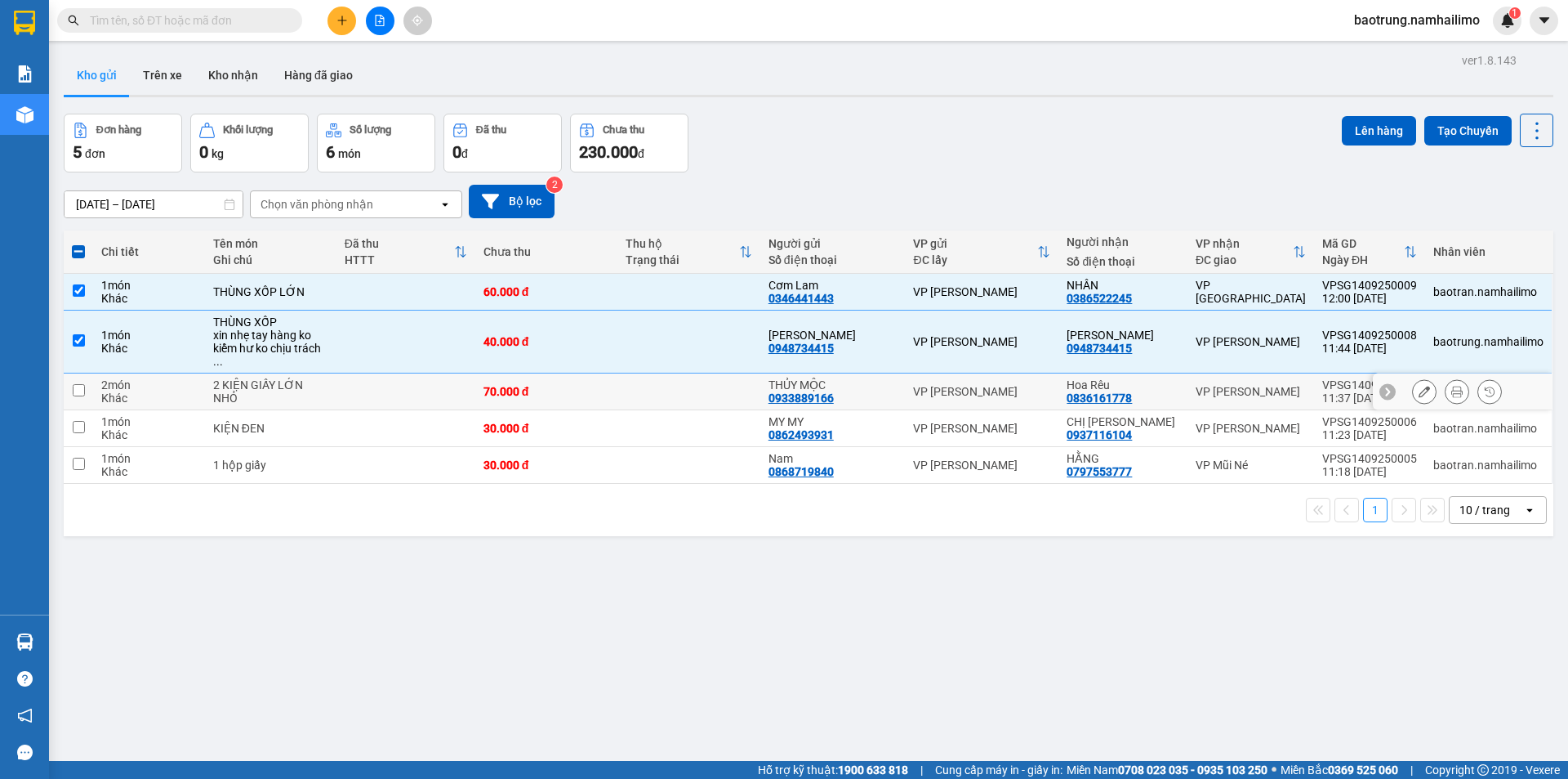
click at [303, 385] on div "2 KIỆN GIẤY LỚN NHỎ" at bounding box center [270, 391] width 116 height 26
checkbox input "true"
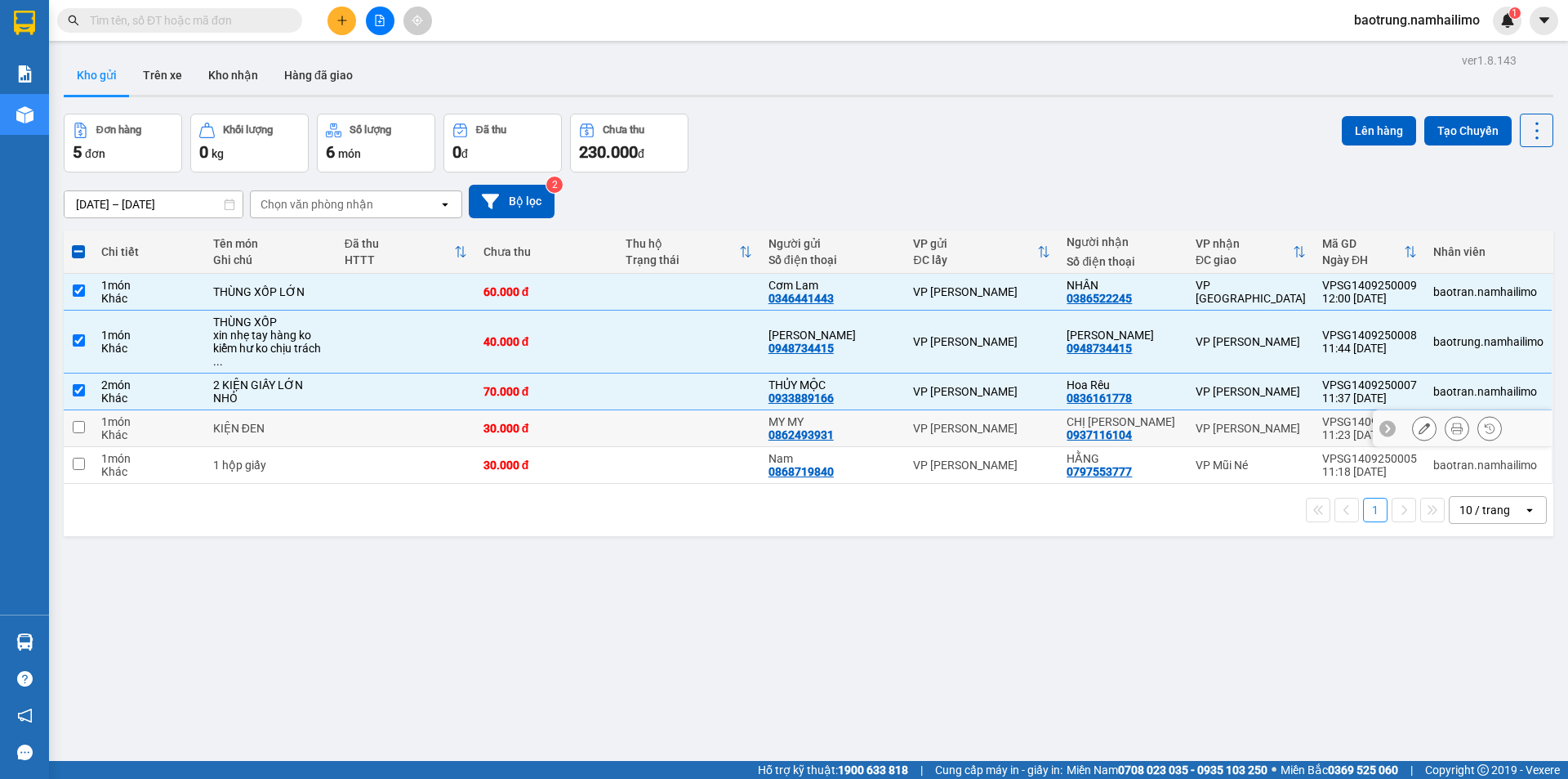
click at [302, 410] on td "KIỆN ĐEN" at bounding box center [271, 428] width 131 height 37
checkbox input "true"
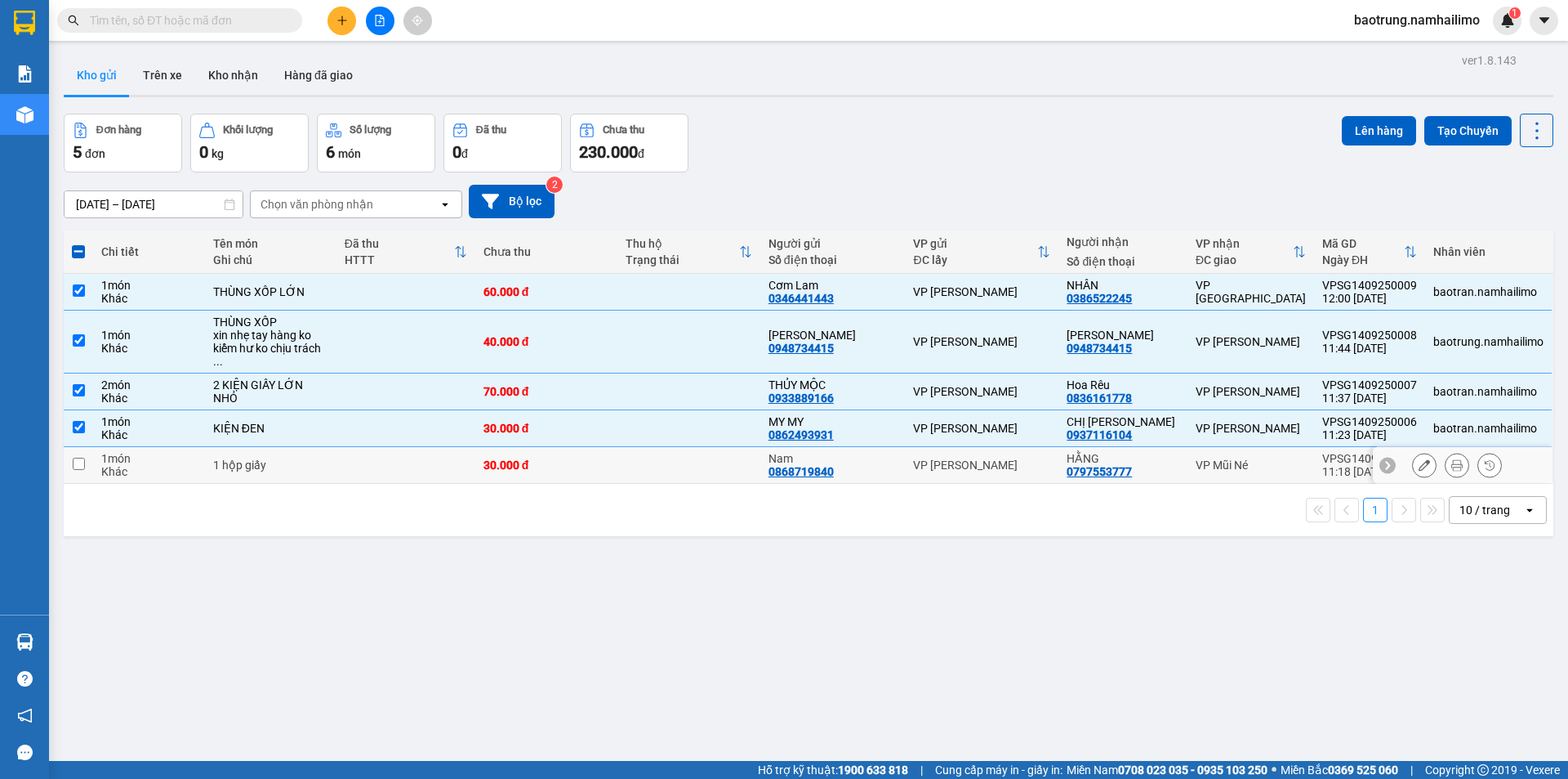
drag, startPoint x: 302, startPoint y: 447, endPoint x: 324, endPoint y: 449, distance: 22.1
click at [302, 458] on div "1 hộp giấy" at bounding box center [270, 464] width 116 height 13
checkbox input "true"
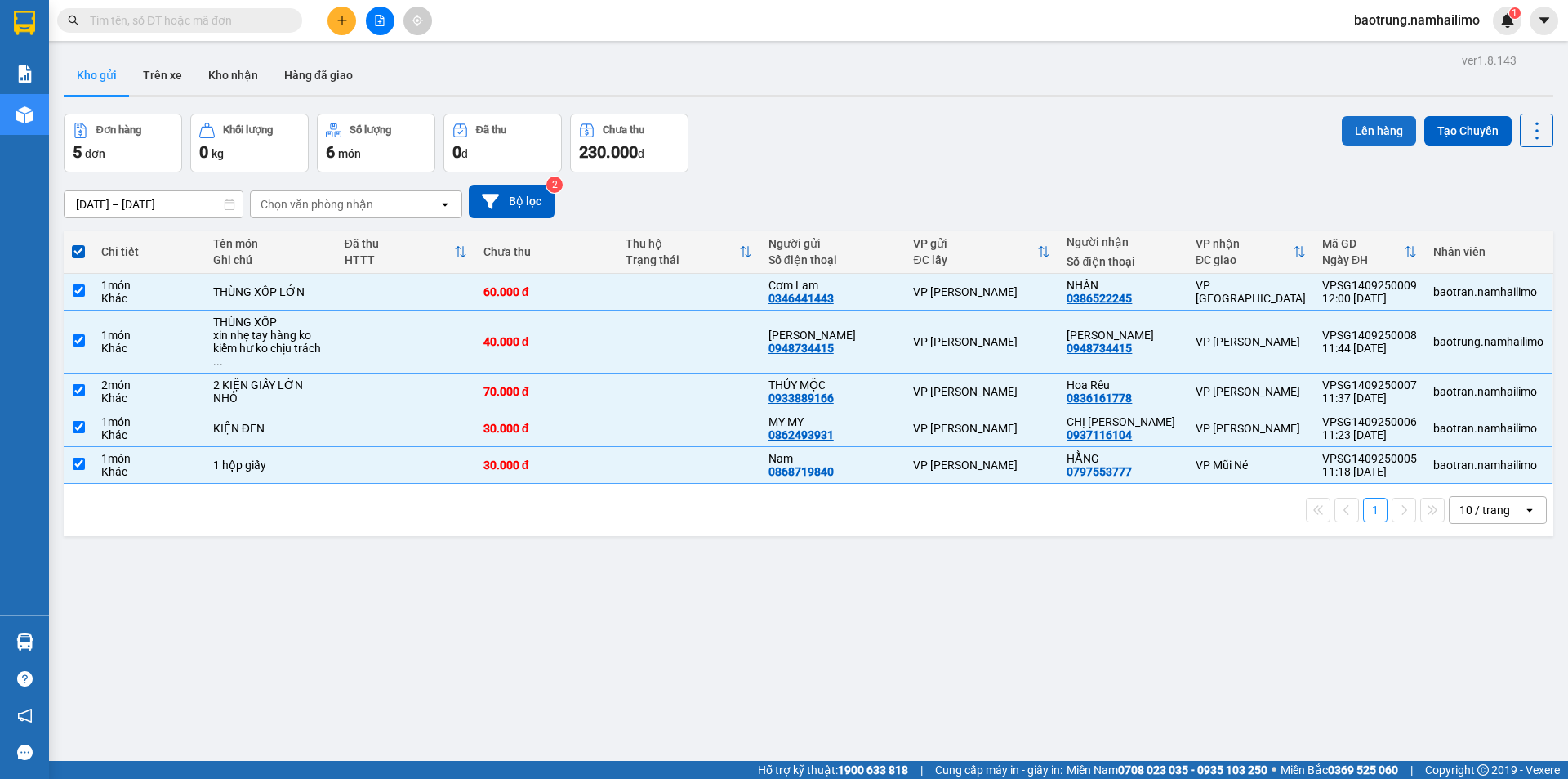
click at [1376, 124] on button "Lên hàng" at bounding box center [1379, 130] width 74 height 30
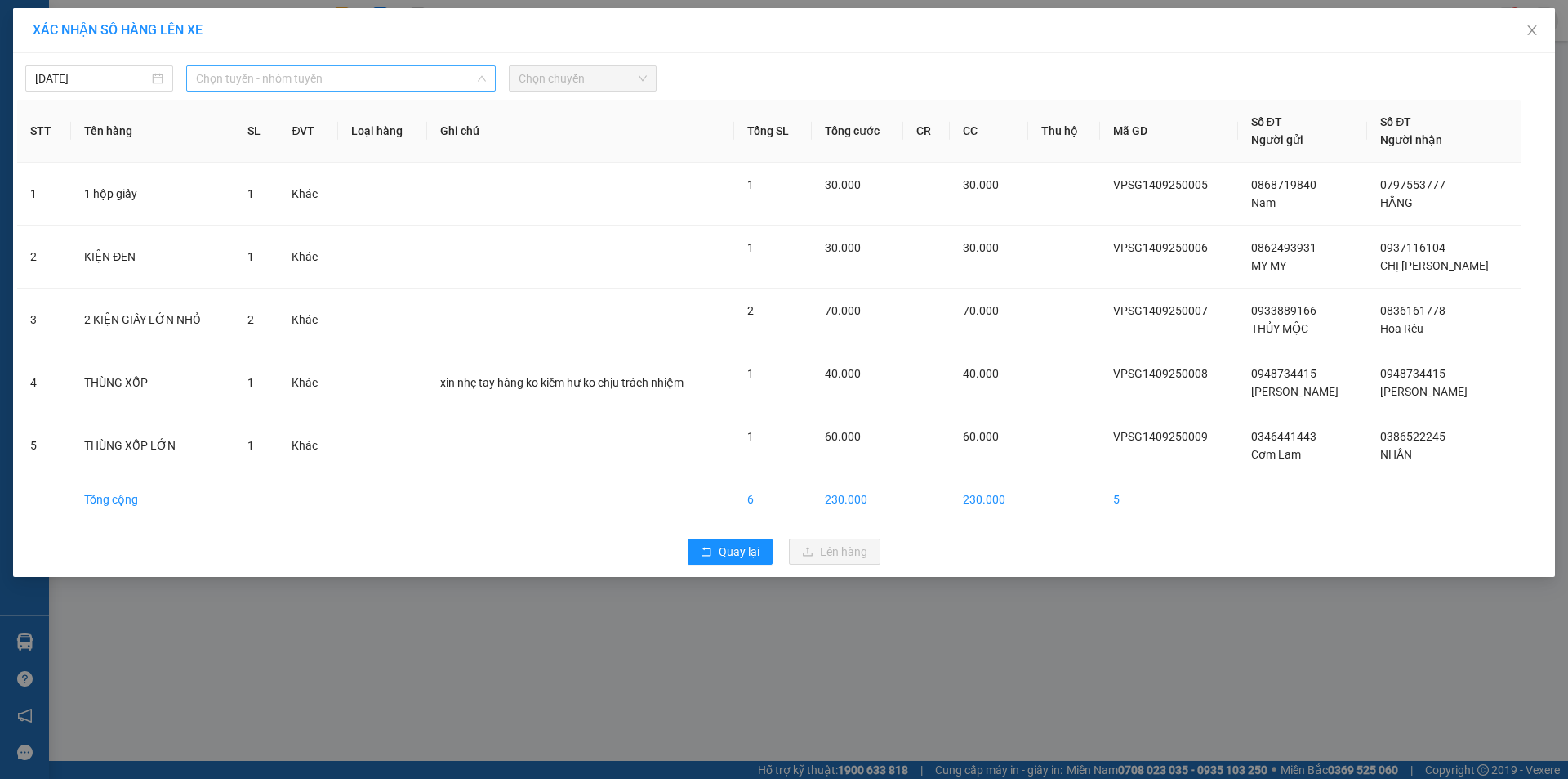
click at [246, 76] on span "Chọn tuyến - nhóm tuyến" at bounding box center [340, 79] width 290 height 24
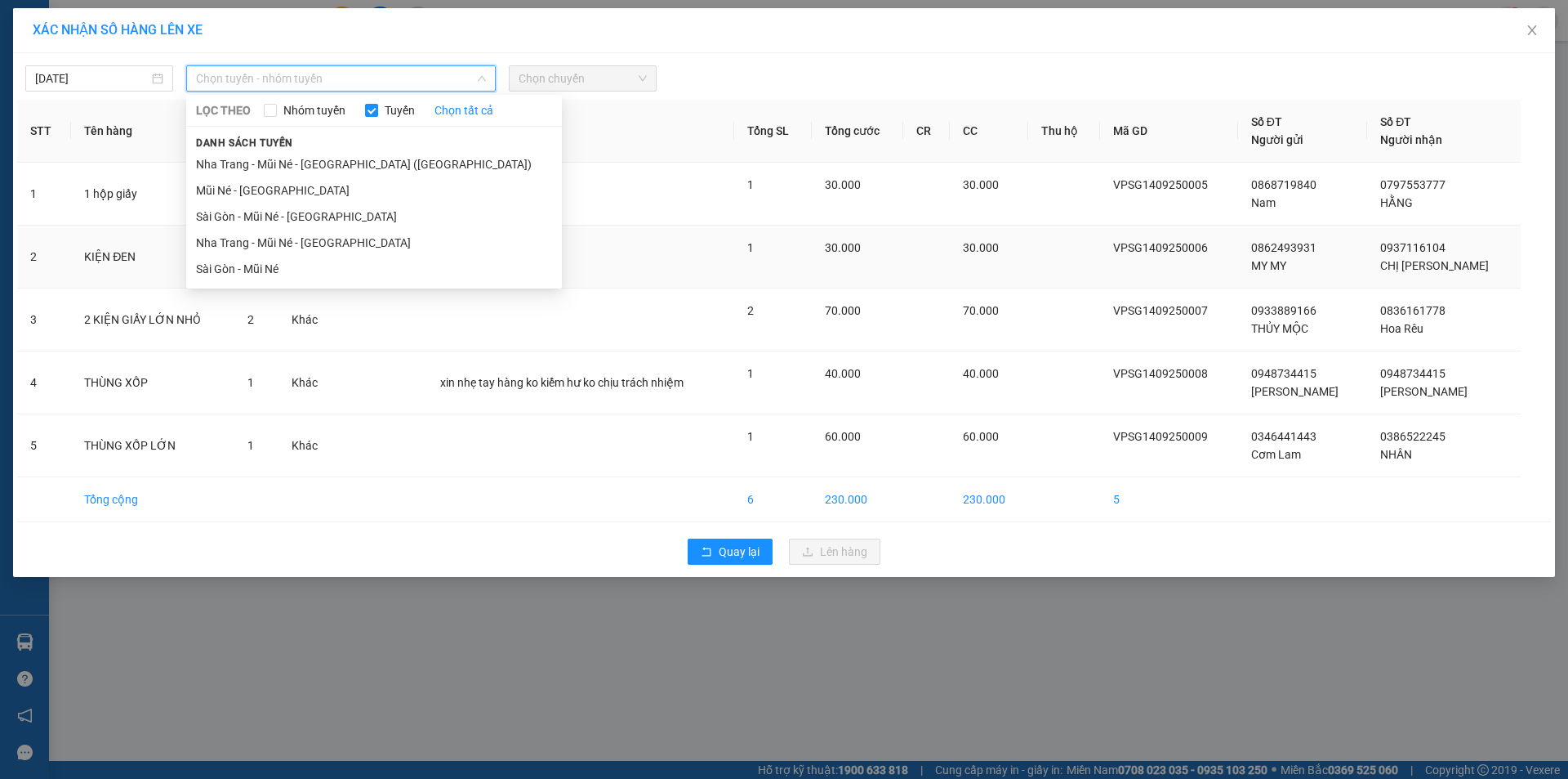
click at [297, 269] on li "Sài Gòn - Mũi Né" at bounding box center [374, 268] width 376 height 26
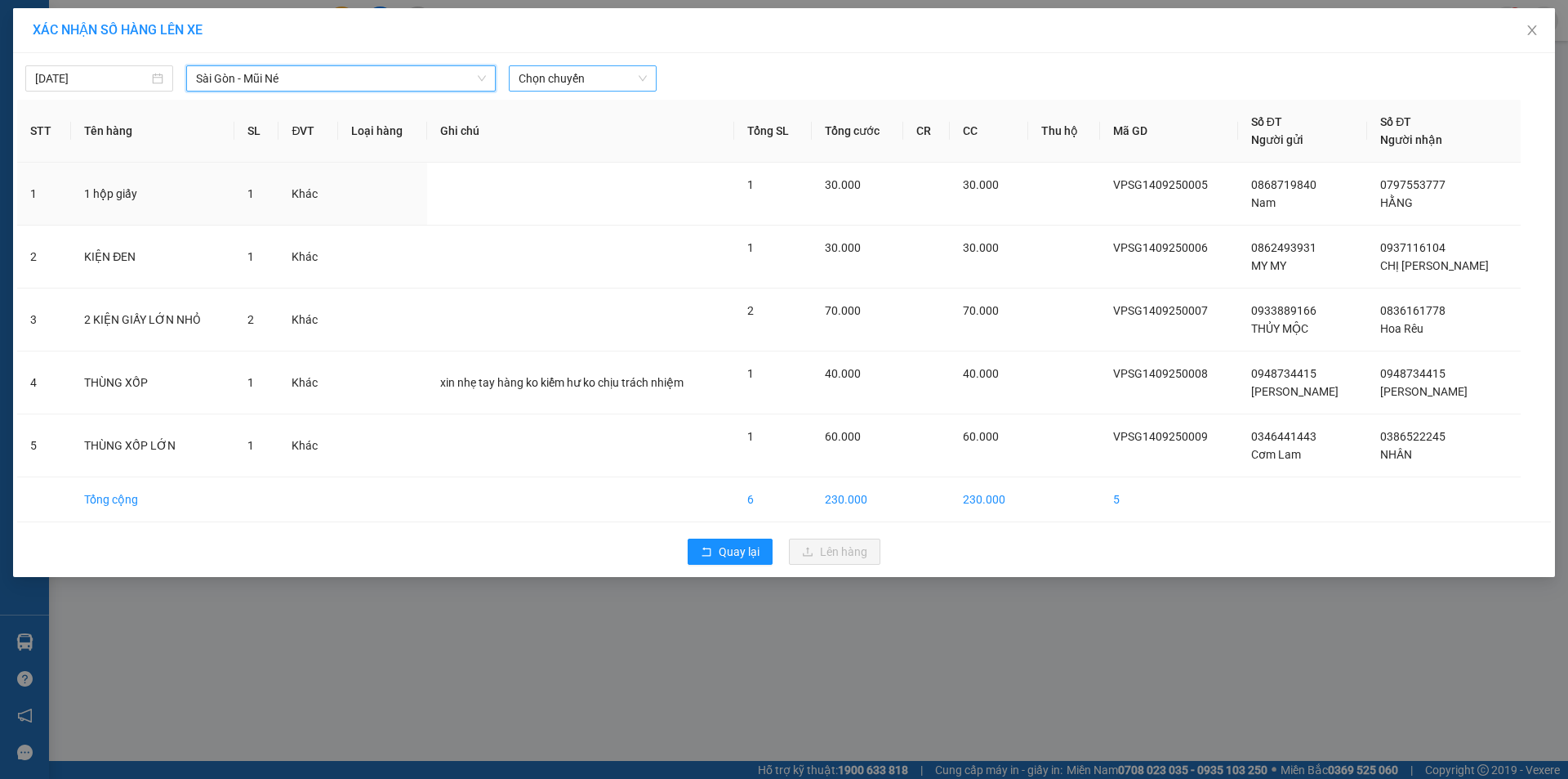
click at [549, 80] on span "Chọn chuyến" at bounding box center [583, 79] width 129 height 24
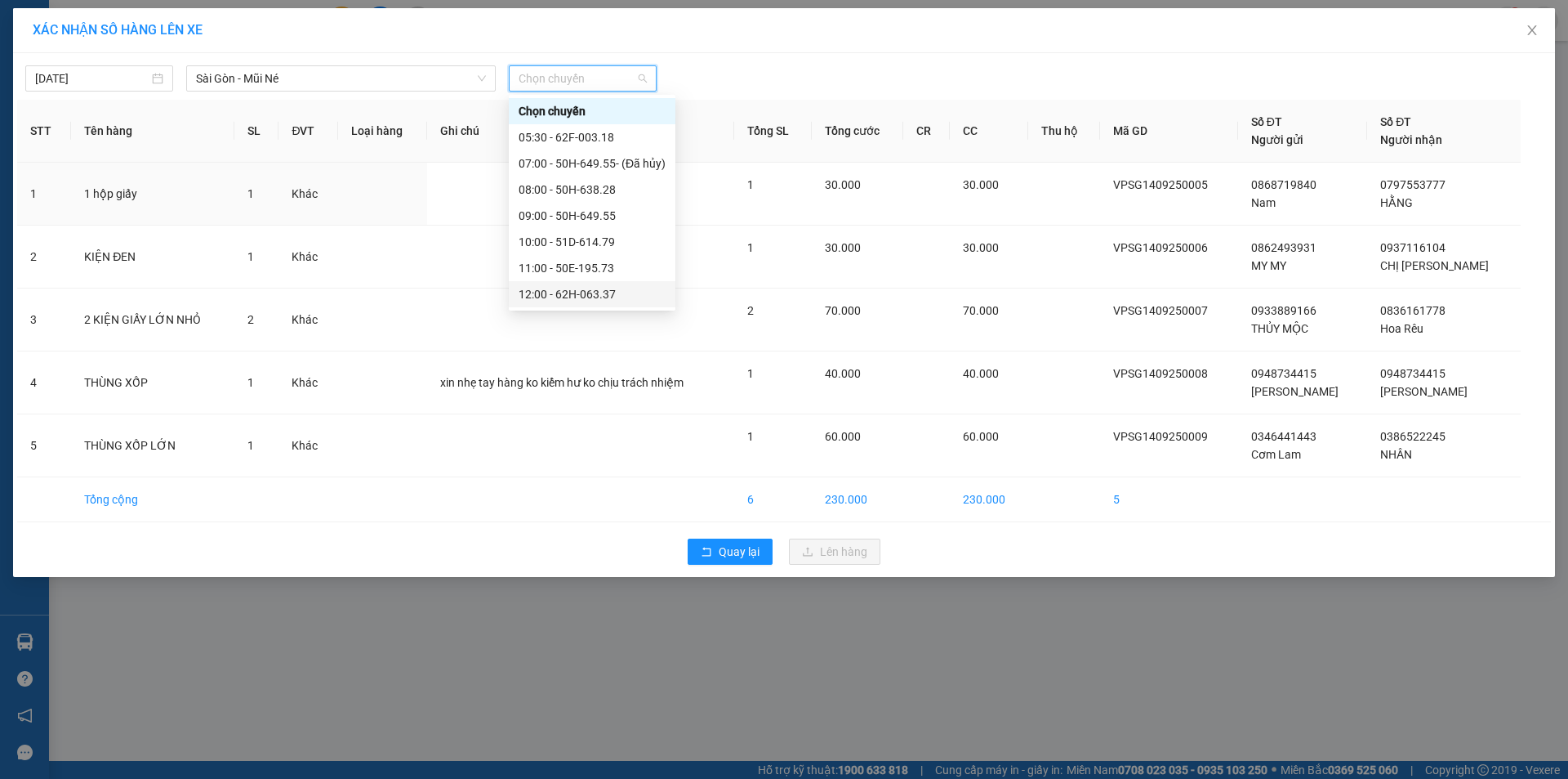
click at [592, 291] on div "12:00 - 62H-063.37" at bounding box center [592, 293] width 147 height 18
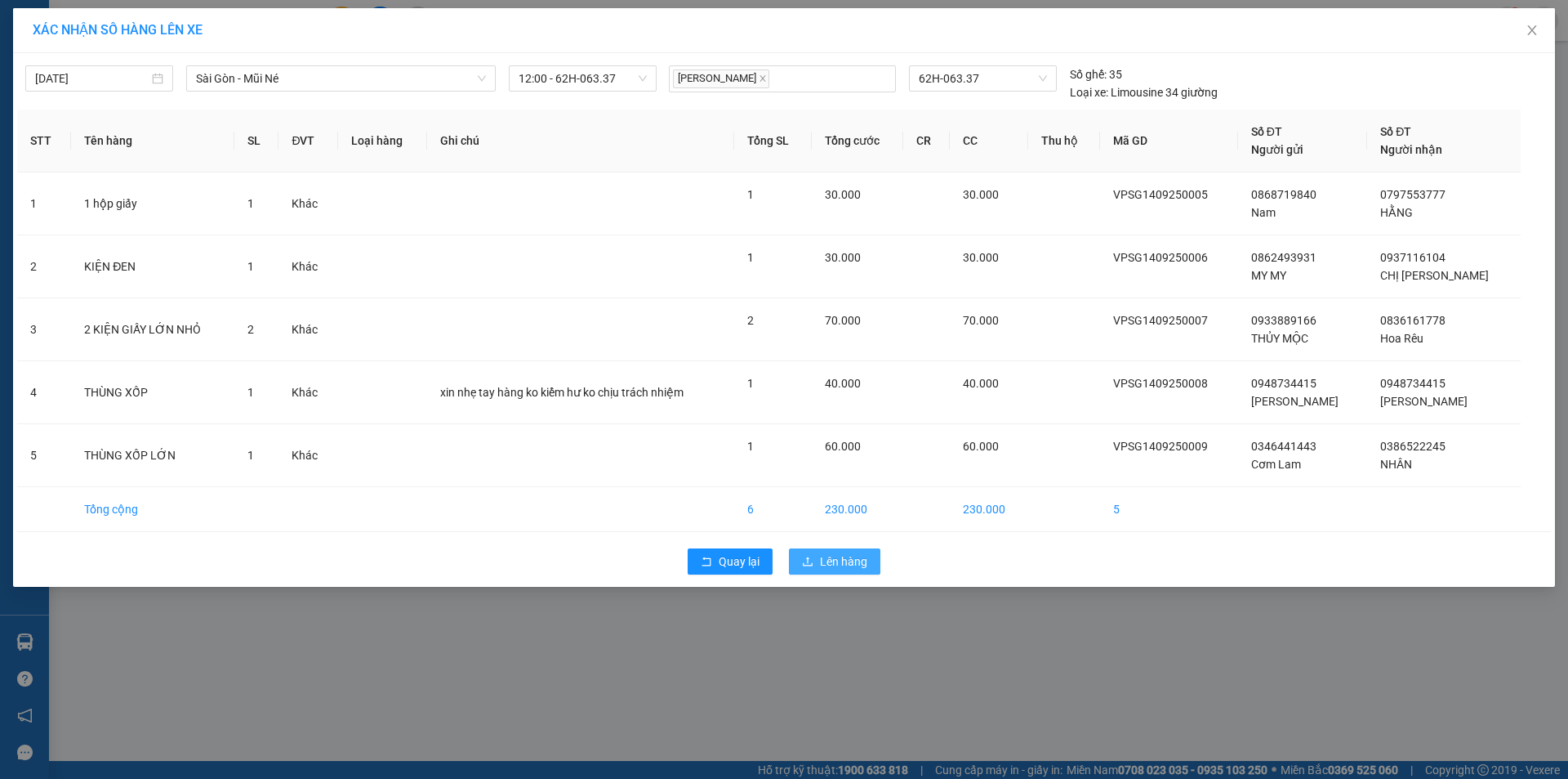
click at [858, 555] on span "Lên hàng" at bounding box center [844, 561] width 47 height 18
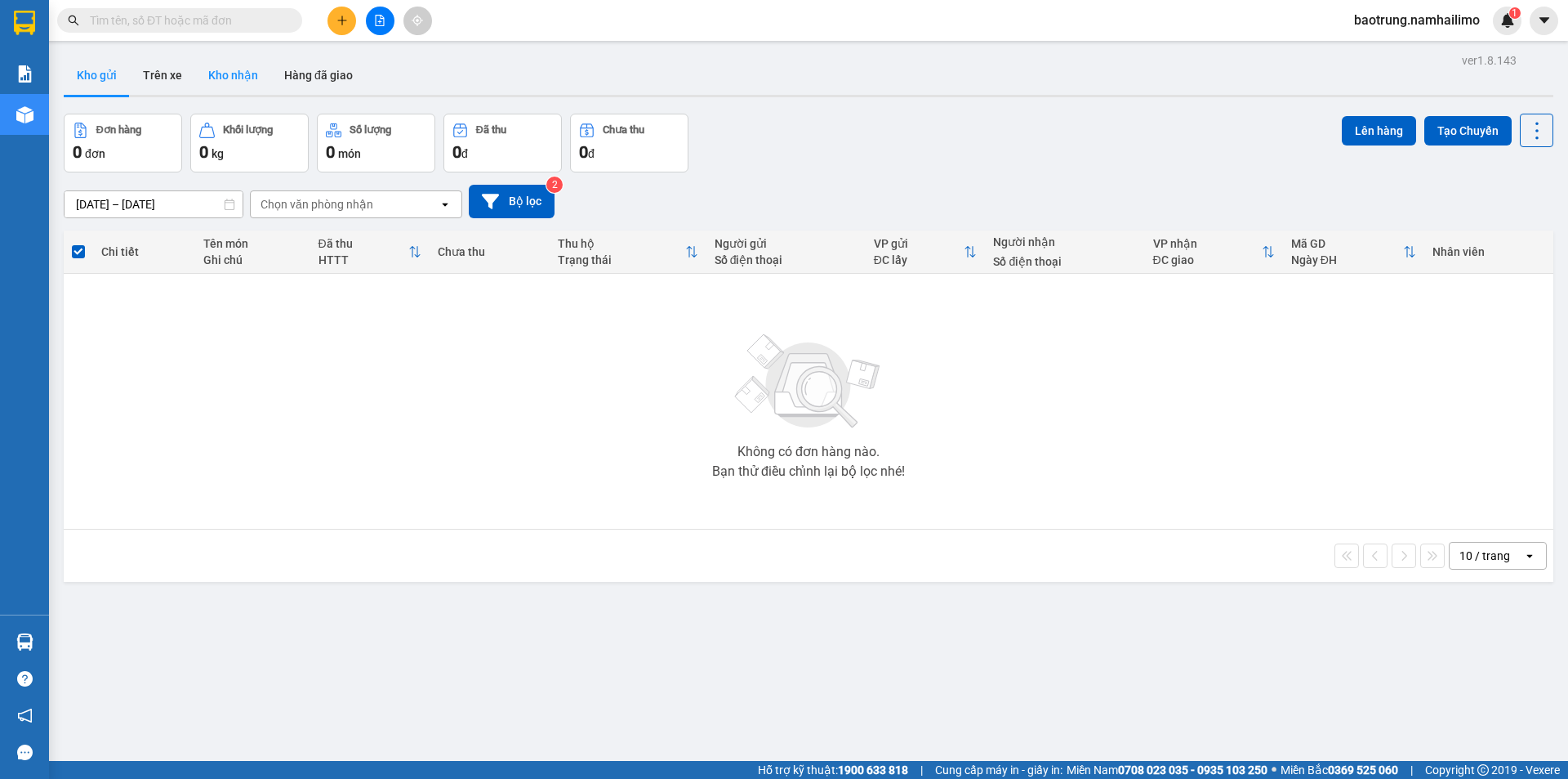
click at [249, 68] on button "Kho nhận" at bounding box center [233, 75] width 76 height 39
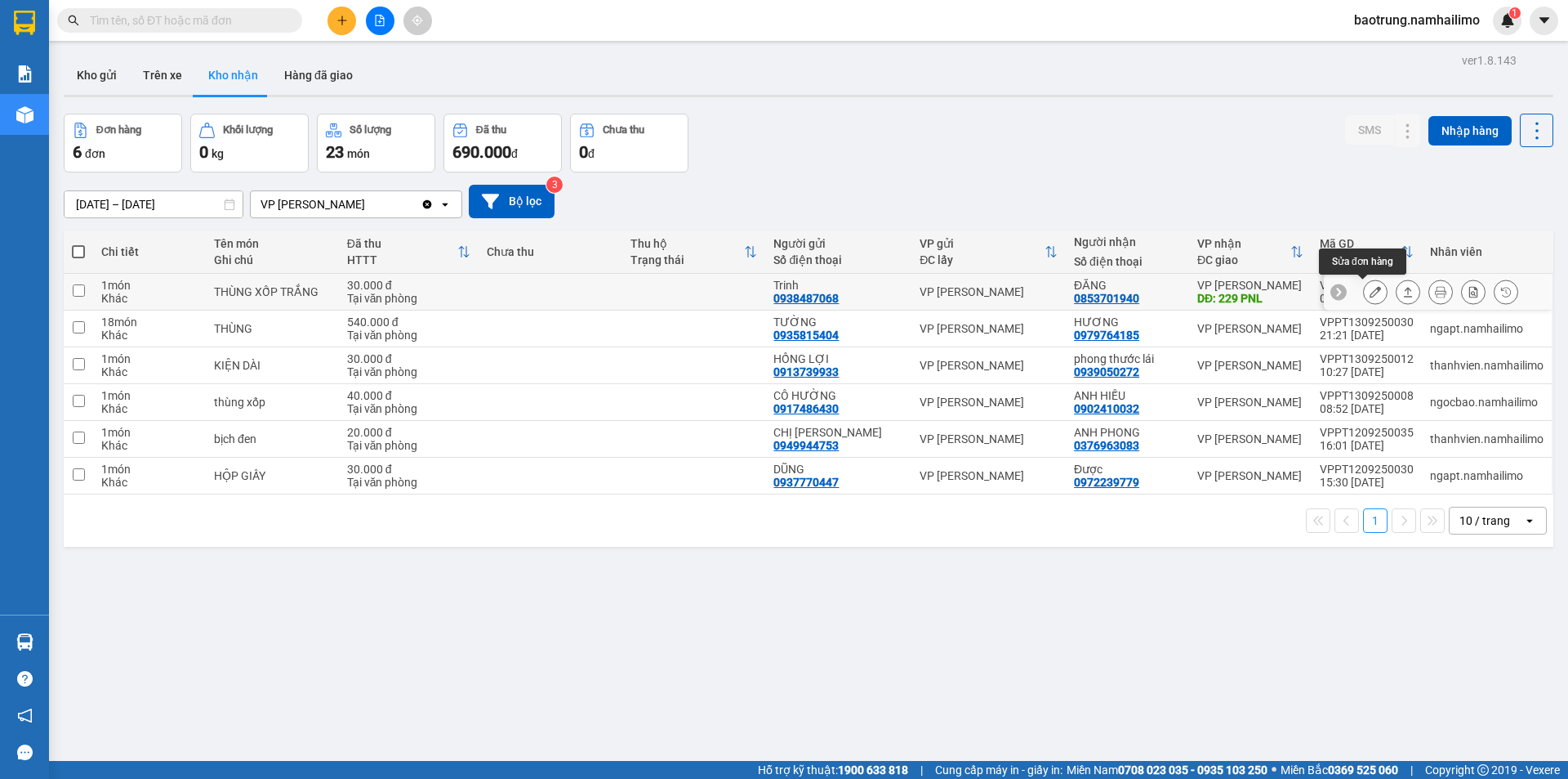
click at [1370, 290] on icon at bounding box center [1376, 291] width 11 height 11
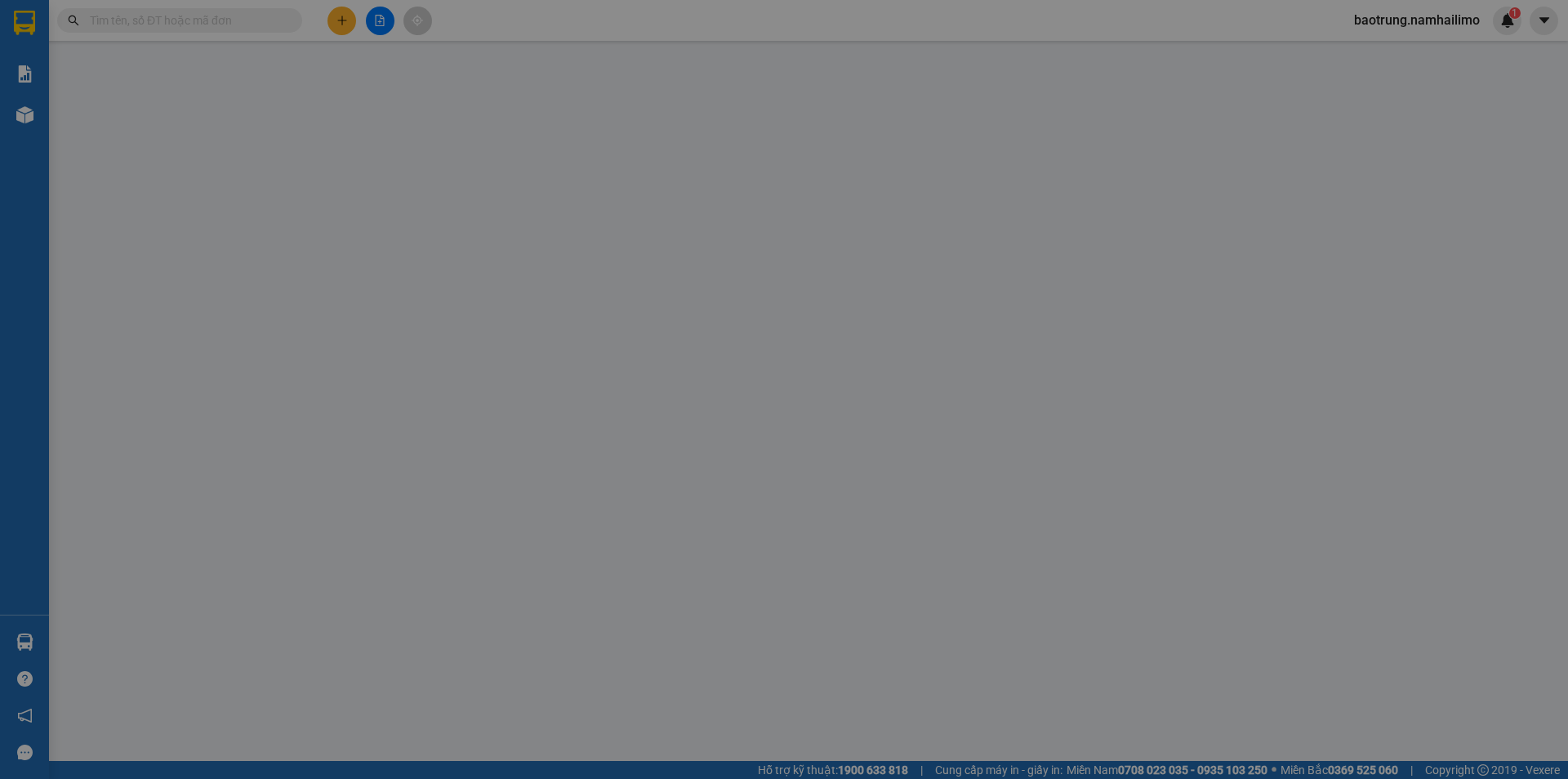
type input "0938487068"
type input "Trinh"
type input "0853701940"
type input "ĐĂNG"
type input "229 PNL"
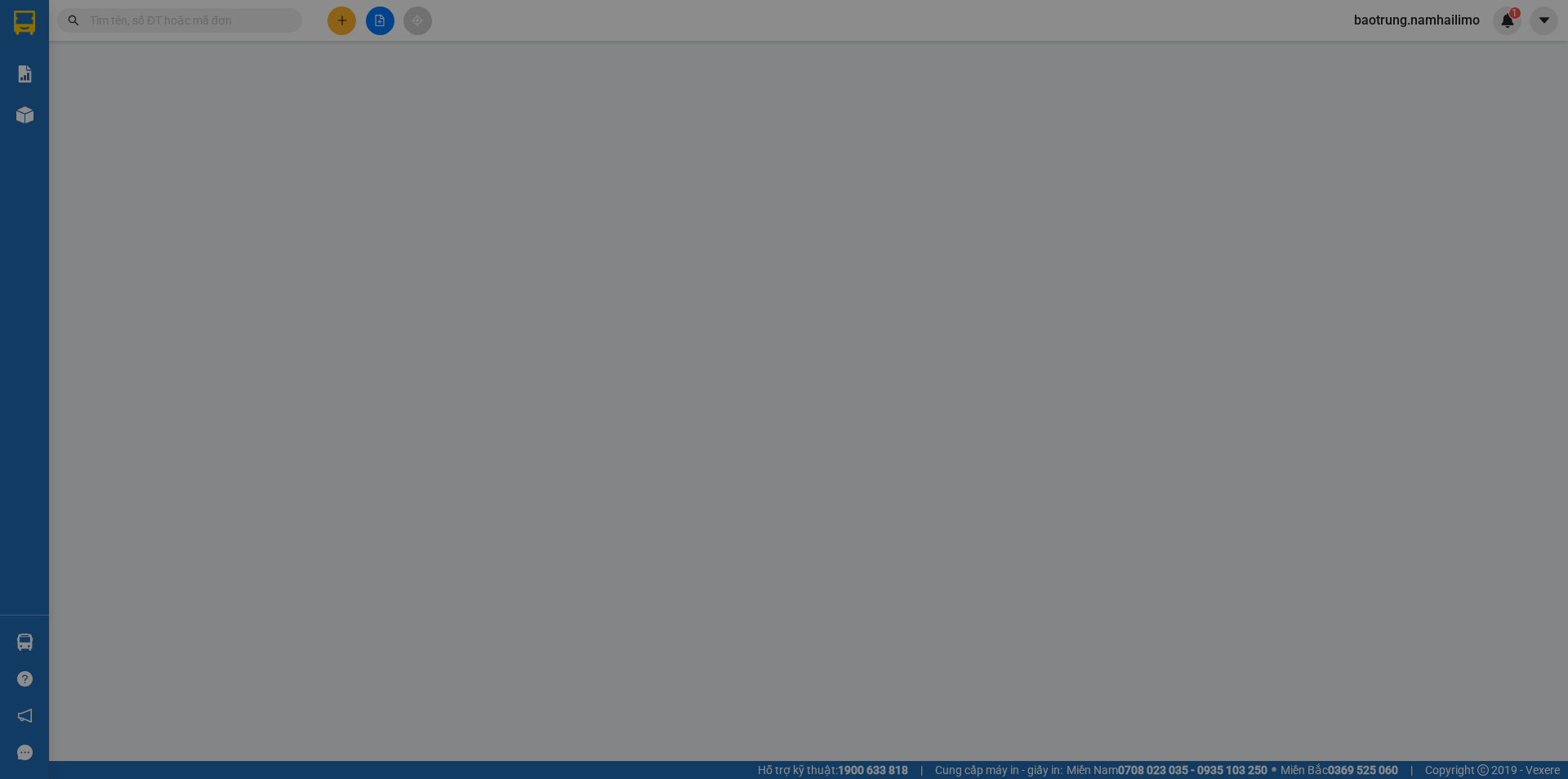
type input "30.000"
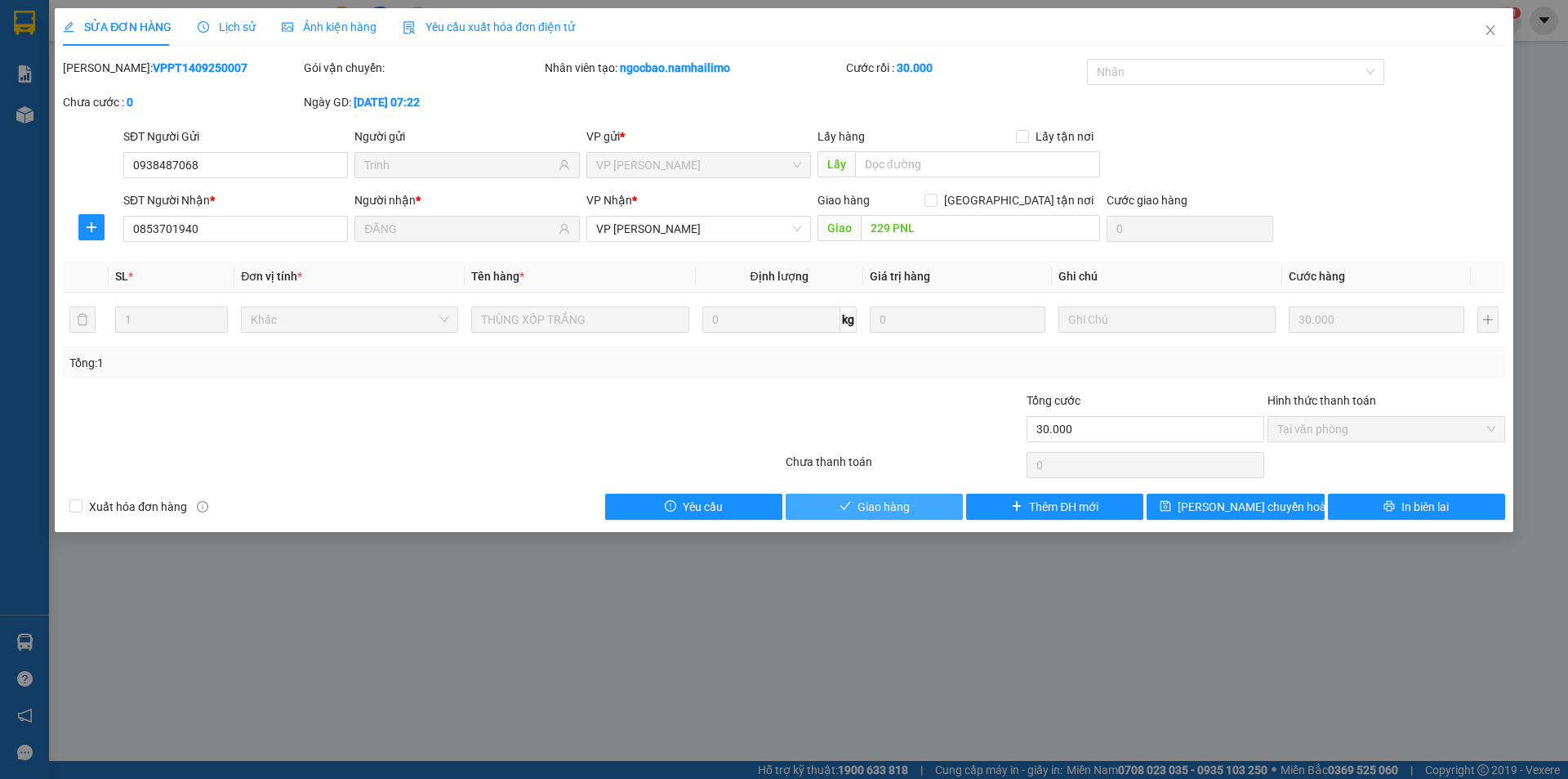
click at [895, 512] on span "Giao hàng" at bounding box center [883, 506] width 53 height 18
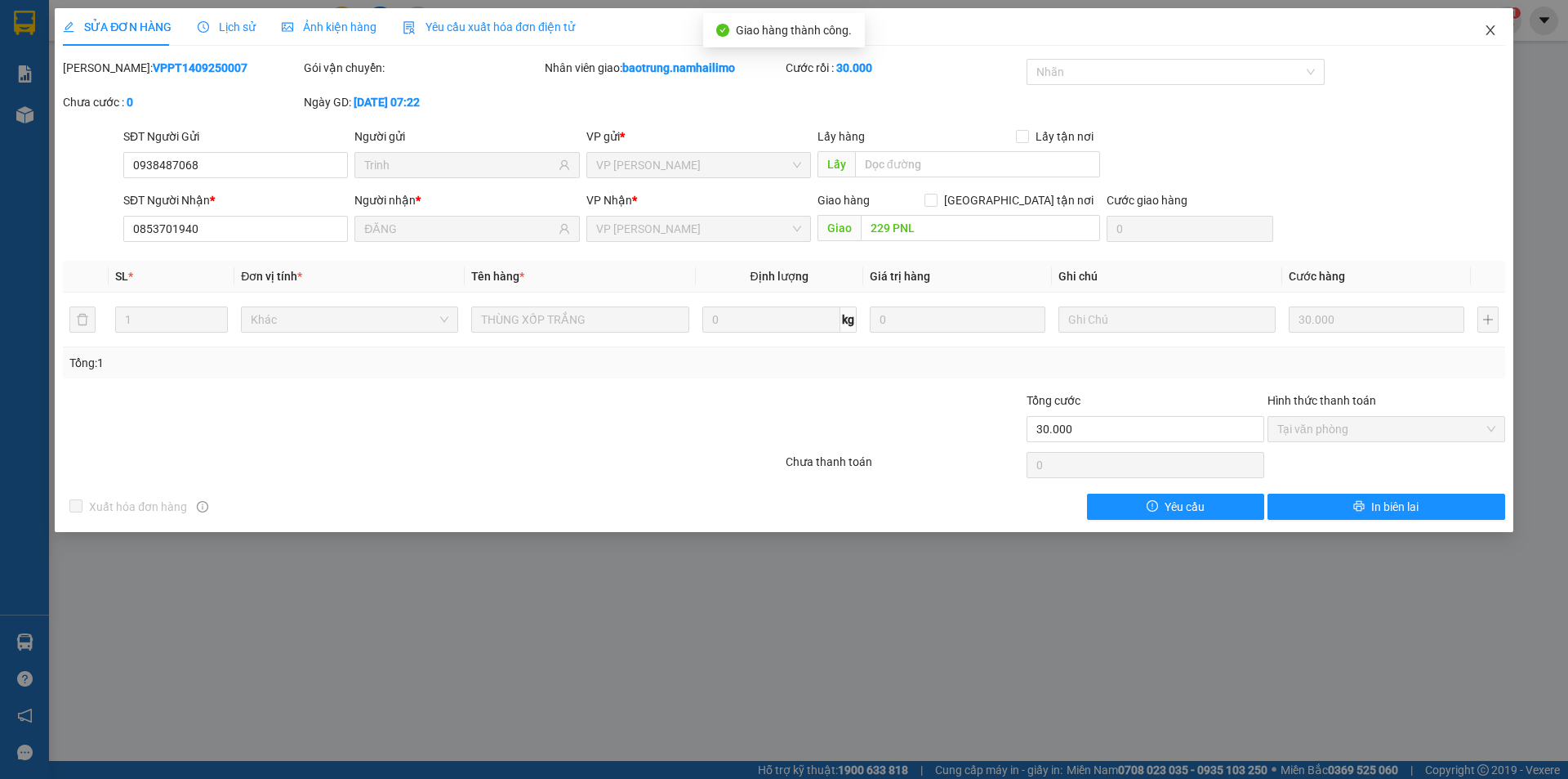
click at [1494, 30] on icon "close" at bounding box center [1490, 31] width 13 height 13
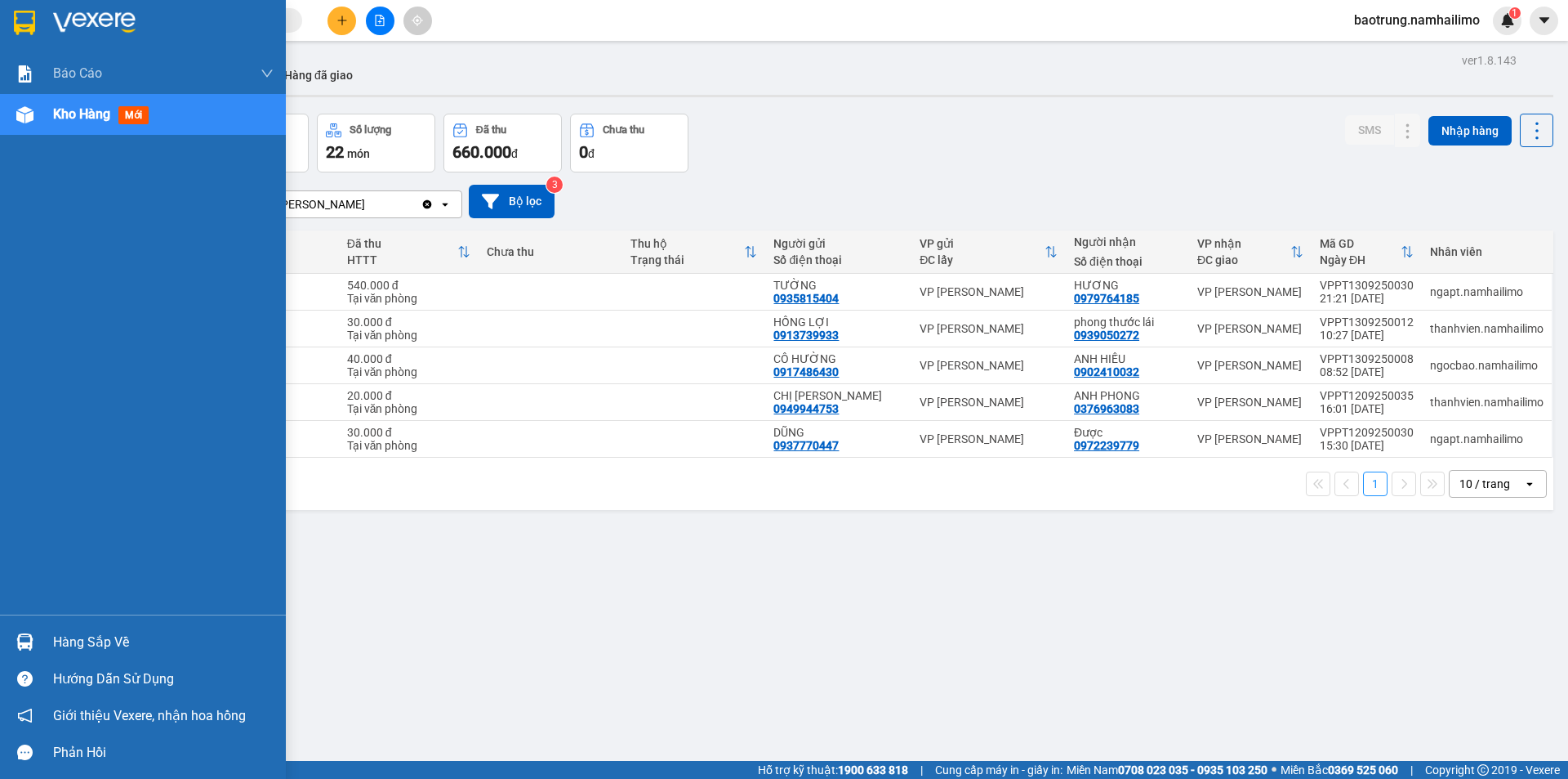
click at [87, 631] on div "Hàng sắp về" at bounding box center [163, 642] width 220 height 24
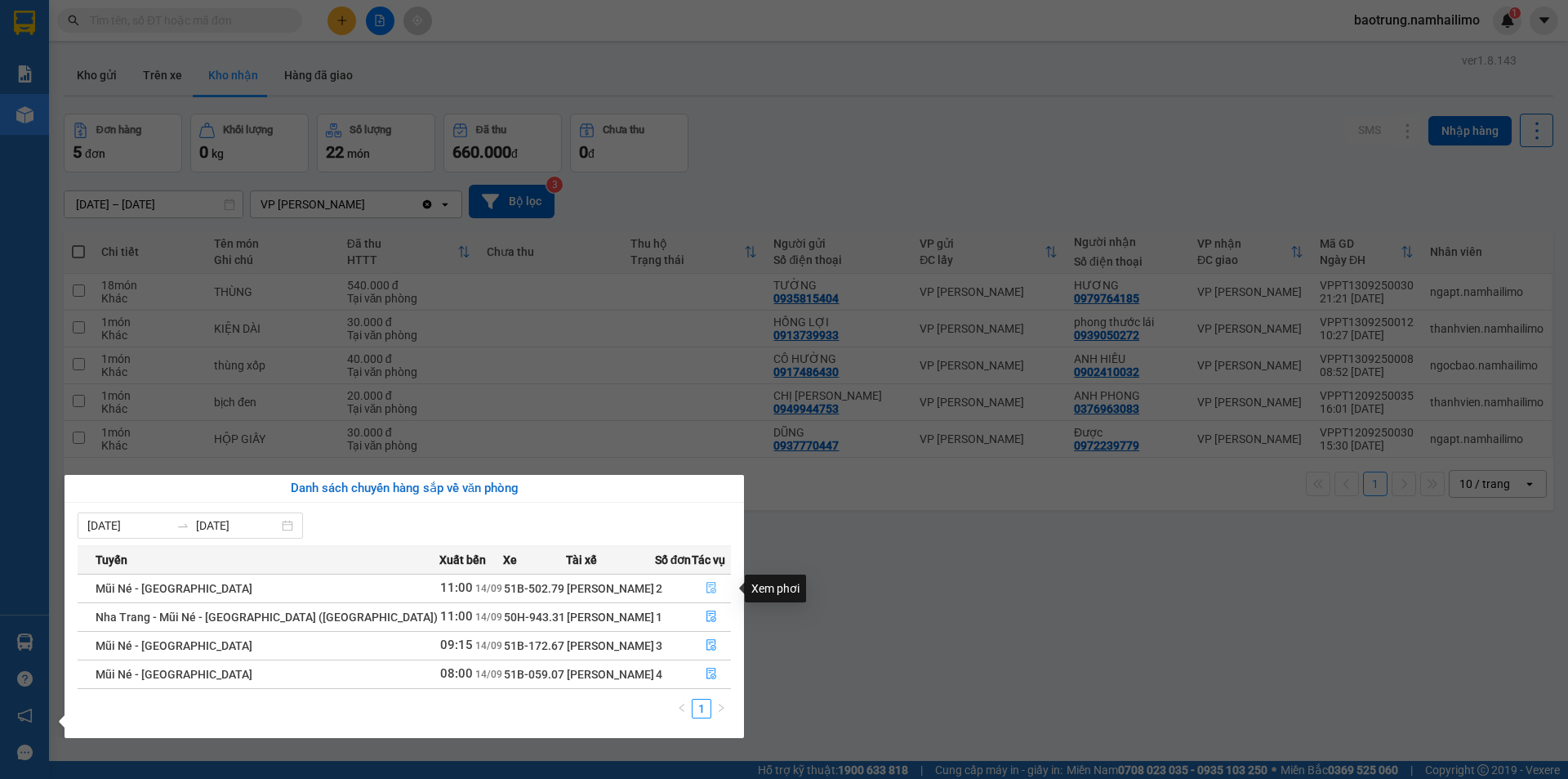
click at [719, 585] on button "button" at bounding box center [711, 588] width 38 height 26
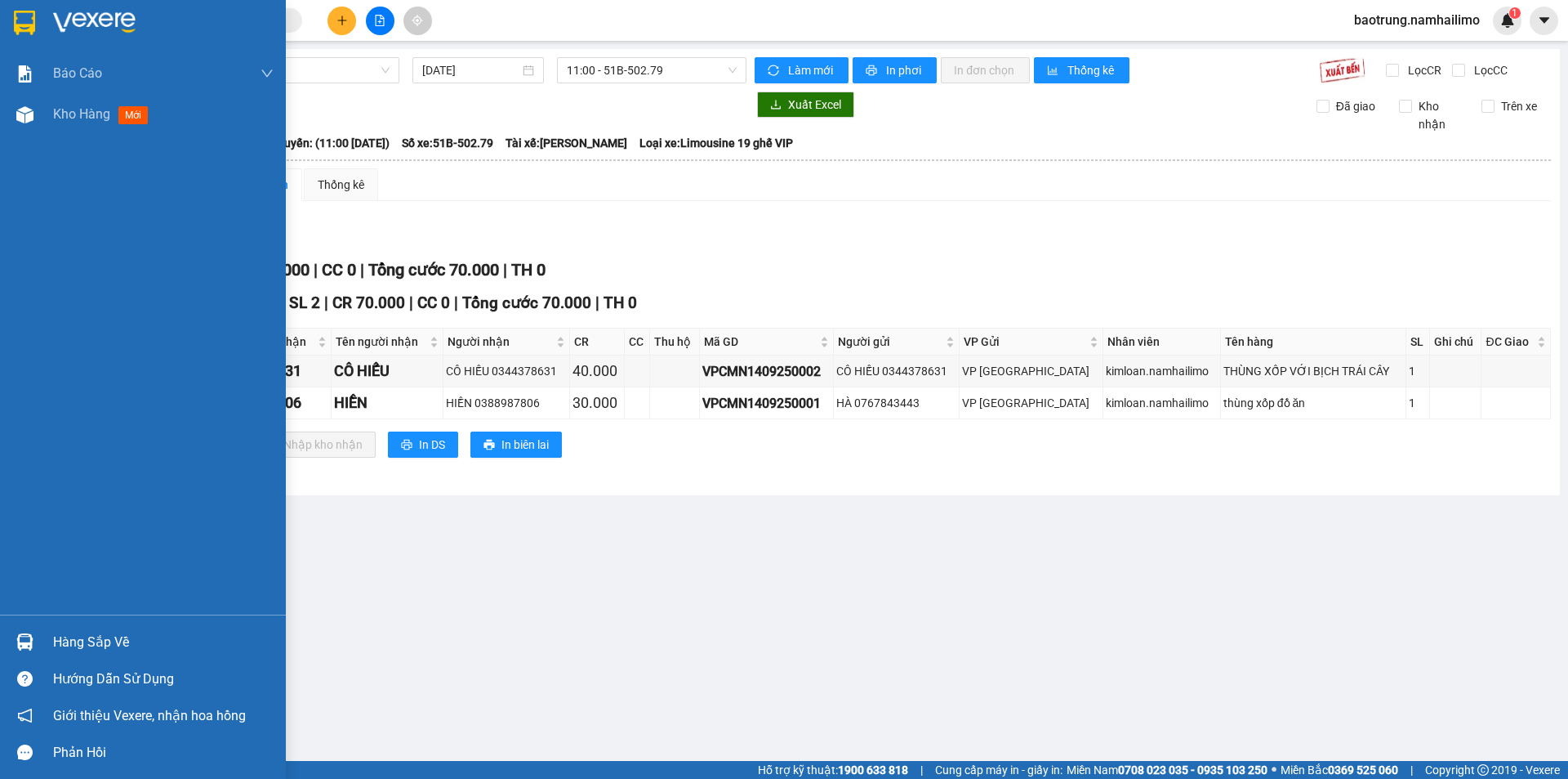
click at [100, 643] on div "Hàng sắp về" at bounding box center [163, 642] width 220 height 24
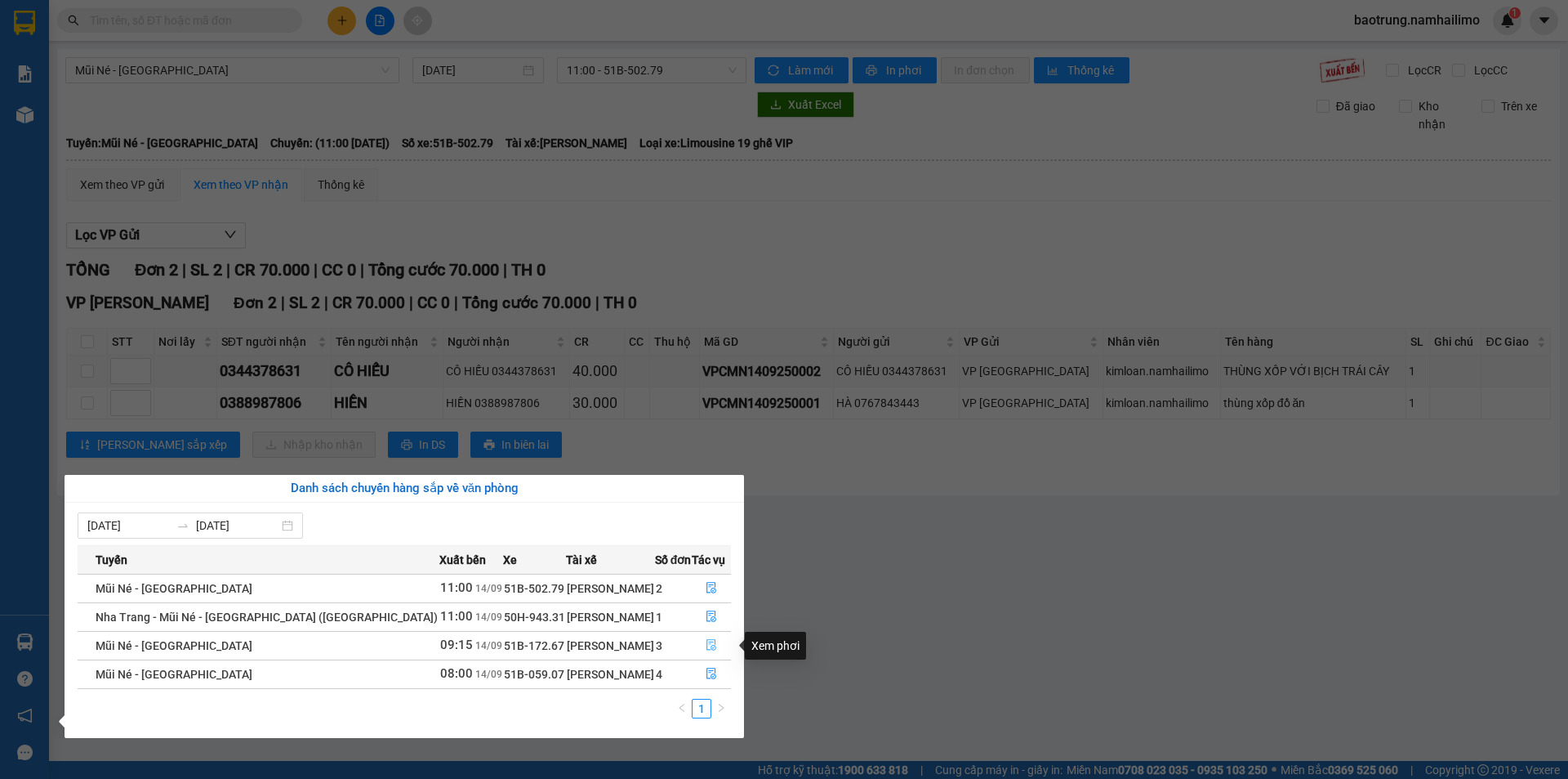
click at [711, 644] on icon "file-done" at bounding box center [711, 645] width 10 height 11
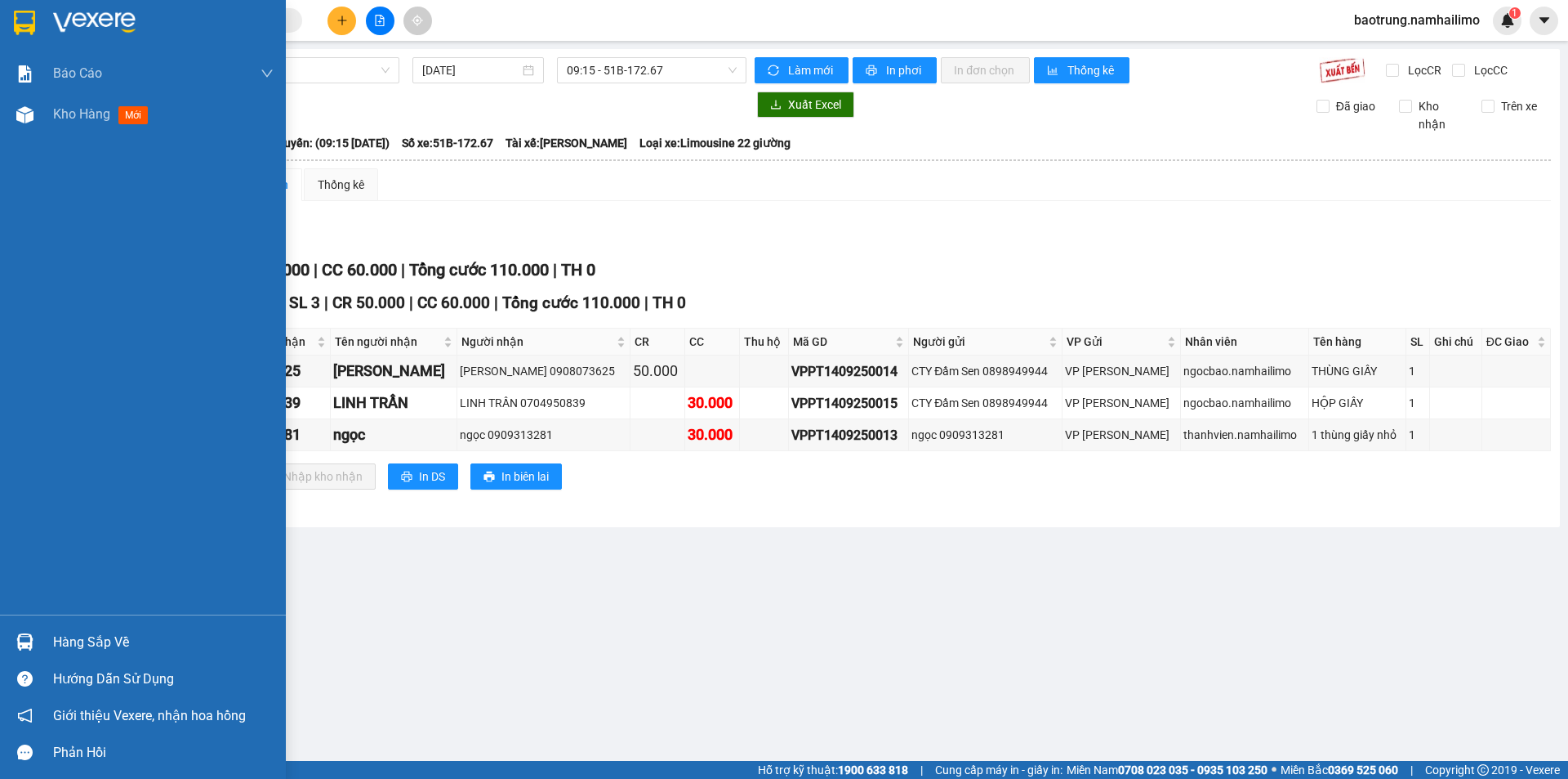
click at [117, 633] on div "Hàng sắp về" at bounding box center [163, 642] width 220 height 24
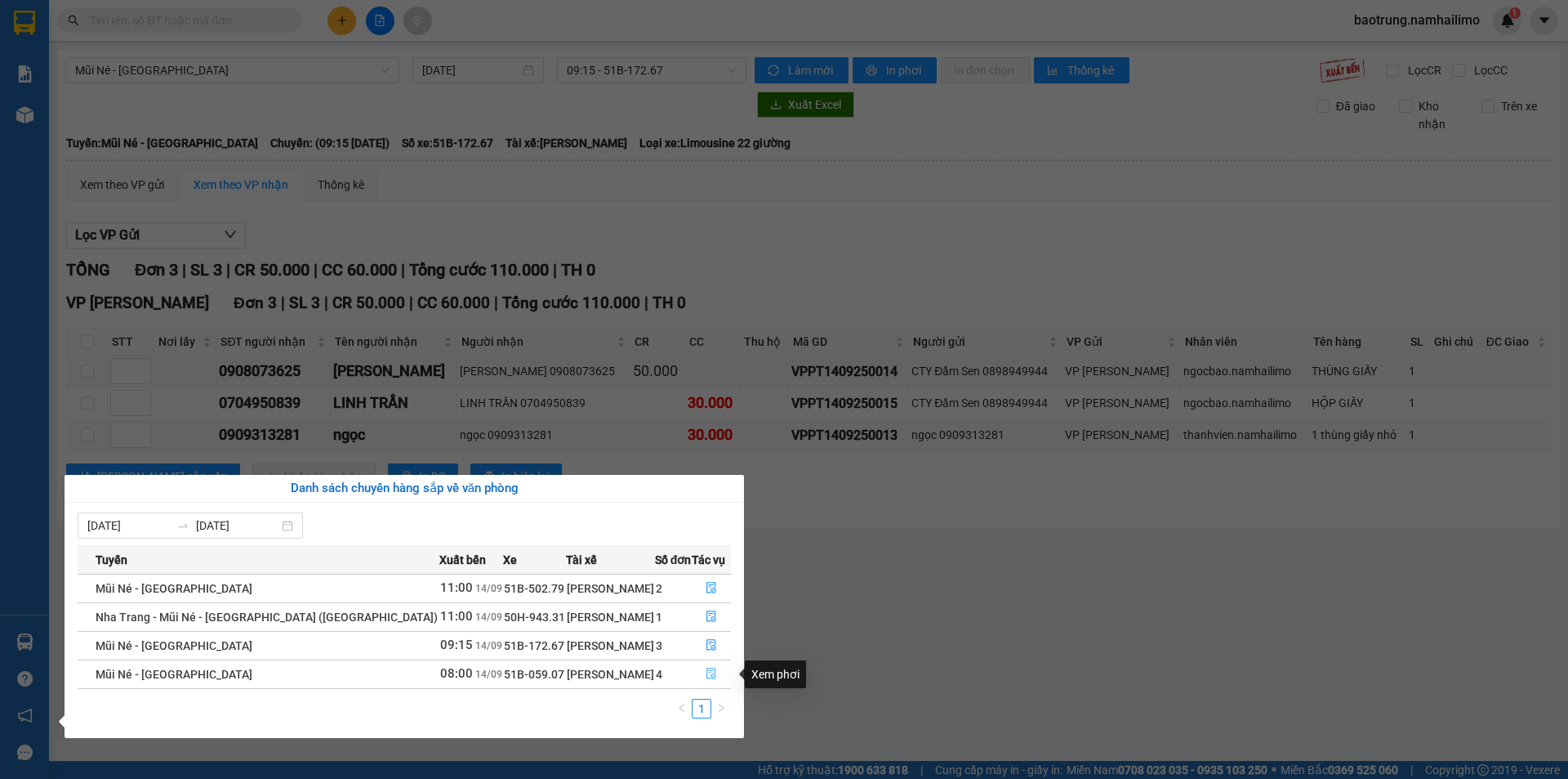
click at [706, 674] on icon "file-done" at bounding box center [711, 673] width 11 height 11
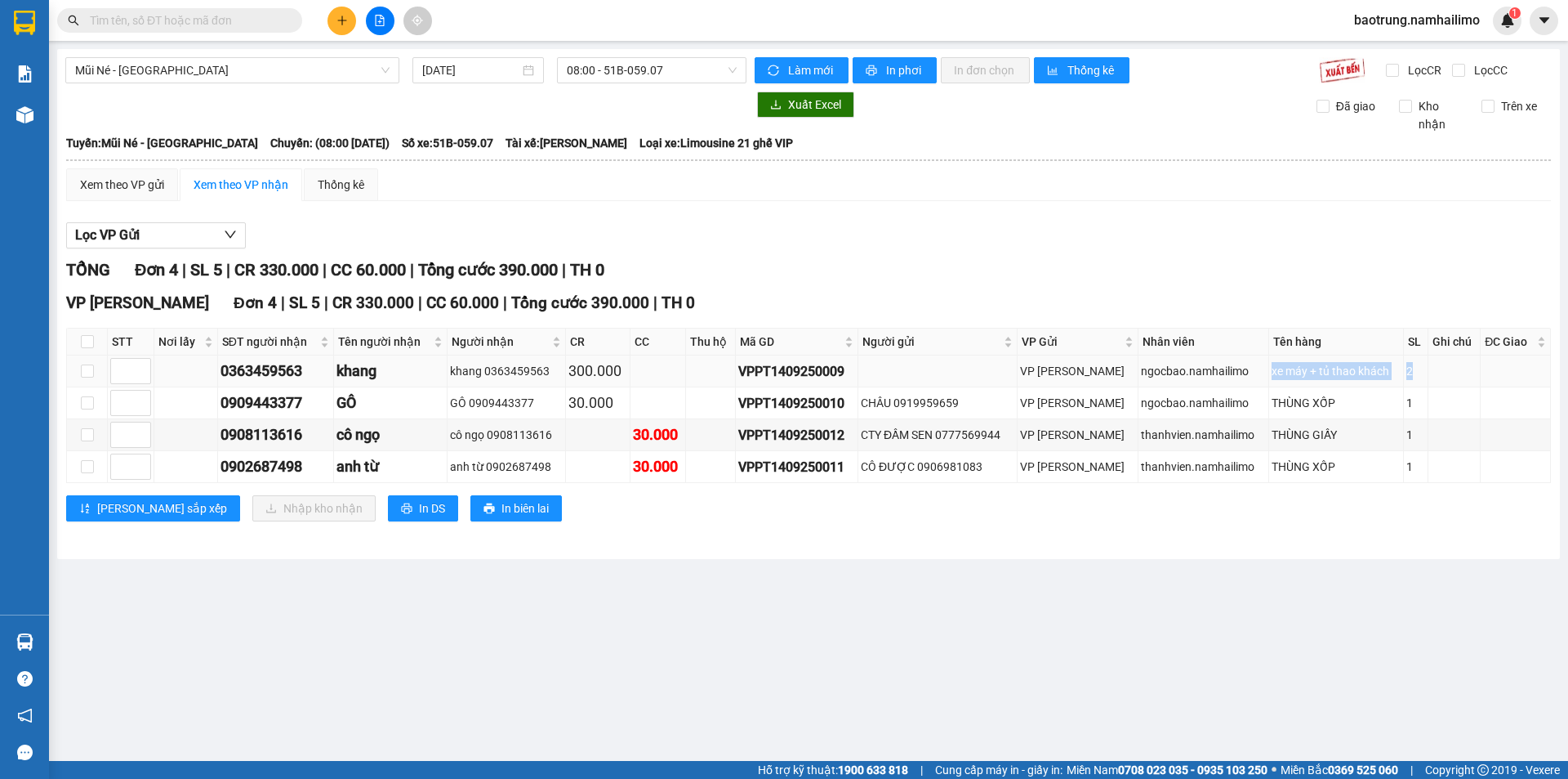
drag, startPoint x: 1410, startPoint y: 374, endPoint x: 1253, endPoint y: 374, distance: 157.0
click at [1253, 374] on tr "0363459563 khang khang 0363459563 300.000 VPPT1409250009 VP [PERSON_NAME] ngocb…" at bounding box center [809, 371] width 1484 height 31
drag, startPoint x: 1404, startPoint y: 422, endPoint x: 833, endPoint y: 249, distance: 596.6
click at [1404, 422] on td "1" at bounding box center [1416, 435] width 24 height 31
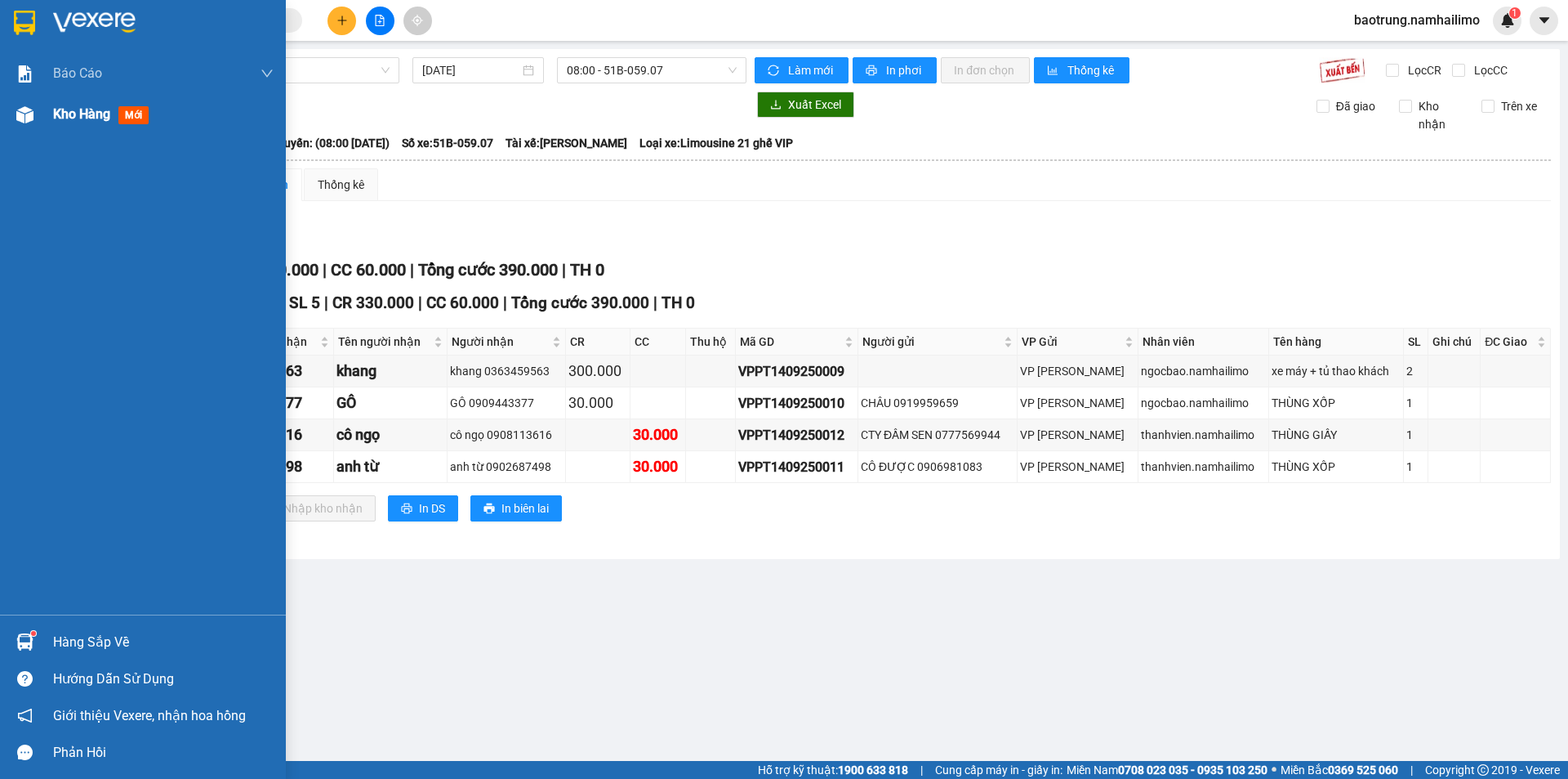
click at [66, 117] on span "Kho hàng" at bounding box center [81, 114] width 57 height 16
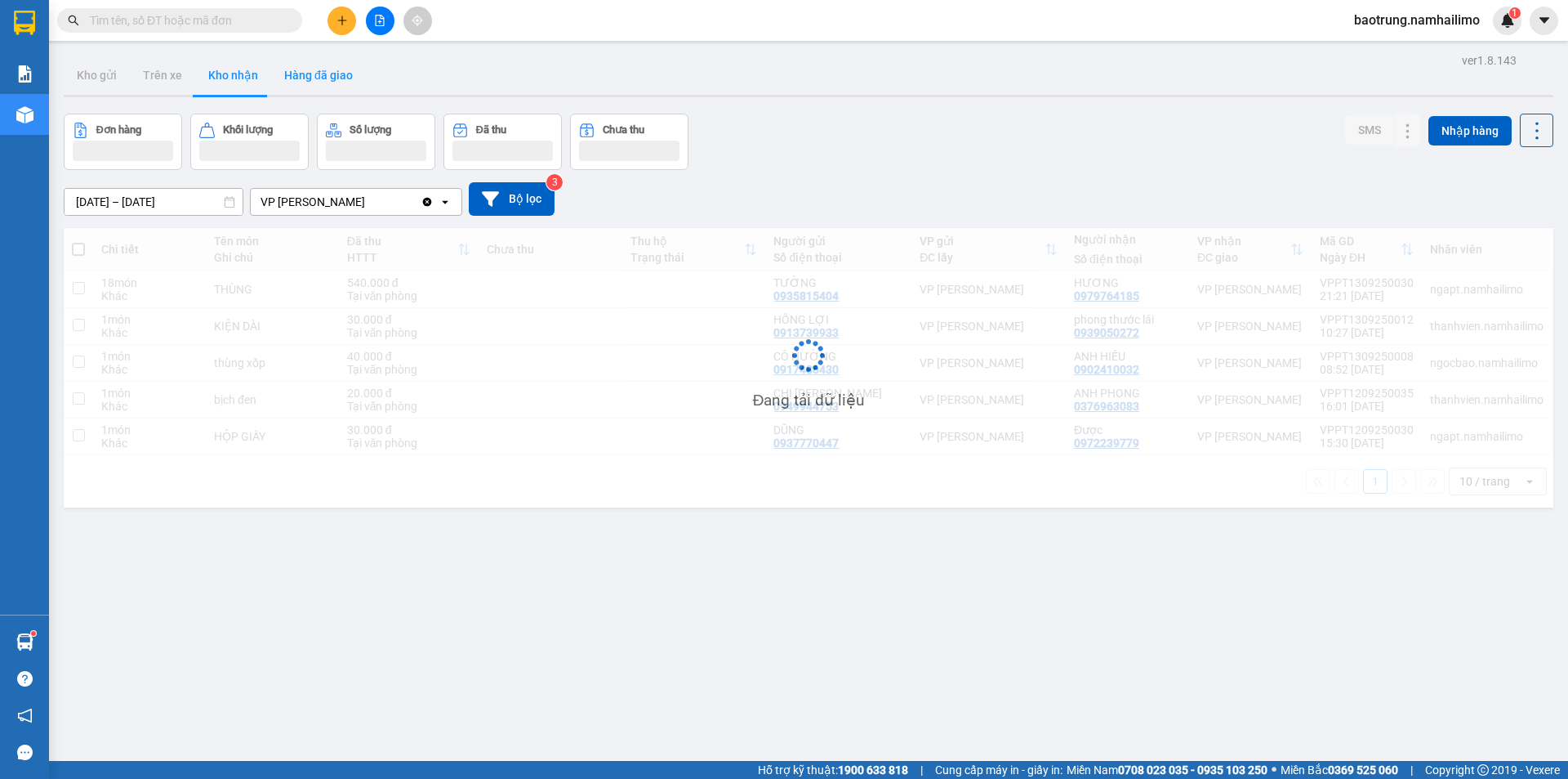
click at [310, 80] on button "Hàng đã giao" at bounding box center [318, 75] width 94 height 39
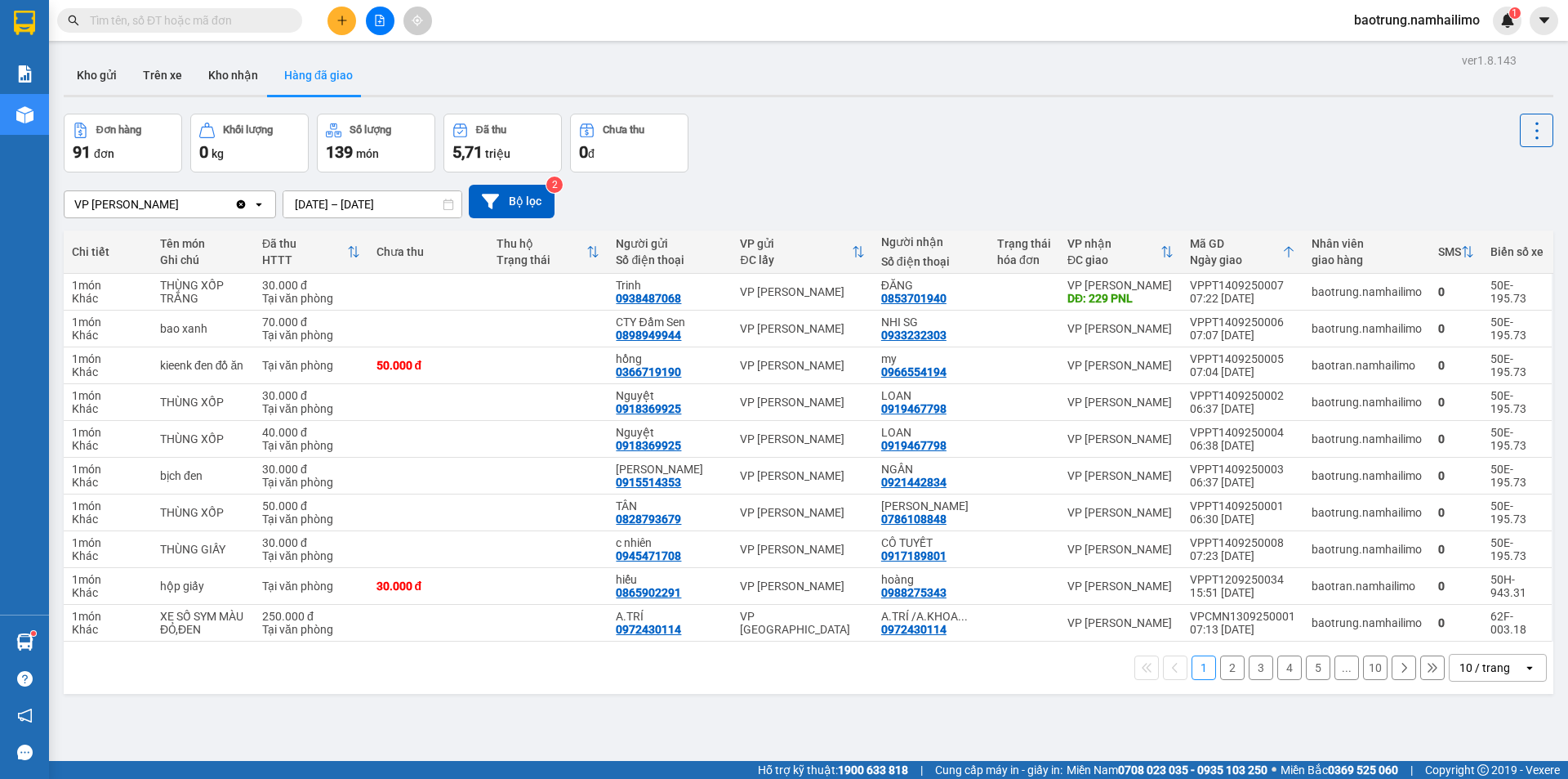
click at [1220, 673] on button "2" at bounding box center [1232, 667] width 24 height 24
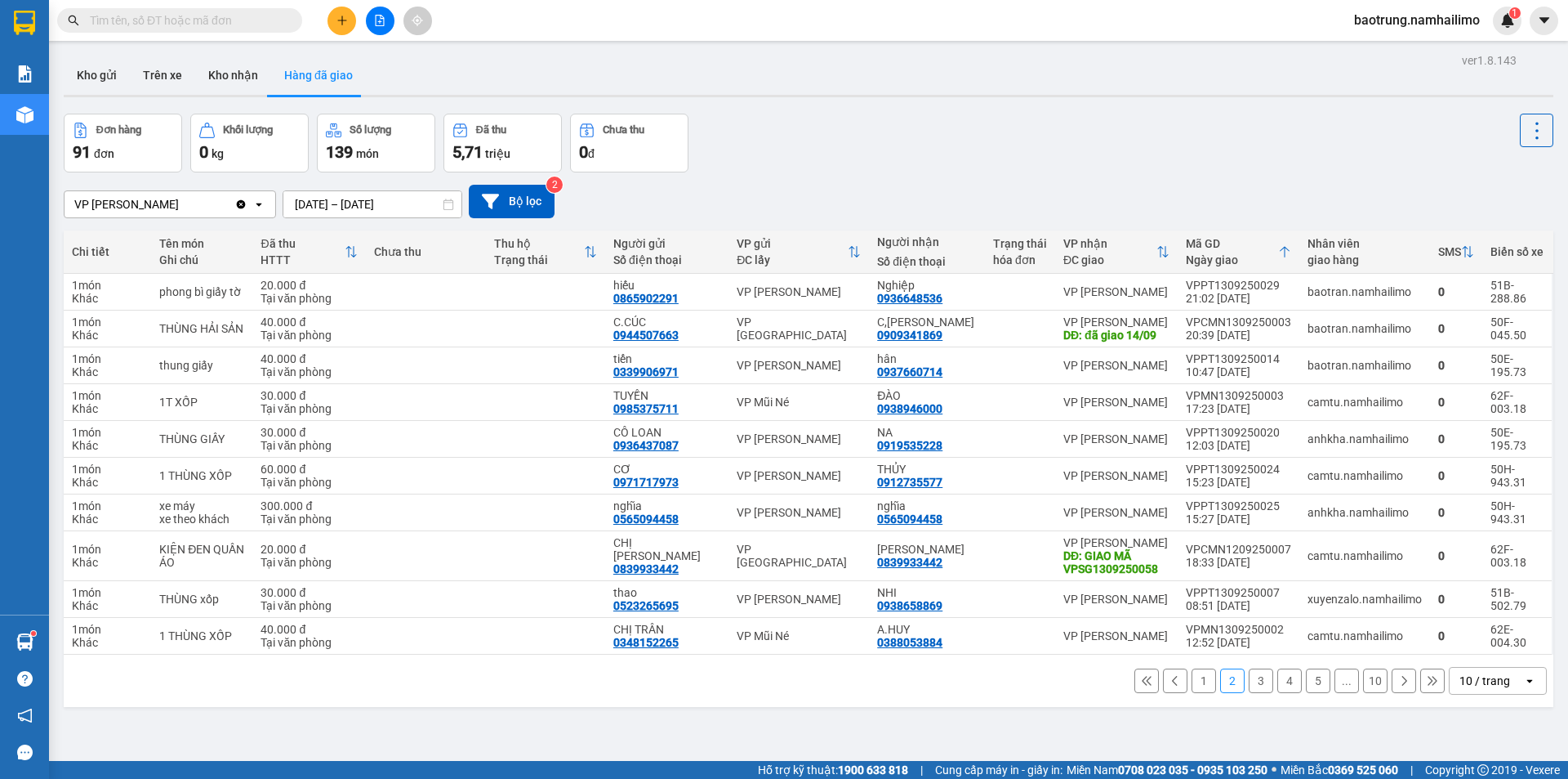
click at [1191, 678] on button "1" at bounding box center [1204, 680] width 24 height 24
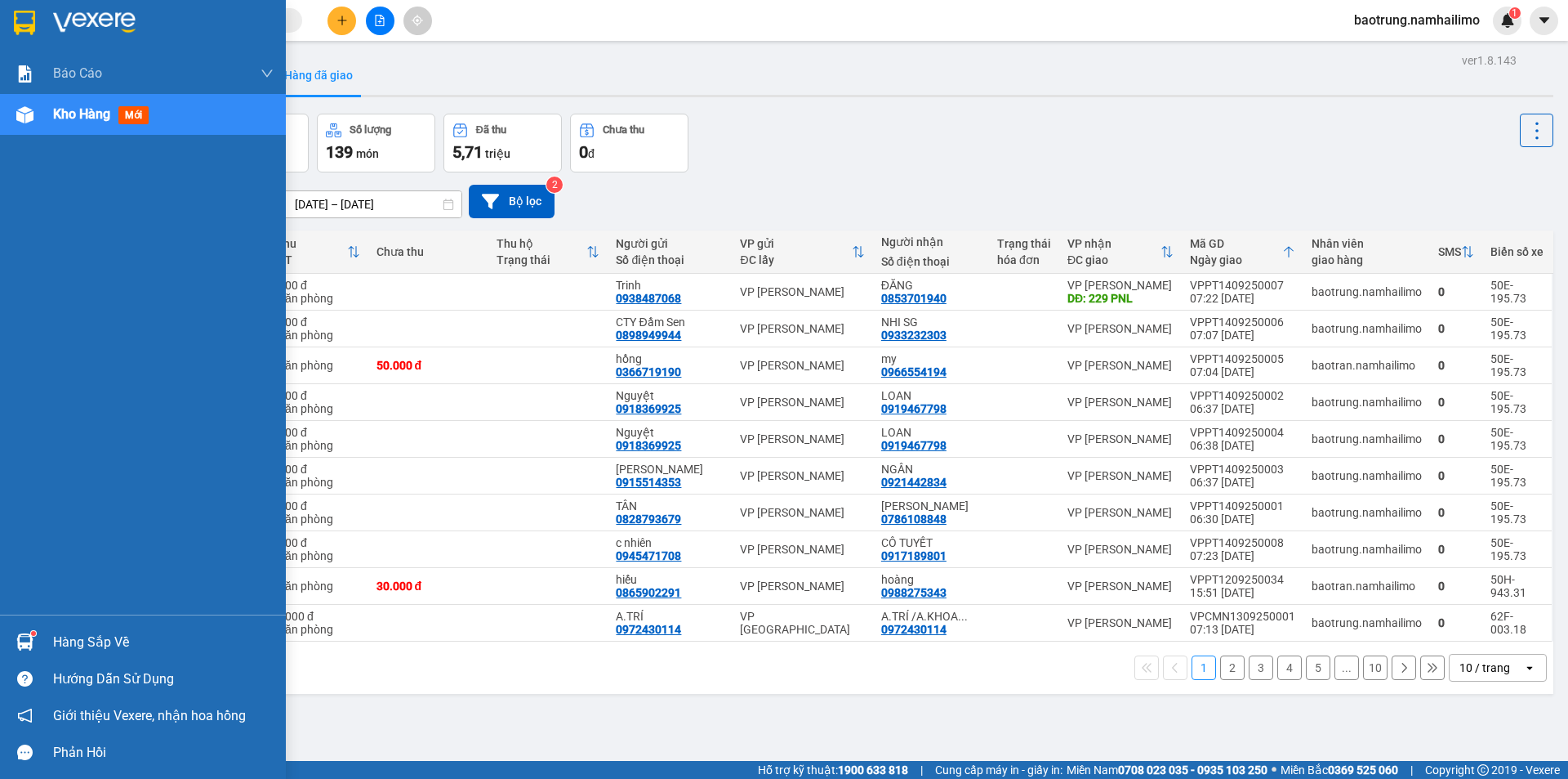
drag, startPoint x: 81, startPoint y: 639, endPoint x: 109, endPoint y: 648, distance: 29.4
click at [87, 639] on div "Hàng sắp về" at bounding box center [163, 642] width 220 height 24
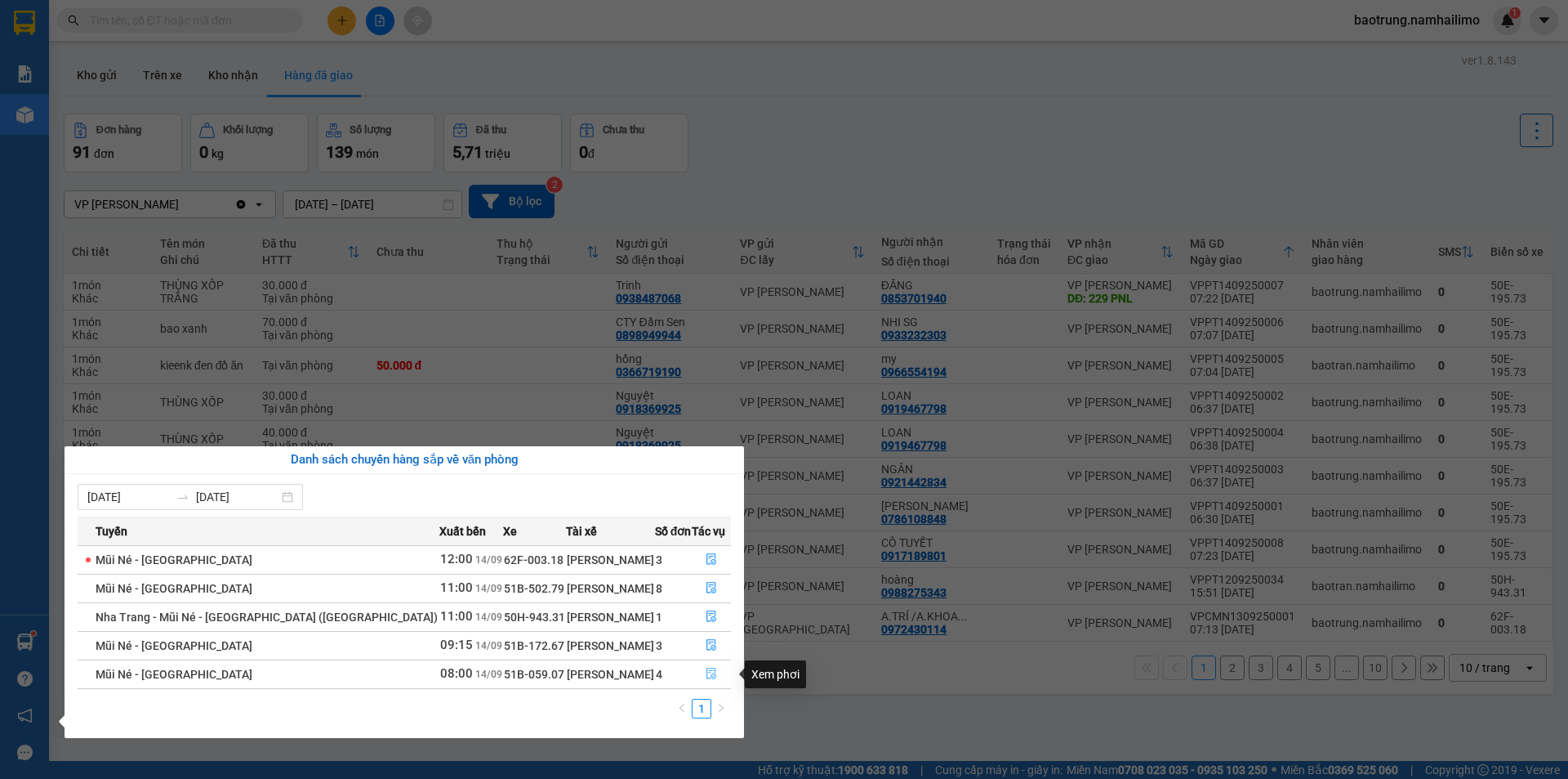
click at [709, 672] on icon "file-done" at bounding box center [711, 673] width 11 height 11
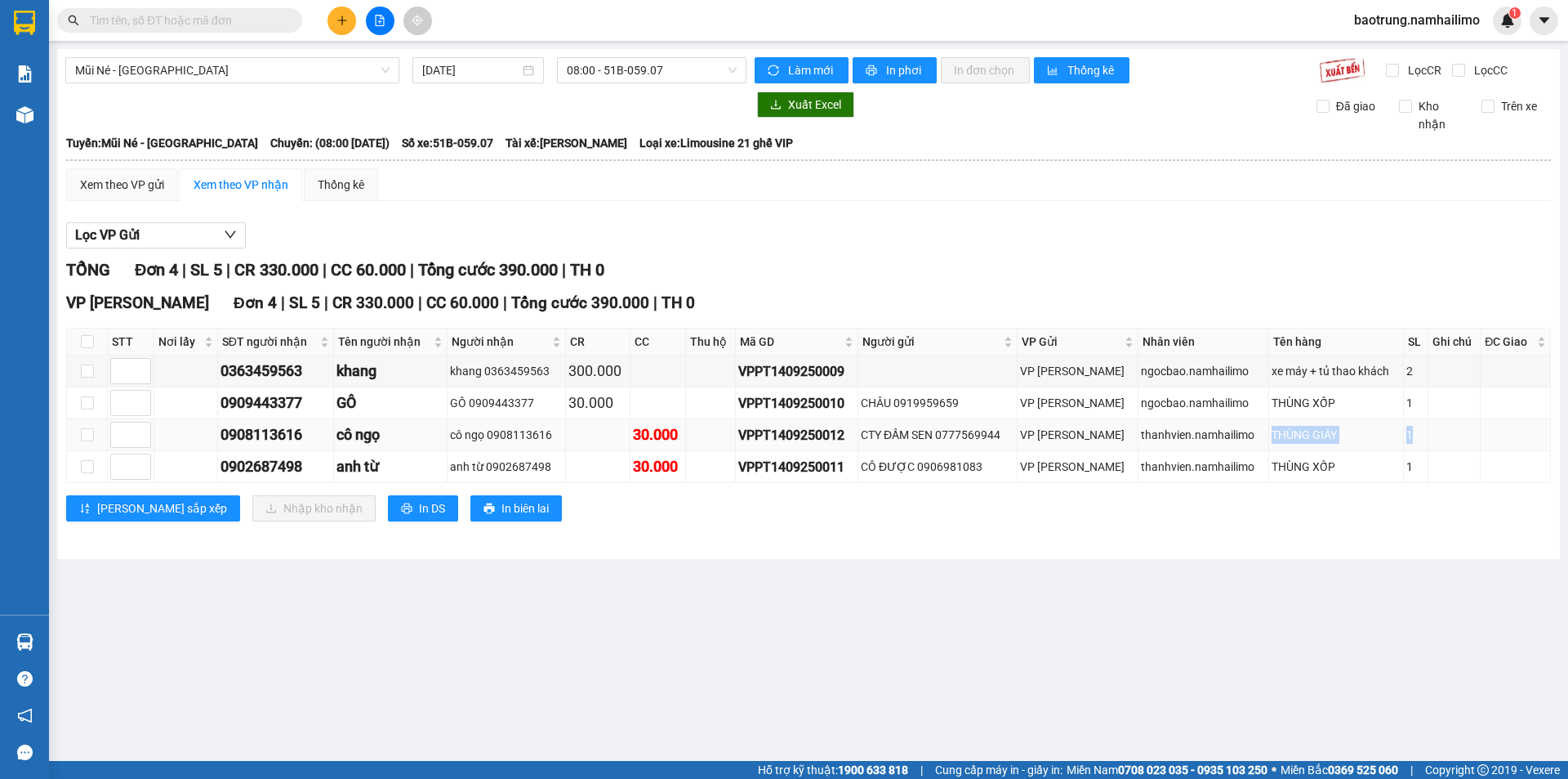
drag, startPoint x: 1412, startPoint y: 430, endPoint x: 1244, endPoint y: 429, distance: 168.0
click at [1244, 429] on tr "0908113616 cô ngọ cô ngọ 0908113616 30.000 VPPT1409250012 CTY ĐẦM SEN 077756994…" at bounding box center [809, 435] width 1484 height 31
click at [1370, 429] on div "THÙNG GIẤY" at bounding box center [1337, 434] width 130 height 18
drag, startPoint x: 1379, startPoint y: 436, endPoint x: 1274, endPoint y: 431, distance: 105.1
click at [1274, 431] on tr "0908113616 cô ngọ cô ngọ 0908113616 30.000 VPPT1409250012 CTY ĐẦM SEN 077756994…" at bounding box center [809, 435] width 1484 height 31
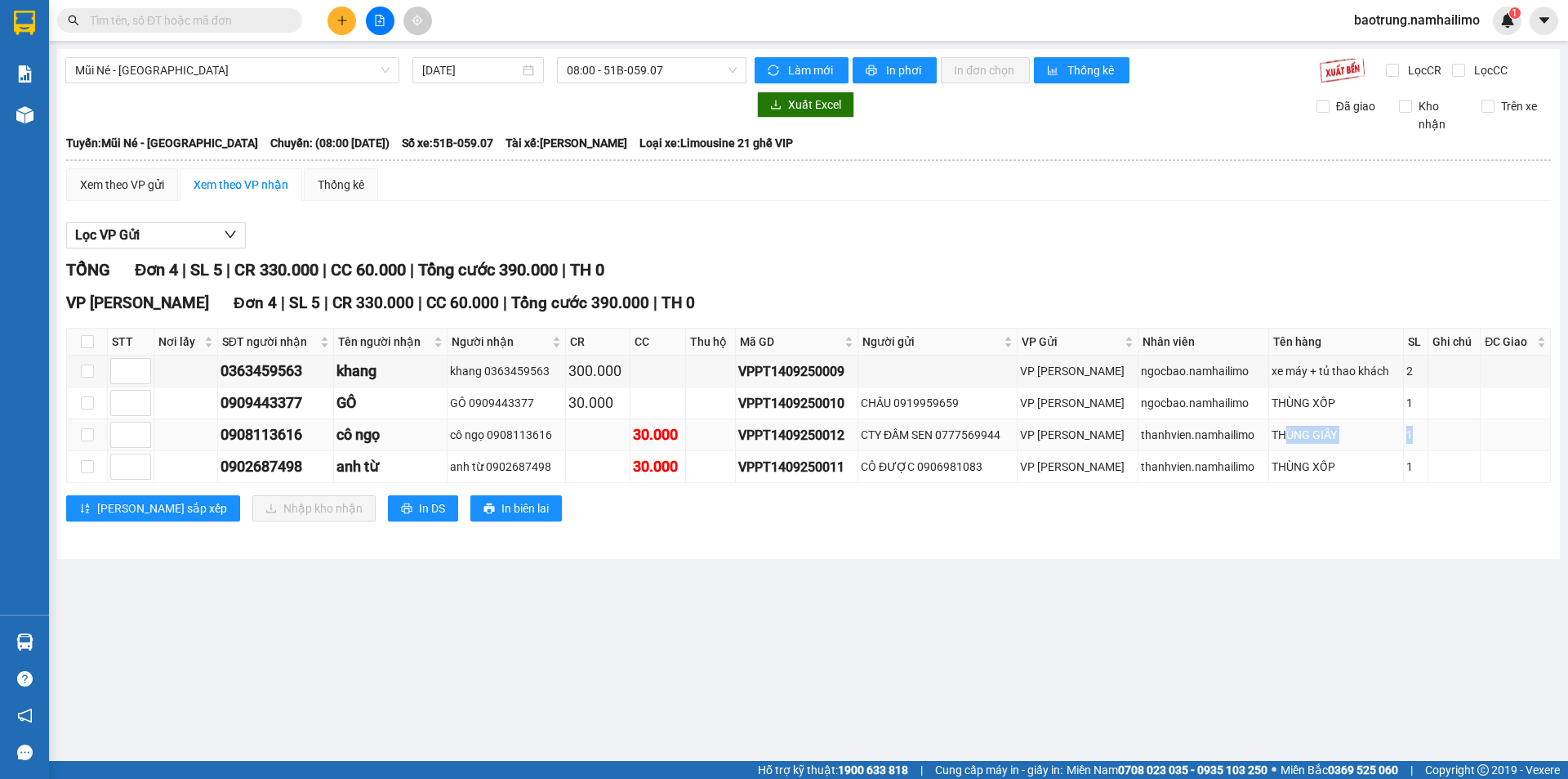
click at [1336, 428] on div "THÙNG GIẤY" at bounding box center [1337, 434] width 130 height 18
click at [1414, 432] on div "1" at bounding box center [1416, 434] width 19 height 18
drag, startPoint x: 1413, startPoint y: 459, endPoint x: 1266, endPoint y: 467, distance: 147.2
click at [1266, 467] on tr "0902687498 anh từ anh từ 0902687498 30.000 VPPT1409250011 CÔ ĐƯỢC 0906981083 VP…" at bounding box center [809, 466] width 1484 height 31
click at [1306, 463] on div "THÙNG XỐP" at bounding box center [1337, 465] width 130 height 18
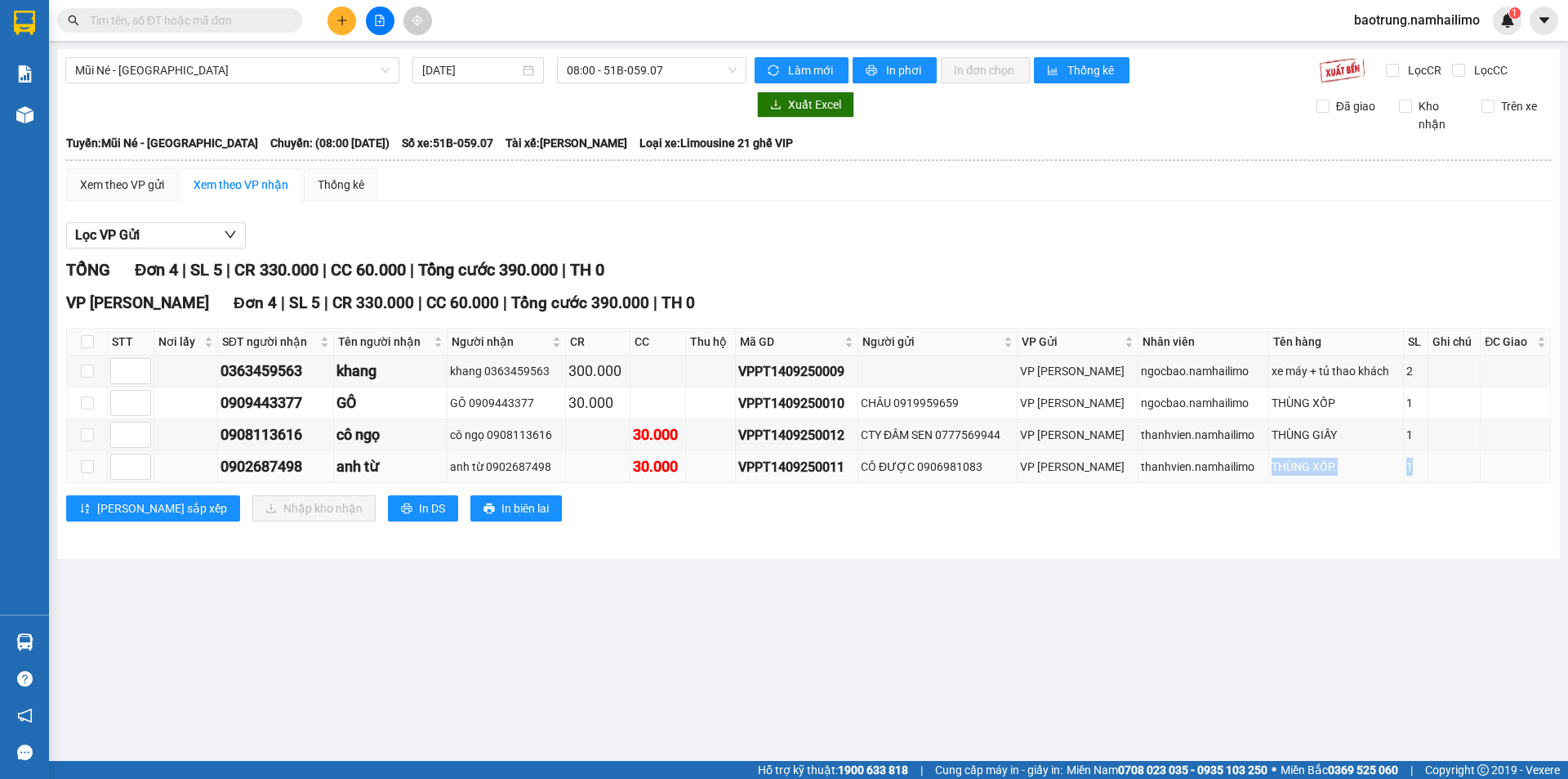
drag, startPoint x: 1419, startPoint y: 466, endPoint x: 1240, endPoint y: 465, distance: 179.0
click at [1240, 465] on tr "0902687498 anh từ anh từ 0902687498 30.000 VPPT1409250011 CÔ ĐƯỢC 0906981083 VP…" at bounding box center [809, 466] width 1484 height 31
click at [1282, 460] on div "THÙNG XỐP" at bounding box center [1337, 465] width 130 height 18
drag, startPoint x: 1297, startPoint y: 466, endPoint x: 1269, endPoint y: 467, distance: 28.0
click at [1269, 467] on tr "0902687498 anh từ anh từ 0902687498 30.000 VPPT1409250011 CÔ ĐƯỢC 0906981083 VP…" at bounding box center [809, 466] width 1484 height 31
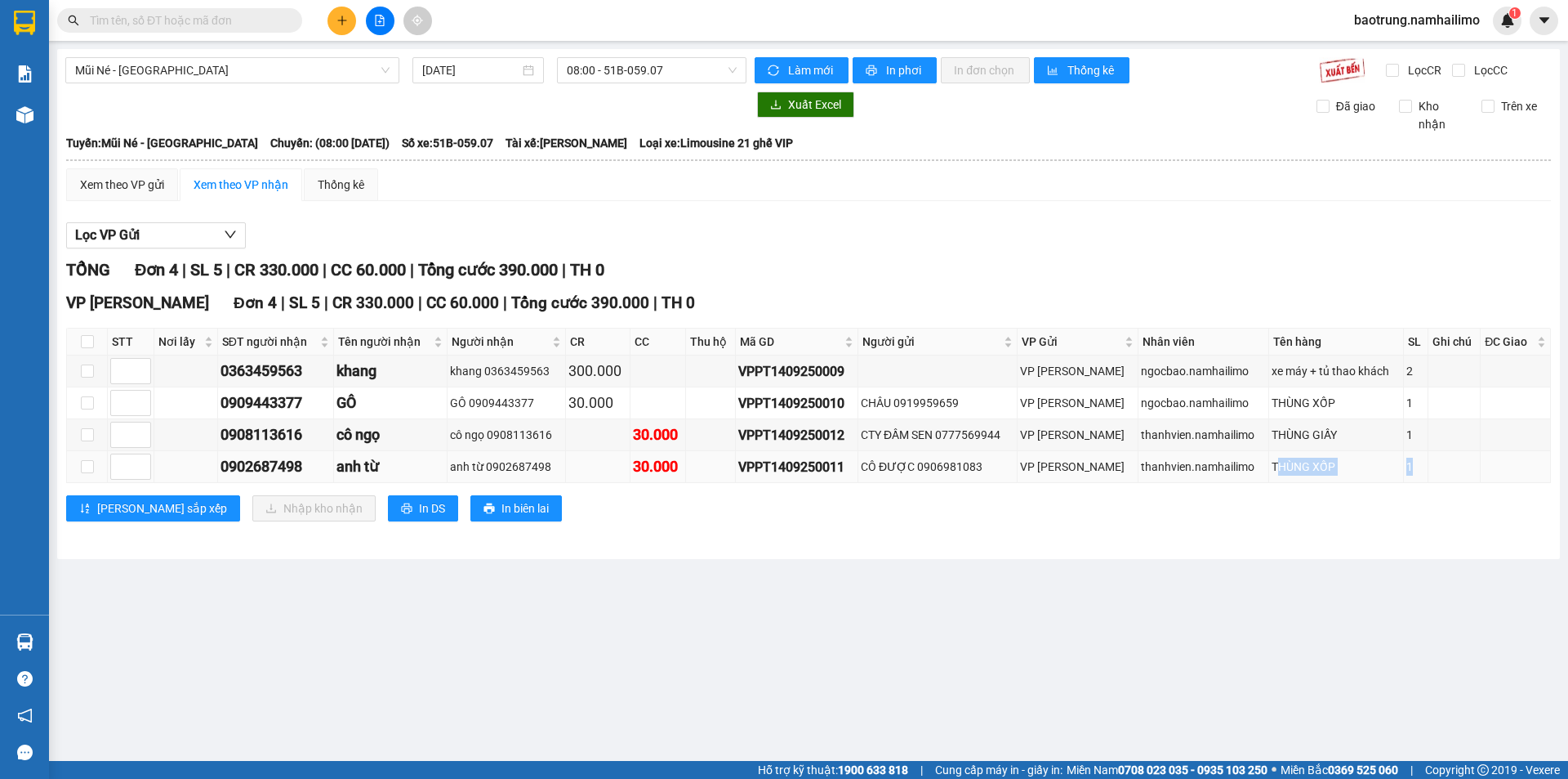
drag, startPoint x: 1316, startPoint y: 467, endPoint x: 1403, endPoint y: 464, distance: 87.1
click at [1318, 467] on div "THÙNG XỐP" at bounding box center [1337, 465] width 130 height 18
click at [1407, 467] on div "1" at bounding box center [1416, 465] width 19 height 18
drag, startPoint x: 559, startPoint y: 434, endPoint x: 487, endPoint y: 432, distance: 72.0
click at [487, 432] on div "cô ngọ 0908113616" at bounding box center [507, 434] width 113 height 18
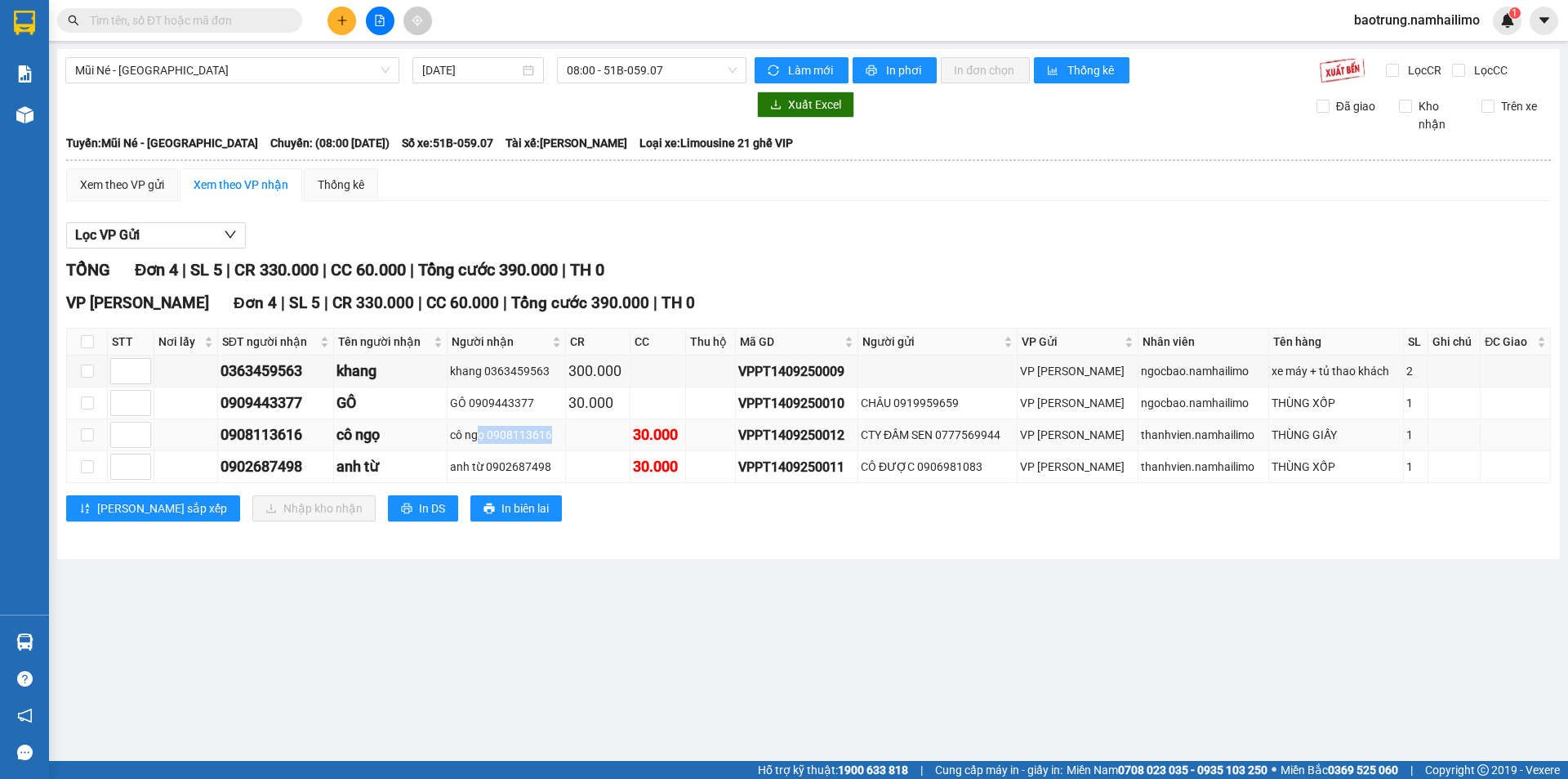
click at [487, 432] on div "cô ngọ 0908113616" at bounding box center [507, 434] width 113 height 18
drag, startPoint x: 542, startPoint y: 435, endPoint x: 470, endPoint y: 439, distance: 72.1
click at [470, 439] on div "cô ngọ 0908113616" at bounding box center [507, 434] width 113 height 18
click at [470, 439] on div "cô ngọ 0908113616" at bounding box center [507, 434] width 113 height 18
drag, startPoint x: 559, startPoint y: 433, endPoint x: 489, endPoint y: 433, distance: 70.0
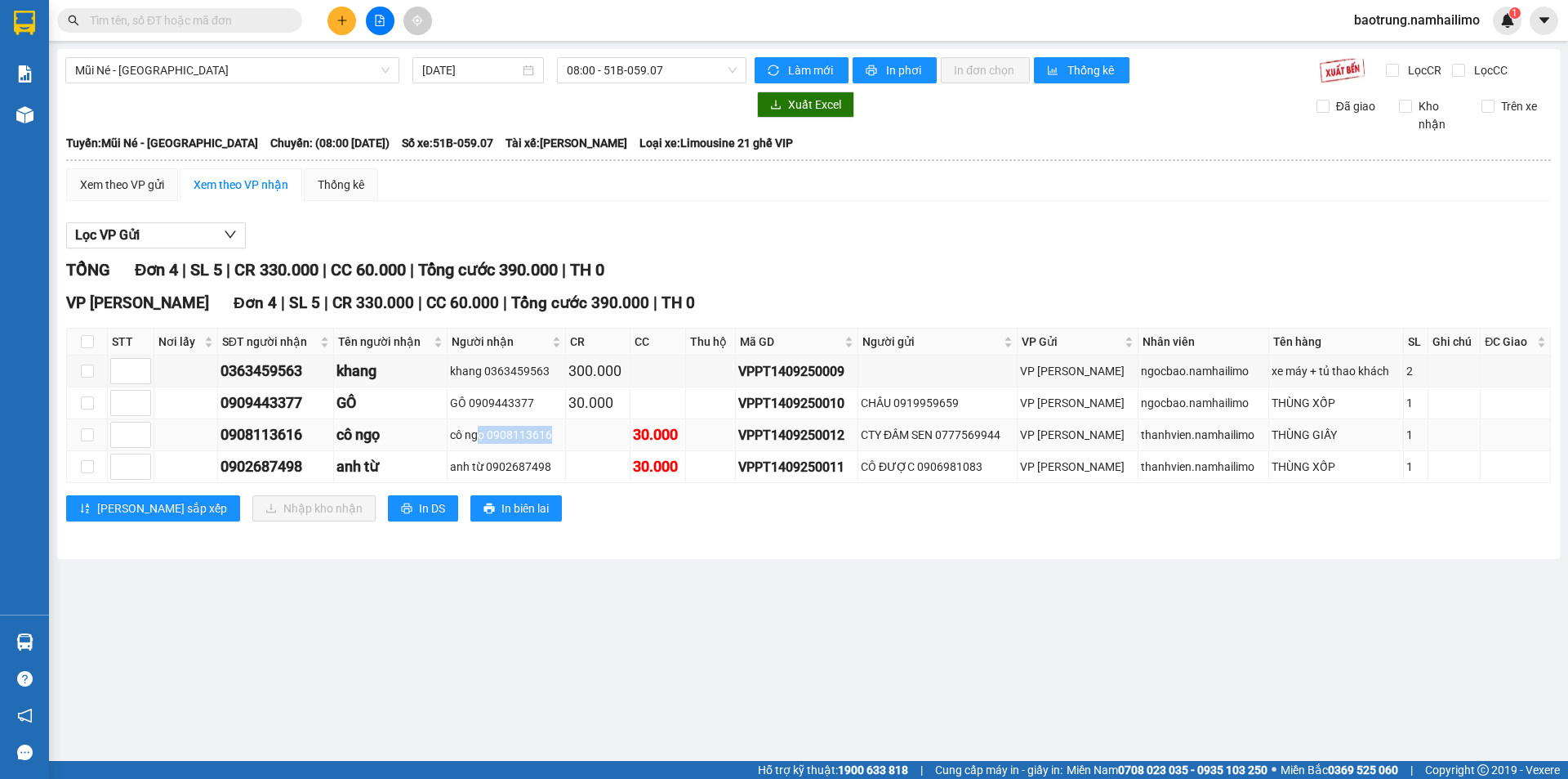
click at [489, 433] on div "cô ngọ 0908113616" at bounding box center [507, 434] width 113 height 18
click at [505, 431] on div "cô ngọ 0908113616" at bounding box center [507, 434] width 113 height 18
click at [502, 429] on div "cô ngọ 0908113616" at bounding box center [507, 434] width 113 height 18
click at [518, 435] on div "cô ngọ 0908113616" at bounding box center [507, 434] width 113 height 18
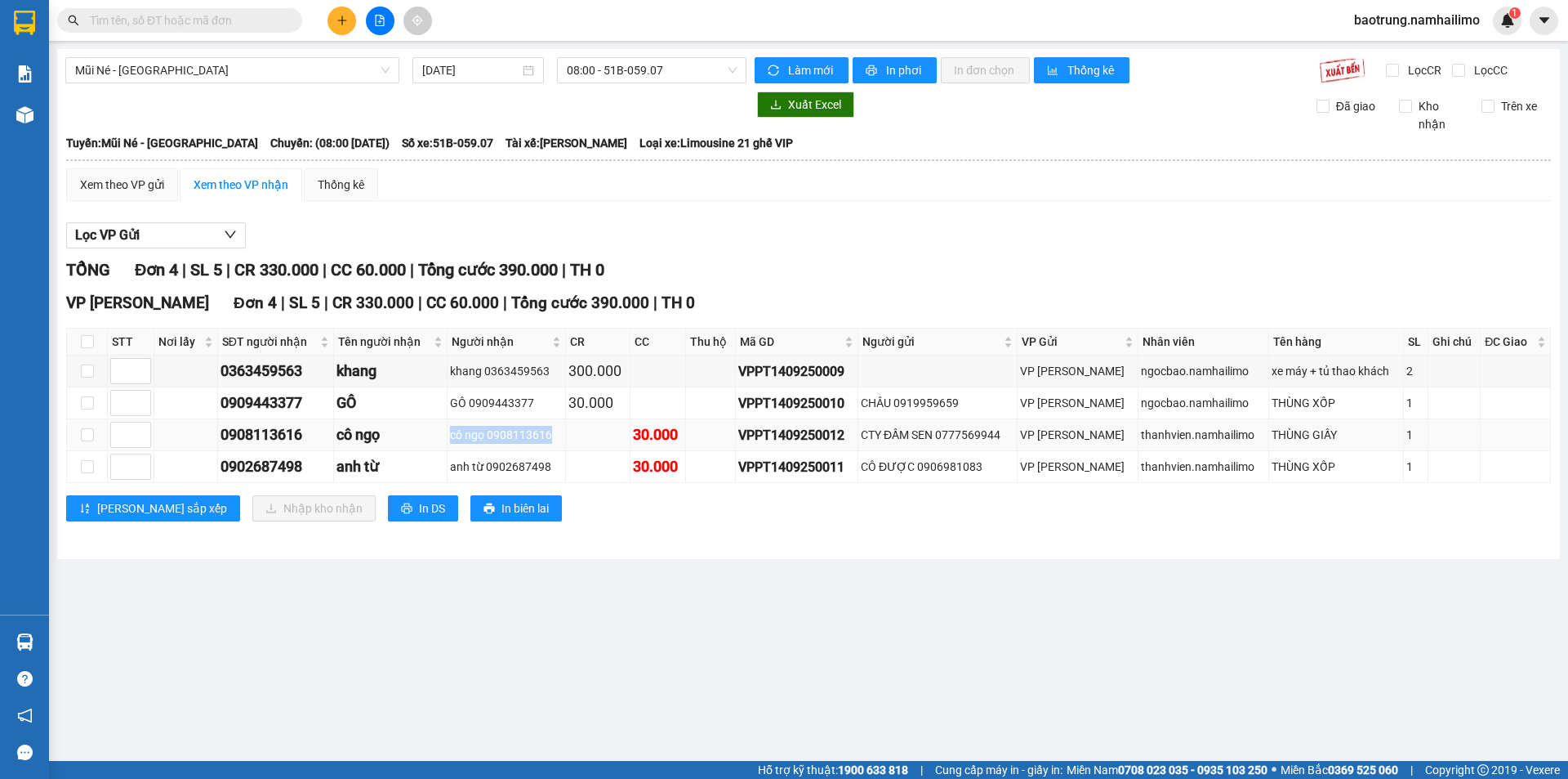
click at [518, 435] on div "cô ngọ 0908113616" at bounding box center [507, 434] width 113 height 18
click at [519, 435] on div "cô ngọ 0908113616" at bounding box center [507, 434] width 113 height 18
click at [525, 460] on div "anh từ 0902687498" at bounding box center [507, 465] width 113 height 18
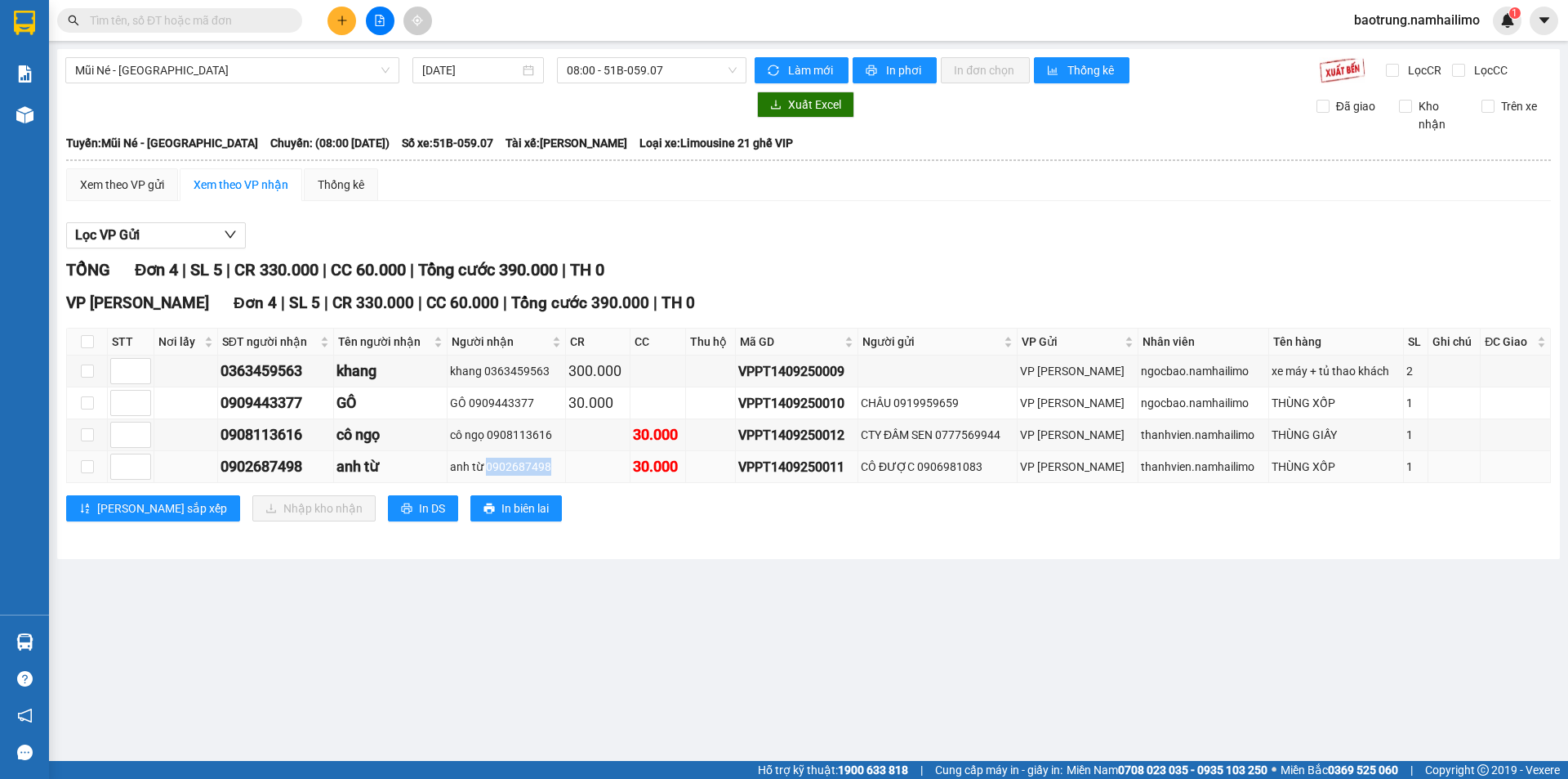
click at [525, 460] on div "anh từ 0902687498" at bounding box center [507, 465] width 113 height 18
click at [522, 468] on div "anh từ 0902687498" at bounding box center [507, 465] width 113 height 18
click at [514, 442] on div "cô ngọ 0908113616" at bounding box center [507, 434] width 113 height 18
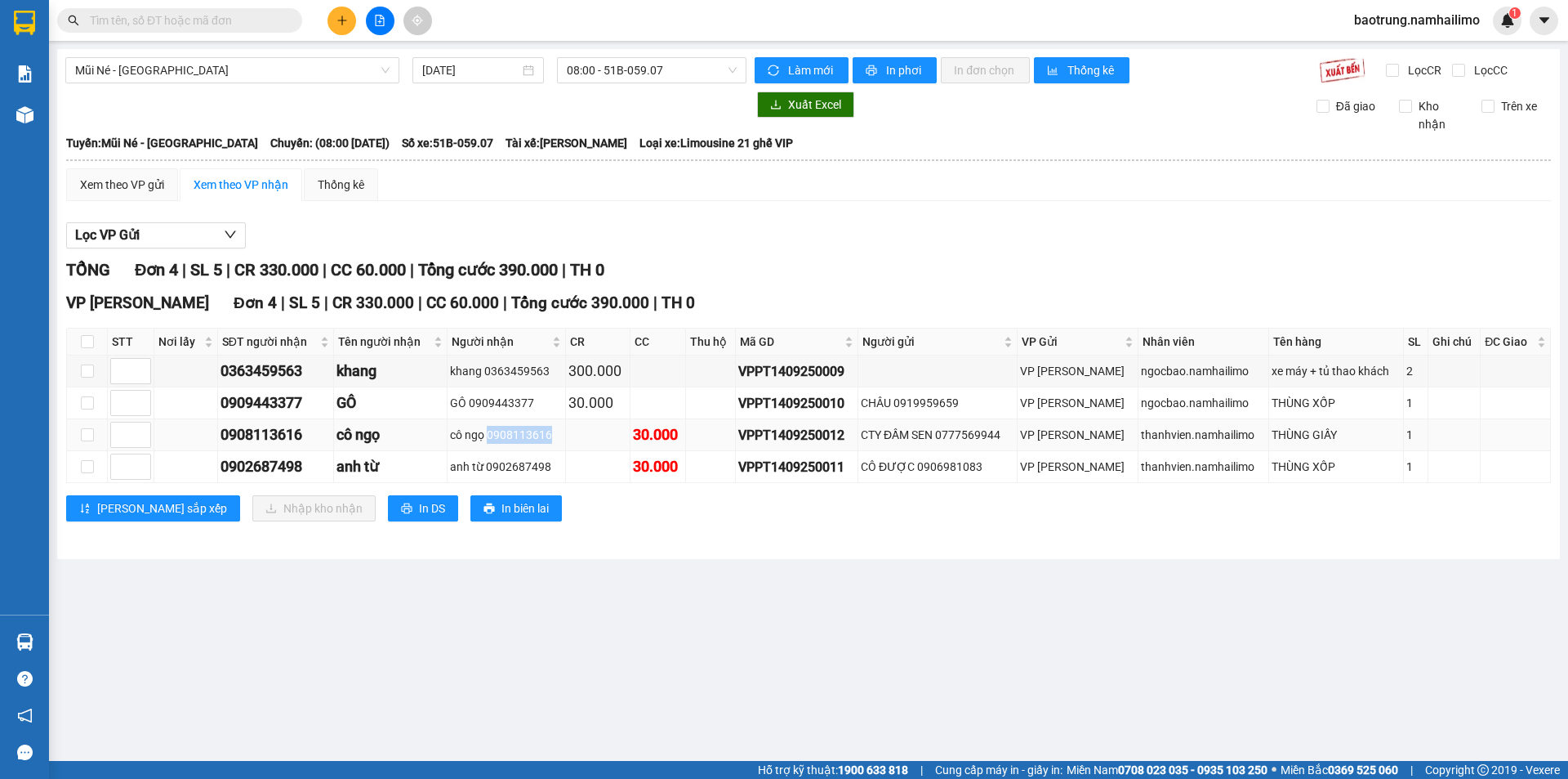
click at [524, 428] on div "cô ngọ 0908113616" at bounding box center [507, 434] width 113 height 18
click at [507, 430] on div "cô ngọ 0908113616" at bounding box center [507, 434] width 113 height 18
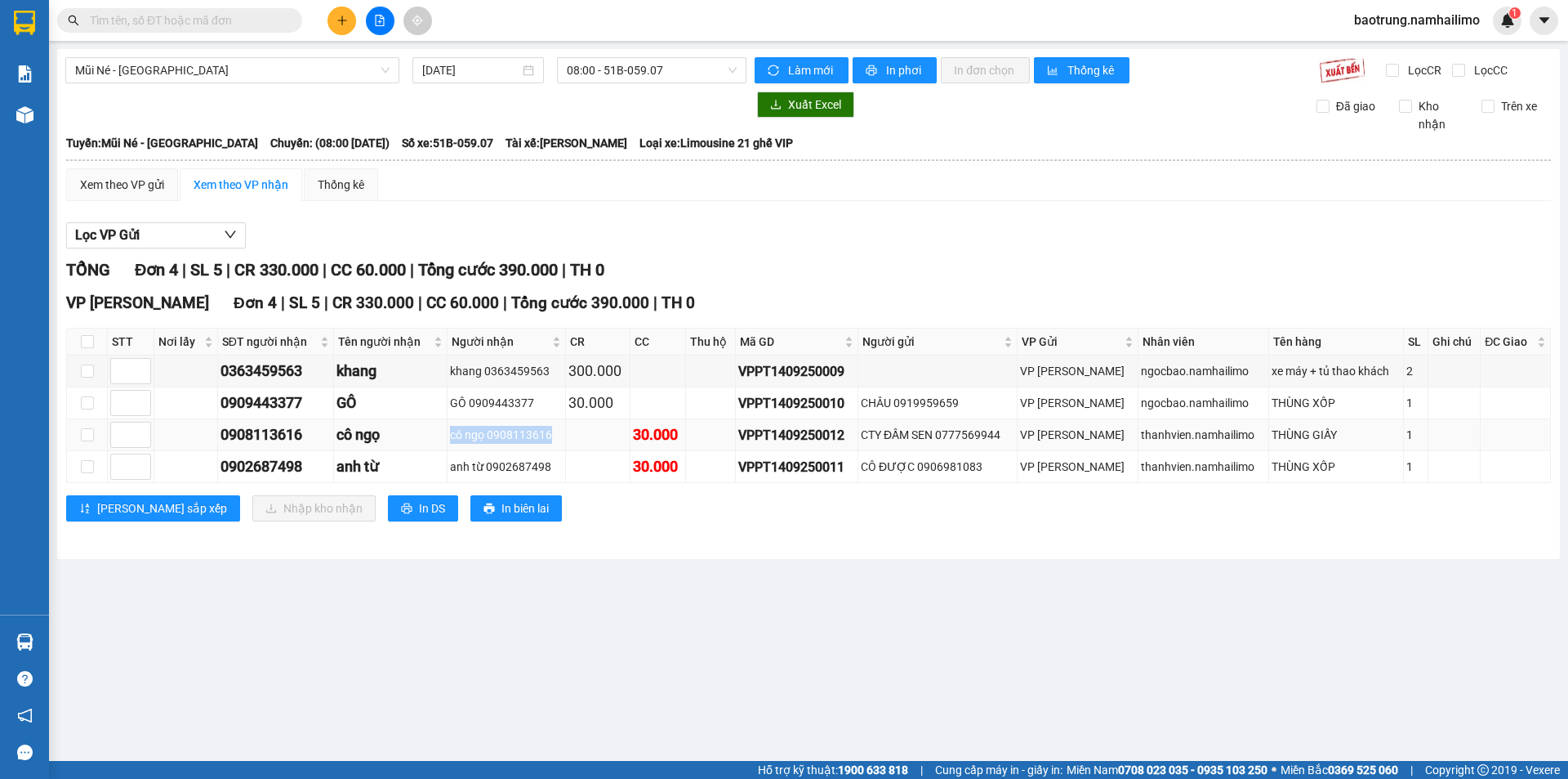
click at [507, 430] on div "cô ngọ 0908113616" at bounding box center [507, 434] width 113 height 18
click at [510, 433] on div "cô ngọ 0908113616" at bounding box center [507, 434] width 113 height 18
click at [526, 464] on div "anh từ 0902687498" at bounding box center [507, 465] width 113 height 18
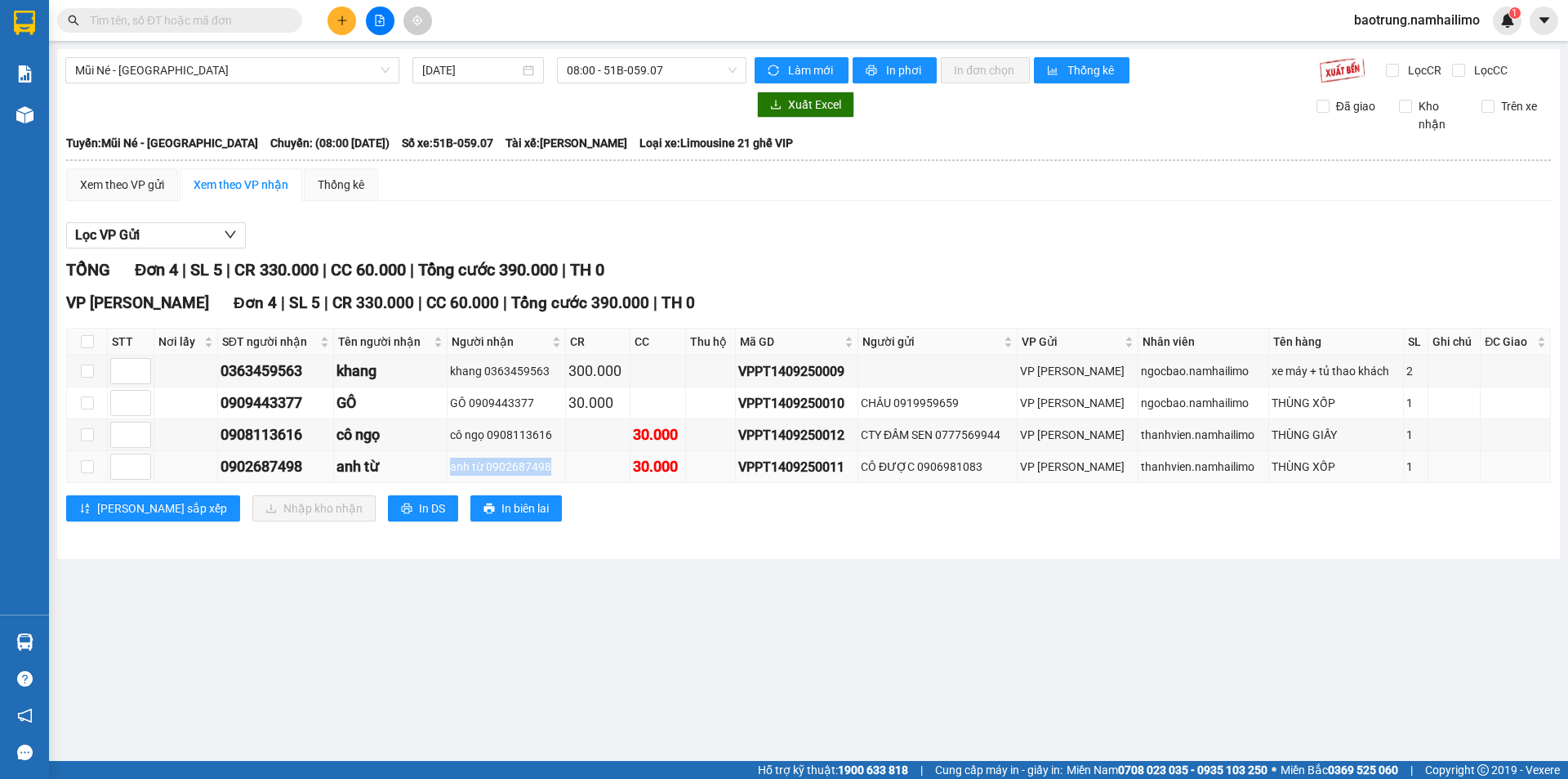
click at [526, 464] on div "anh từ 0902687498" at bounding box center [507, 465] width 113 height 18
click at [525, 460] on div "anh từ 0902687498" at bounding box center [507, 465] width 113 height 18
click at [88, 335] on input "checkbox" at bounding box center [87, 341] width 13 height 13
checkbox input "true"
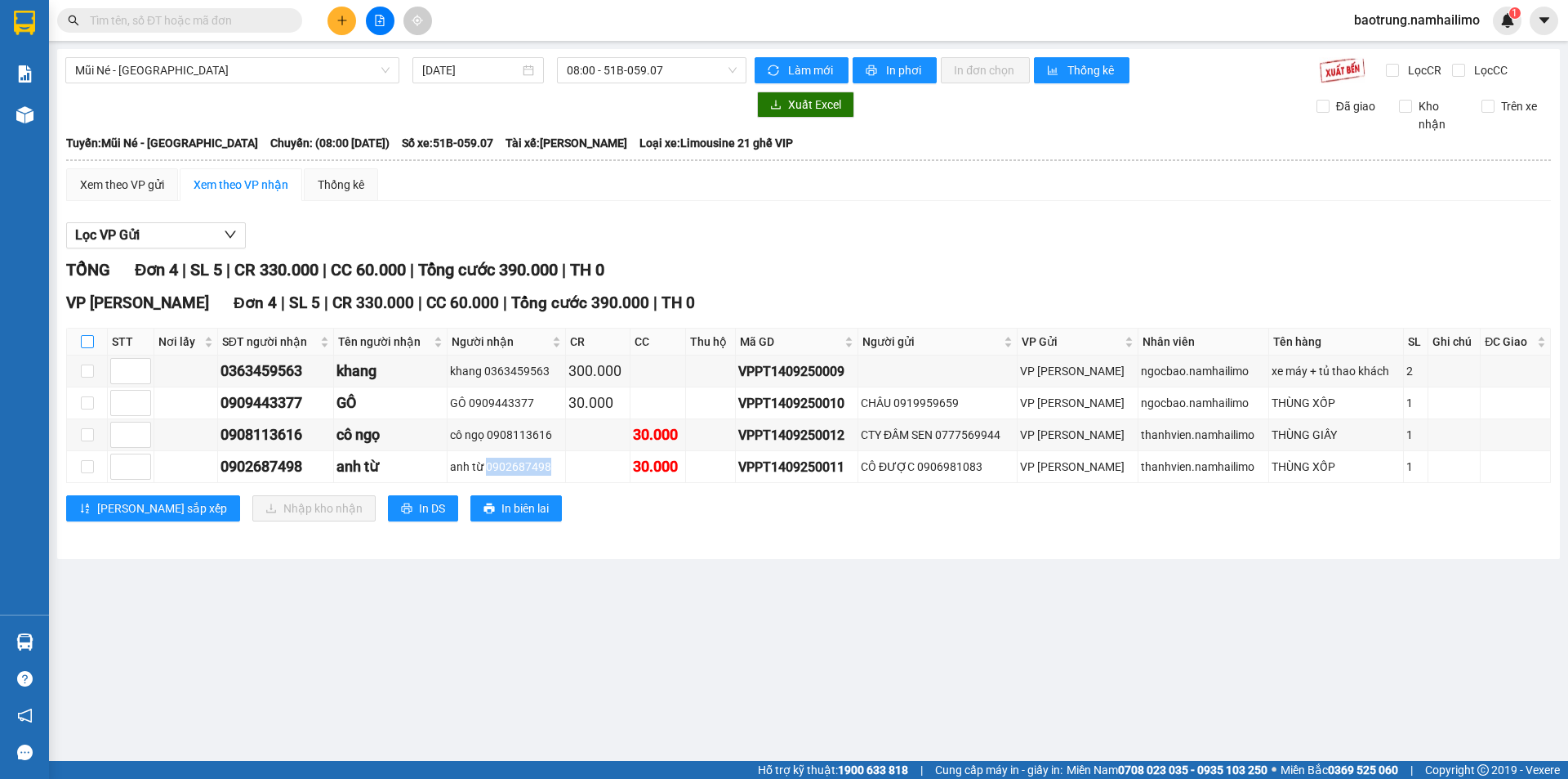
checkbox input "true"
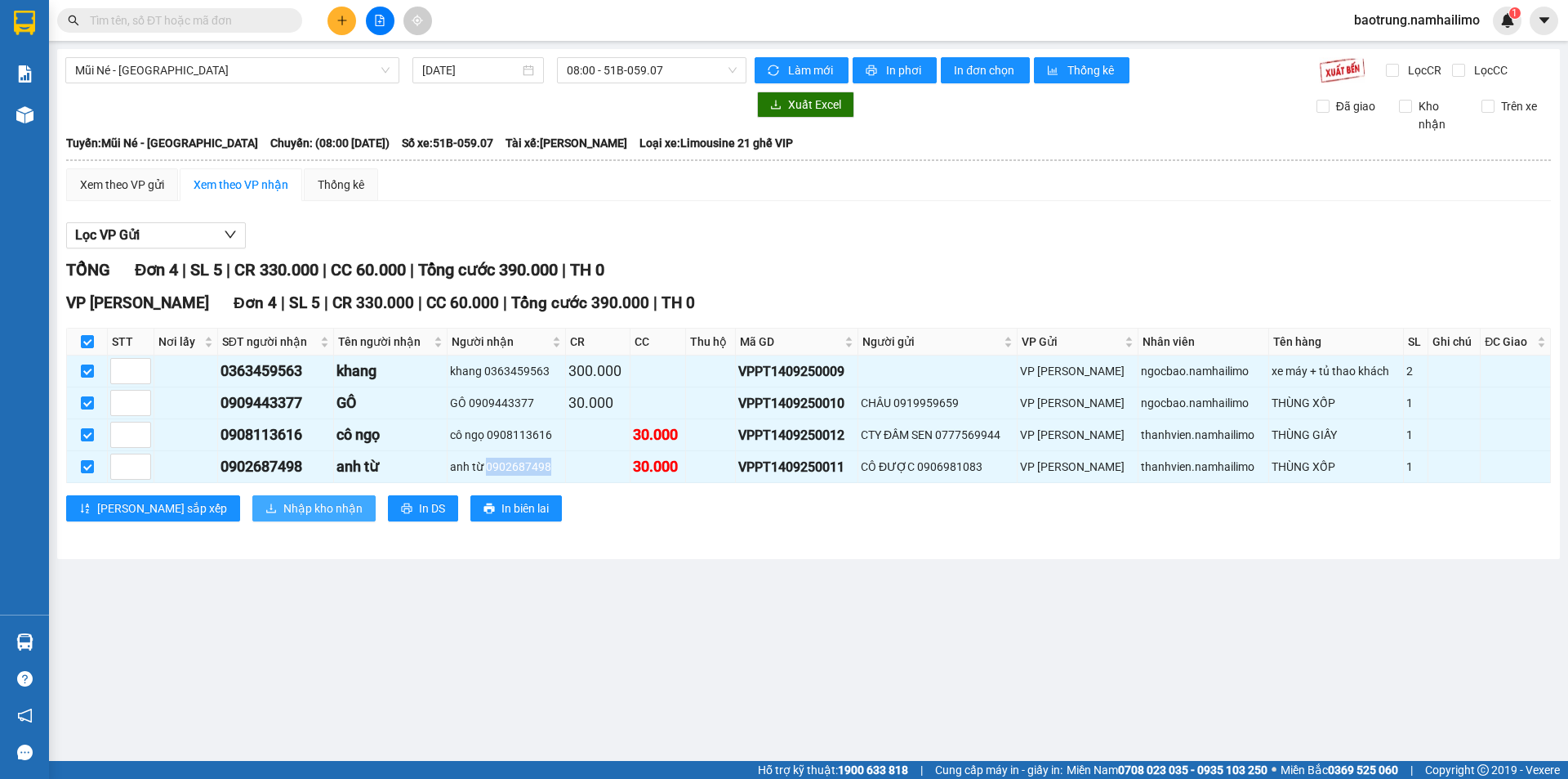
click at [281, 520] on button "Nhập kho nhận" at bounding box center [314, 508] width 123 height 26
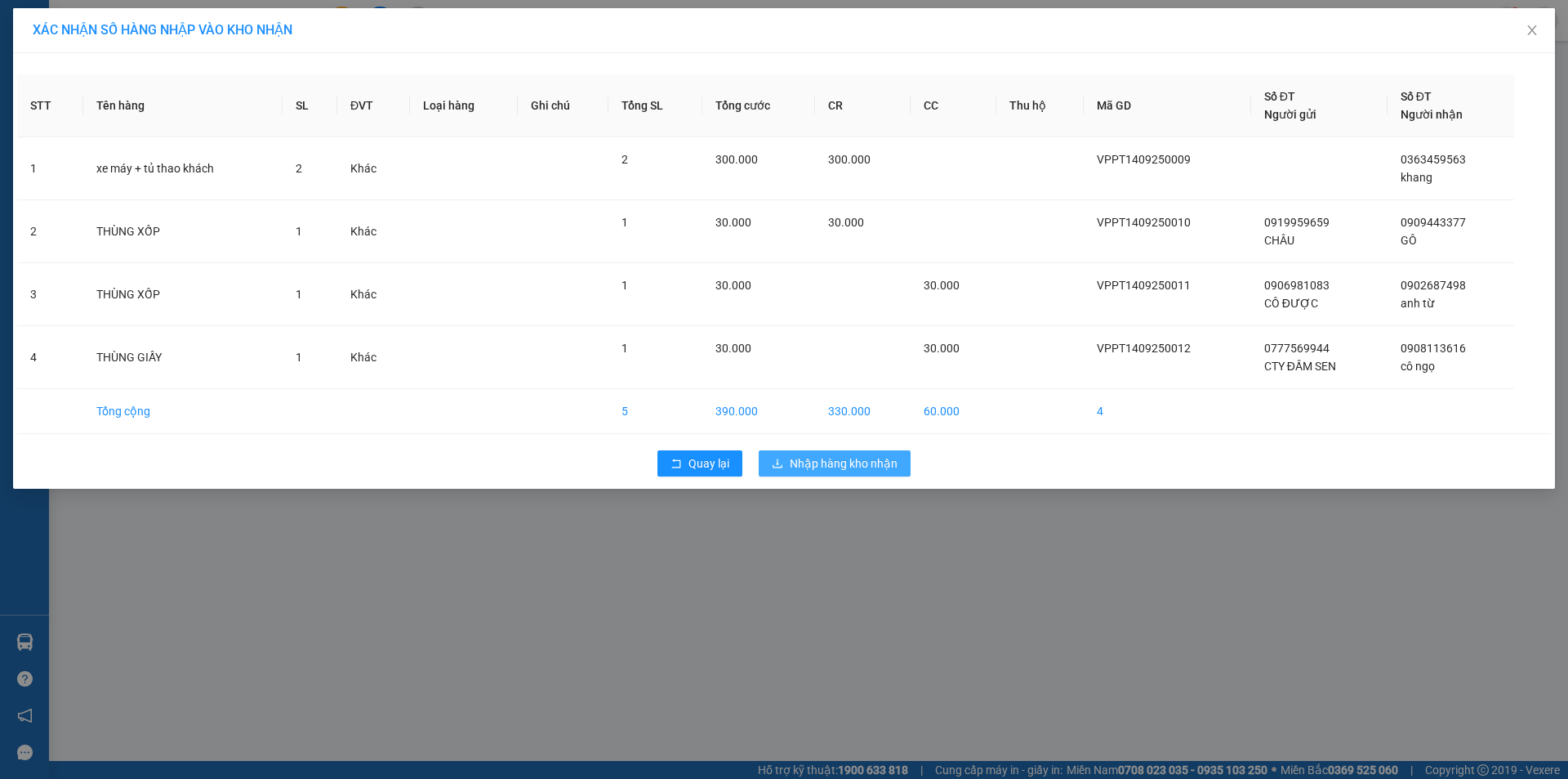
click at [830, 465] on span "Nhập hàng kho nhận" at bounding box center [844, 463] width 108 height 18
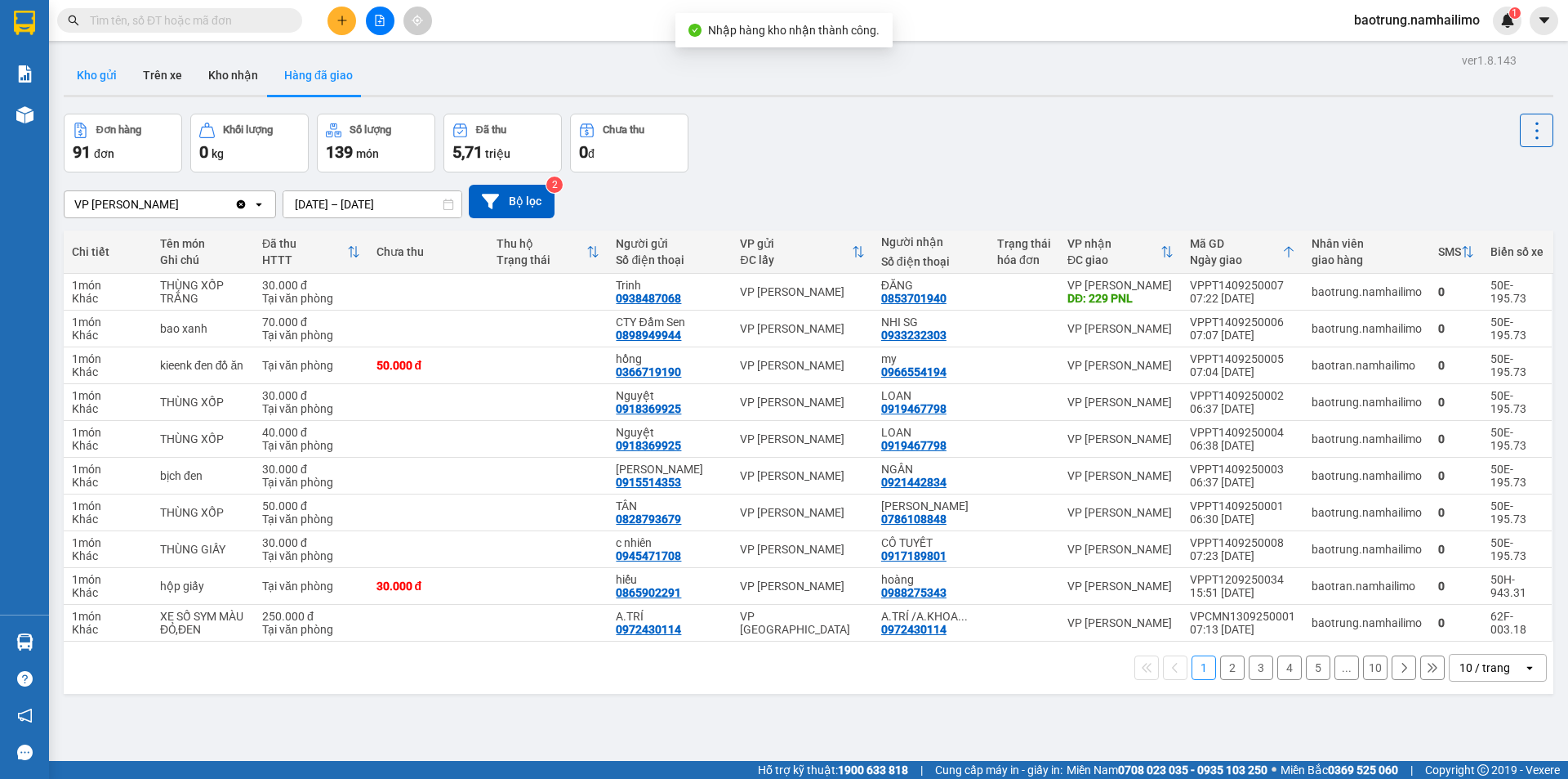
click at [101, 89] on button "Kho gửi" at bounding box center [97, 75] width 67 height 39
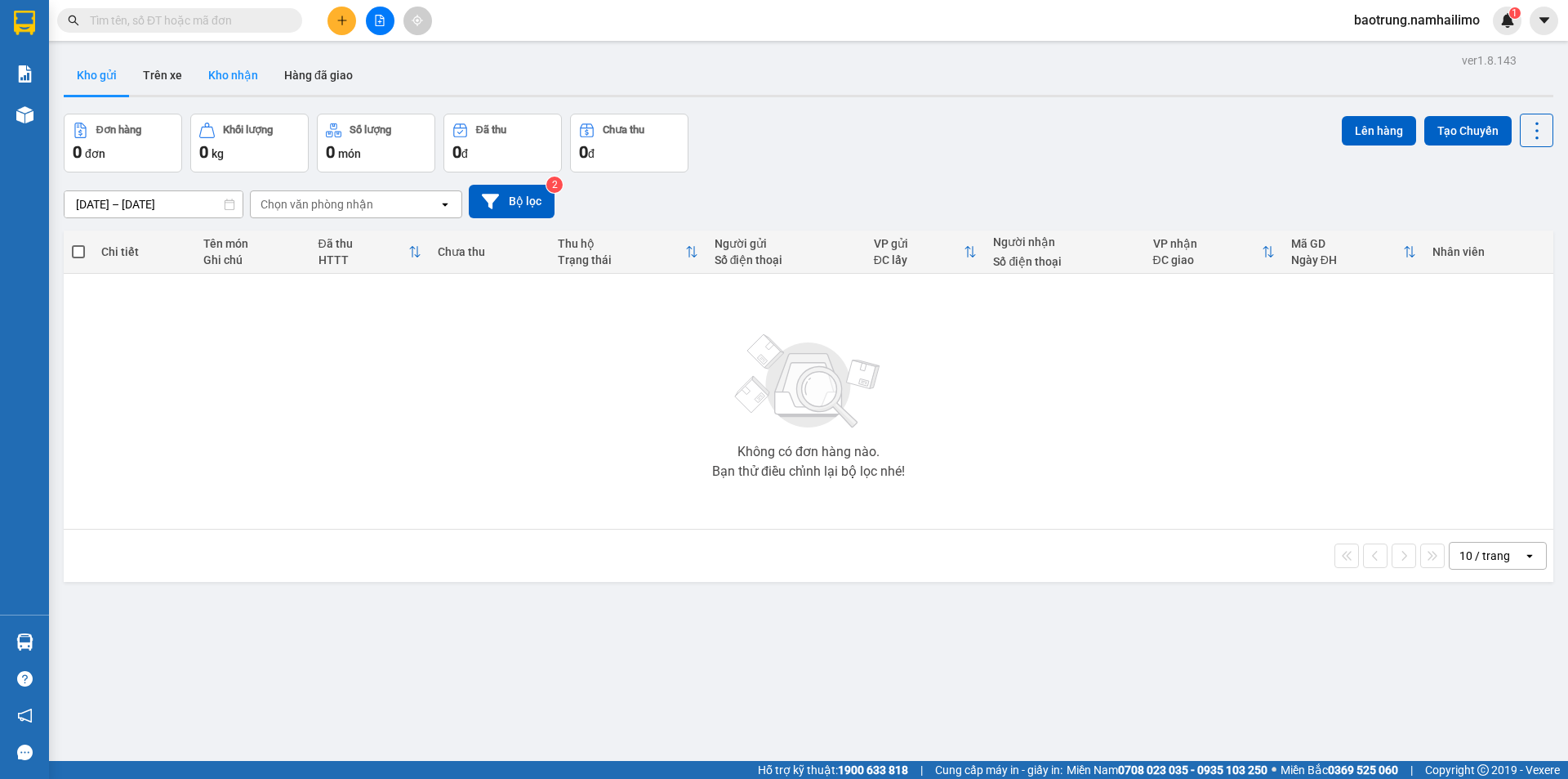
click at [235, 81] on button "Kho nhận" at bounding box center [233, 75] width 76 height 39
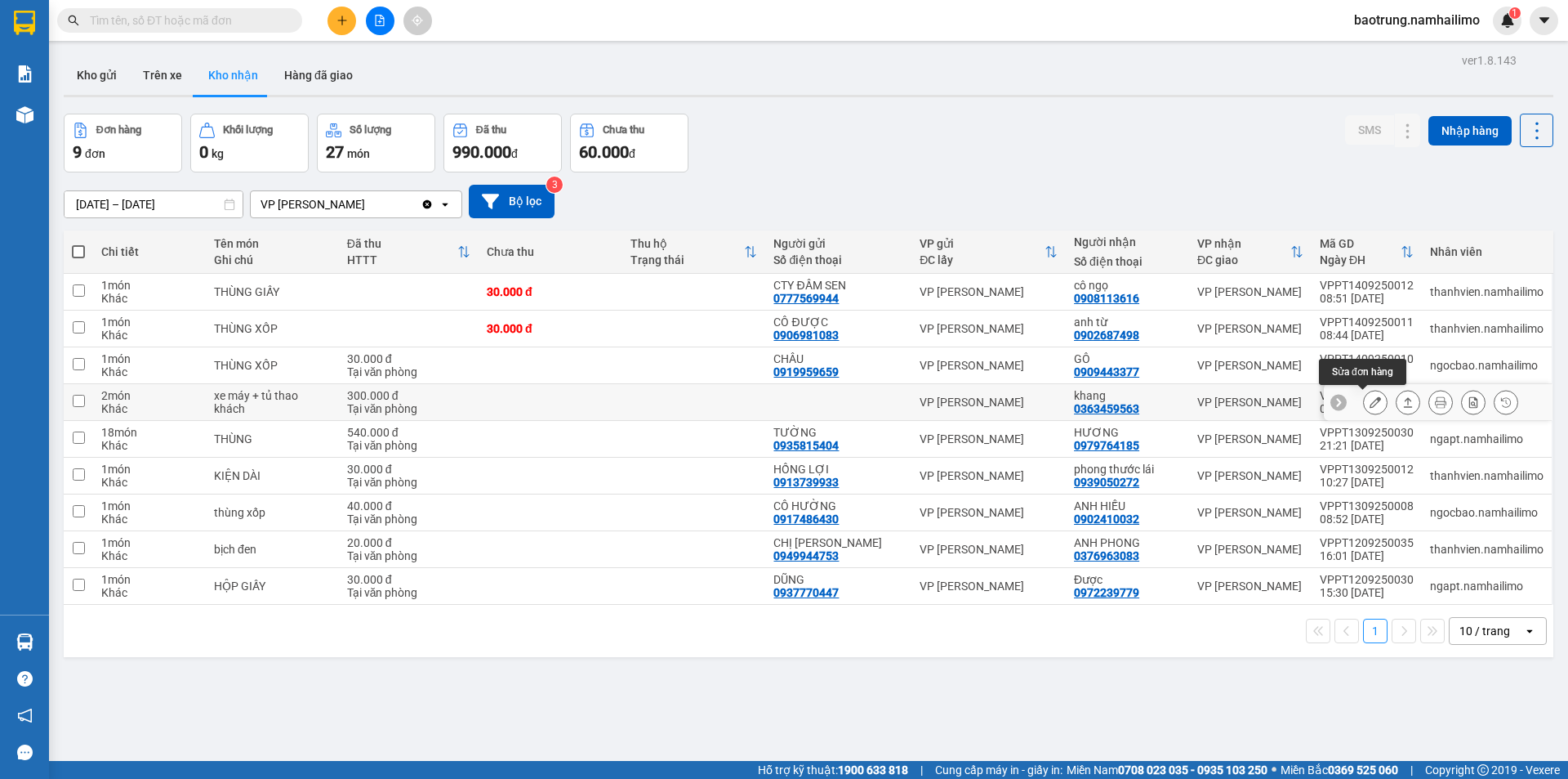
drag, startPoint x: 1355, startPoint y: 397, endPoint x: 1341, endPoint y: 394, distance: 14.3
click at [1349, 395] on div at bounding box center [1438, 402] width 228 height 37
click at [1364, 408] on button at bounding box center [1376, 402] width 23 height 29
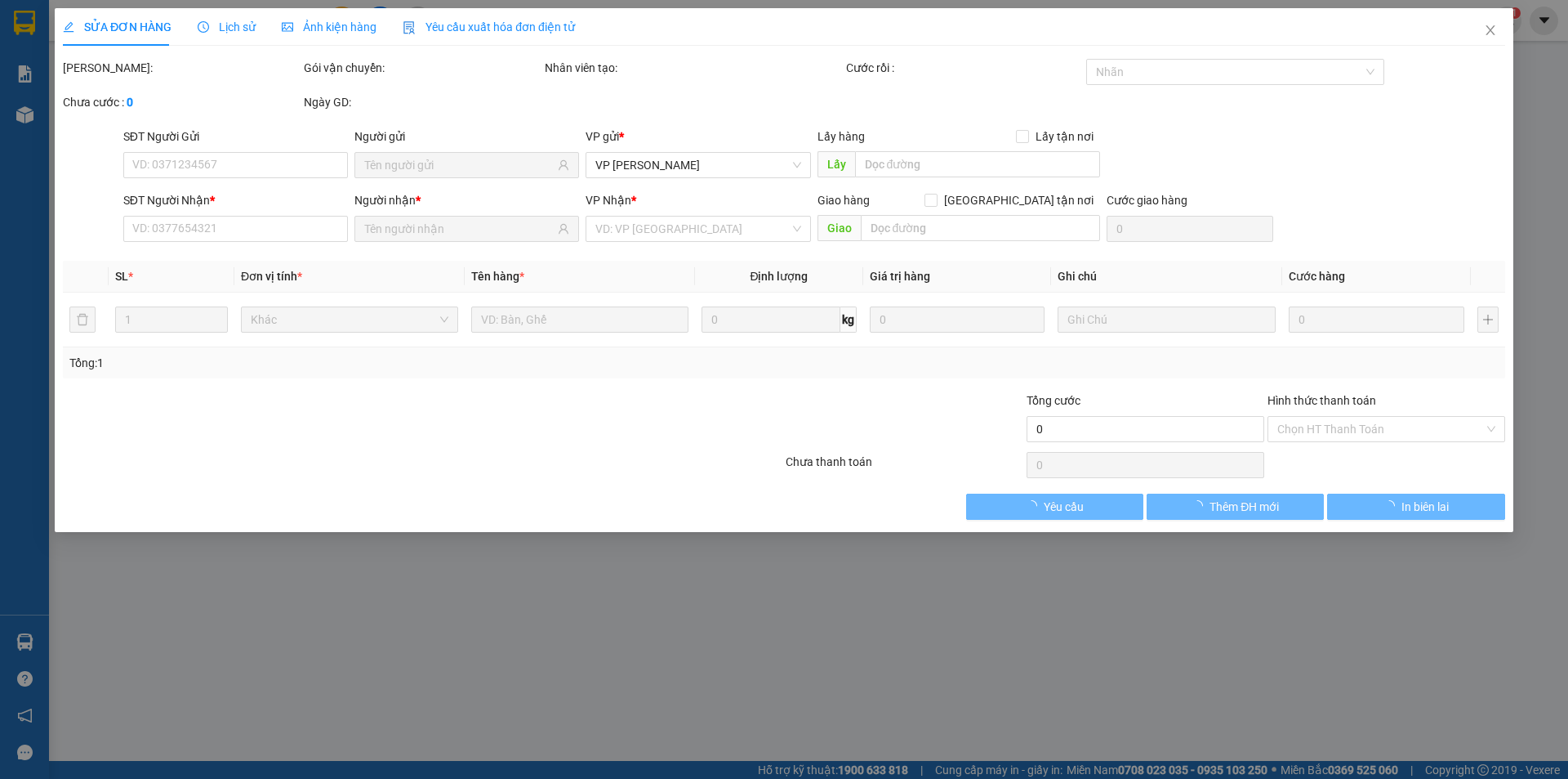
type input "0363459563"
type input "khang"
type input "300.000"
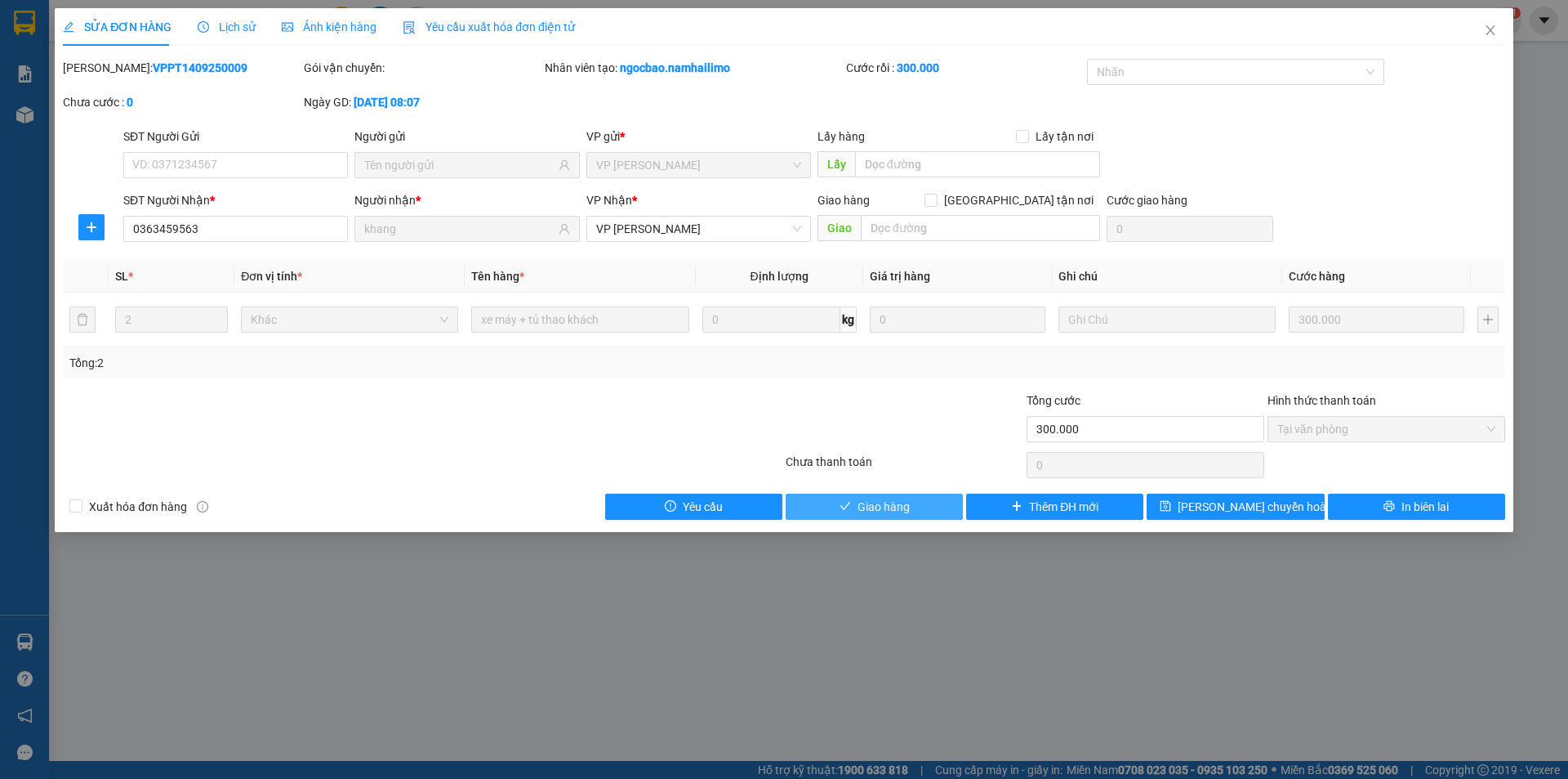
click at [876, 501] on span "Giao hàng" at bounding box center [883, 506] width 53 height 18
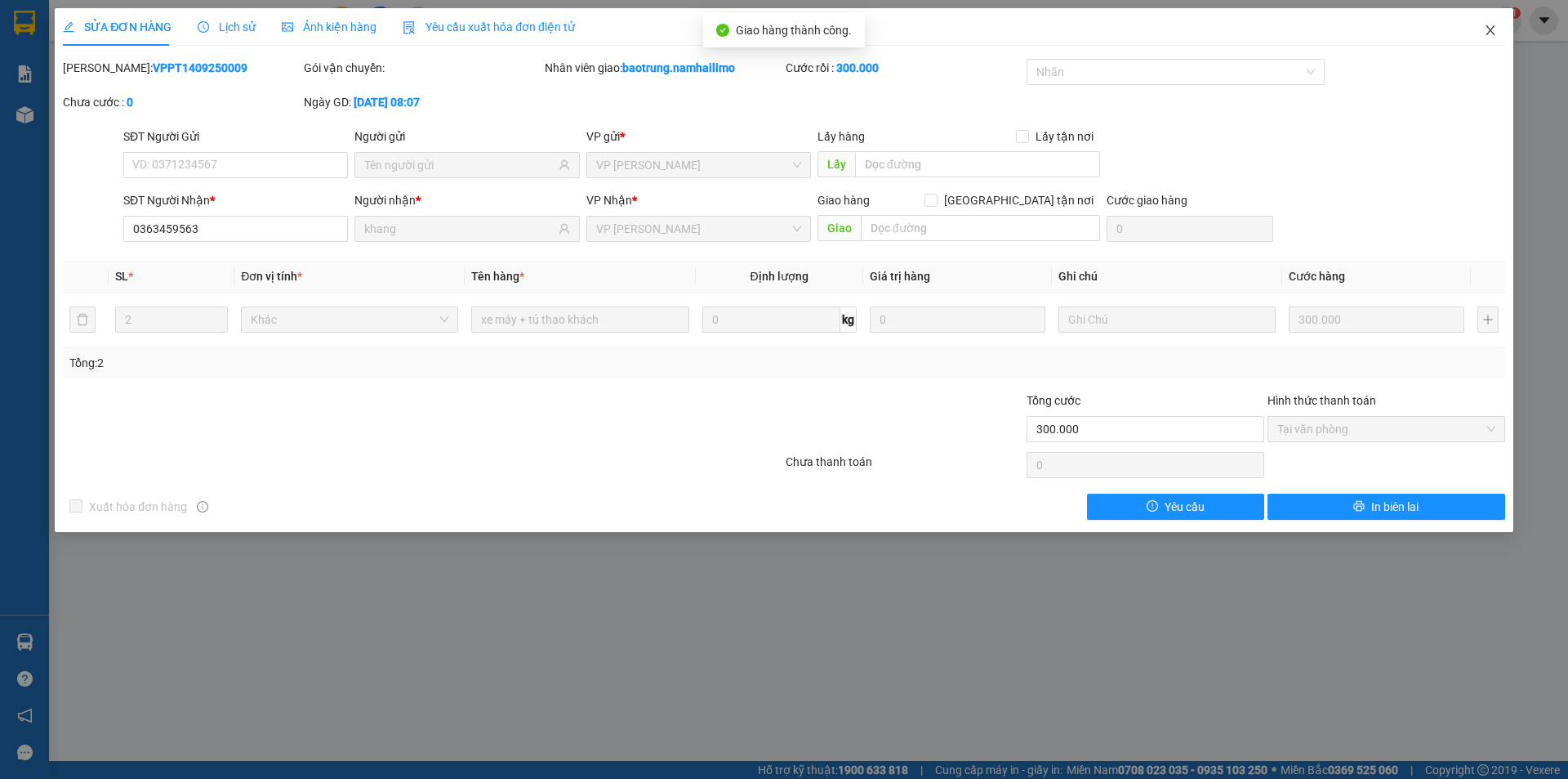
click at [1488, 29] on icon "close" at bounding box center [1490, 31] width 13 height 13
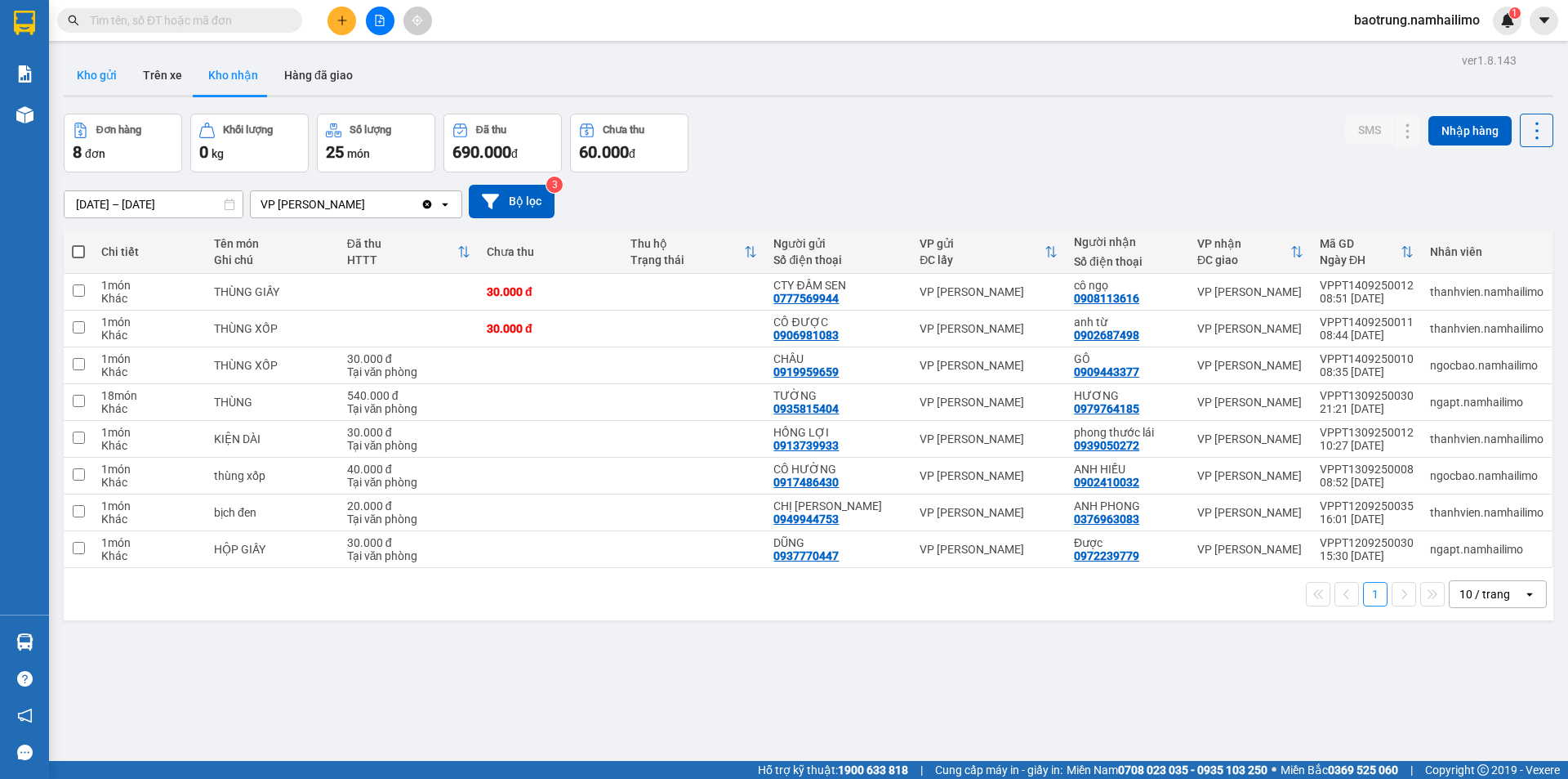
click at [82, 94] on button "Kho gửi" at bounding box center [97, 75] width 67 height 39
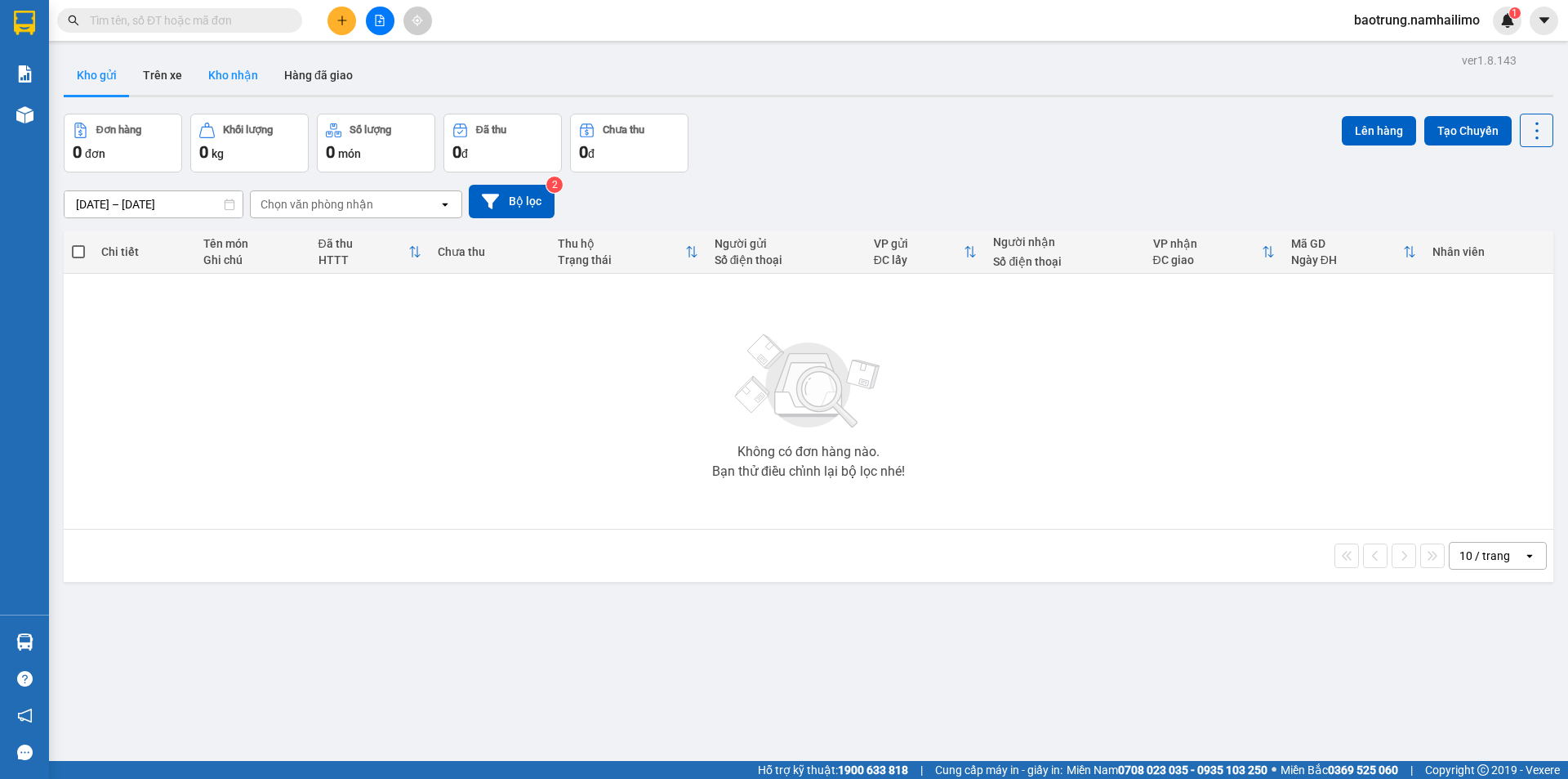
click at [231, 74] on button "Kho nhận" at bounding box center [233, 75] width 76 height 39
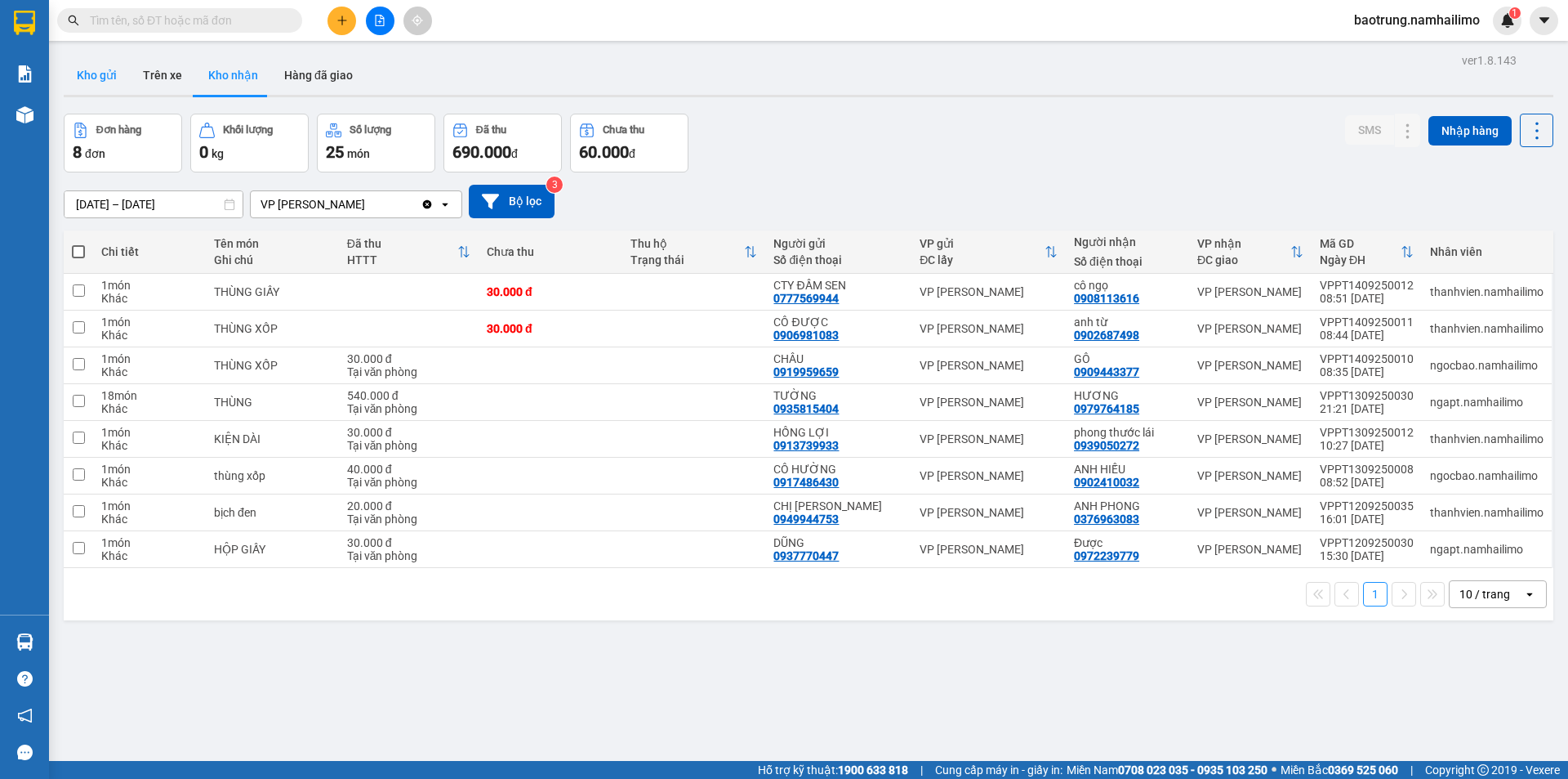
click at [104, 87] on button "Kho gửi" at bounding box center [97, 75] width 67 height 39
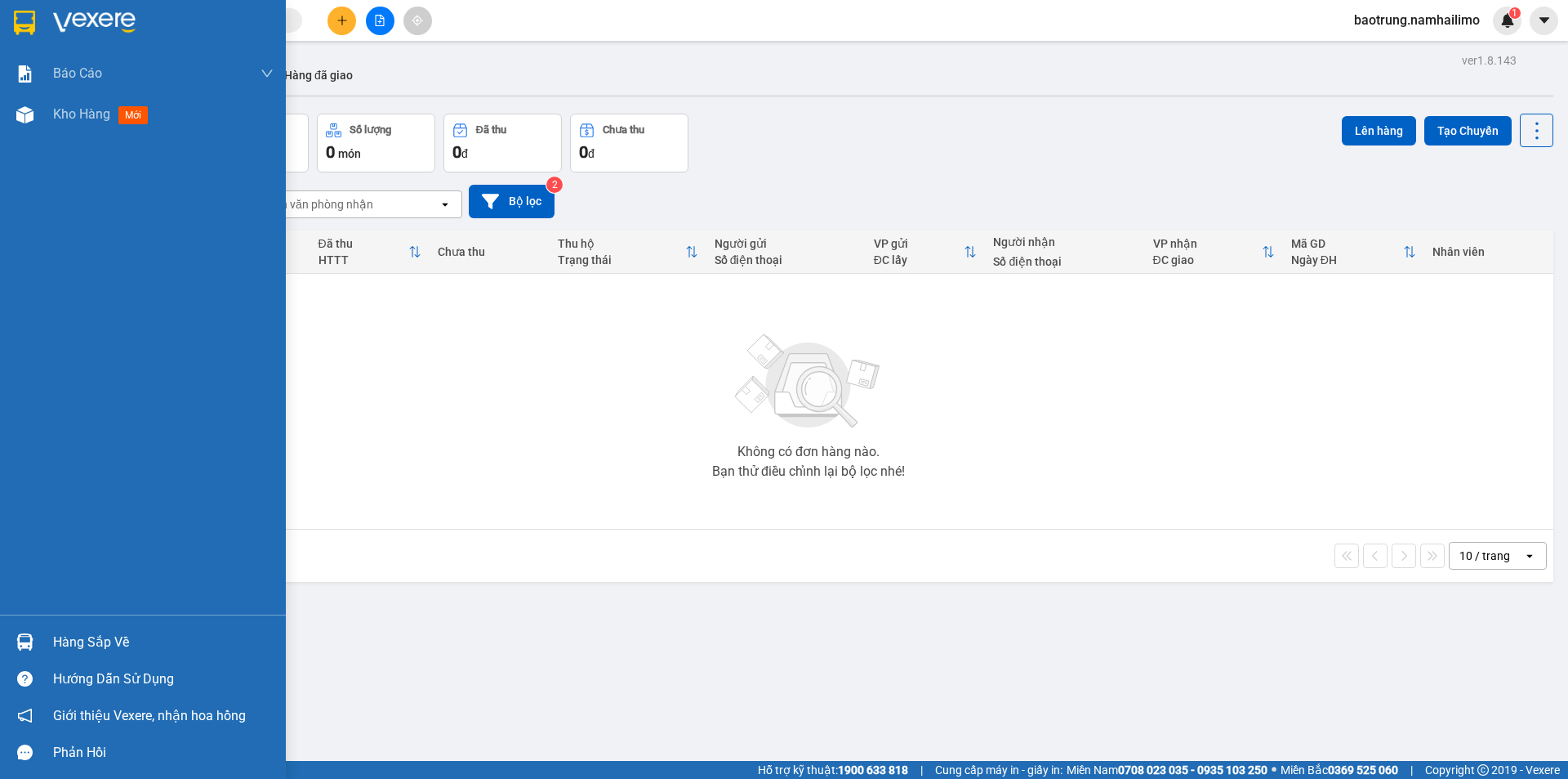
drag, startPoint x: 113, startPoint y: 649, endPoint x: 136, endPoint y: 641, distance: 24.4
click at [118, 648] on div "Hàng sắp về" at bounding box center [163, 642] width 220 height 24
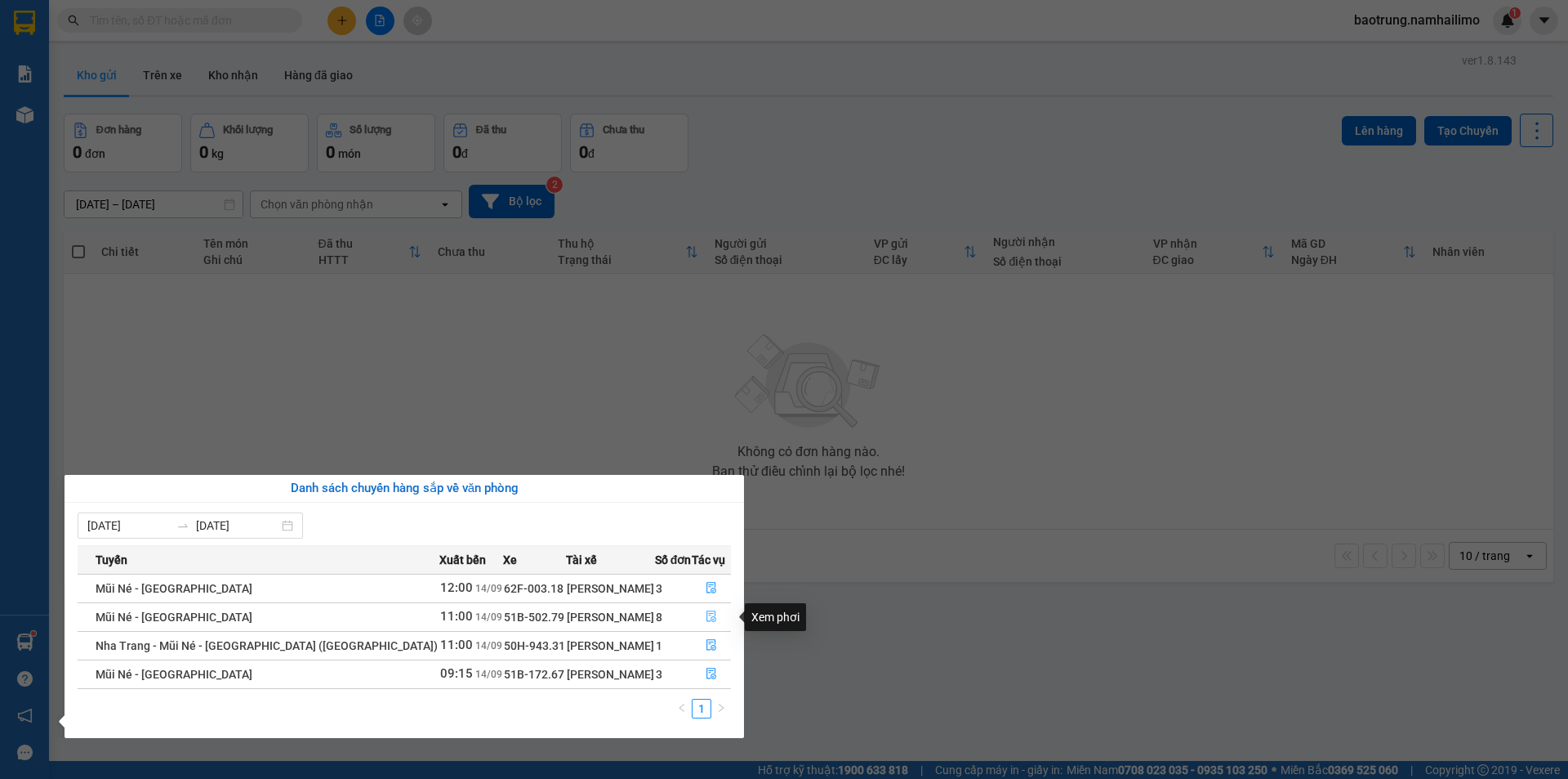
click at [710, 612] on icon "file-done" at bounding box center [711, 616] width 11 height 11
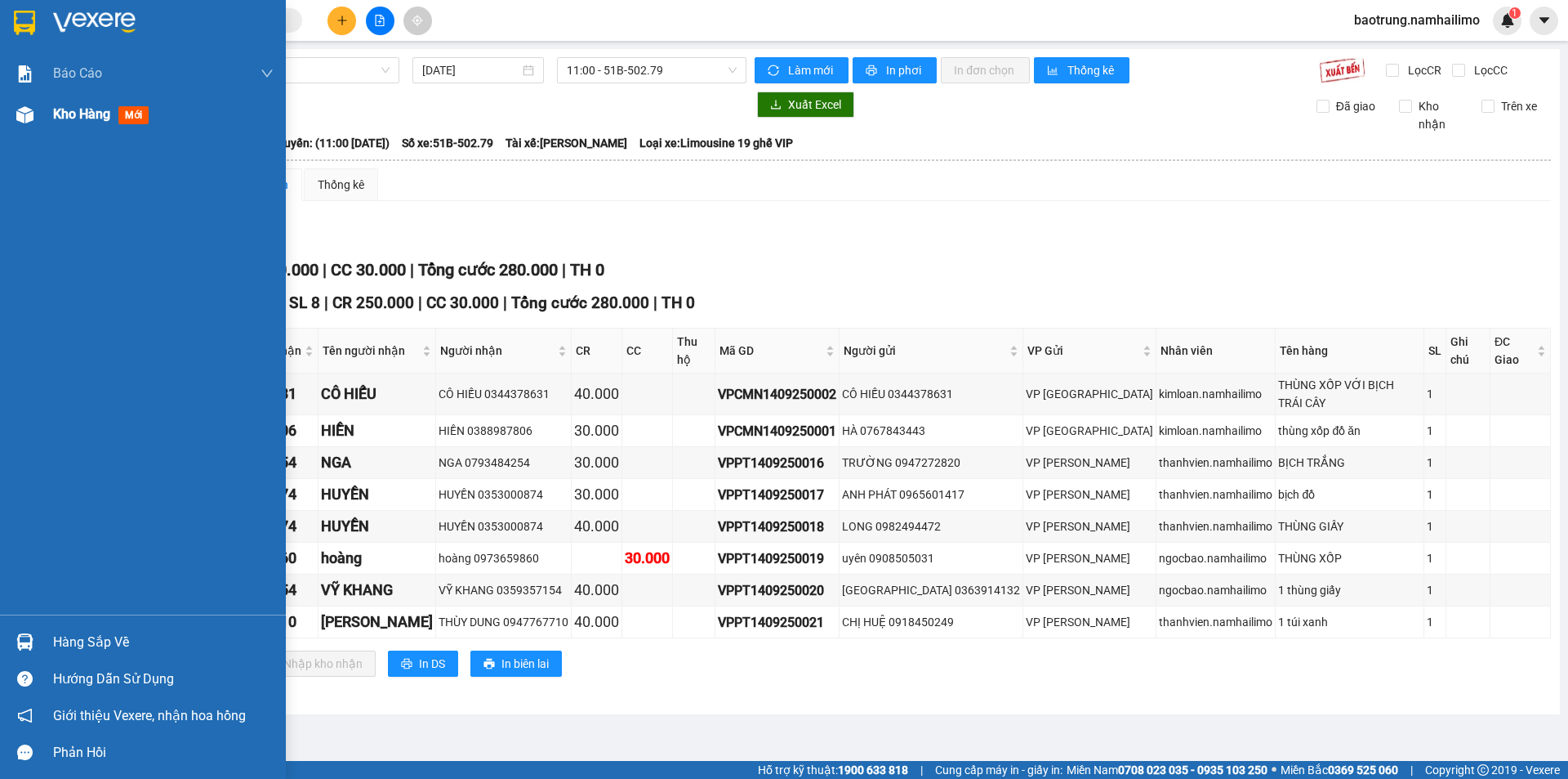
click at [87, 121] on span "Kho hàng" at bounding box center [81, 114] width 57 height 16
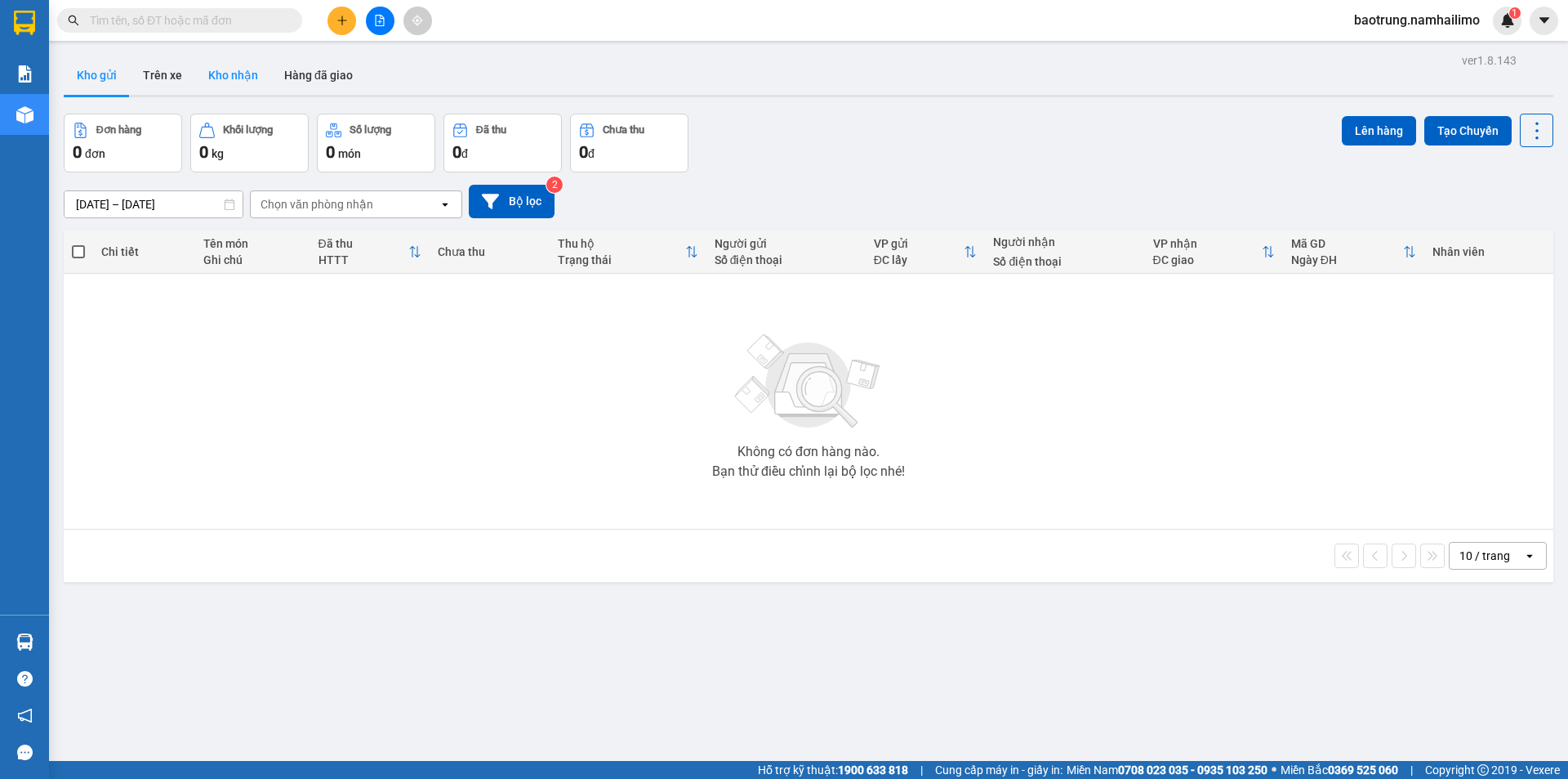
click at [242, 87] on button "Kho nhận" at bounding box center [233, 75] width 76 height 39
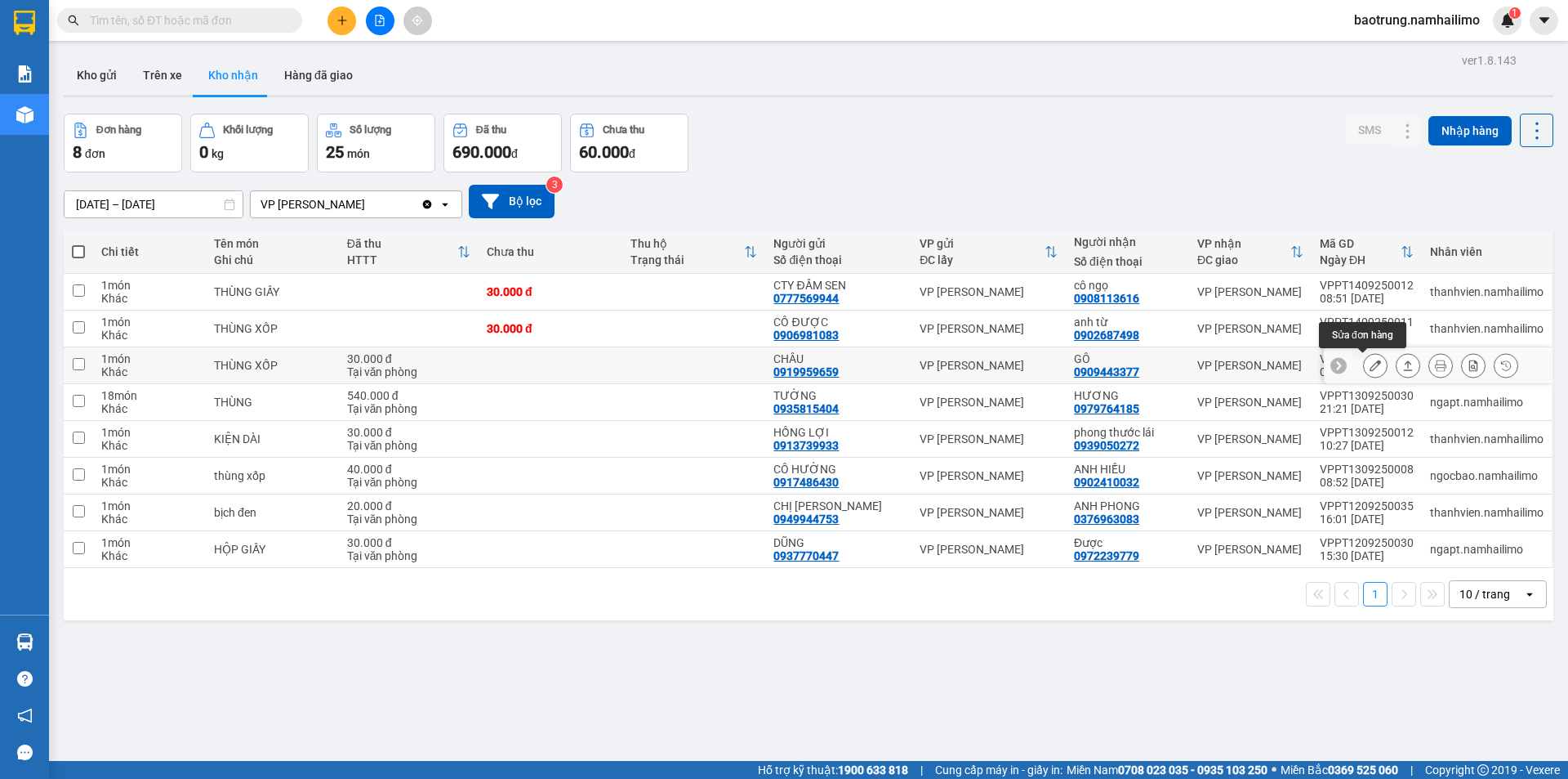
click at [1370, 365] on icon at bounding box center [1376, 365] width 11 height 11
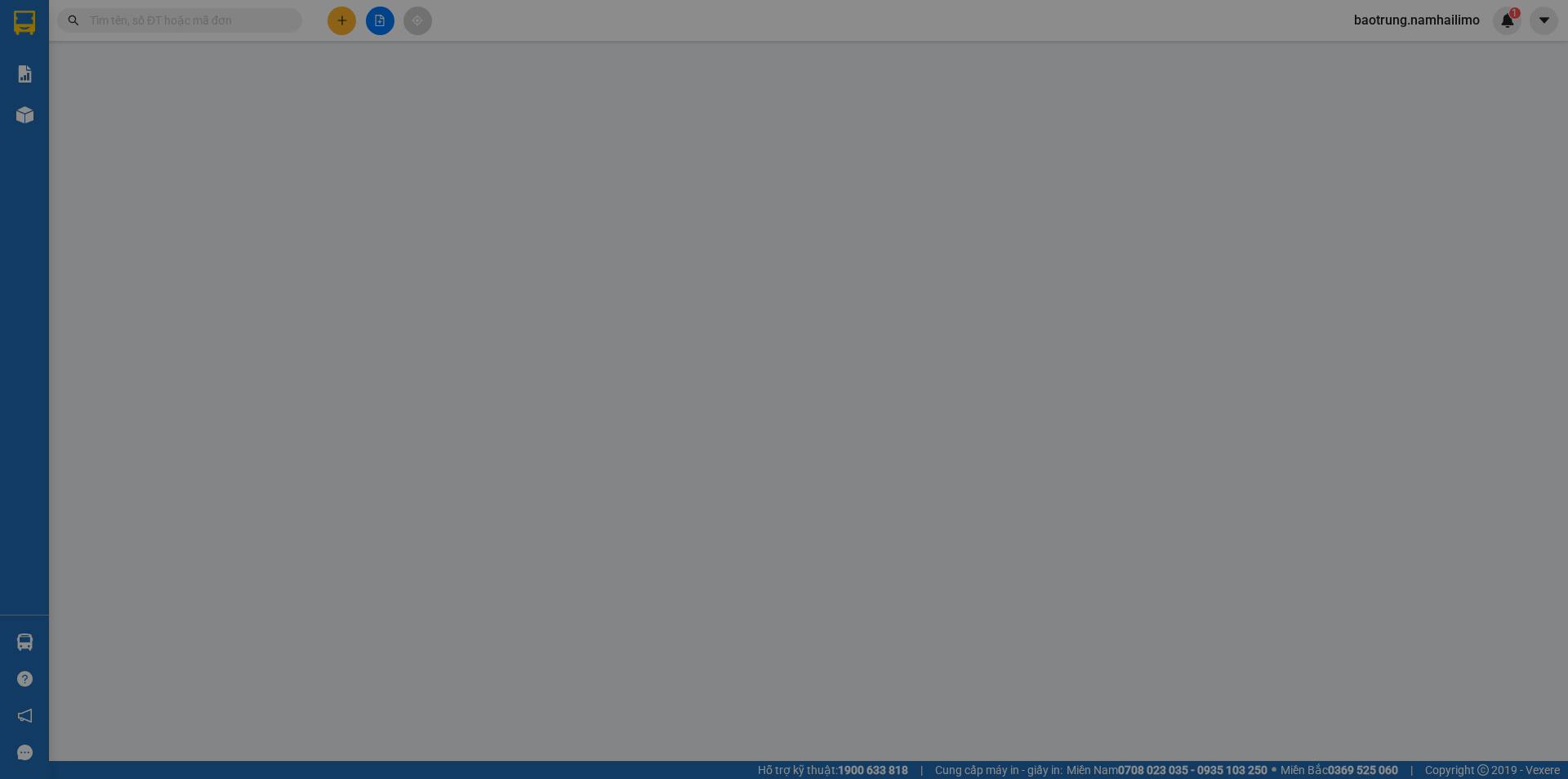
type input "0919959659"
type input "CHÂU"
type input "0909443377"
type input "GÔ"
type input "30.000"
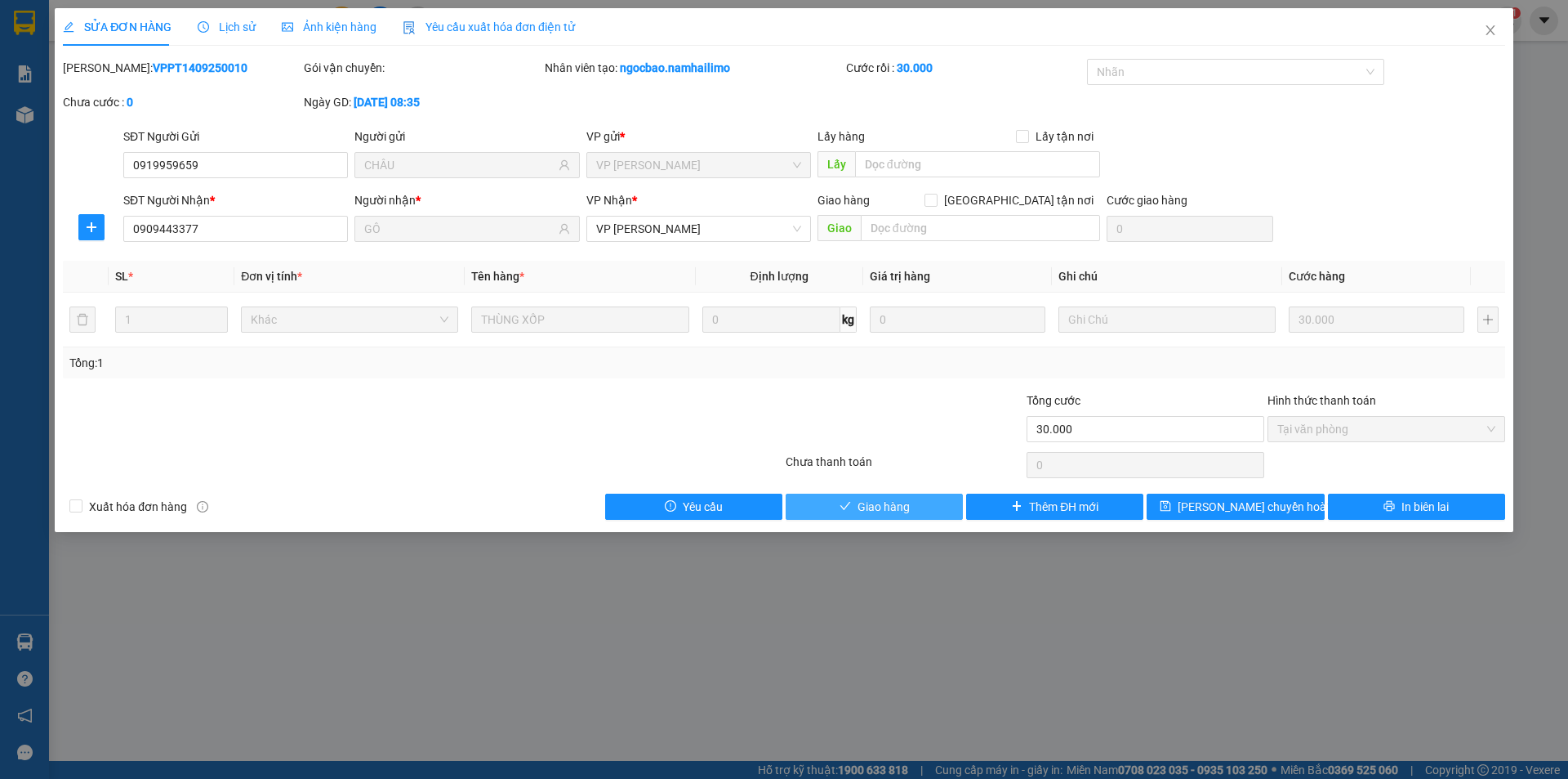
click at [911, 509] on button "Giao hàng" at bounding box center [874, 506] width 178 height 26
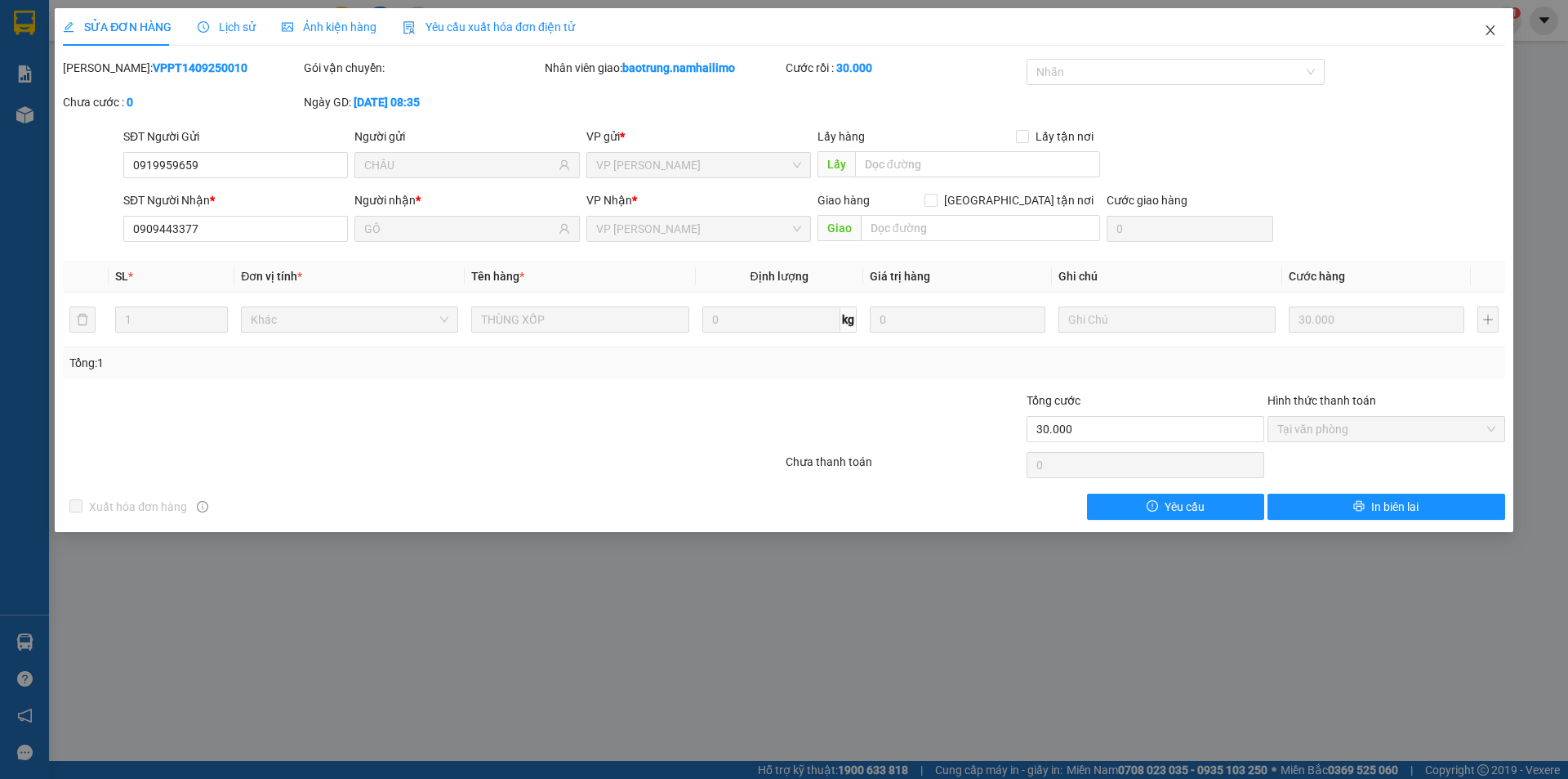
click at [1484, 23] on span "Close" at bounding box center [1490, 31] width 45 height 45
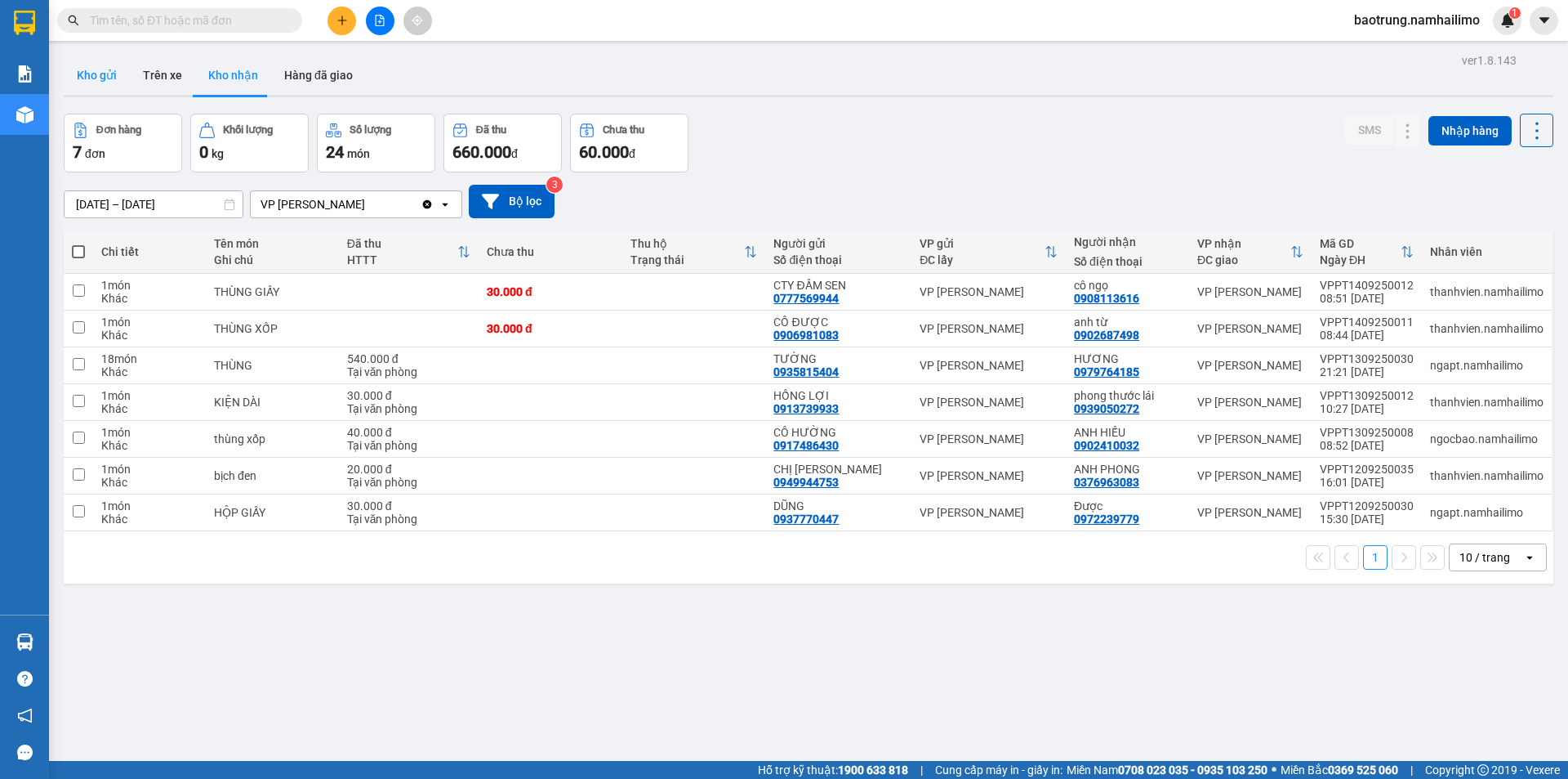
click at [110, 64] on button "Kho gửi" at bounding box center [97, 75] width 67 height 39
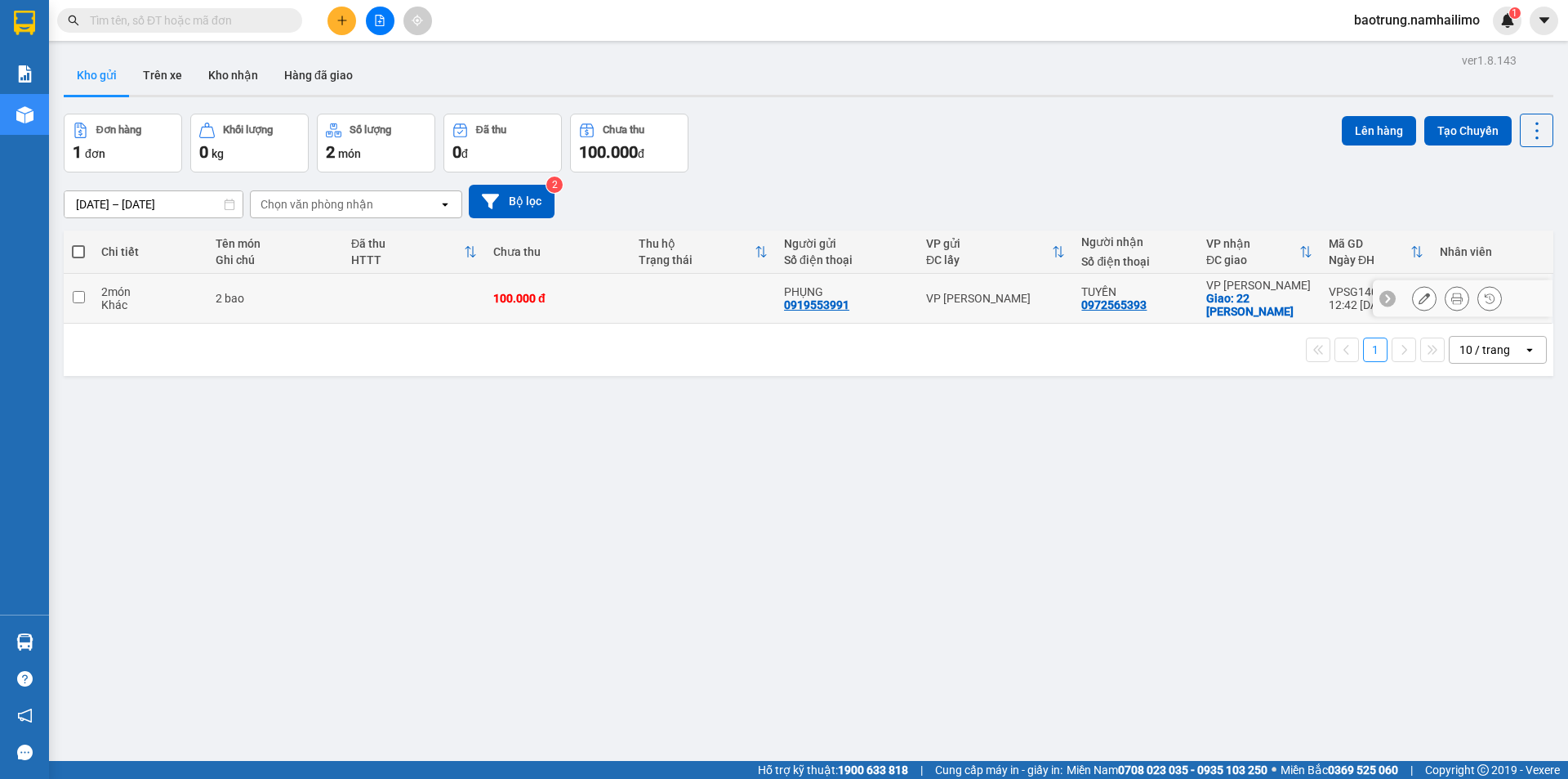
click at [1451, 300] on icon at bounding box center [1457, 298] width 11 height 11
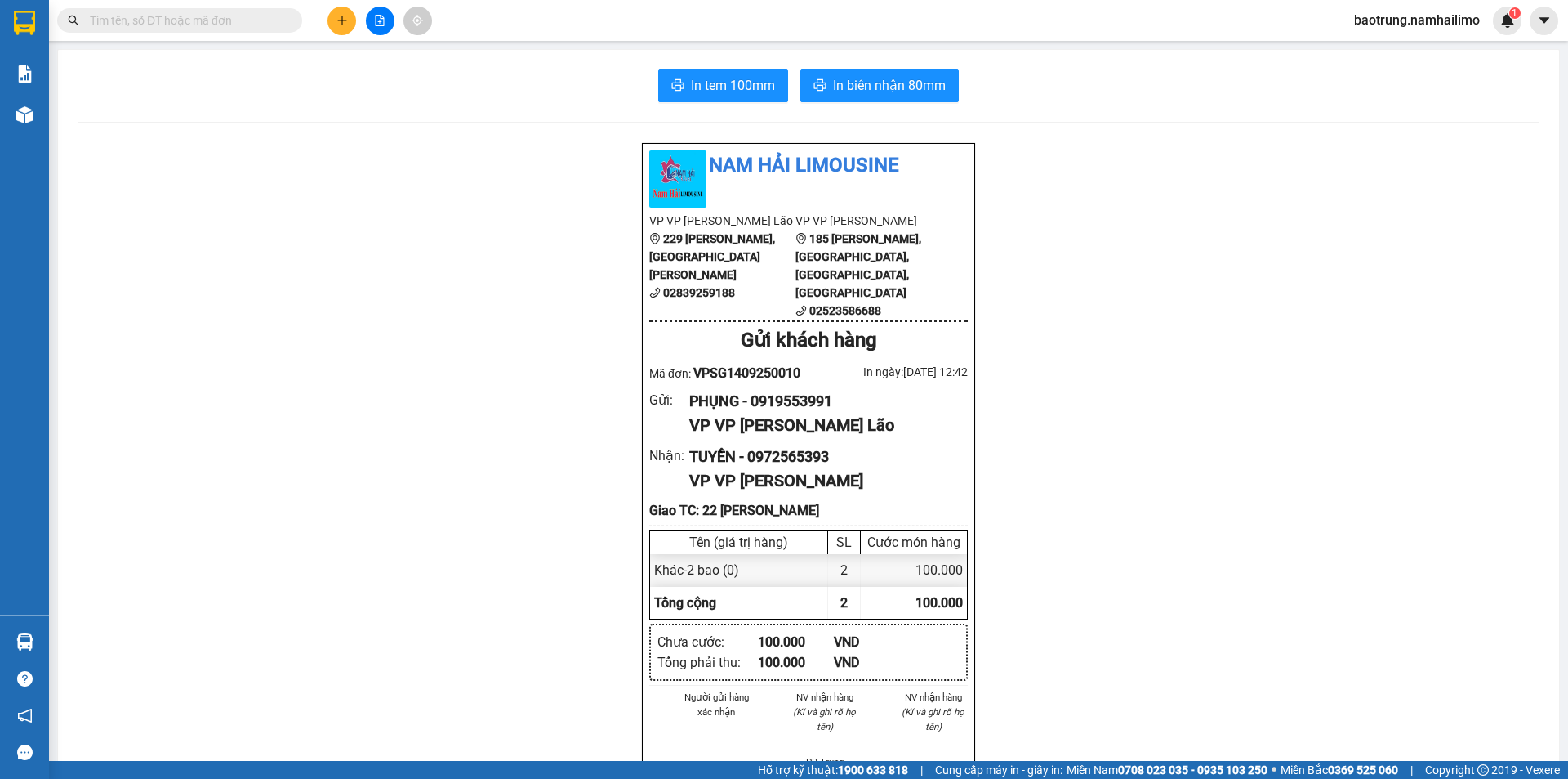
click at [681, 93] on button "In tem 100mm" at bounding box center [723, 85] width 130 height 32
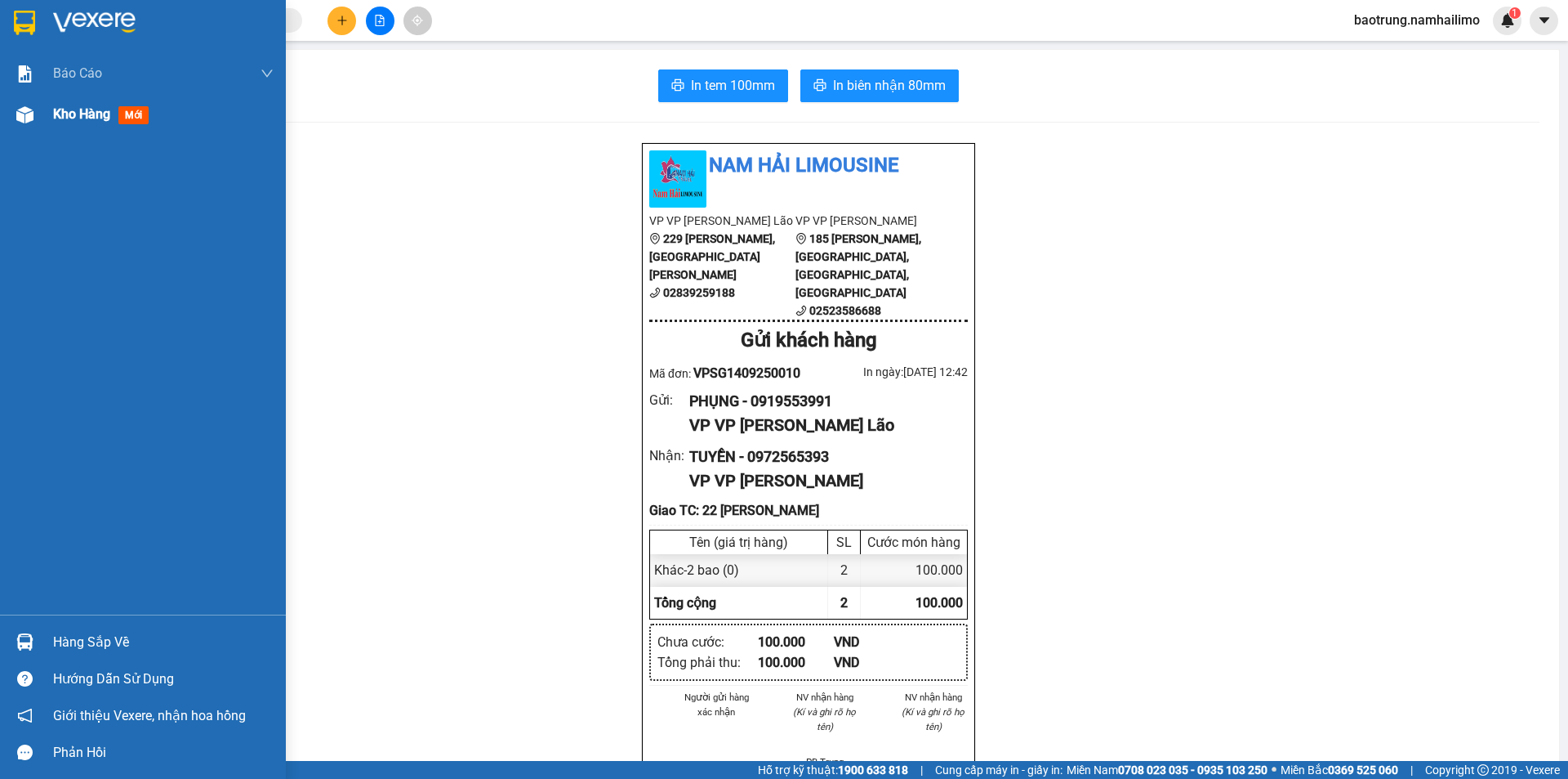
click at [82, 112] on span "Kho hàng" at bounding box center [81, 114] width 57 height 16
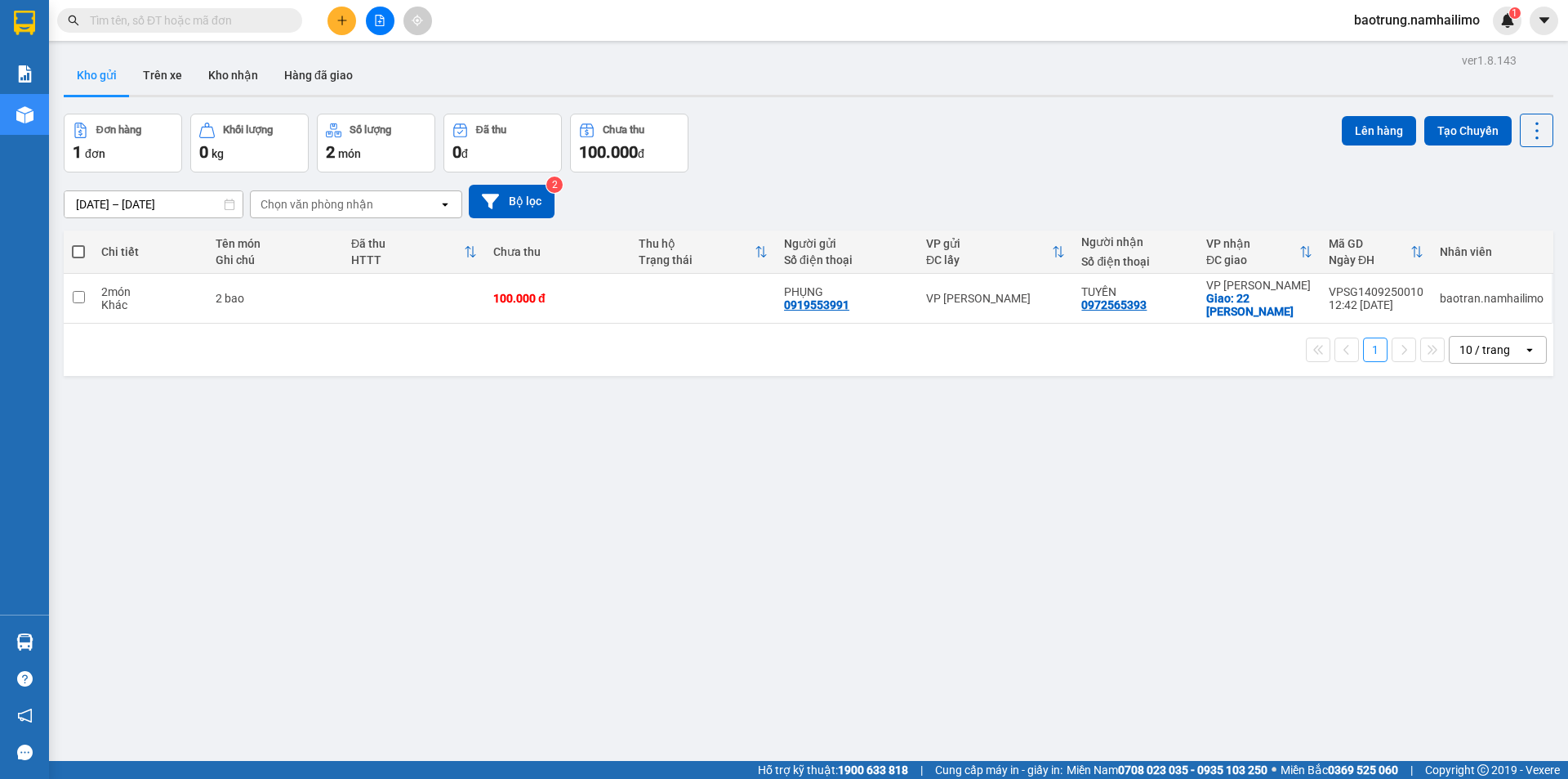
click at [1411, 15] on span "baotrung.namhailimo" at bounding box center [1417, 20] width 152 height 20
click at [1402, 53] on span "Đăng xuất" at bounding box center [1425, 50] width 118 height 18
